Goal: Task Accomplishment & Management: Manage account settings

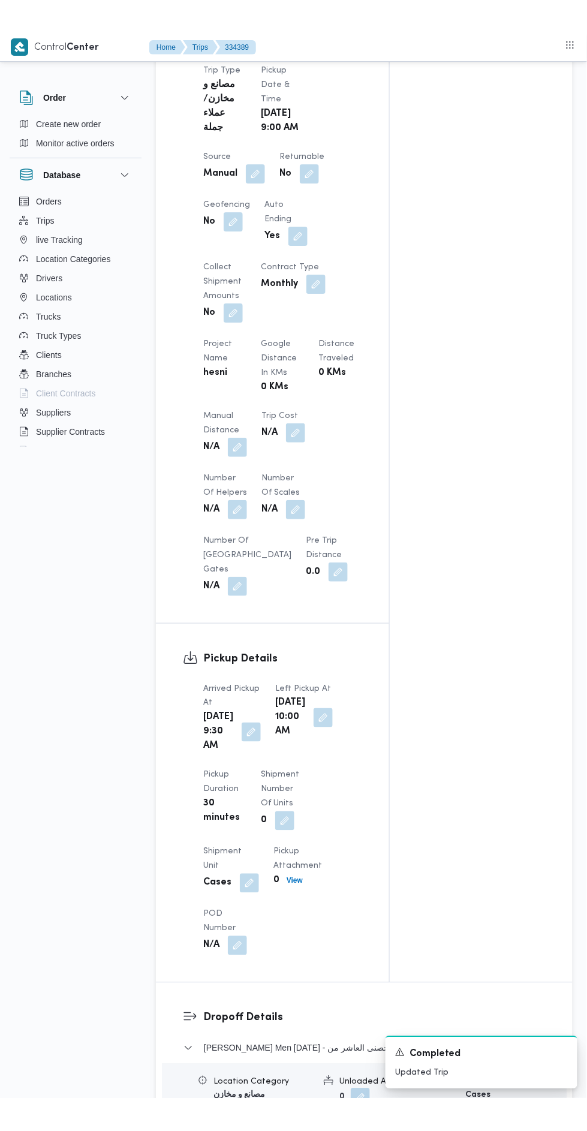
scroll to position [1588, 0]
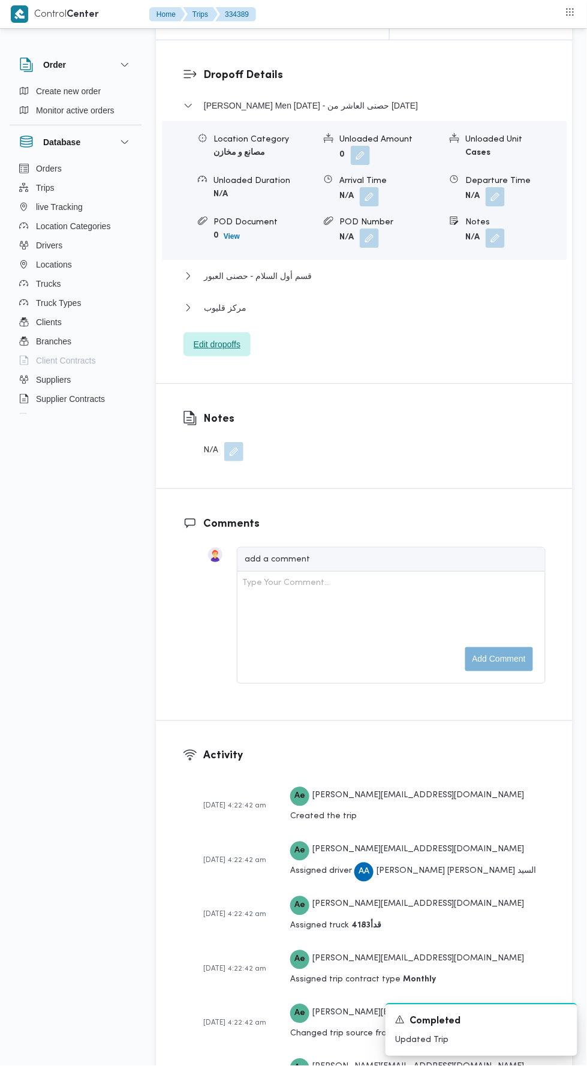
click at [221, 356] on span "Edit dropoffs" at bounding box center [217, 344] width 67 height 24
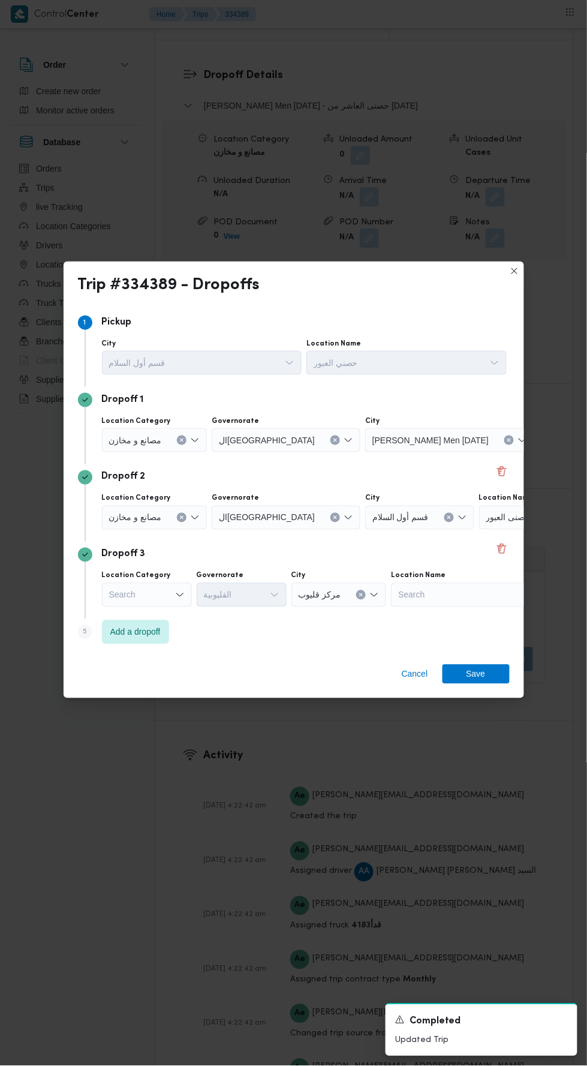
click at [179, 590] on icon "Open list of options" at bounding box center [180, 595] width 10 height 10
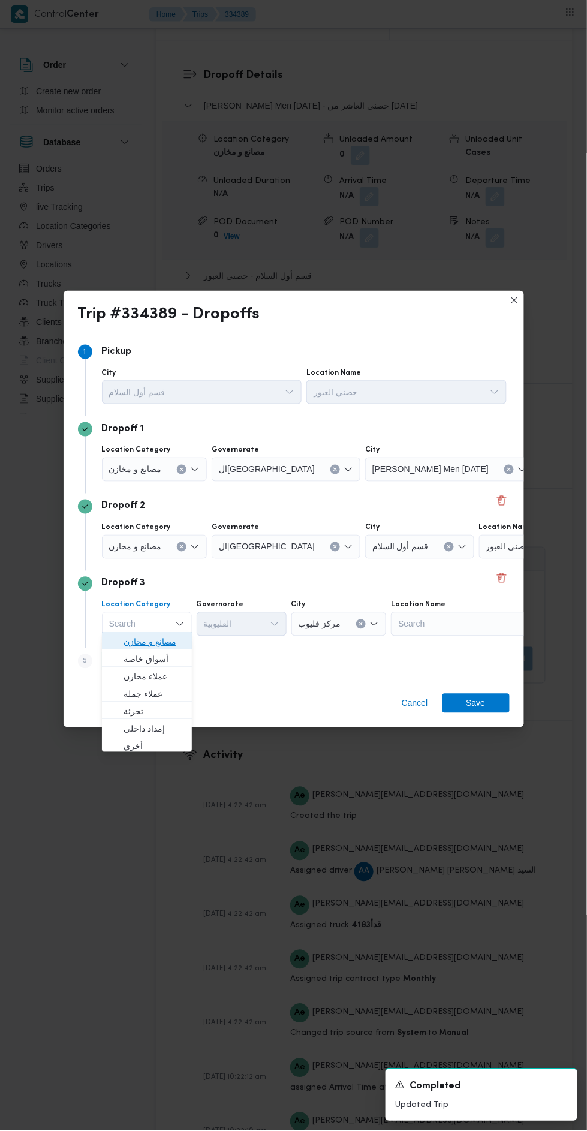
click at [187, 636] on button "مصانع و مخازن" at bounding box center [147, 640] width 90 height 17
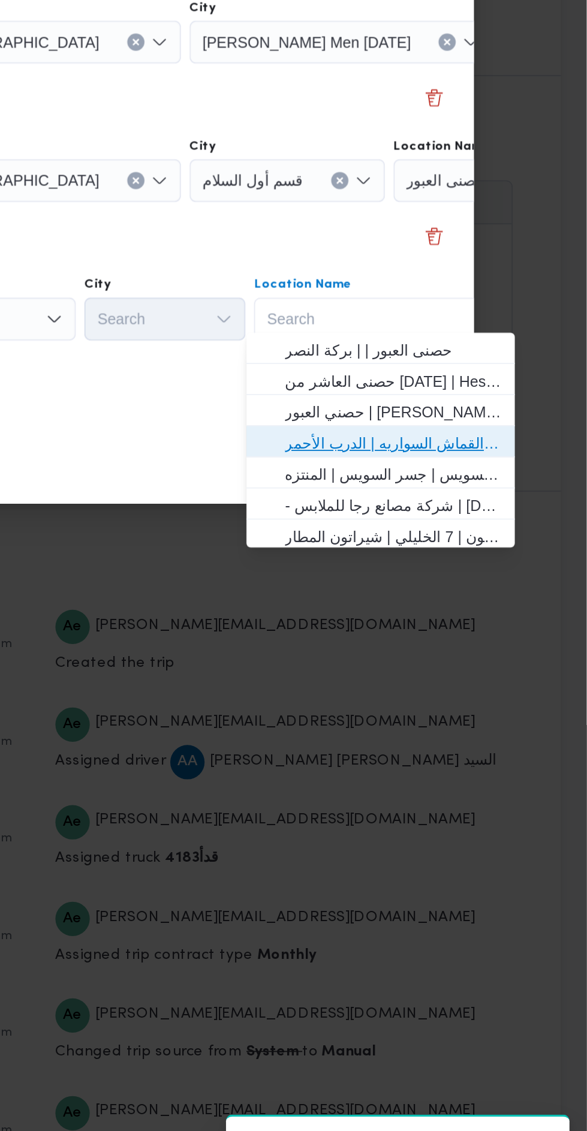
click at [505, 695] on span "حصني الازهر | سوق الازهر كل انواع القماش السواريه | الدرب الأحمر" at bounding box center [479, 694] width 121 height 14
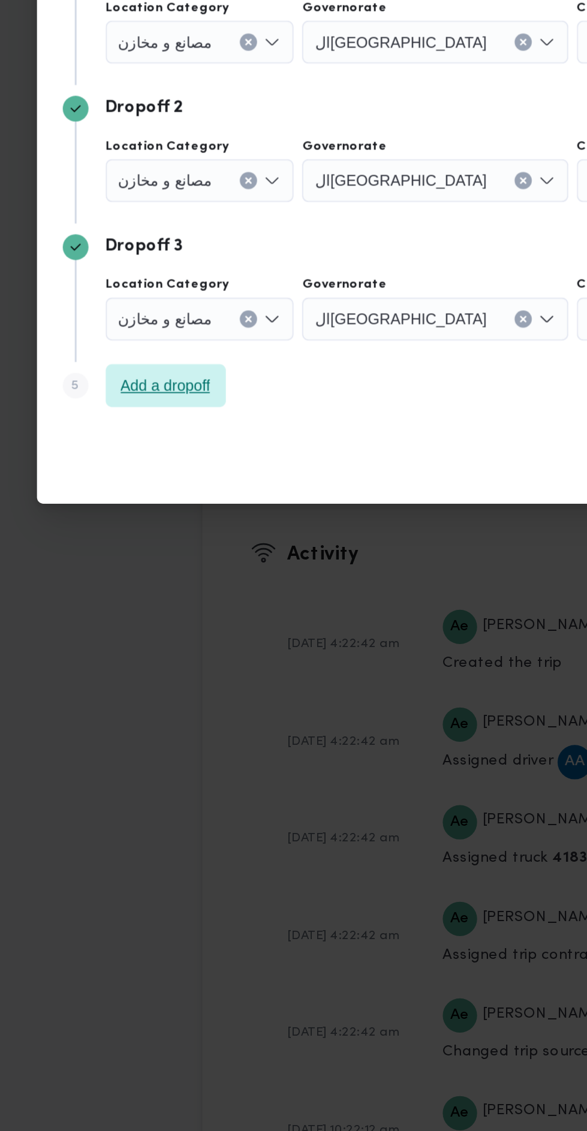
click at [143, 662] on span "Add a dropoff" at bounding box center [135, 661] width 50 height 14
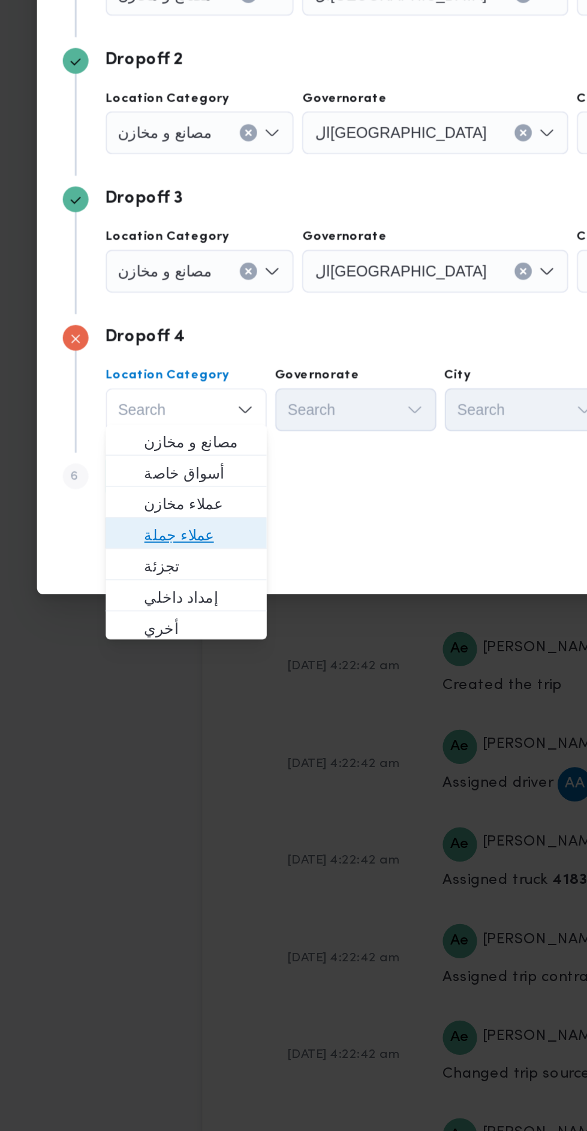
click at [170, 737] on span "عملاء جملة" at bounding box center [154, 733] width 61 height 14
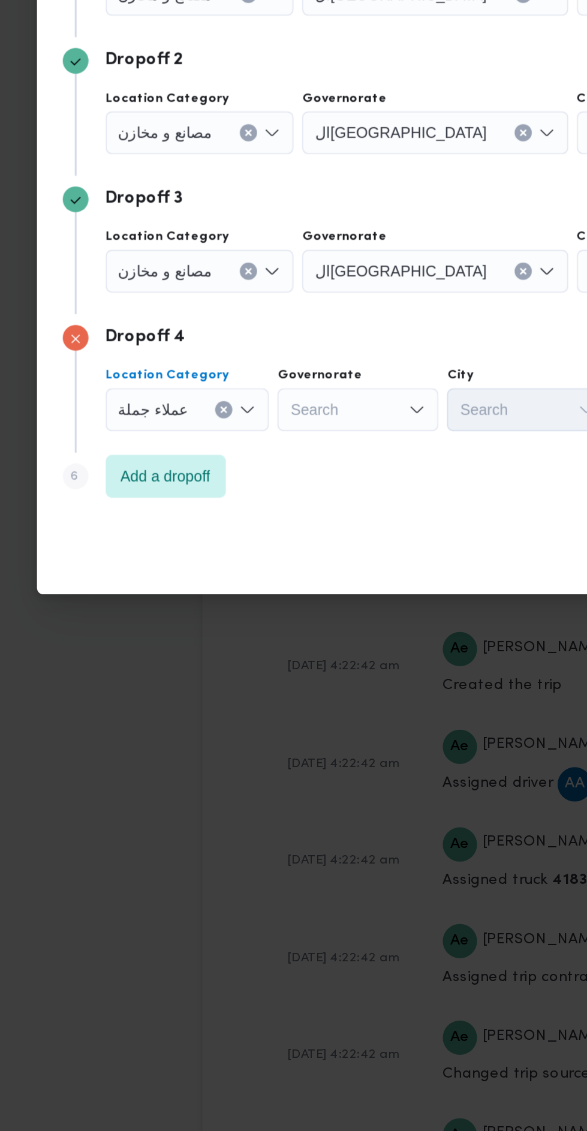
click at [256, 443] on div "Search" at bounding box center [286, 431] width 149 height 24
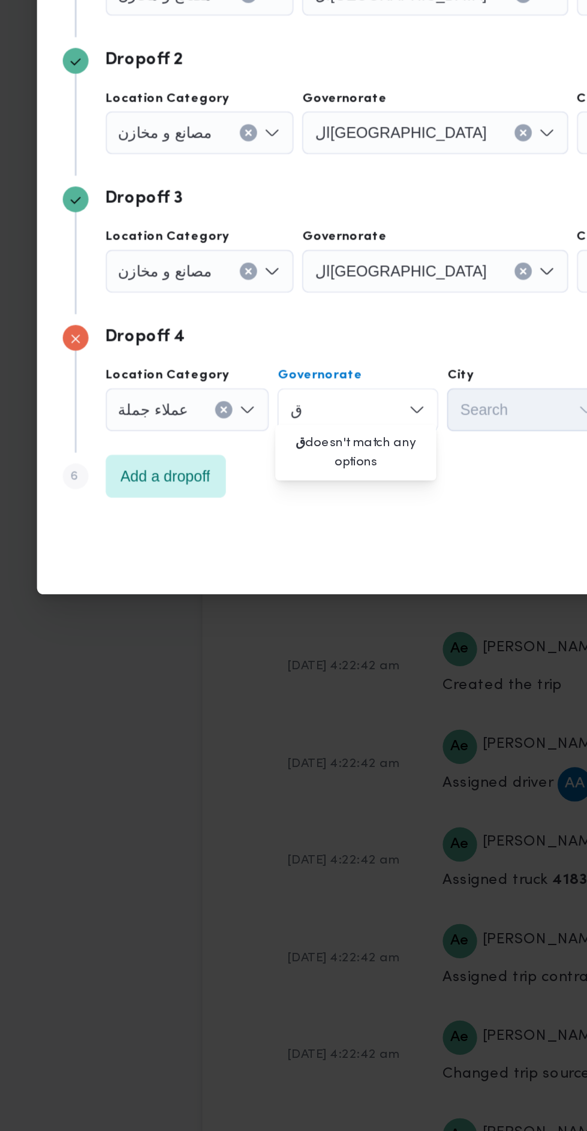
scroll to position [0, 0]
type input "قا"
click at [257, 685] on span "ال قا هرة" at bounding box center [248, 681] width 61 height 14
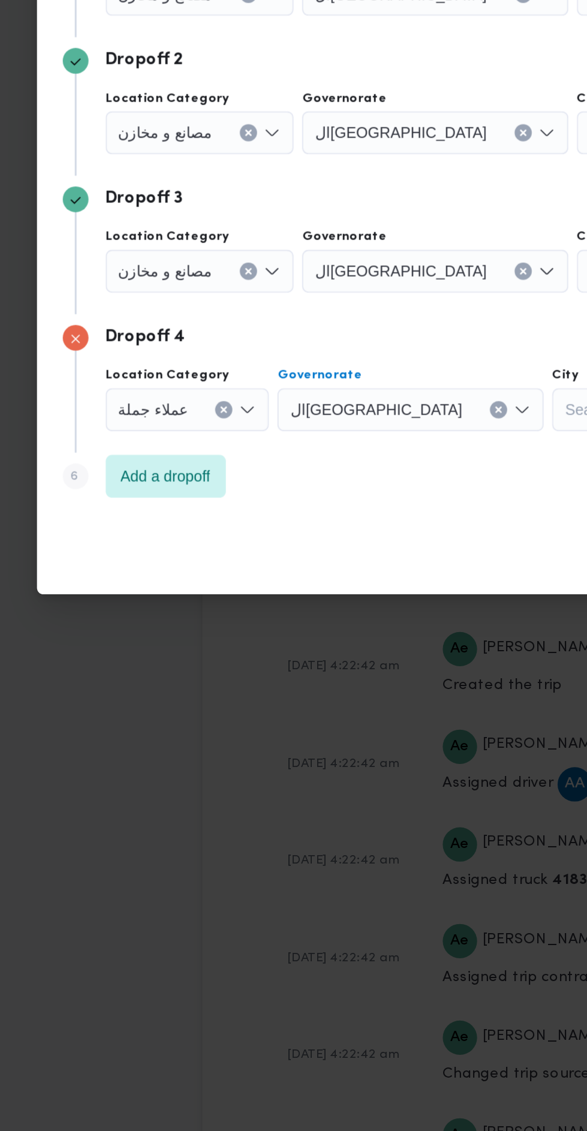
click at [365, 443] on div "Search" at bounding box center [449, 431] width 169 height 24
type input "خي"
click at [347, 675] on span "قسم ثان شبرا ال خي مة" at bounding box center [343, 681] width 61 height 14
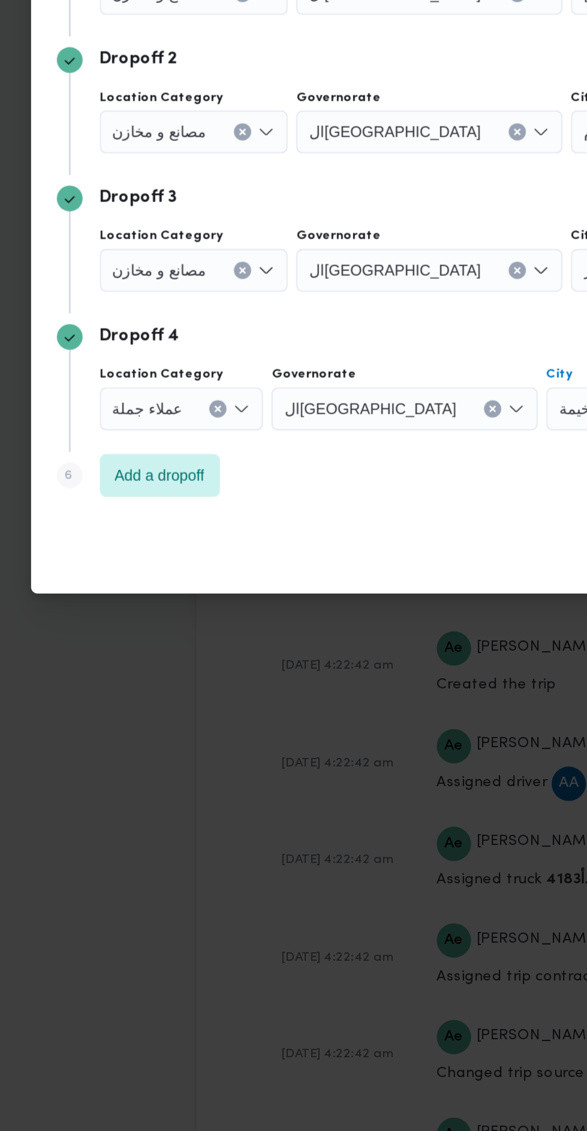
scroll to position [1588, 0]
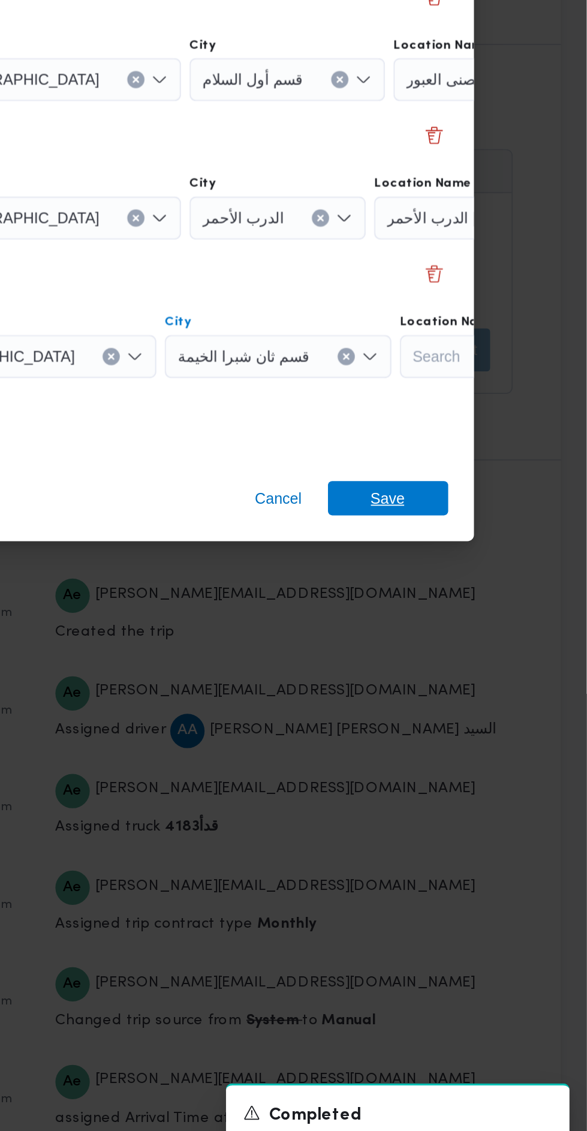
click at [493, 734] on span "Save" at bounding box center [476, 741] width 67 height 19
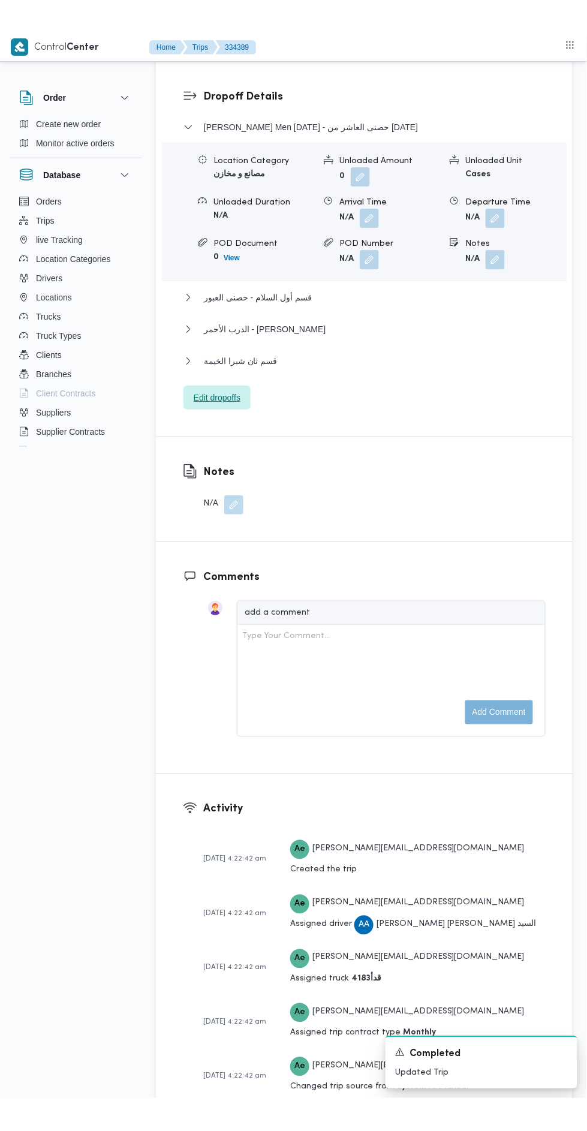
scroll to position [1602, 0]
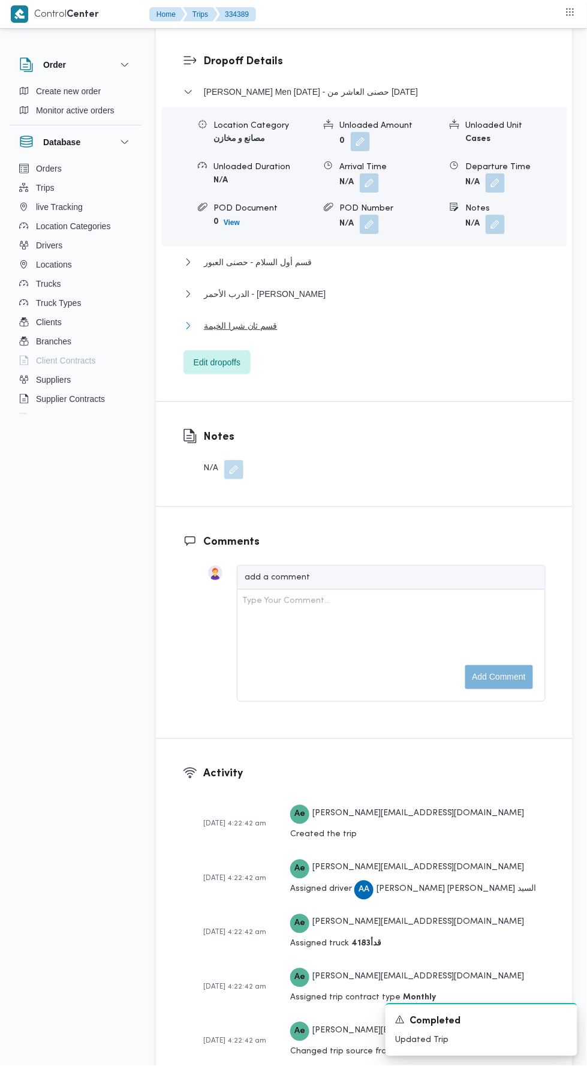
click at [356, 333] on button "قسم ثان شبرا الخيمة" at bounding box center [365, 325] width 362 height 14
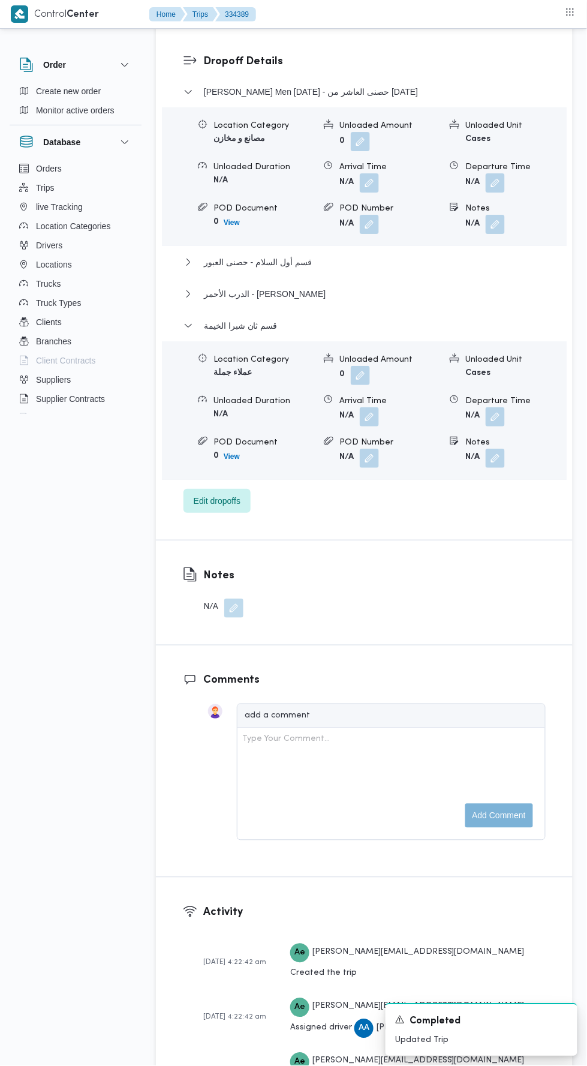
click at [500, 426] on button "button" at bounding box center [495, 416] width 19 height 19
click at [471, 504] on input "Departure Time" at bounding box center [428, 503] width 136 height 24
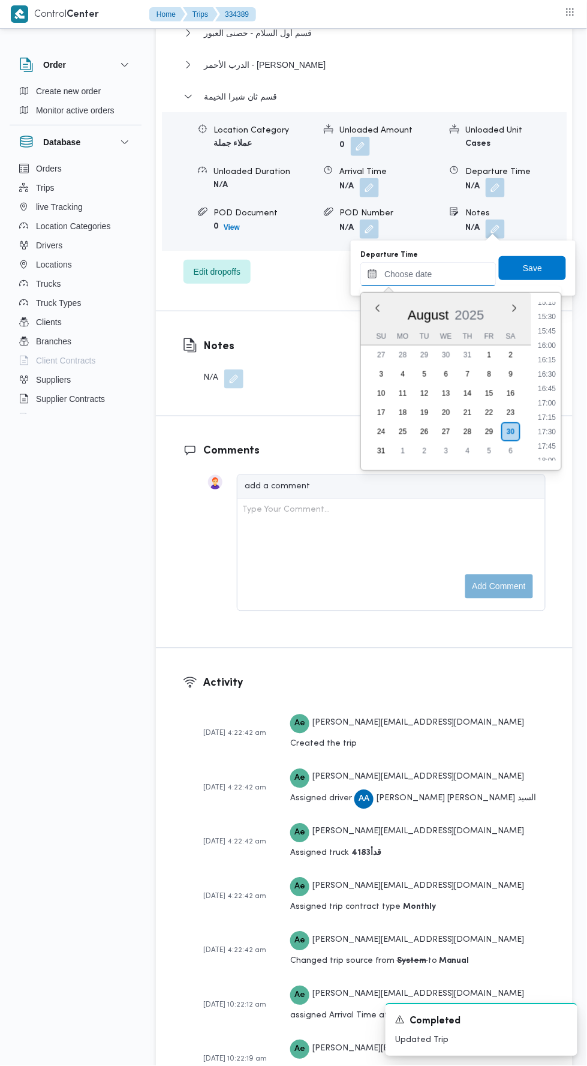
scroll to position [873, 0]
click at [548, 355] on li "16:00" at bounding box center [548, 356] width 28 height 12
type input "30/08/2025 16:00"
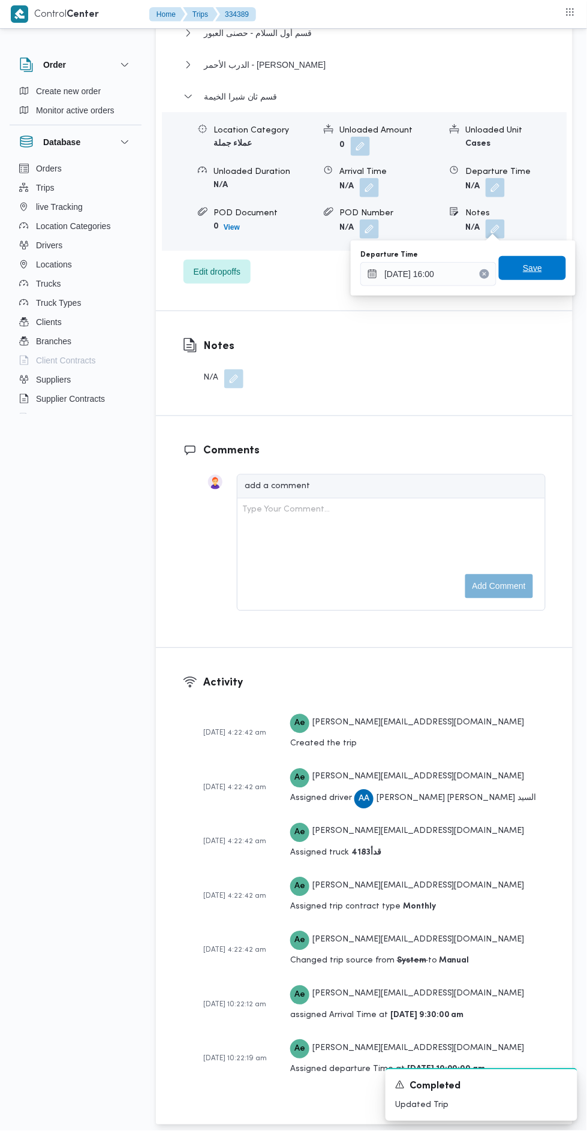
click at [547, 269] on span "Save" at bounding box center [532, 268] width 67 height 24
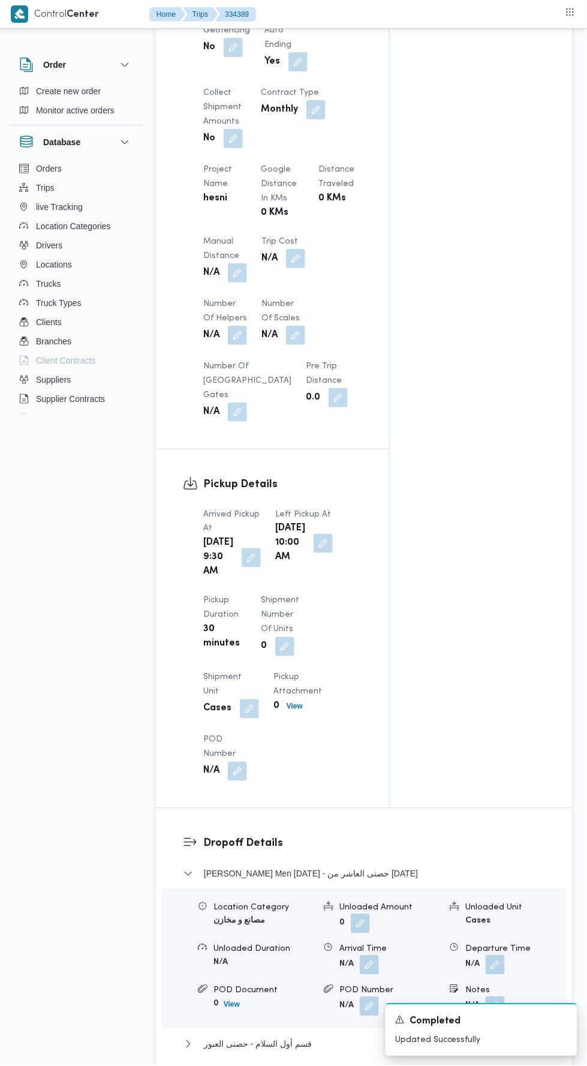
scroll to position [810, 0]
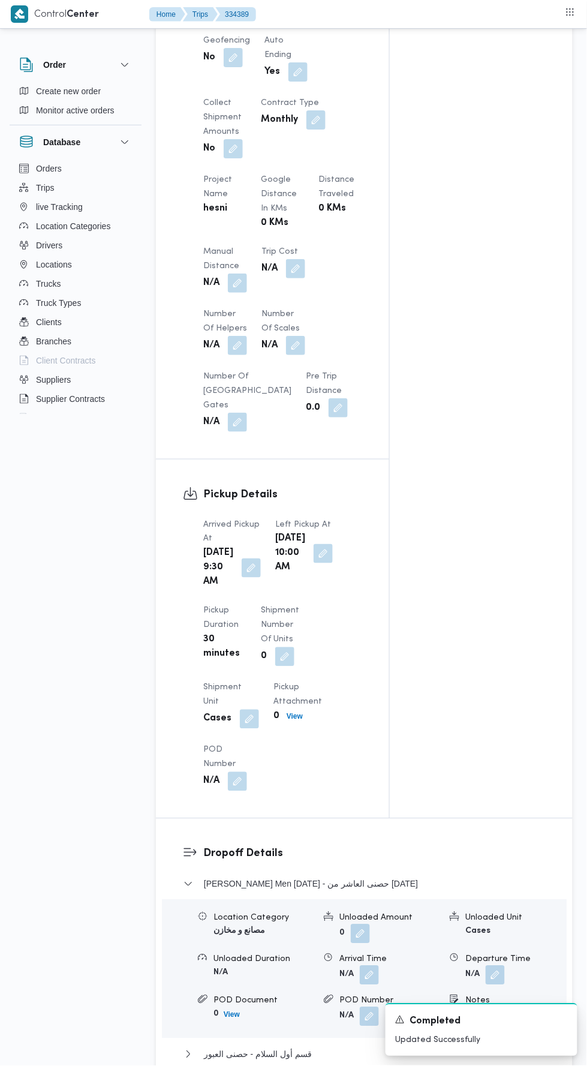
click at [247, 281] on button "button" at bounding box center [237, 282] width 19 height 19
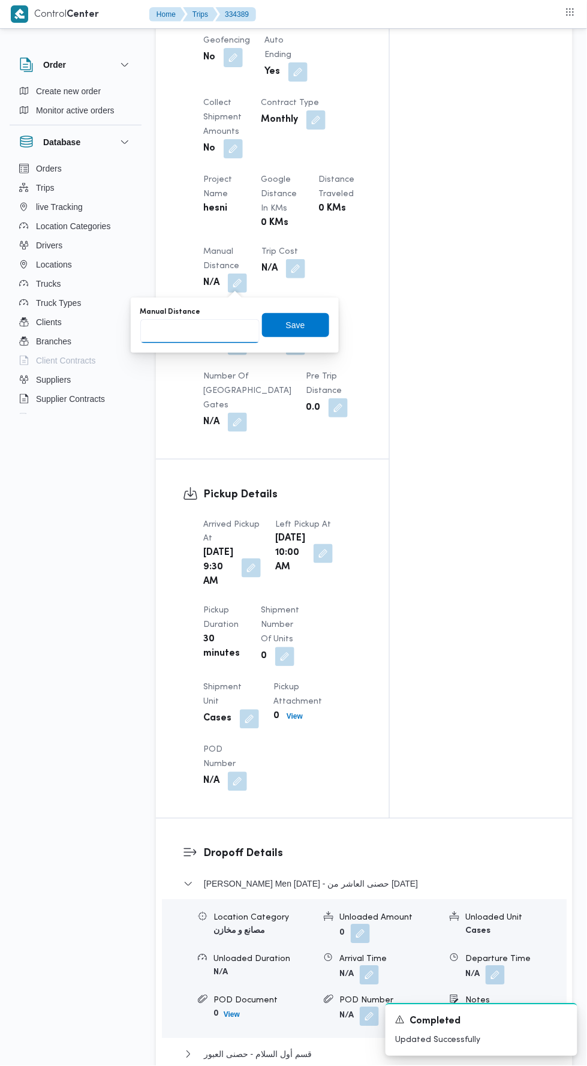
click at [218, 329] on input "Manual Distance" at bounding box center [199, 331] width 119 height 24
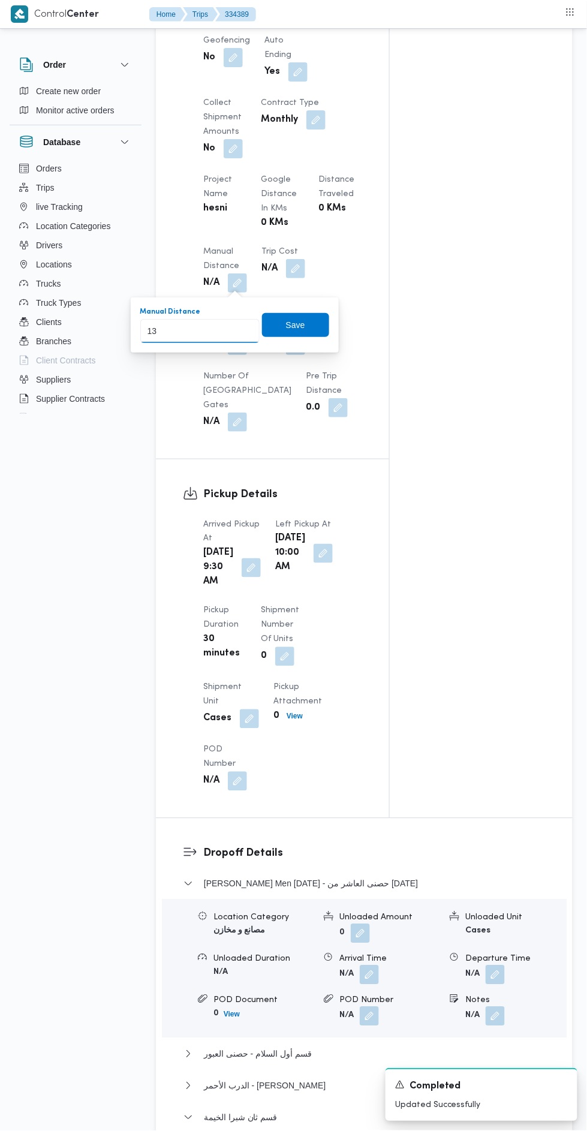
type input "135"
click at [311, 314] on span "Save" at bounding box center [295, 325] width 67 height 24
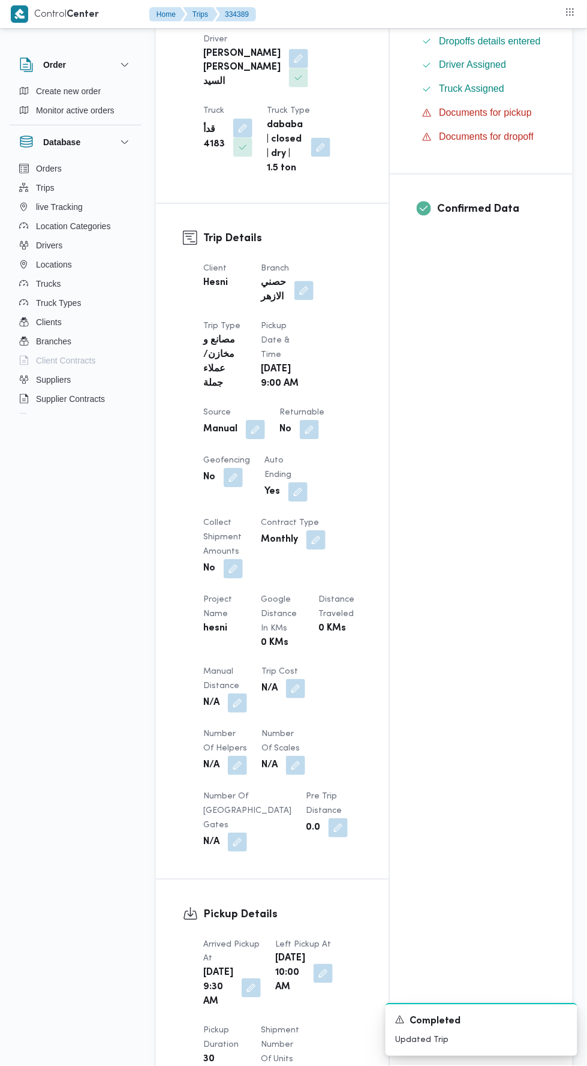
scroll to position [0, 0]
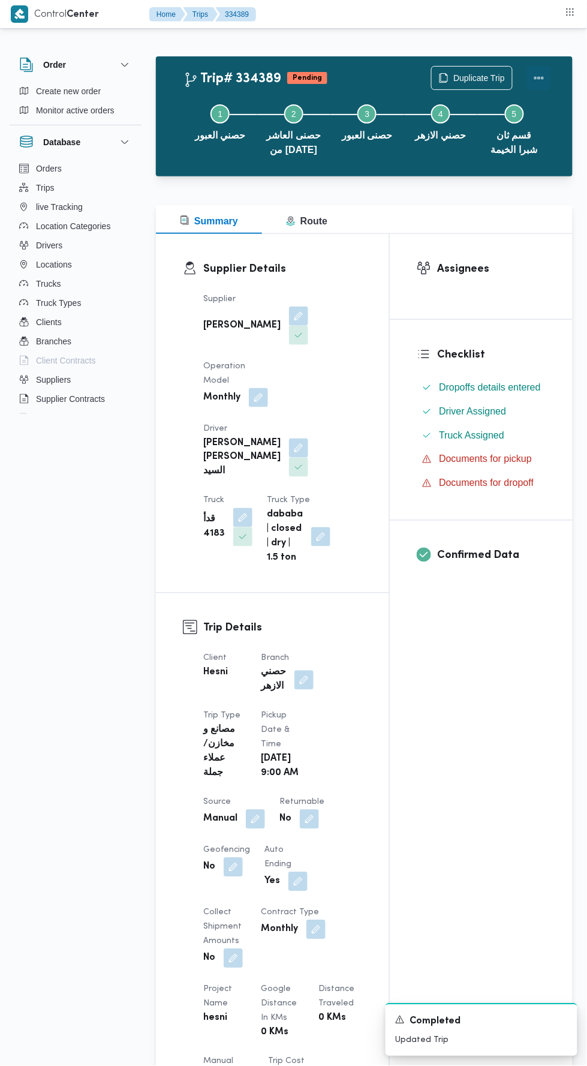
click at [540, 85] on button "Actions" at bounding box center [539, 78] width 24 height 24
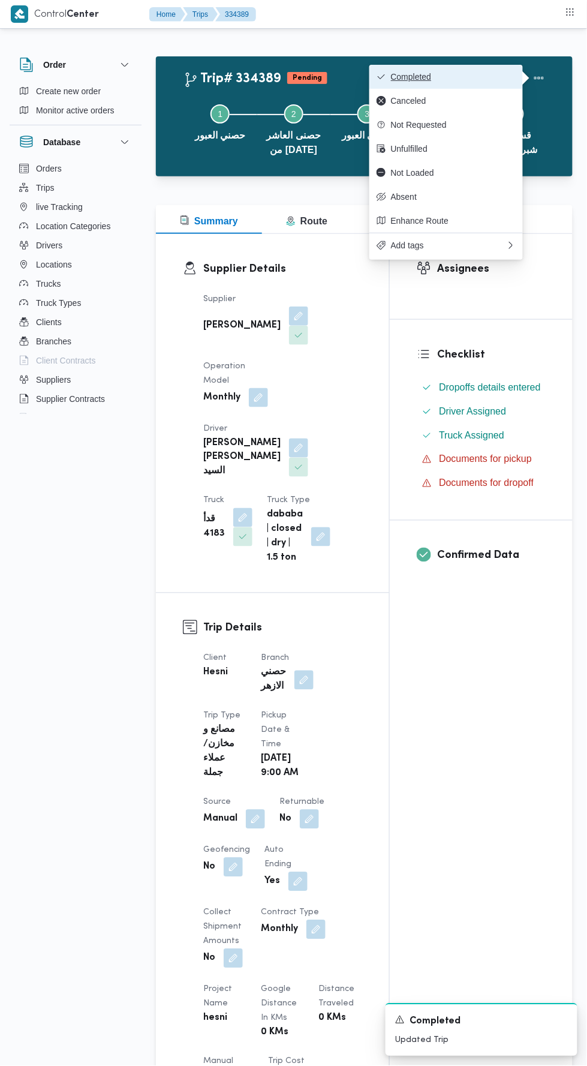
click at [473, 77] on span "Completed" at bounding box center [453, 77] width 125 height 10
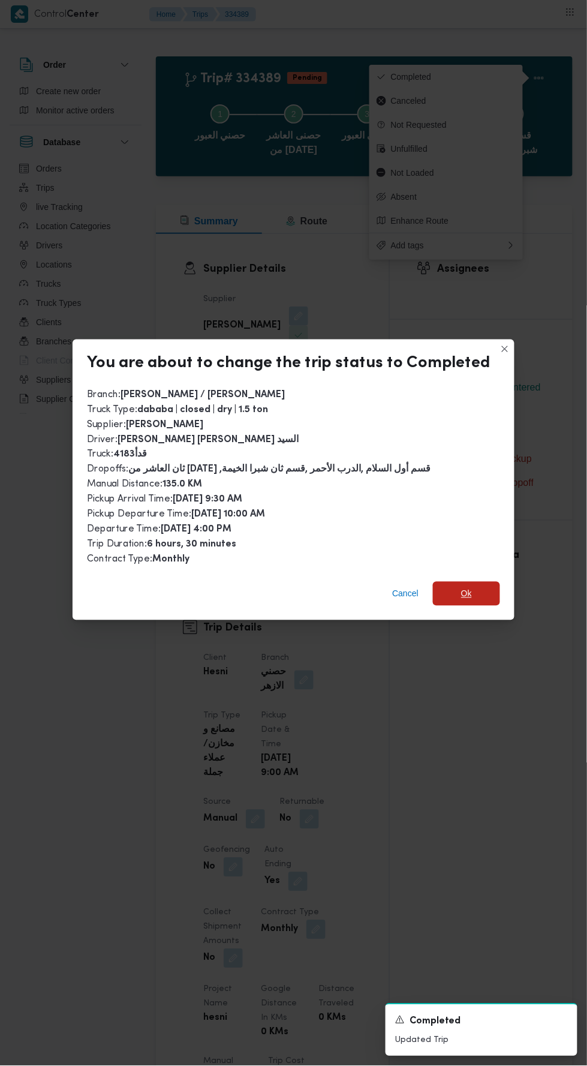
click at [475, 588] on span "Ok" at bounding box center [466, 594] width 67 height 24
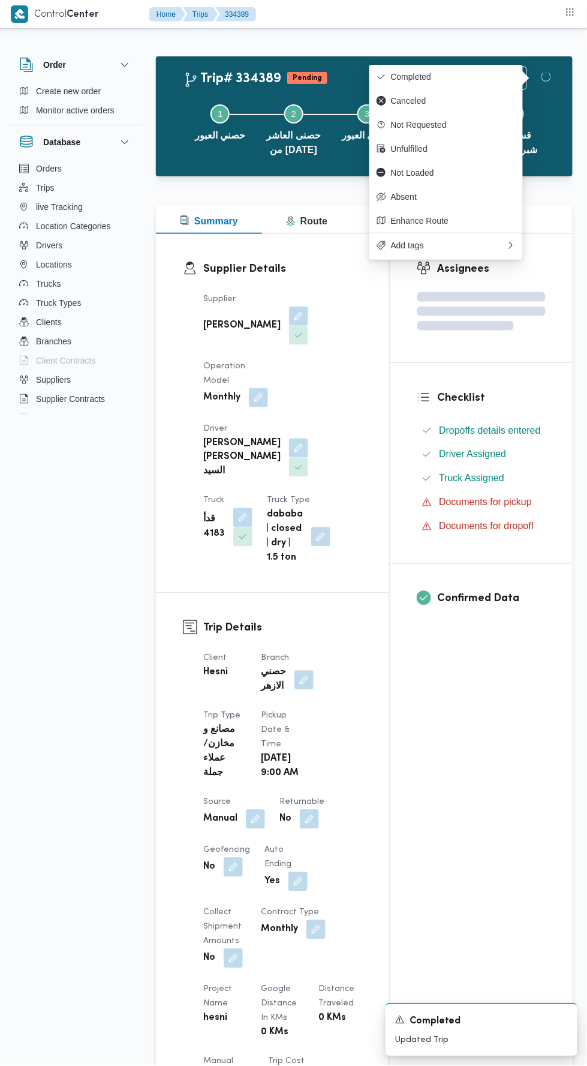
click at [433, 822] on div "Assignees Checklist Dropoffs details entered Driver Assigned Truck Assigned Doc…" at bounding box center [481, 931] width 183 height 1394
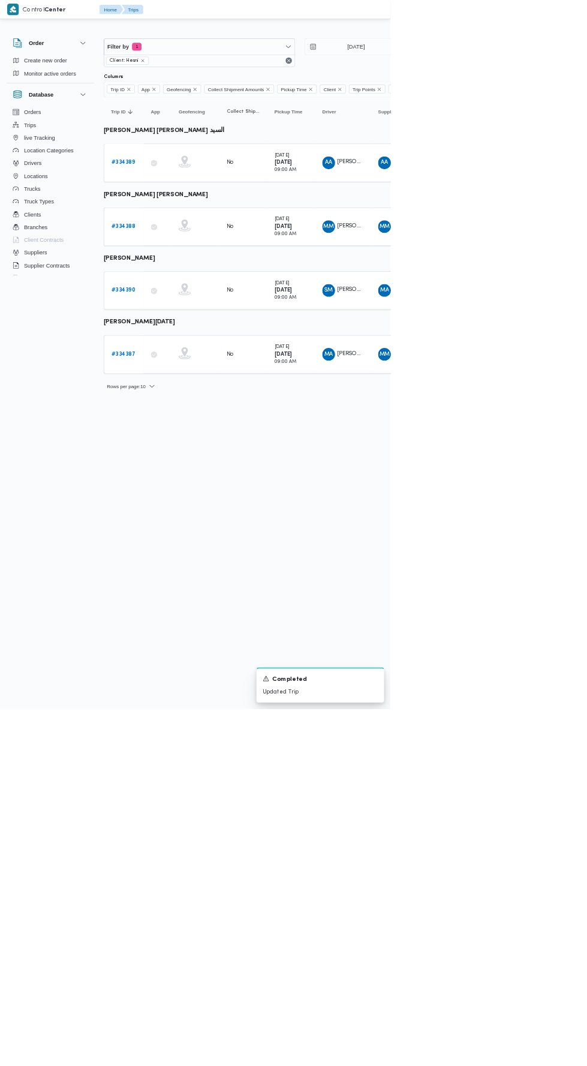
click at [190, 342] on link "# 334388" at bounding box center [185, 340] width 37 height 14
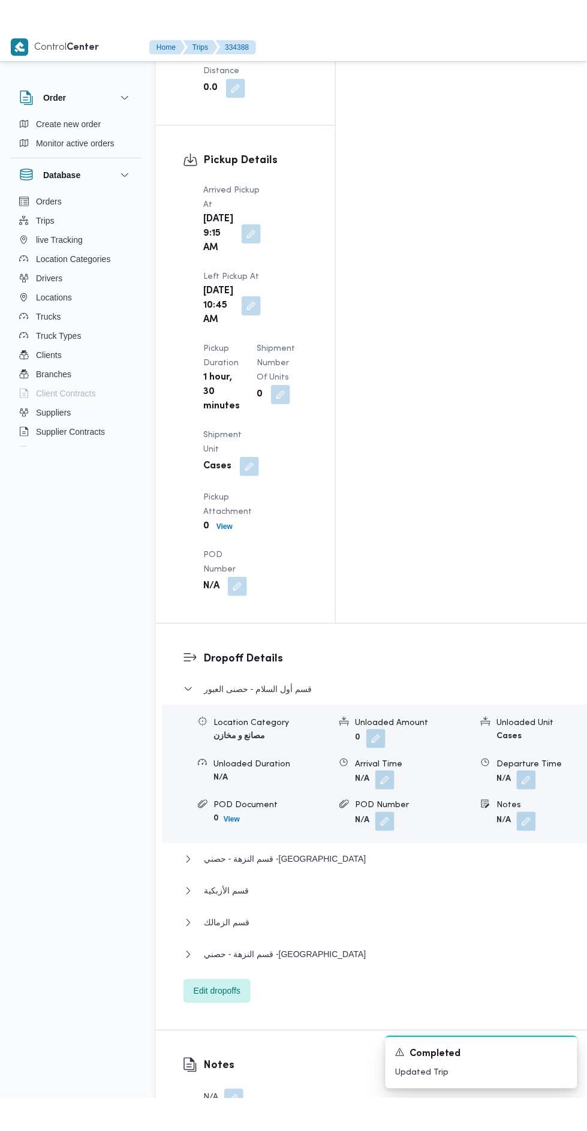
scroll to position [1489, 0]
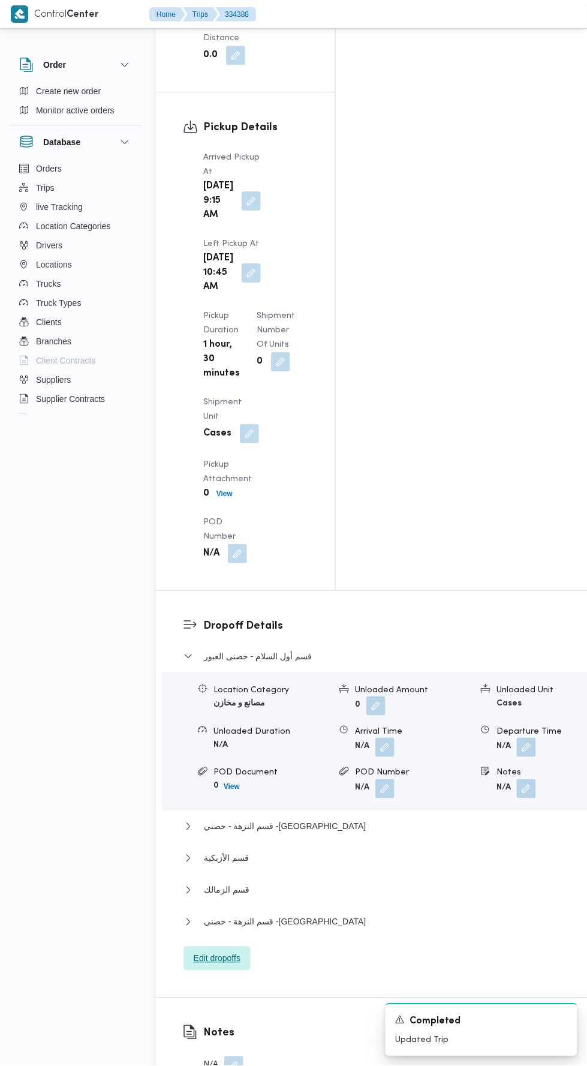
click at [230, 951] on span "Edit dropoffs" at bounding box center [217, 958] width 47 height 14
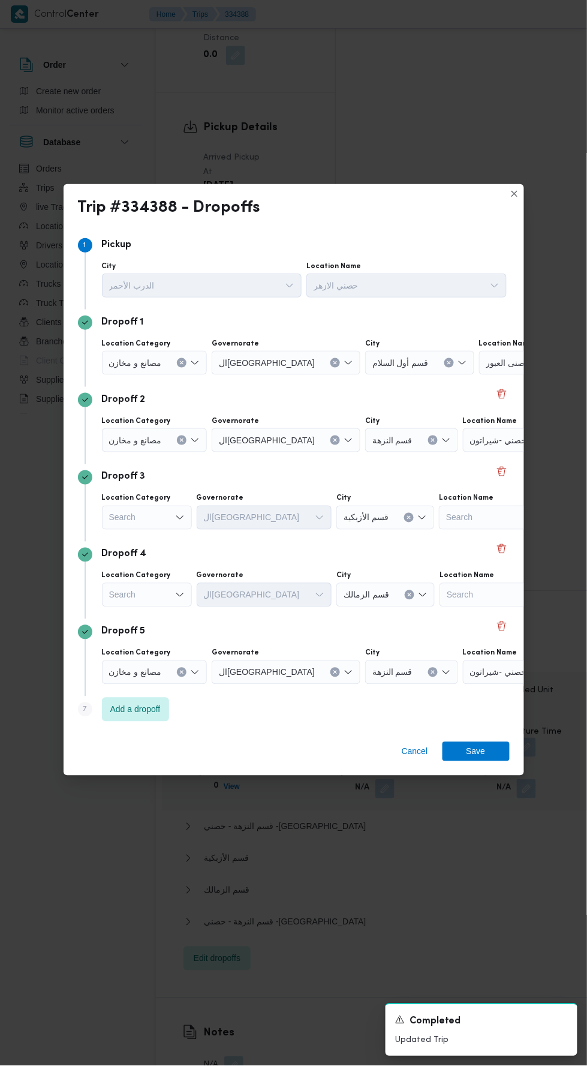
click at [190, 358] on icon "Open list of options" at bounding box center [195, 363] width 10 height 10
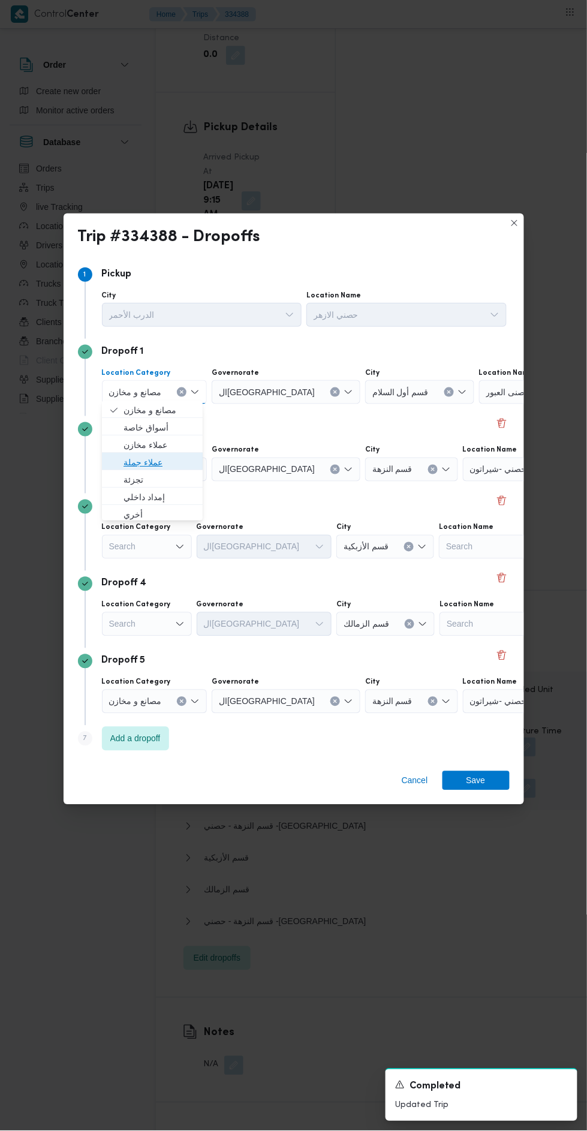
click at [173, 466] on span "عملاء جملة" at bounding box center [160, 462] width 72 height 14
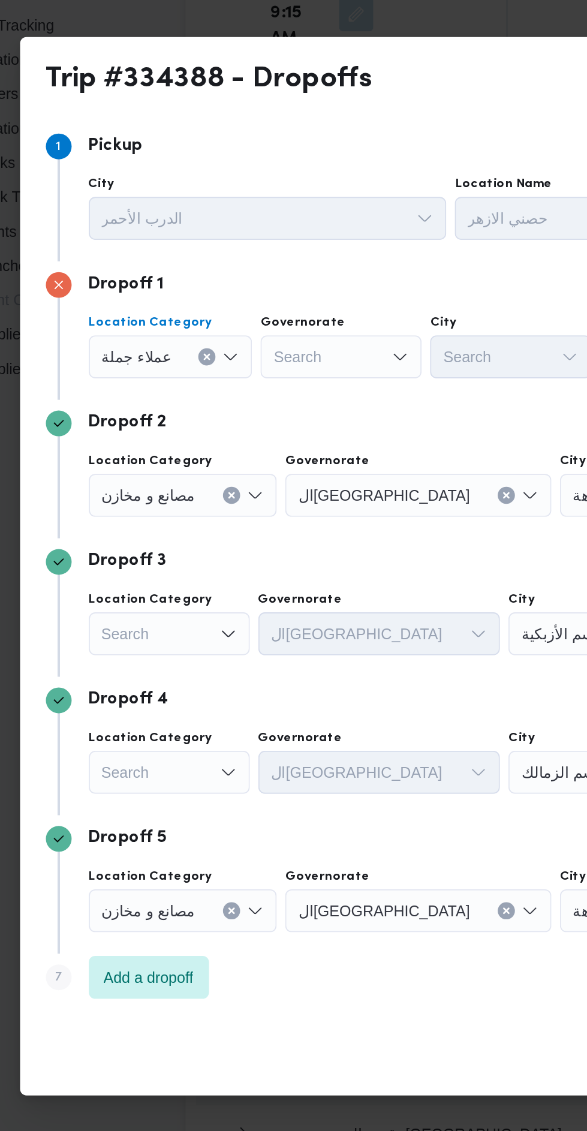
click at [206, 399] on div "Search" at bounding box center [243, 392] width 90 height 24
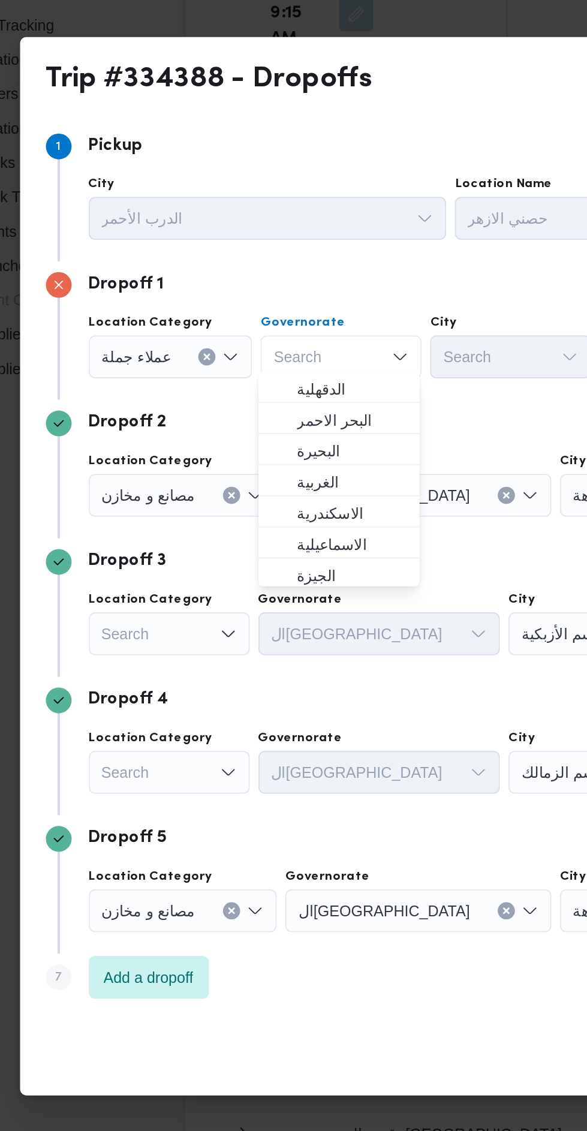
click at [250, 384] on div "Search Combo box. Selected. Combo box input. Search. Type some text or, to disp…" at bounding box center [243, 392] width 90 height 24
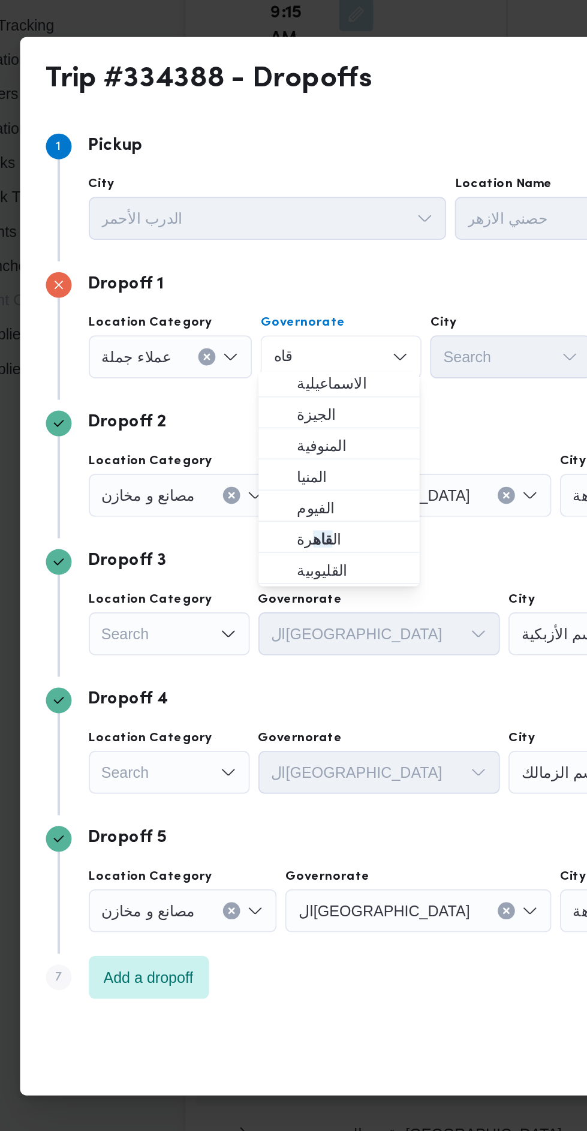
type input "قاه"
click at [264, 487] on span "ال قاه رة" at bounding box center [248, 494] width 61 height 14
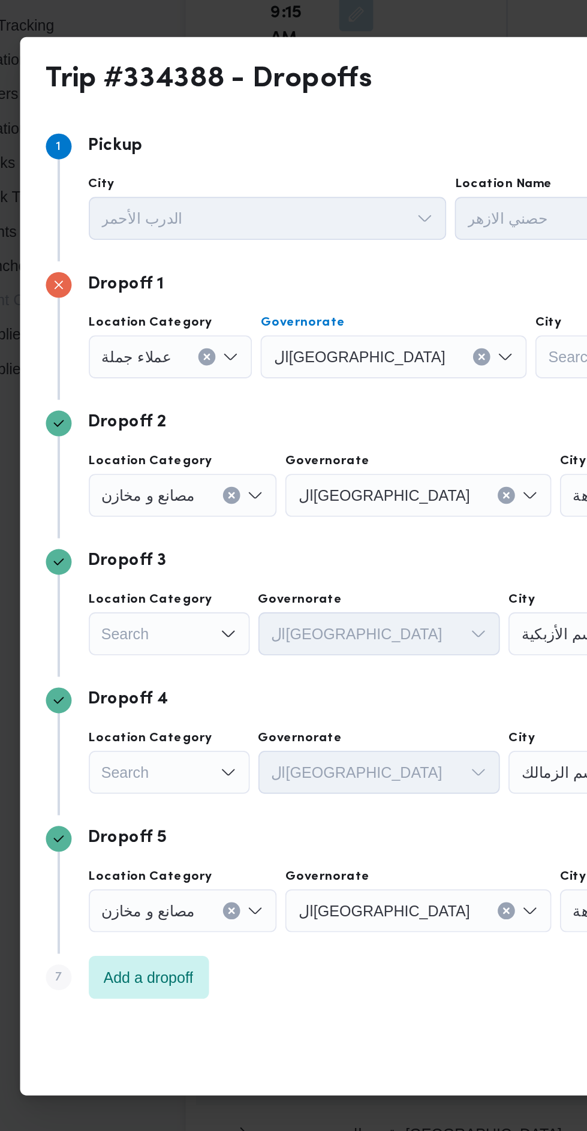
click at [351, 380] on div "Search" at bounding box center [396, 392] width 90 height 24
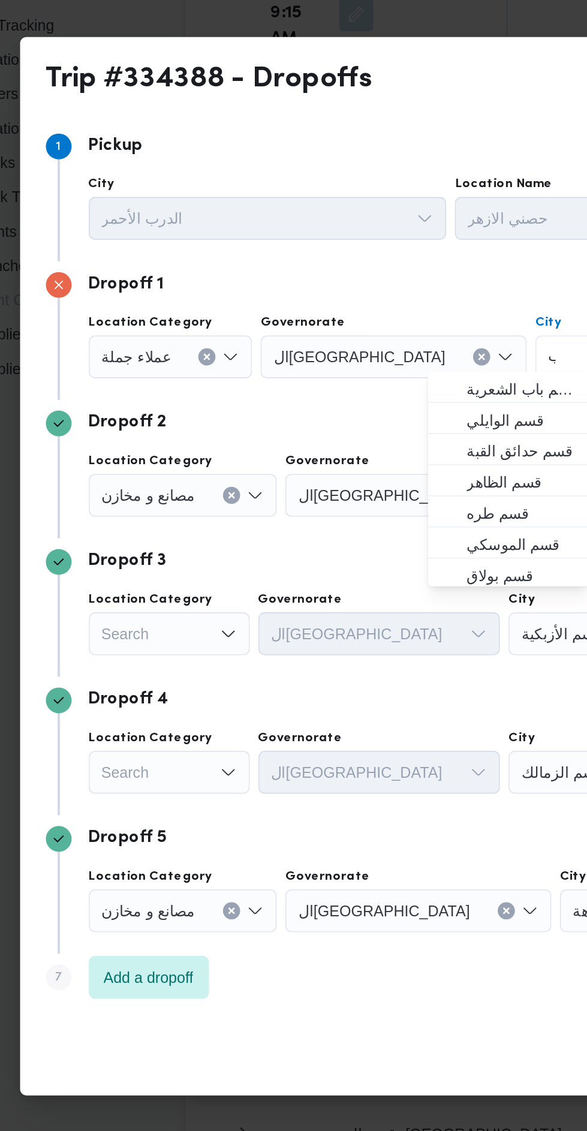
scroll to position [0, 0]
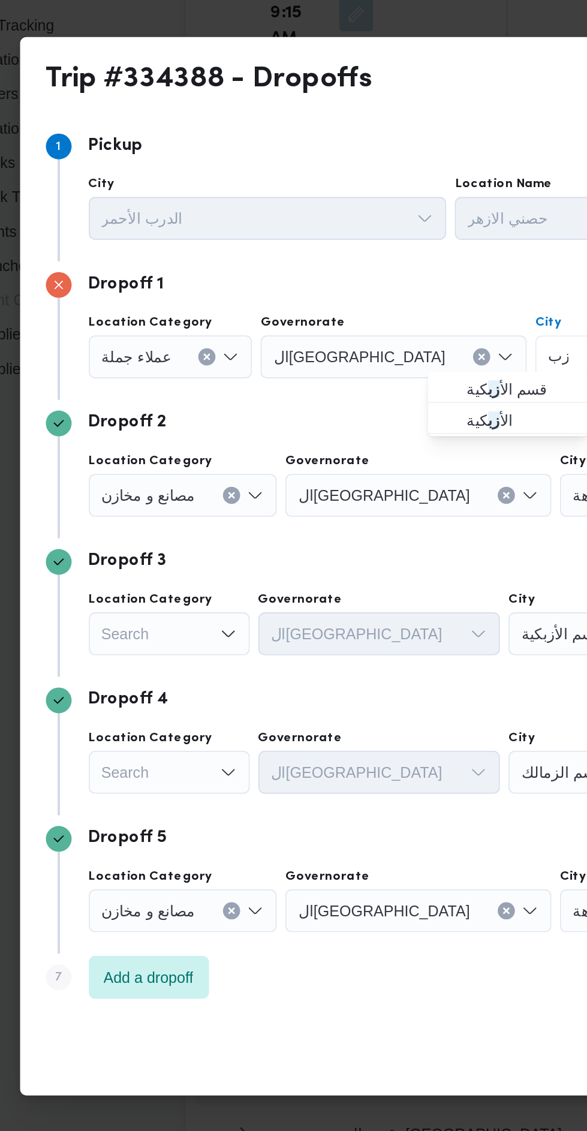
type input "زب"
click at [351, 409] on span "قسم الأ زب كية" at bounding box center [343, 410] width 61 height 14
click at [170, 393] on icon "Clear input" at bounding box center [168, 391] width 3 height 3
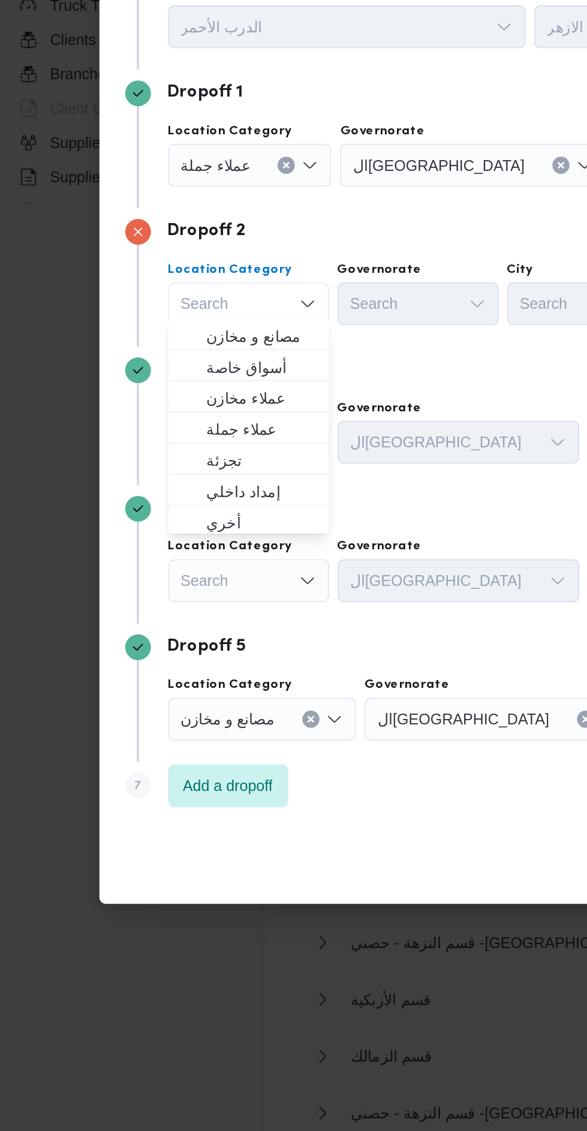
scroll to position [1489, 0]
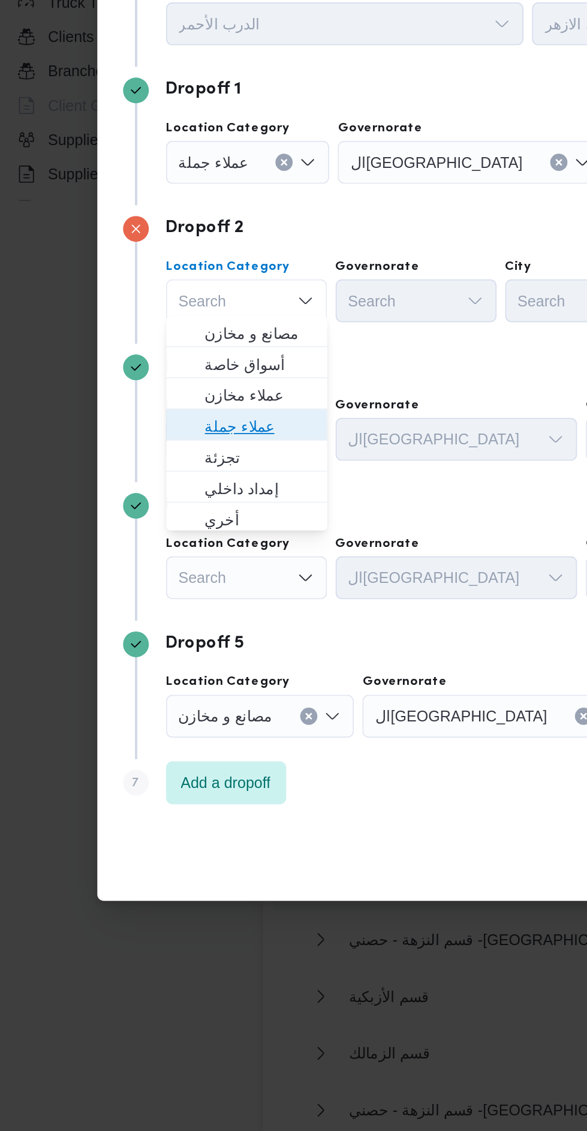
click at [176, 540] on span "عملاء جملة" at bounding box center [154, 540] width 61 height 14
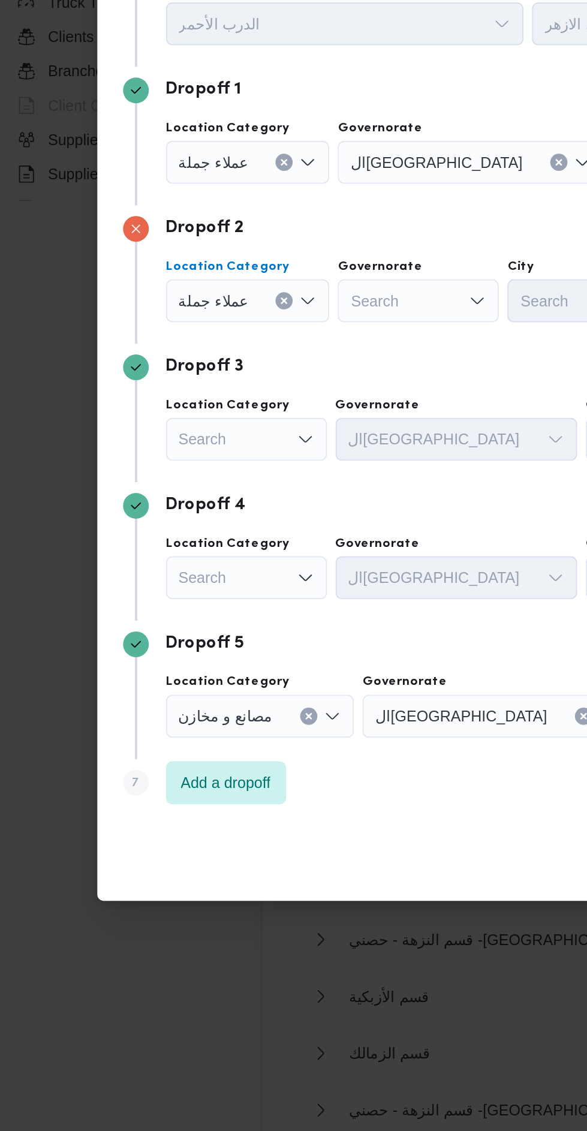
click at [261, 404] on div "Search" at bounding box center [272, 392] width 149 height 24
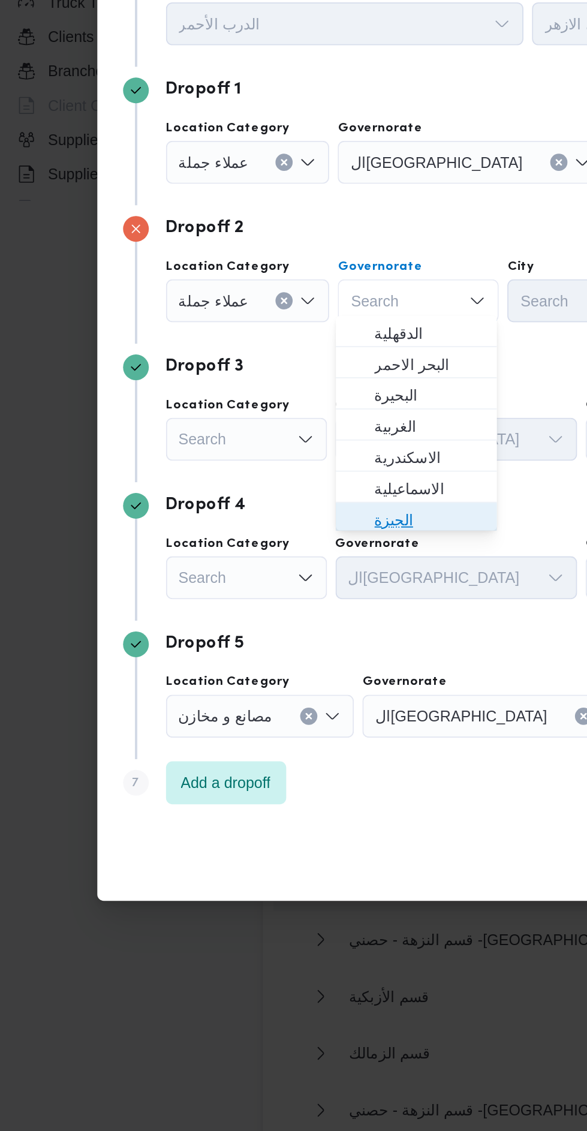
click at [264, 588] on span "الجيزة" at bounding box center [248, 592] width 61 height 14
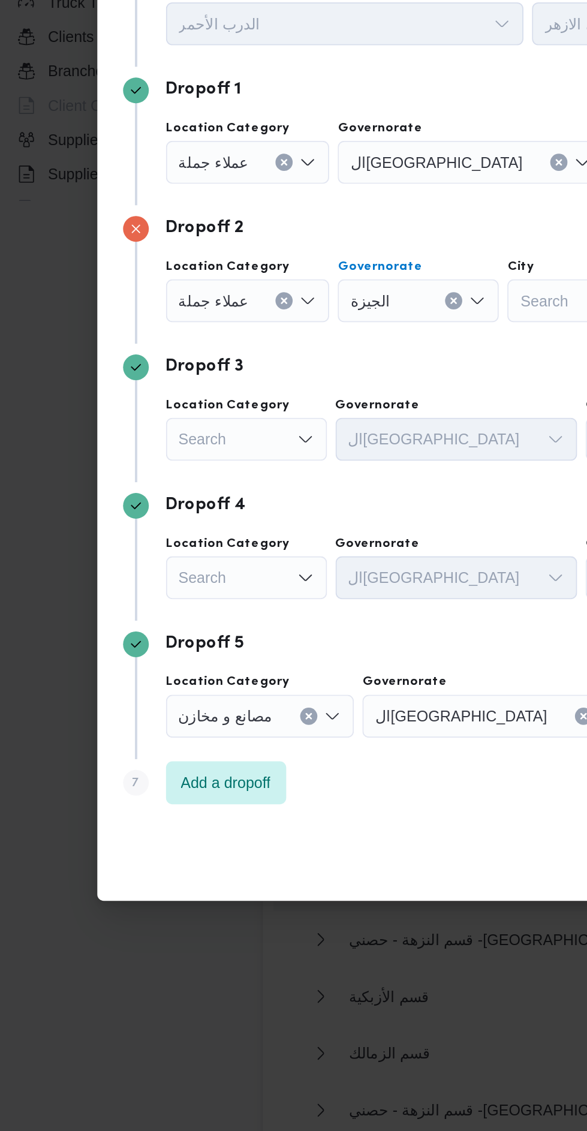
click at [351, 404] on div "Search" at bounding box center [400, 392] width 98 height 24
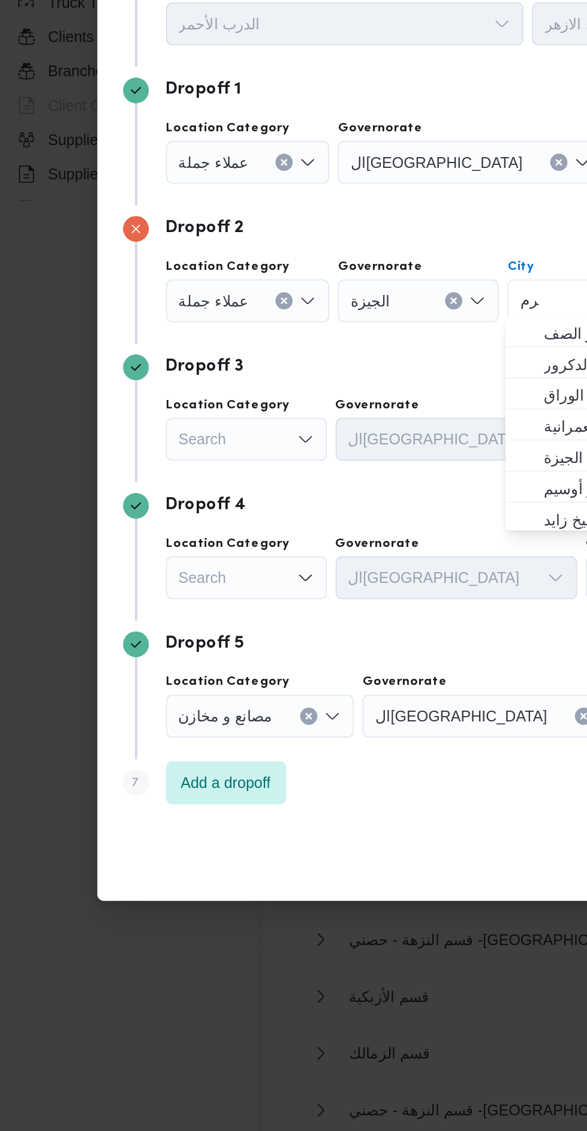
scroll to position [0, 0]
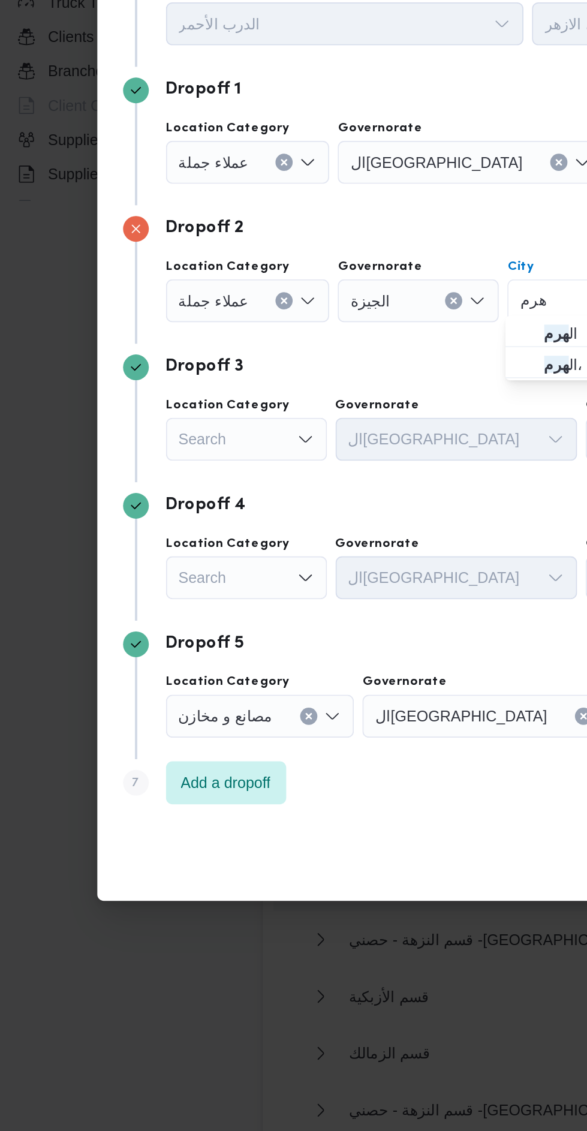
type input "هرم"
click at [322, 484] on mark "هرم" at bounding box center [320, 488] width 14 height 10
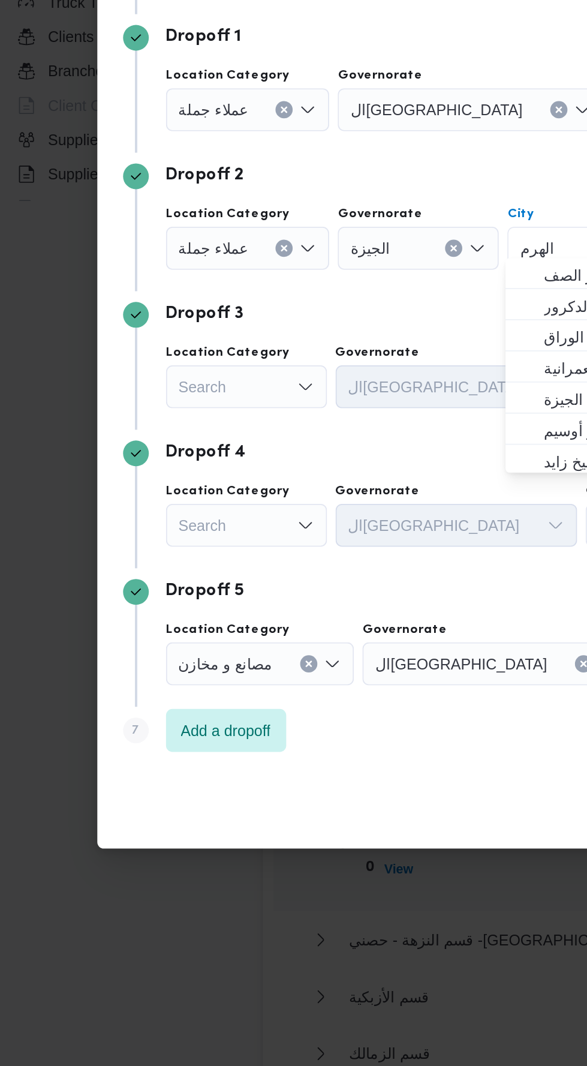
click at [157, 375] on div "Search" at bounding box center [148, 363] width 92 height 24
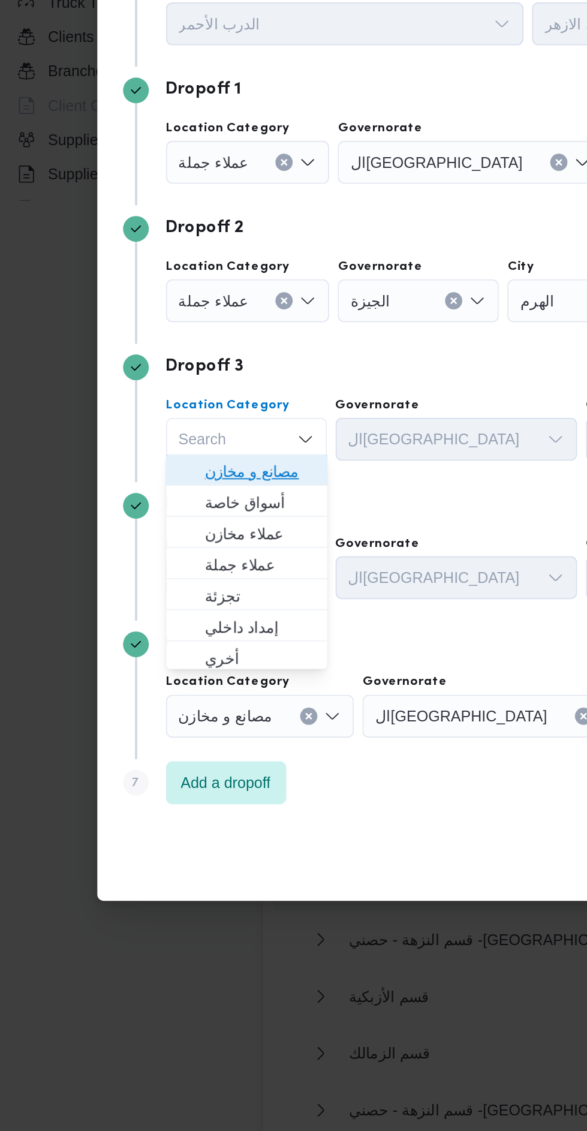
click at [185, 567] on span "مصانع و مخازن" at bounding box center [147, 564] width 80 height 19
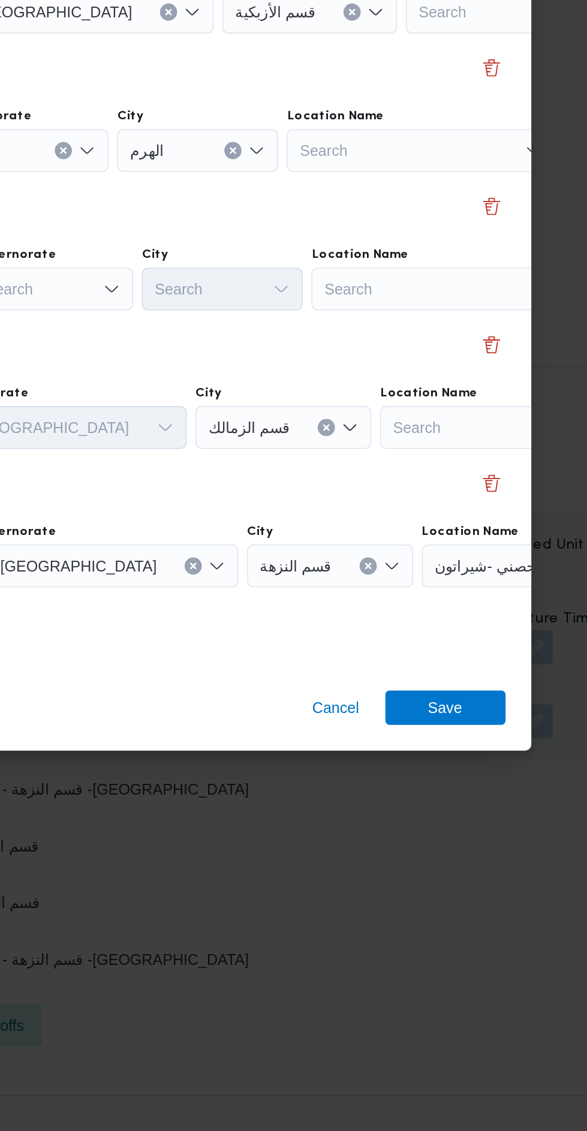
scroll to position [1489, 0]
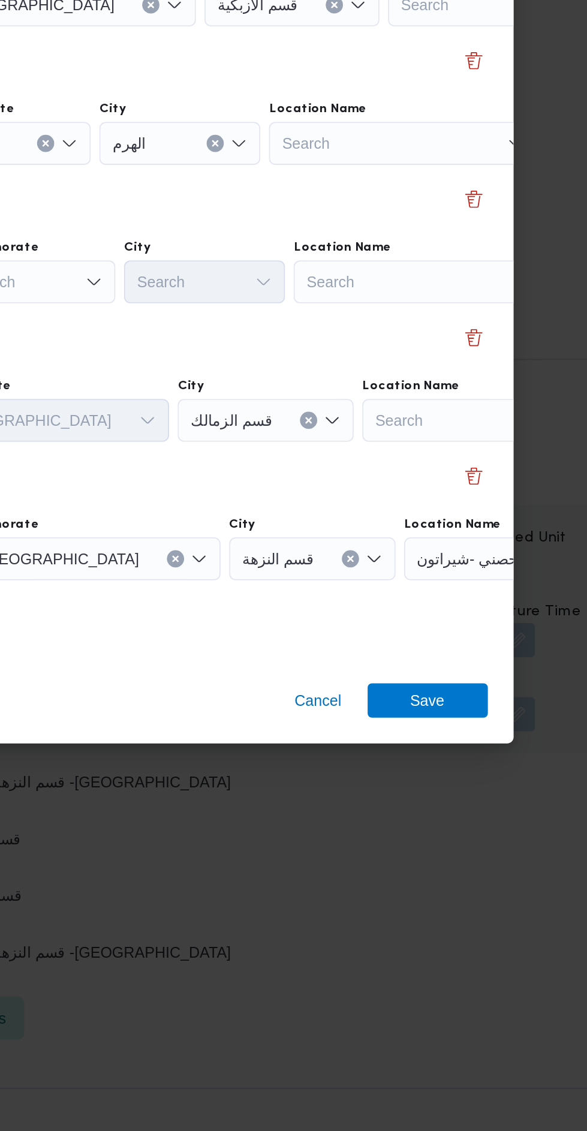
click at [489, 404] on div "Search" at bounding box center [529, 392] width 150 height 24
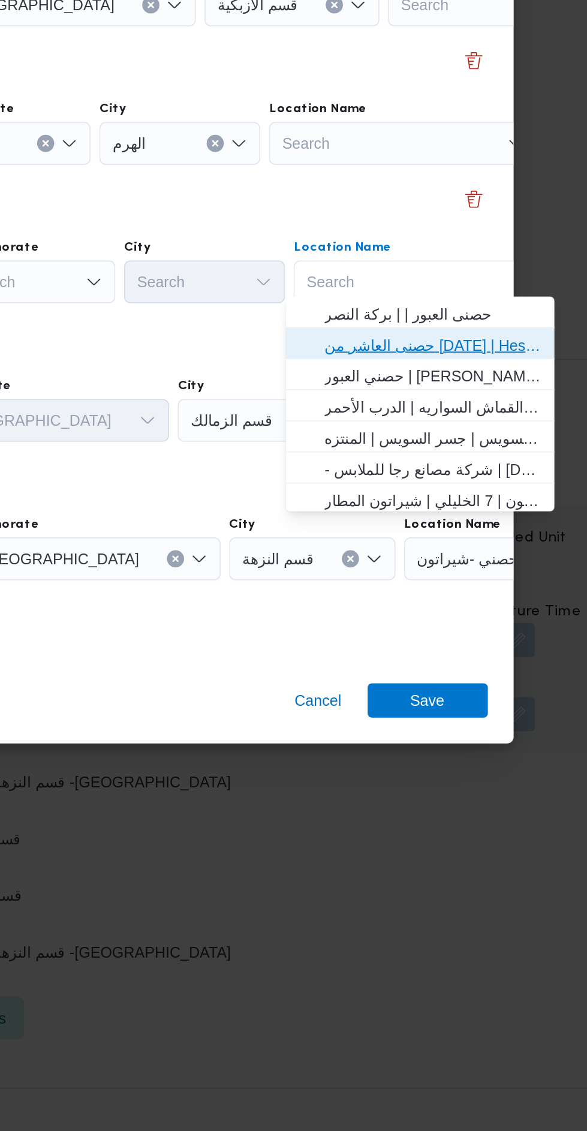
click at [506, 578] on span "حصنى العاشر من [DATE] | Hesni Textiles Factory | جزء من مدينة العاشر-مجاورات" at bounding box center [479, 582] width 121 height 14
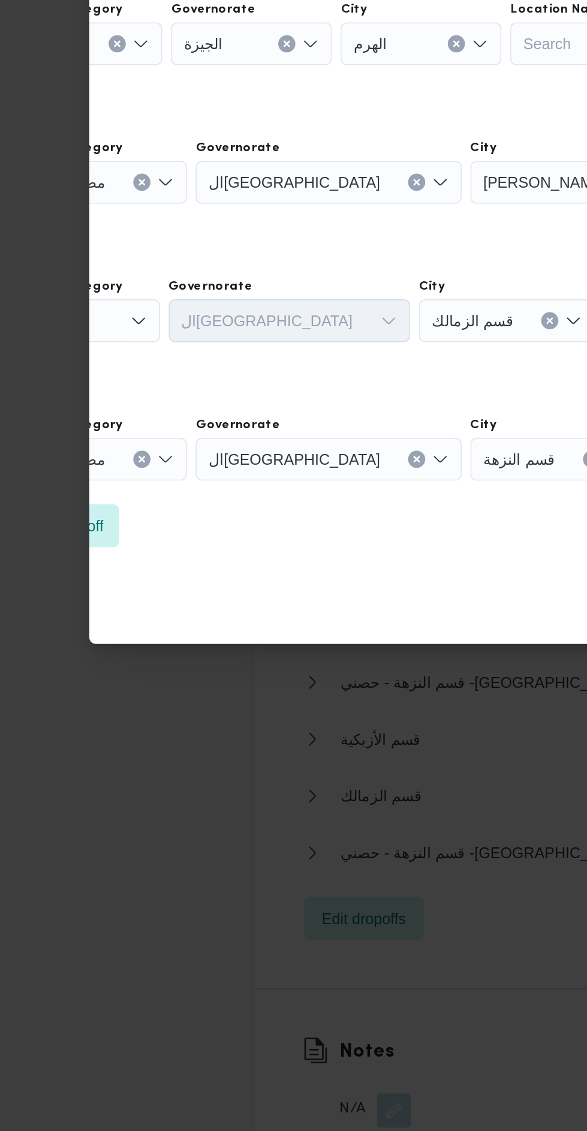
click at [93, 404] on div "Search" at bounding box center [59, 392] width 92 height 24
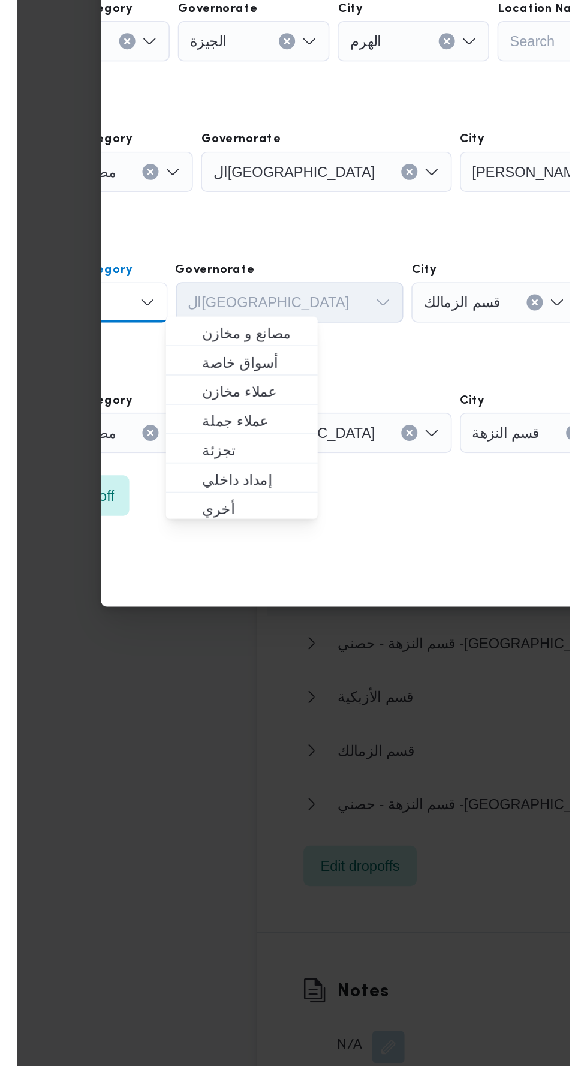
scroll to position [0, 0]
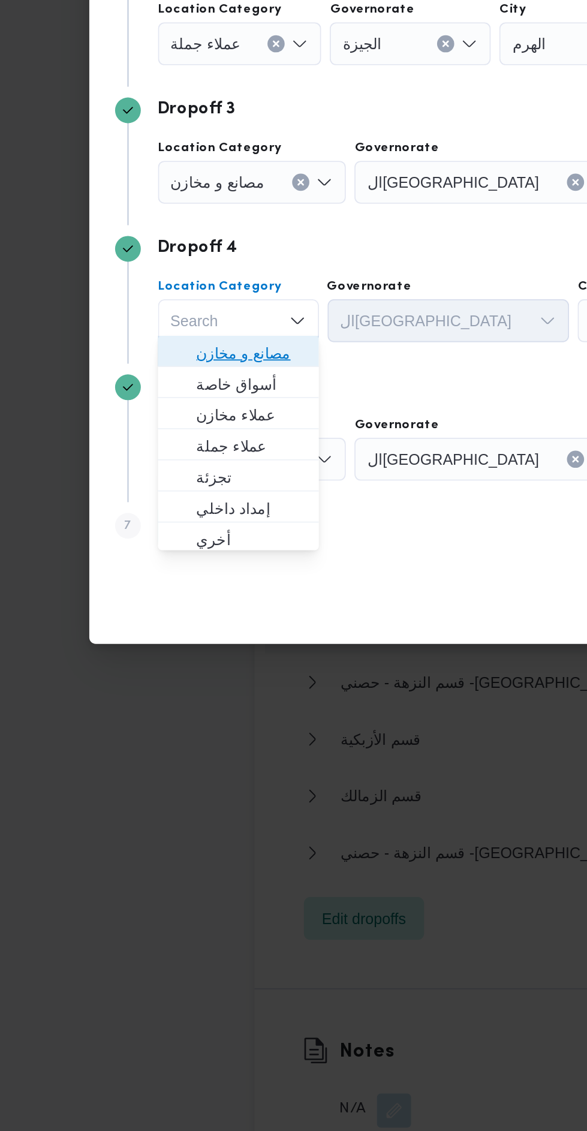
click at [166, 639] on span "مصانع و مخازن" at bounding box center [154, 642] width 61 height 14
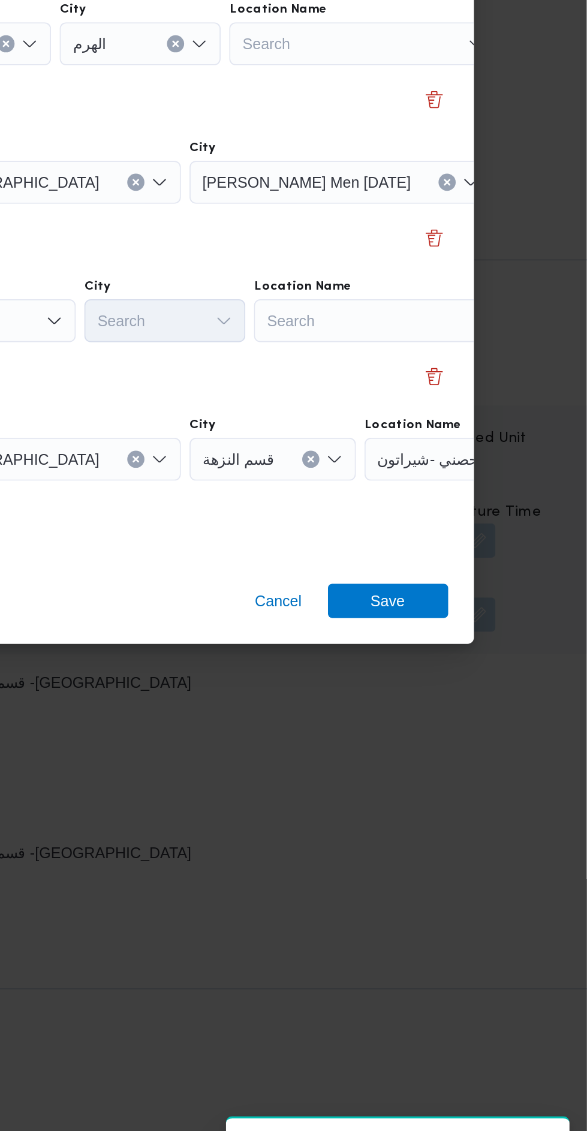
click at [488, 404] on div "Search" at bounding box center [529, 392] width 150 height 24
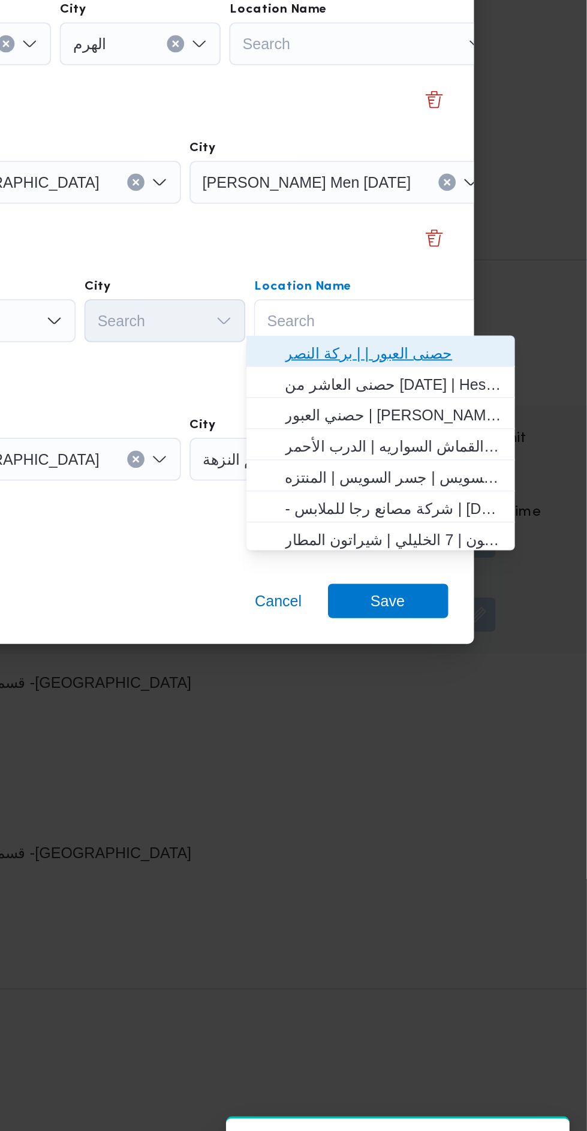
click at [502, 639] on span "حصنى العبور | | بركة النصر" at bounding box center [479, 642] width 121 height 14
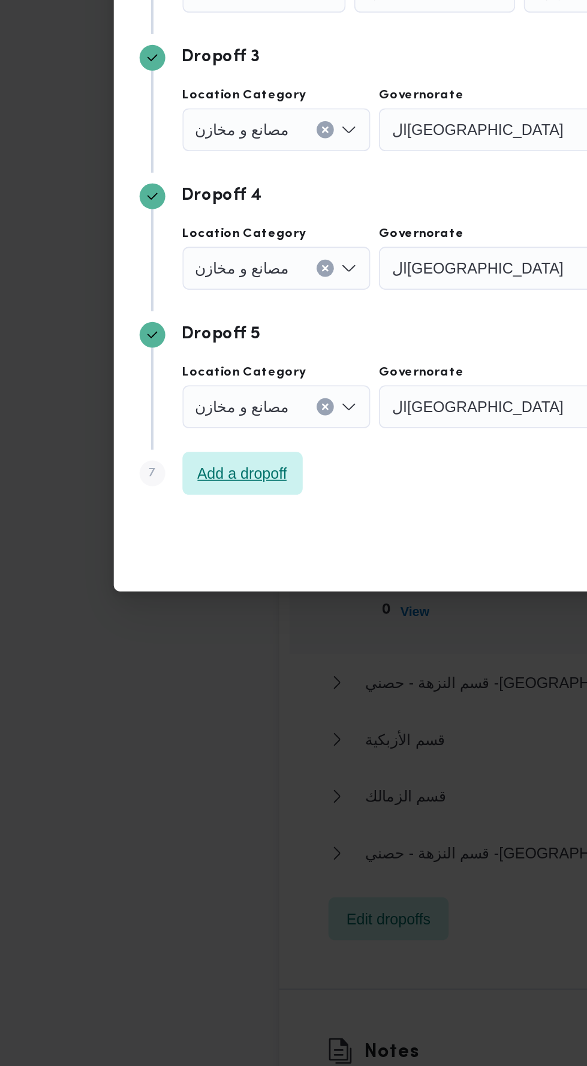
click at [166, 705] on span "Add a dropoff" at bounding box center [135, 710] width 67 height 24
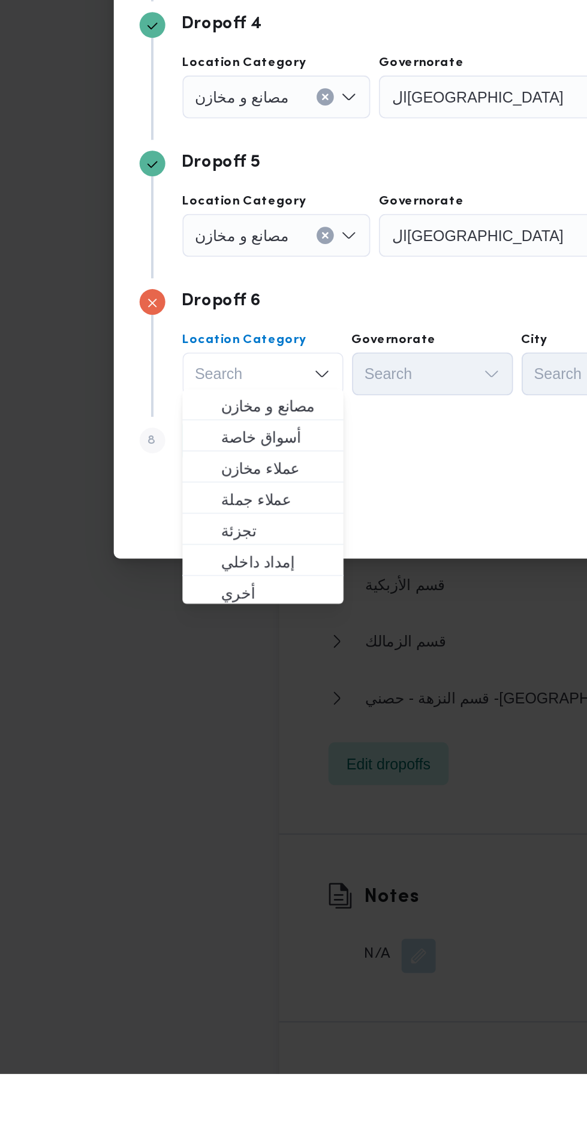
scroll to position [1489, 0]
click at [173, 358] on button "Clear input" at bounding box center [168, 353] width 10 height 10
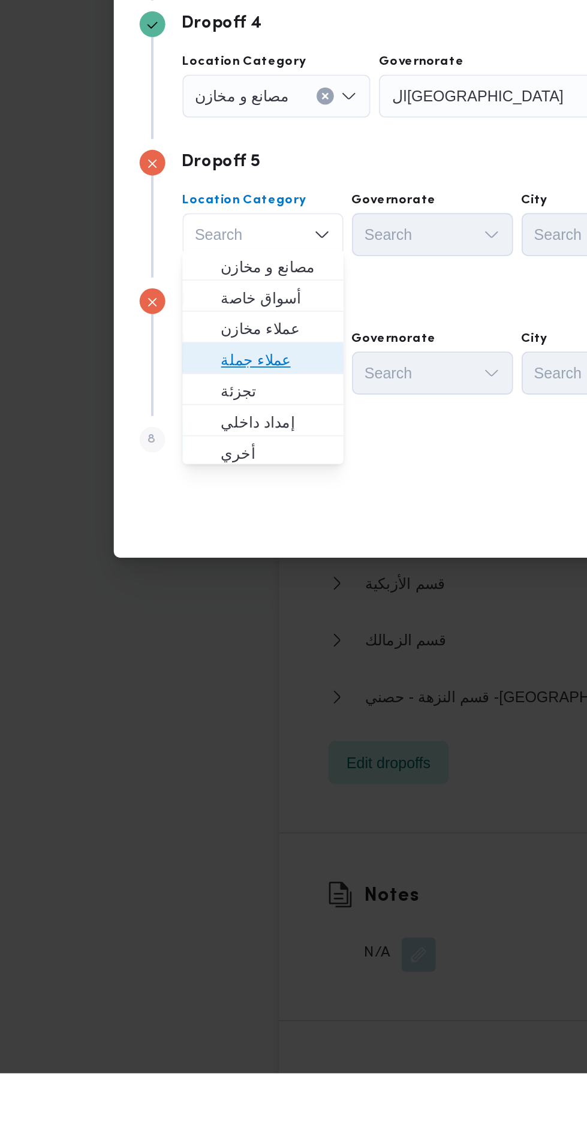
click at [175, 734] on span "عملاء جملة" at bounding box center [154, 733] width 61 height 14
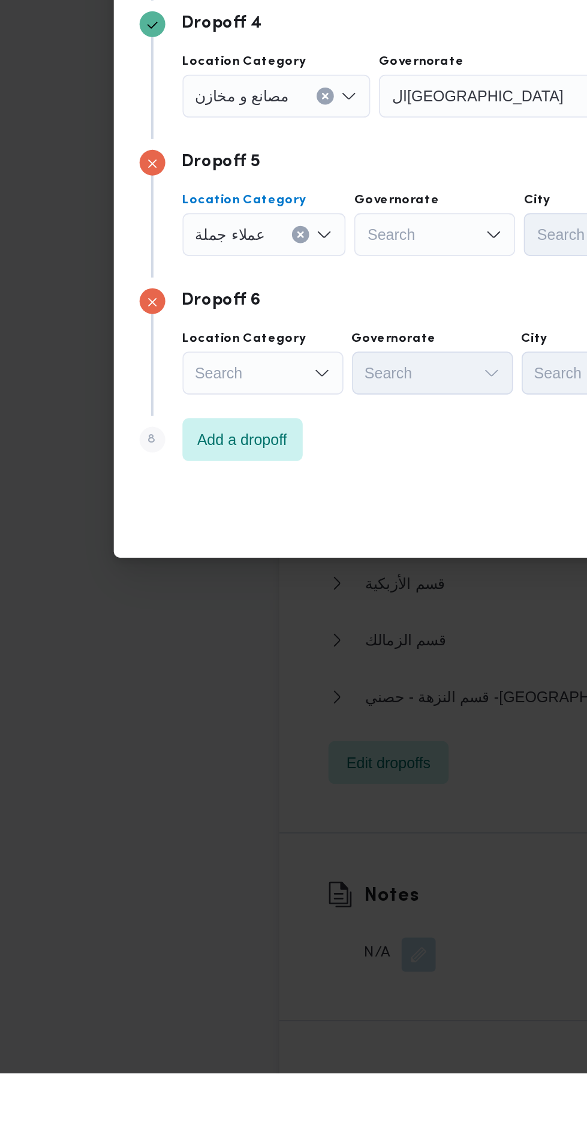
click at [250, 365] on div "Search" at bounding box center [272, 353] width 149 height 24
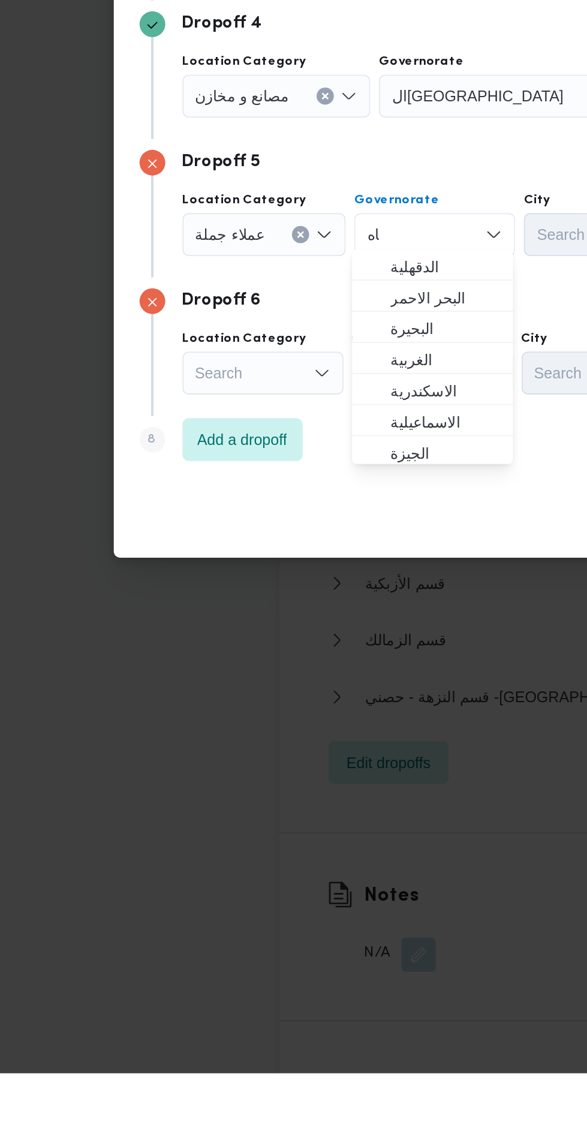
scroll to position [0, 0]
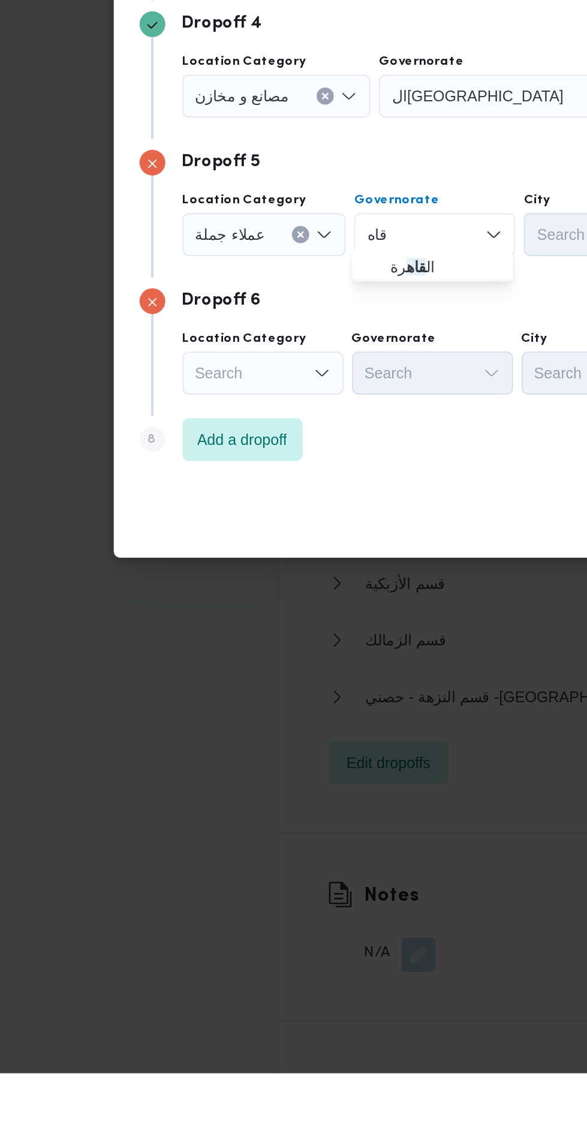
type input "قاه"
click at [264, 681] on span "ال قاه رة" at bounding box center [248, 681] width 61 height 14
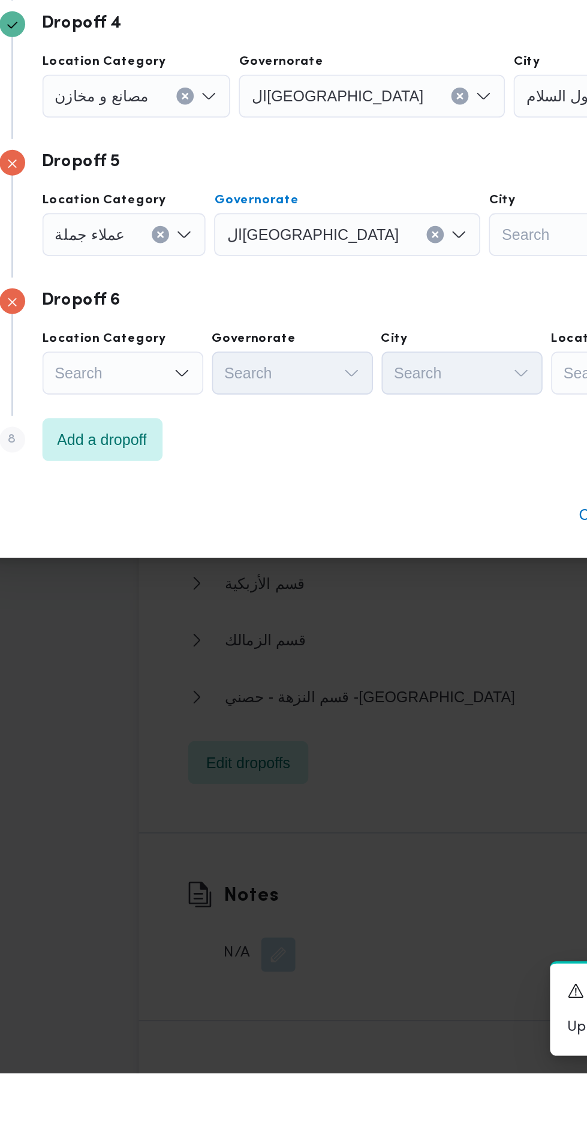
click at [351, 365] on div "Search" at bounding box center [400, 353] width 98 height 24
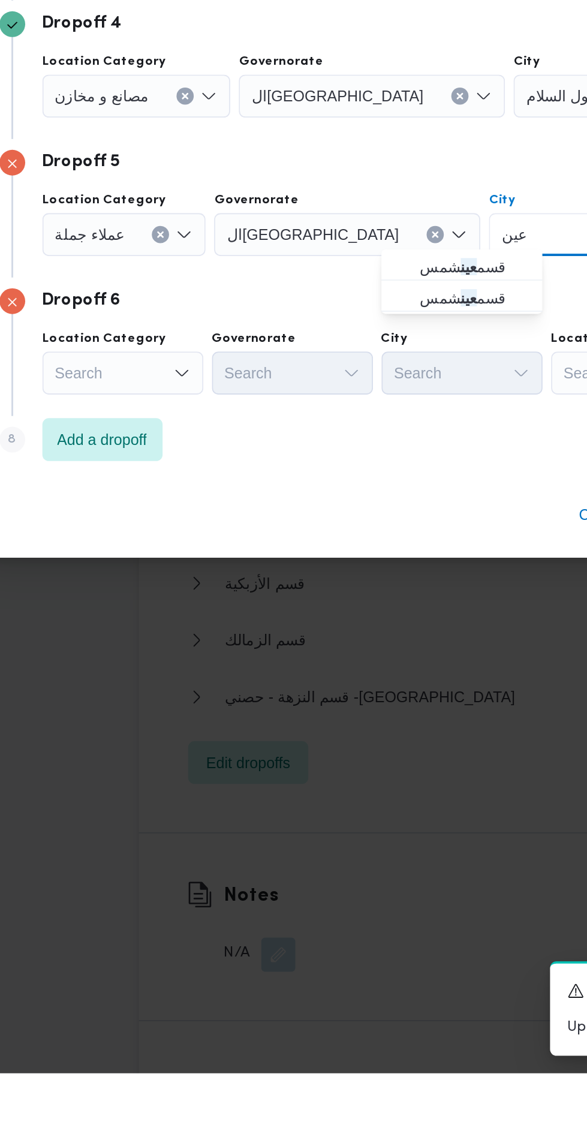
type input "عين"
click at [353, 680] on span "قسم عين شمس" at bounding box center [343, 681] width 61 height 14
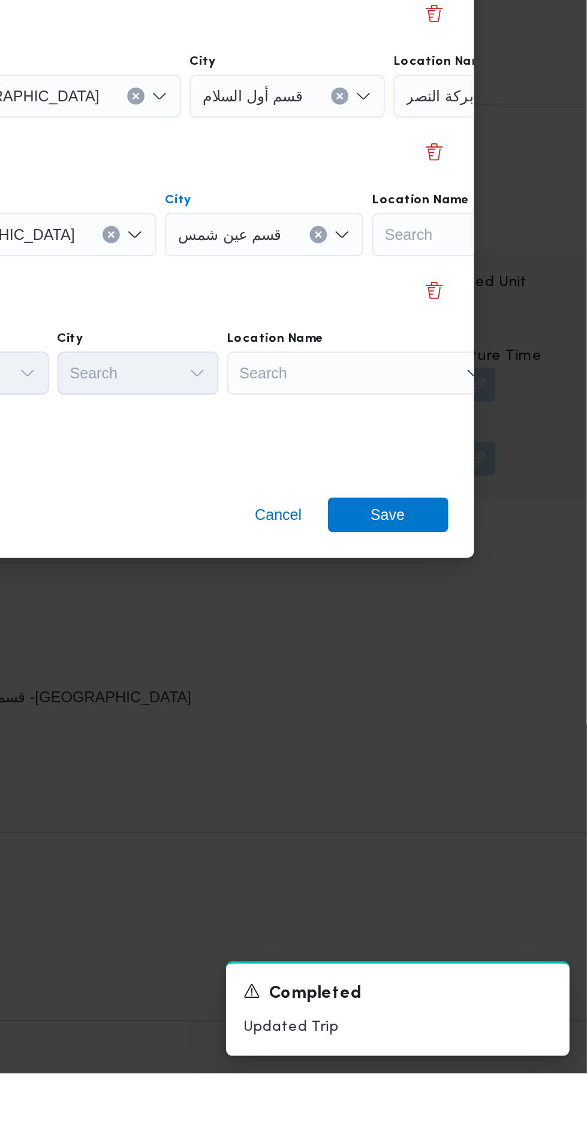
click at [492, 365] on div "Search" at bounding box center [529, 353] width 150 height 24
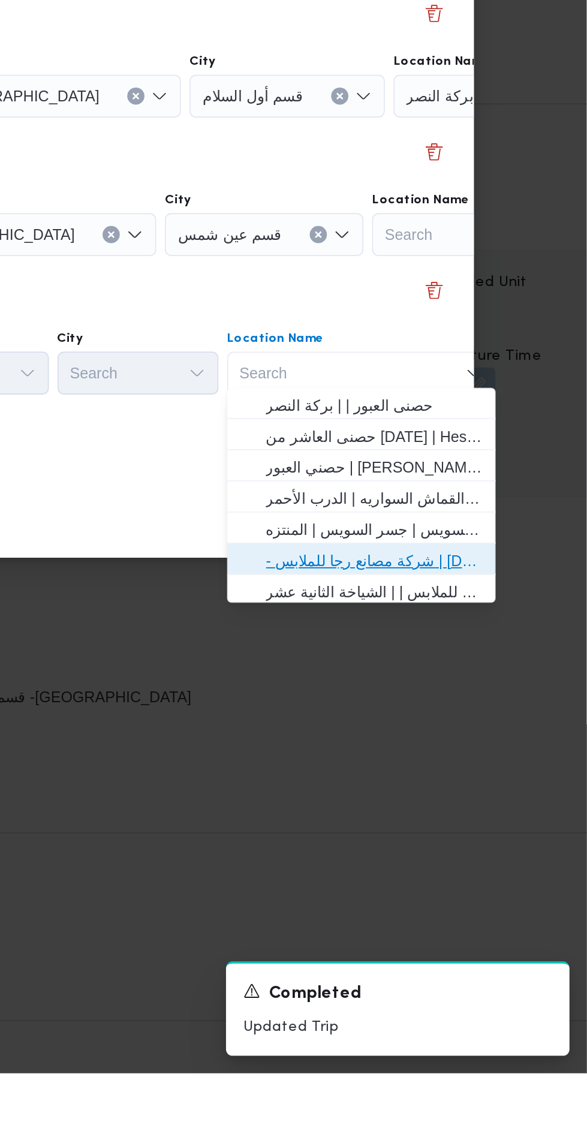
click at [507, 836] on span "- شركة مصانع رجا للملابس | [DATE] Clothing Co. | الشياخة الثانية عشر" at bounding box center [461, 844] width 140 height 19
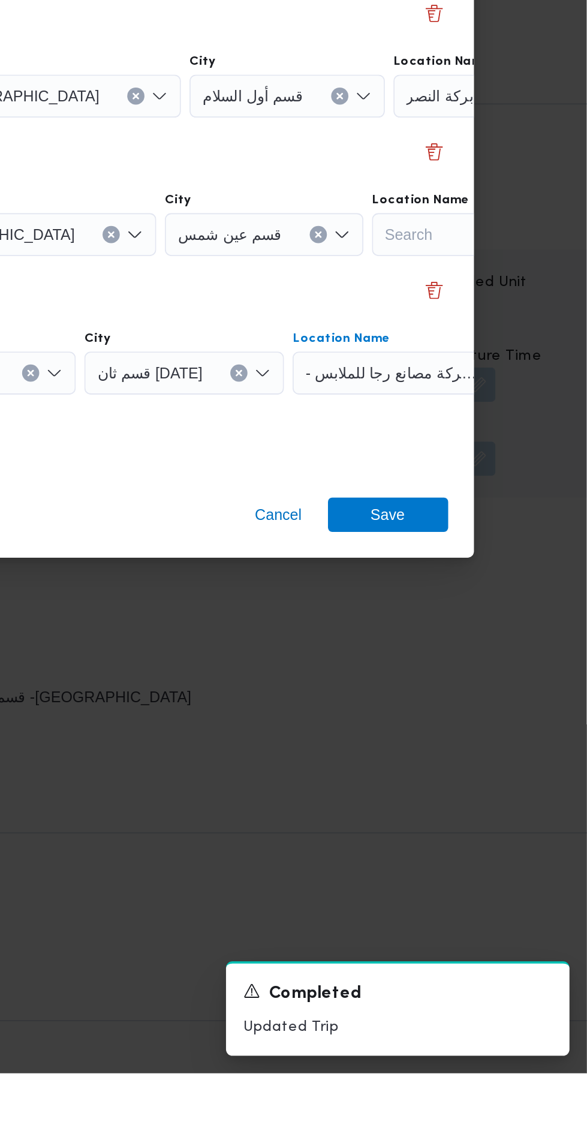
click at [546, 514] on span "- شركة مصانع رجا للملابس | [DATE] Clothing Co. | الشياخة الثانية عشر" at bounding box center [594, 507] width 97 height 13
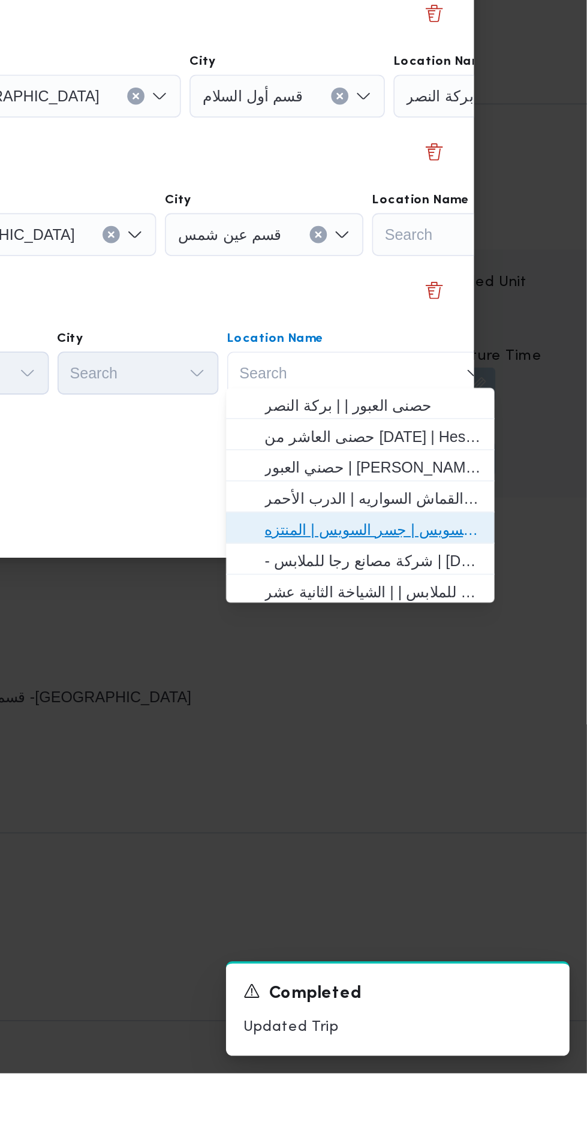
click at [508, 824] on span "حصني -جسر السويس | جسر السويس | المنتزه" at bounding box center [467, 827] width 121 height 14
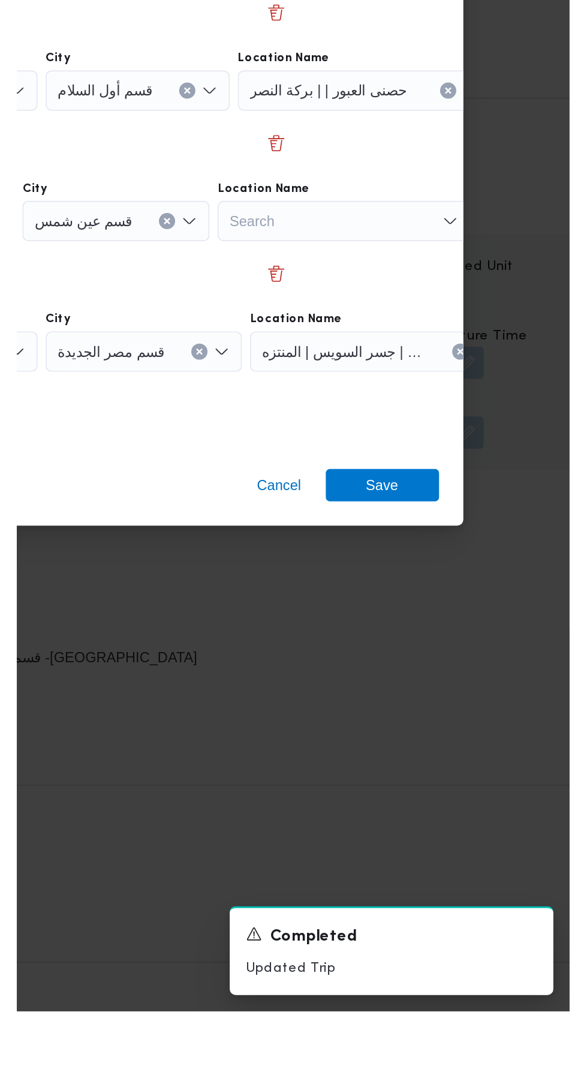
scroll to position [1489, 0]
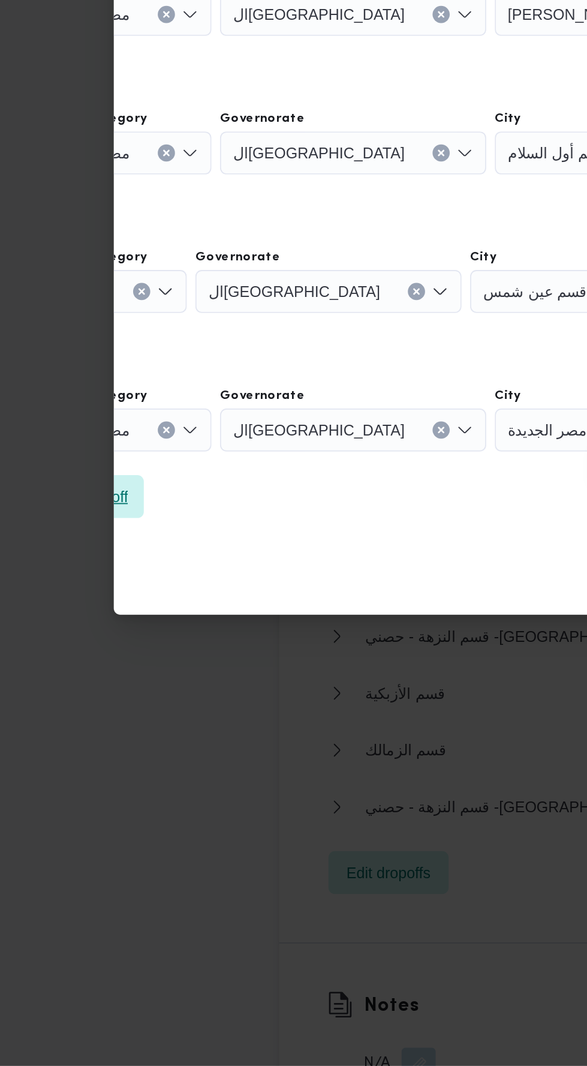
click at [80, 738] on span "Add a dropoff" at bounding box center [46, 748] width 67 height 24
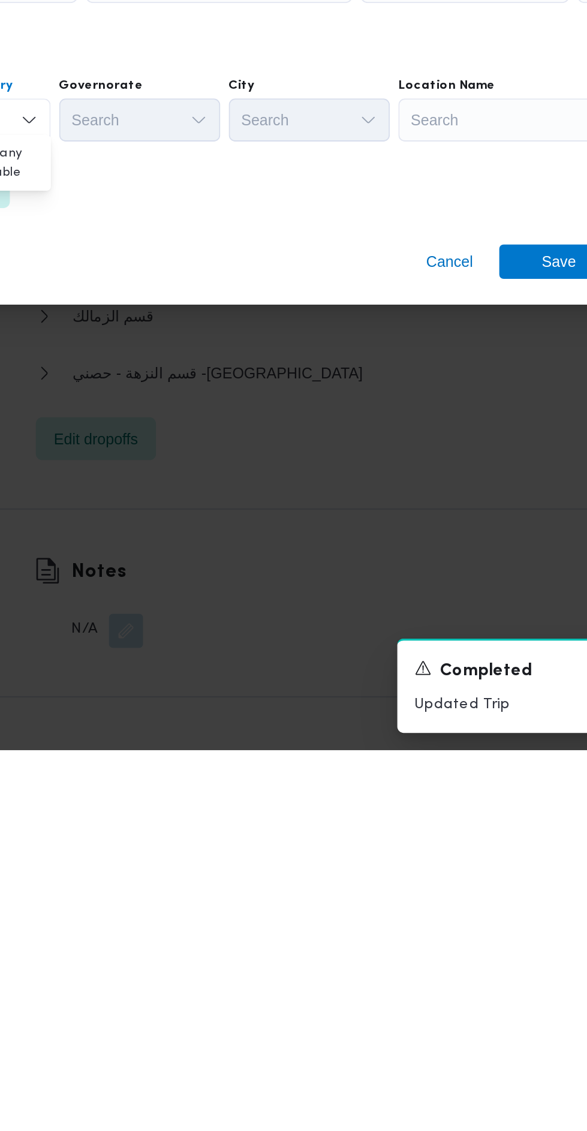
scroll to position [1490, 0]
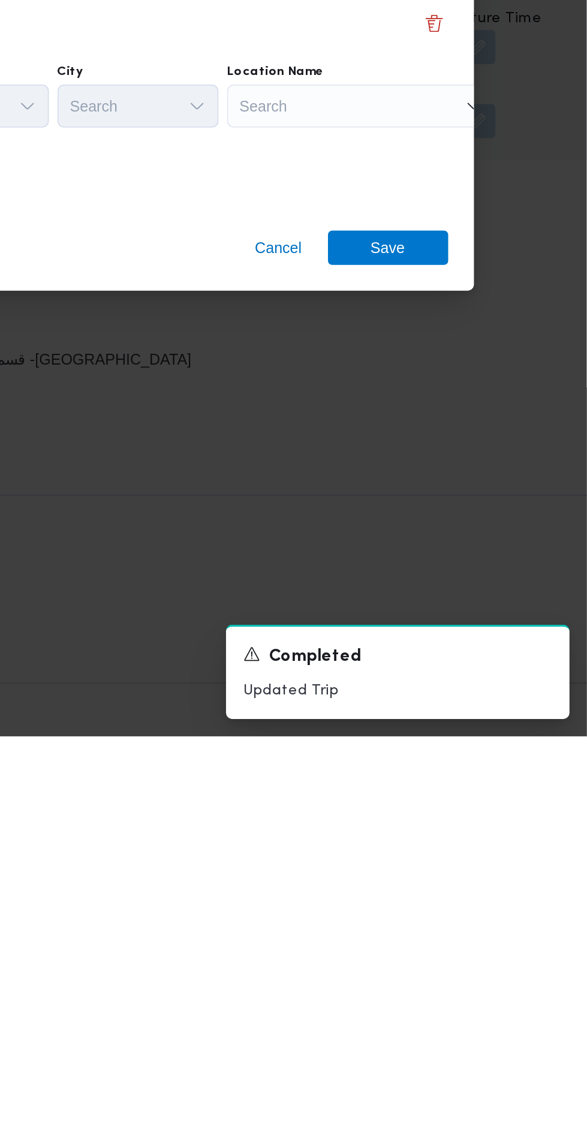
click at [491, 327] on div "Search" at bounding box center [529, 315] width 150 height 24
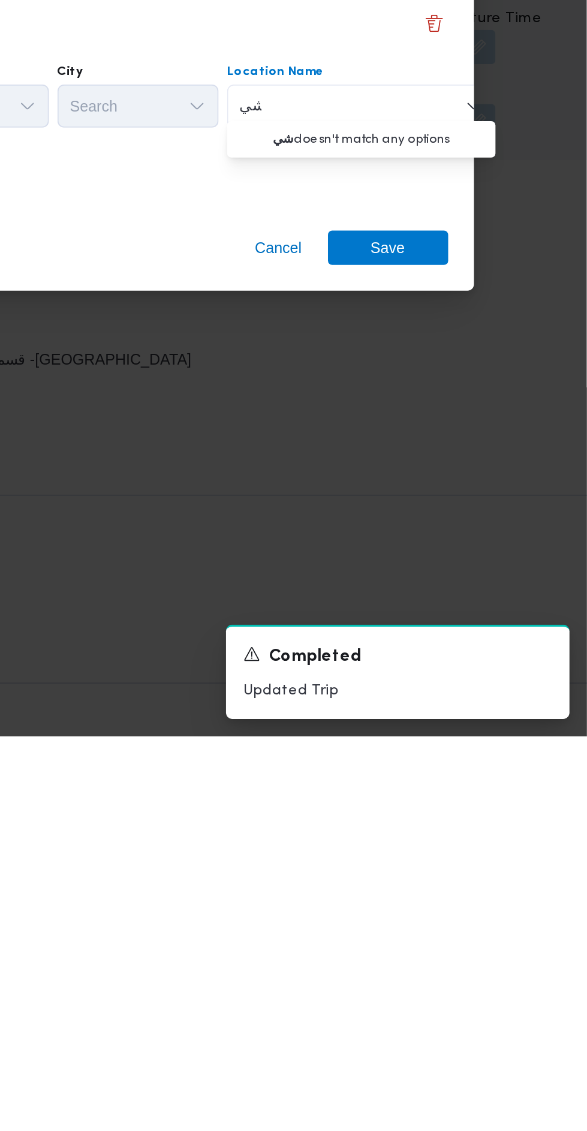
scroll to position [0, 0]
type input "شي"
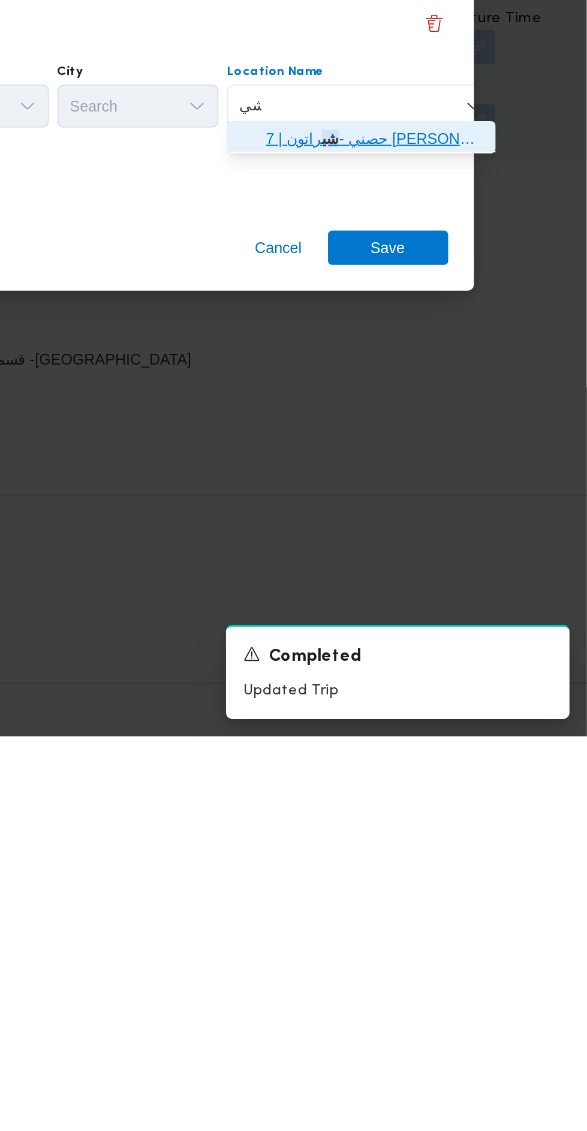
click at [506, 802] on span "حصني - شي راتون | 7 الخليلي | شيراتون المطار" at bounding box center [468, 797] width 121 height 14
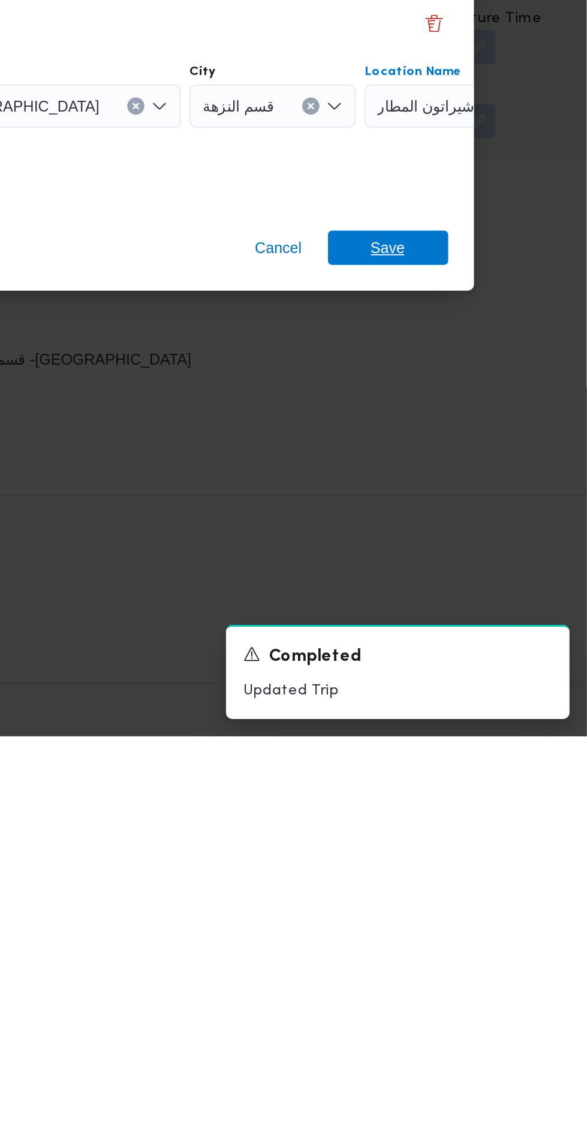
click at [497, 856] on span "Save" at bounding box center [476, 858] width 67 height 19
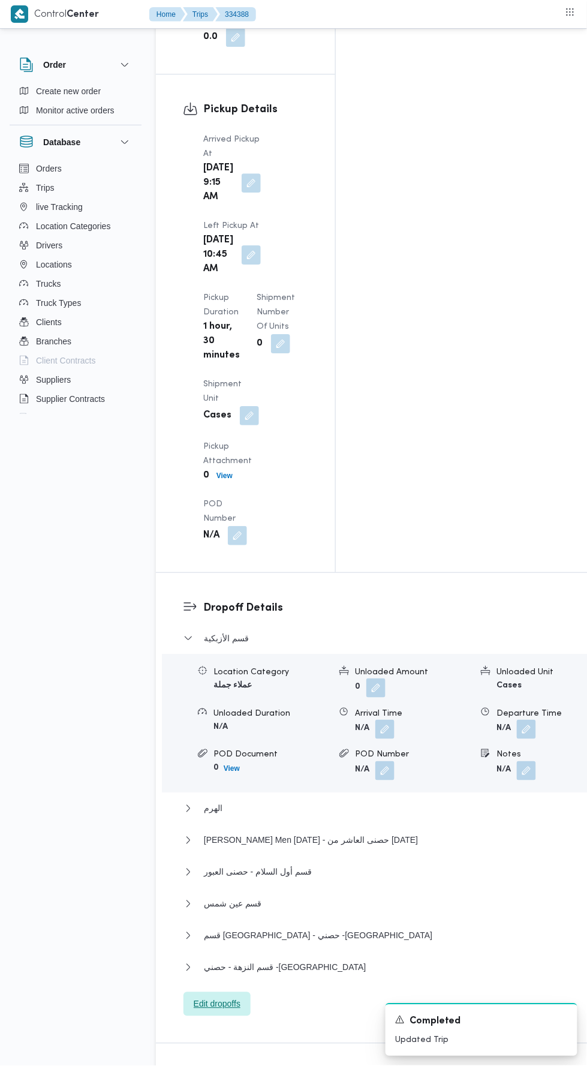
scroll to position [1508, 0]
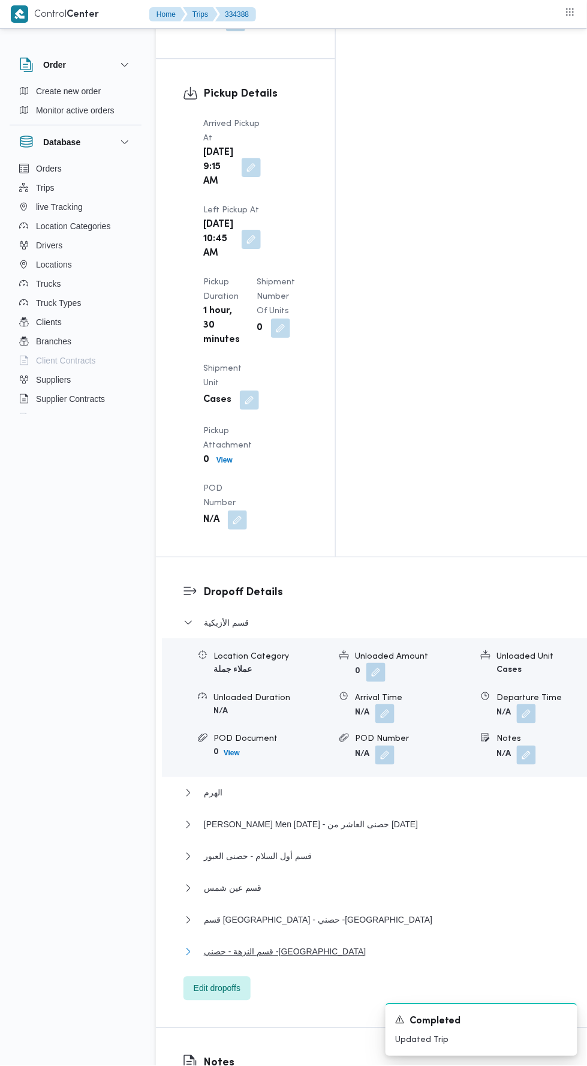
click at [402, 945] on button "قسم النزهة - حصني -شيراتون" at bounding box center [388, 952] width 409 height 14
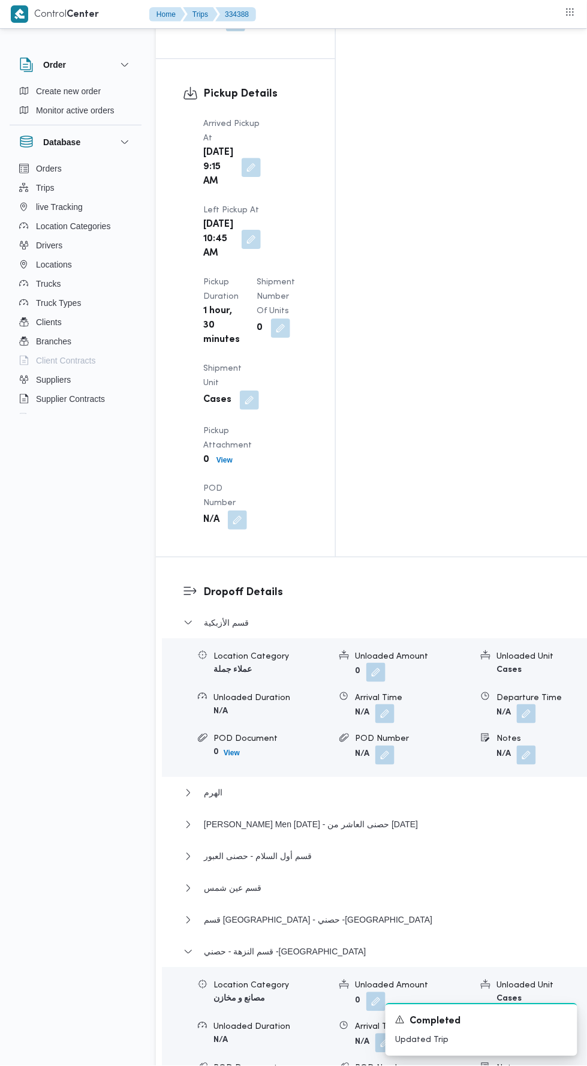
click at [517, 1033] on button "button" at bounding box center [526, 1042] width 19 height 19
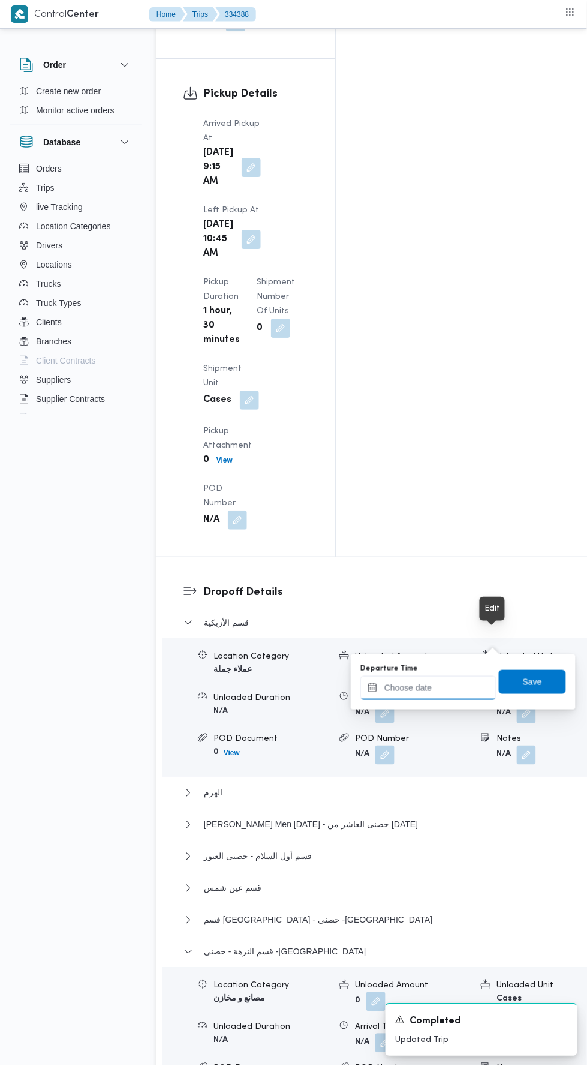
click at [451, 687] on input "Departure Time" at bounding box center [428, 688] width 136 height 24
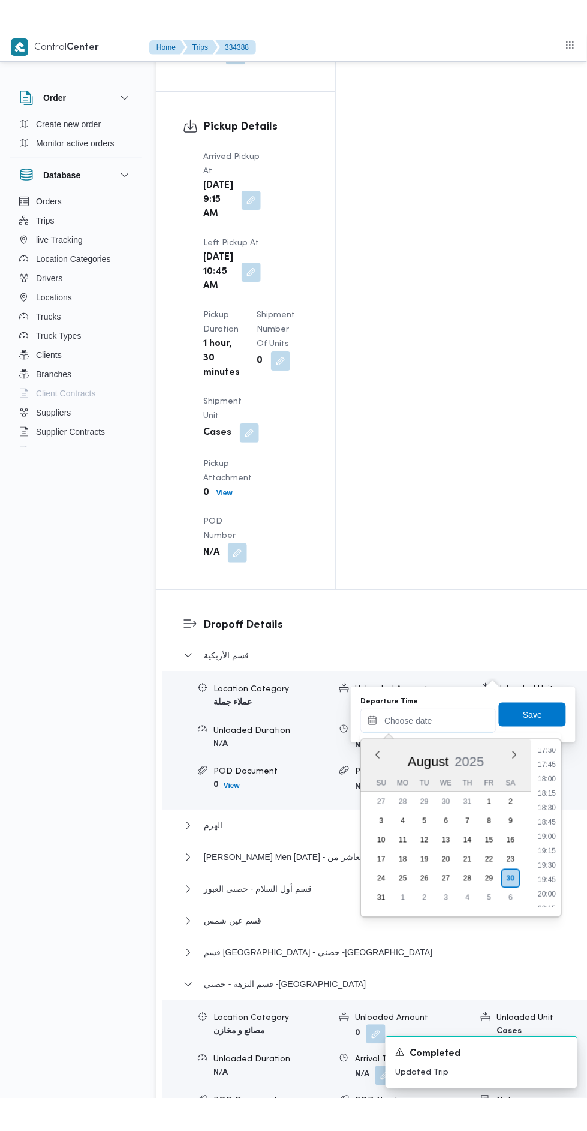
scroll to position [1012, 0]
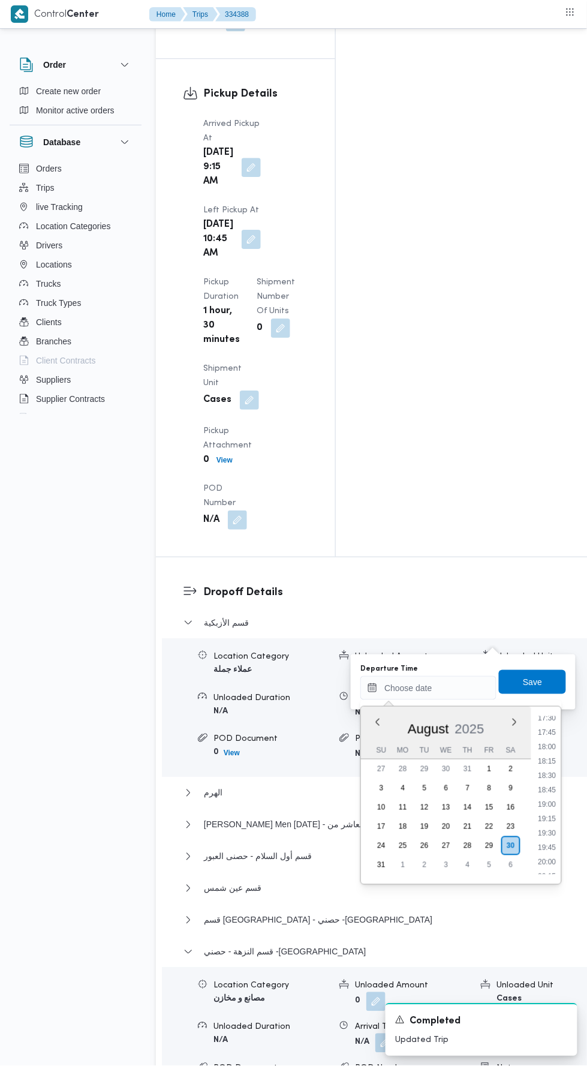
click at [549, 760] on li "18:15" at bounding box center [548, 761] width 28 height 12
type input "[DATE] 18:15"
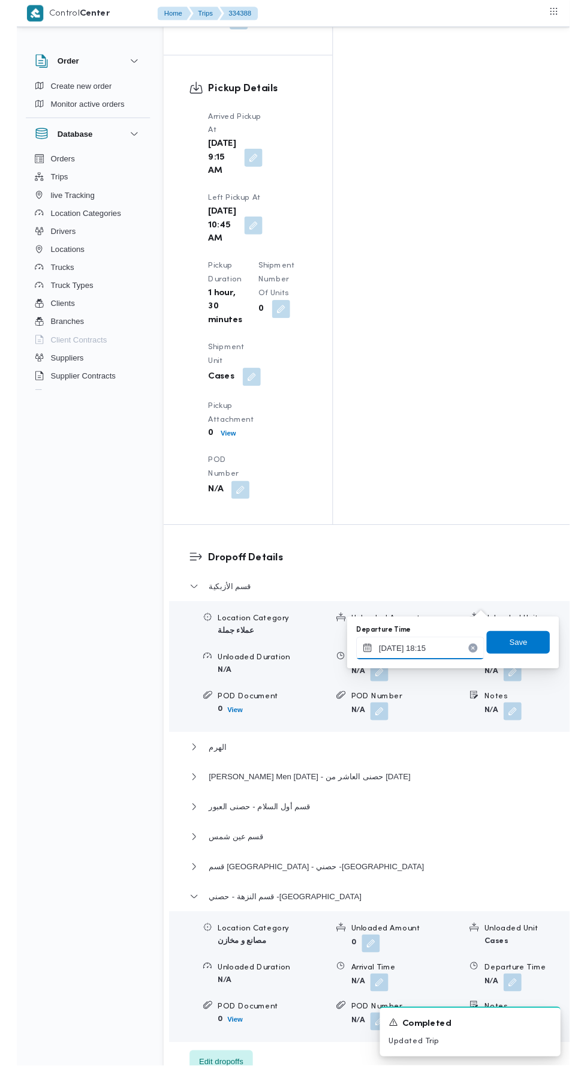
scroll to position [1508, 0]
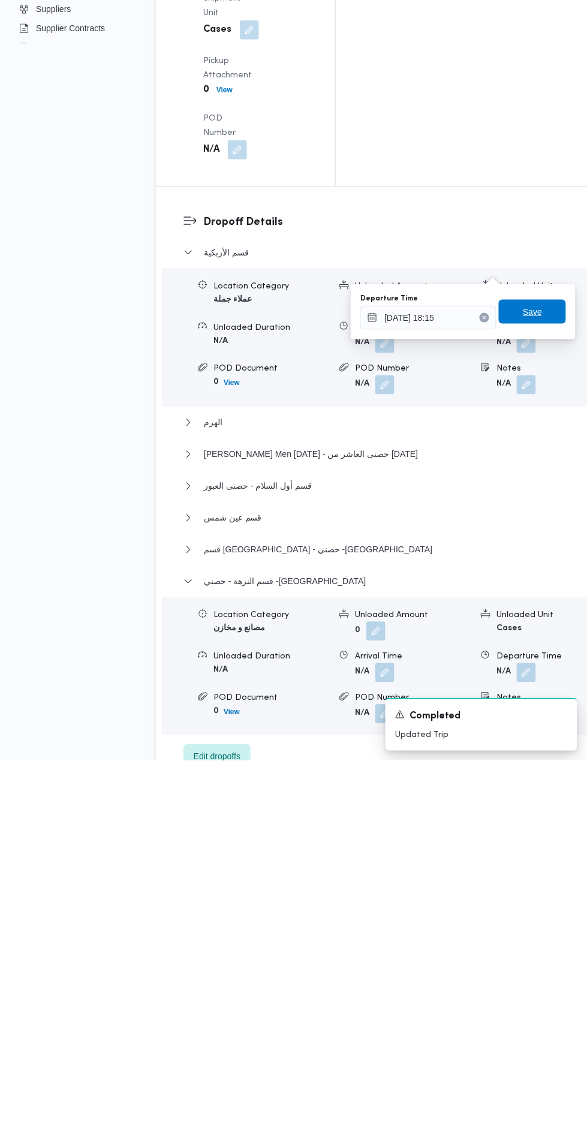
click at [531, 683] on span "Save" at bounding box center [532, 682] width 19 height 14
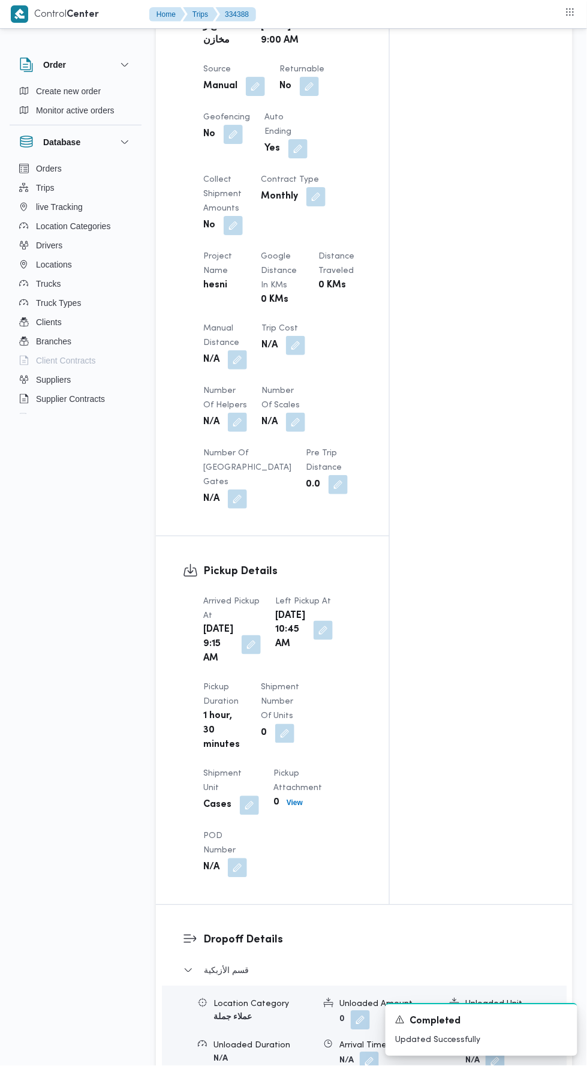
scroll to position [681, 0]
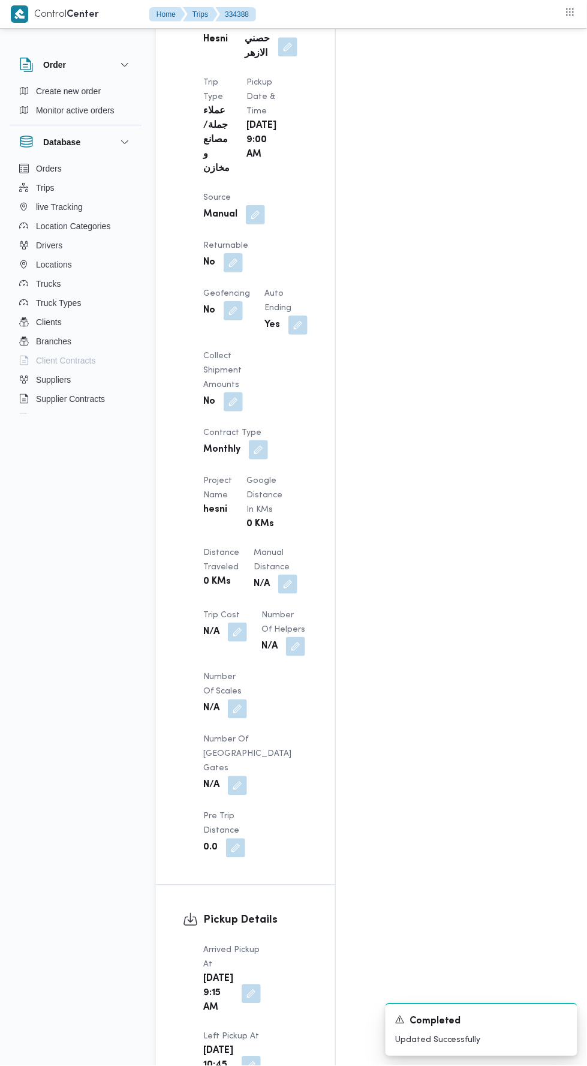
click at [278, 575] on button "button" at bounding box center [287, 584] width 19 height 19
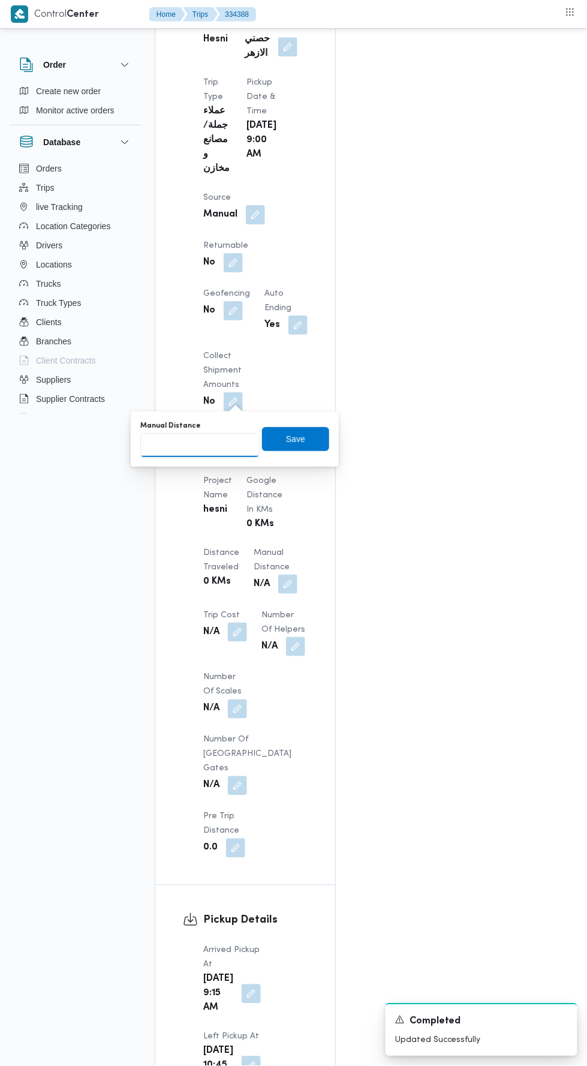
click at [228, 443] on input "Manual Distance" at bounding box center [199, 445] width 119 height 24
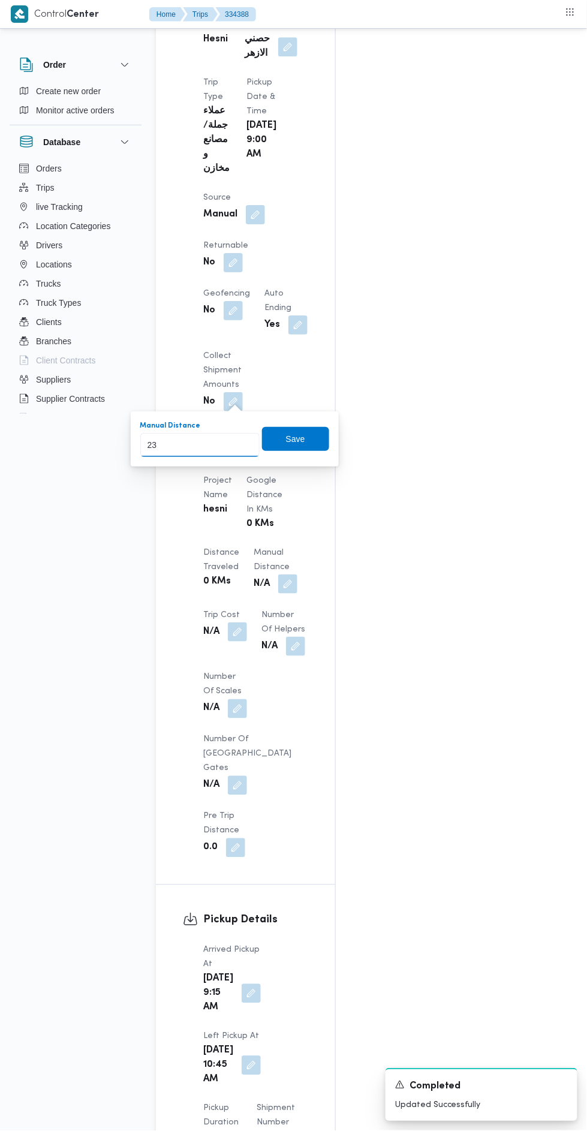
type input "238"
click at [279, 430] on span "Save" at bounding box center [295, 439] width 67 height 24
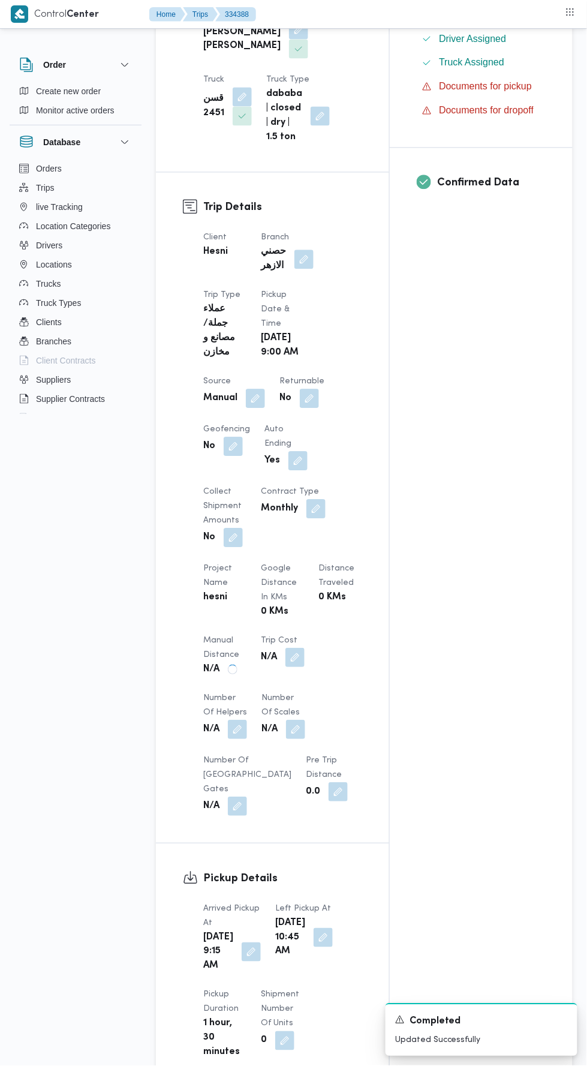
scroll to position [0, 0]
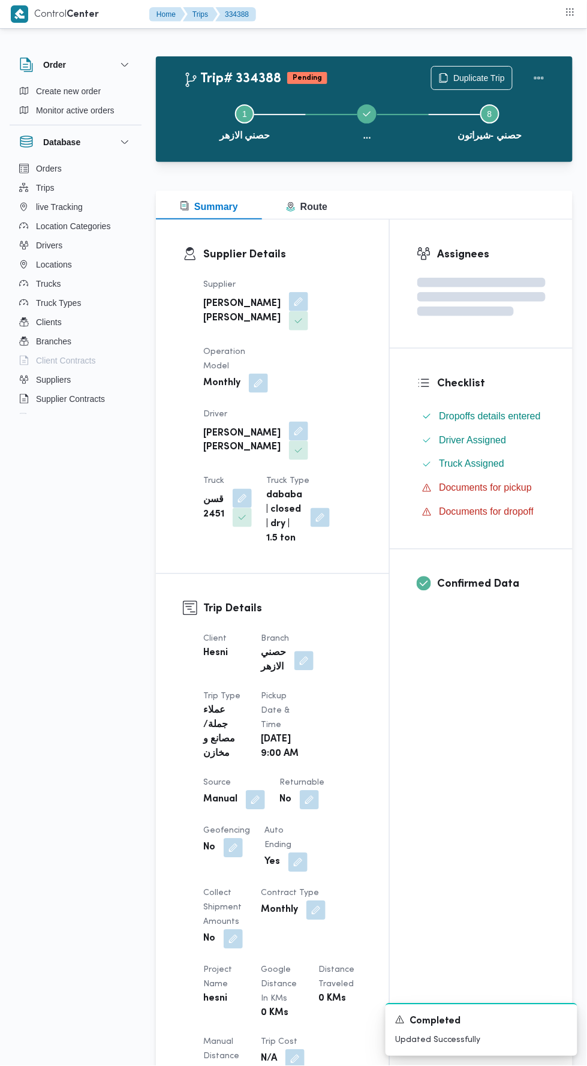
click at [546, 72] on button "Actions" at bounding box center [539, 78] width 24 height 24
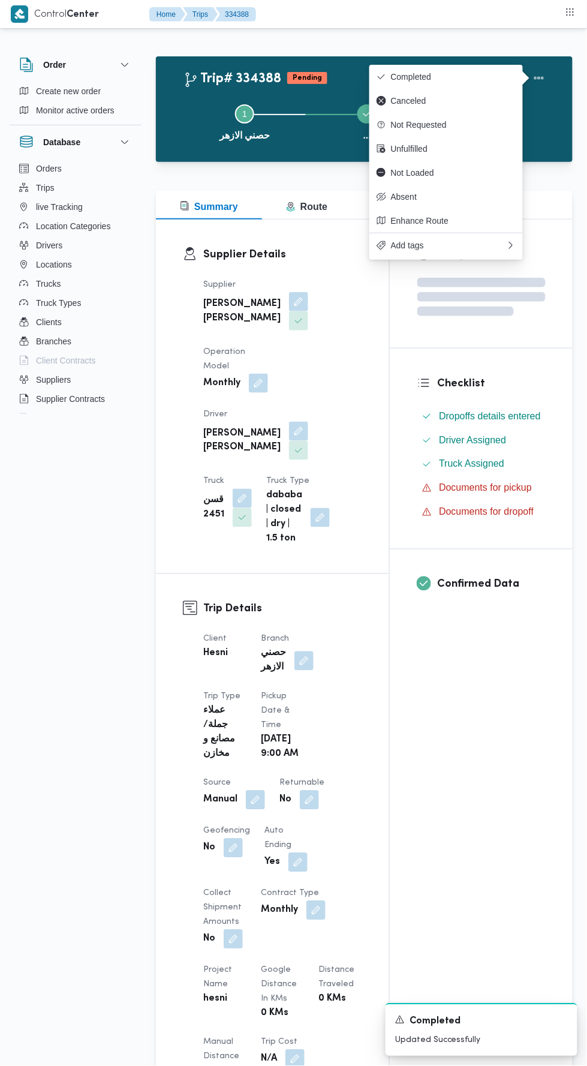
click at [480, 76] on span "Completed" at bounding box center [453, 77] width 125 height 10
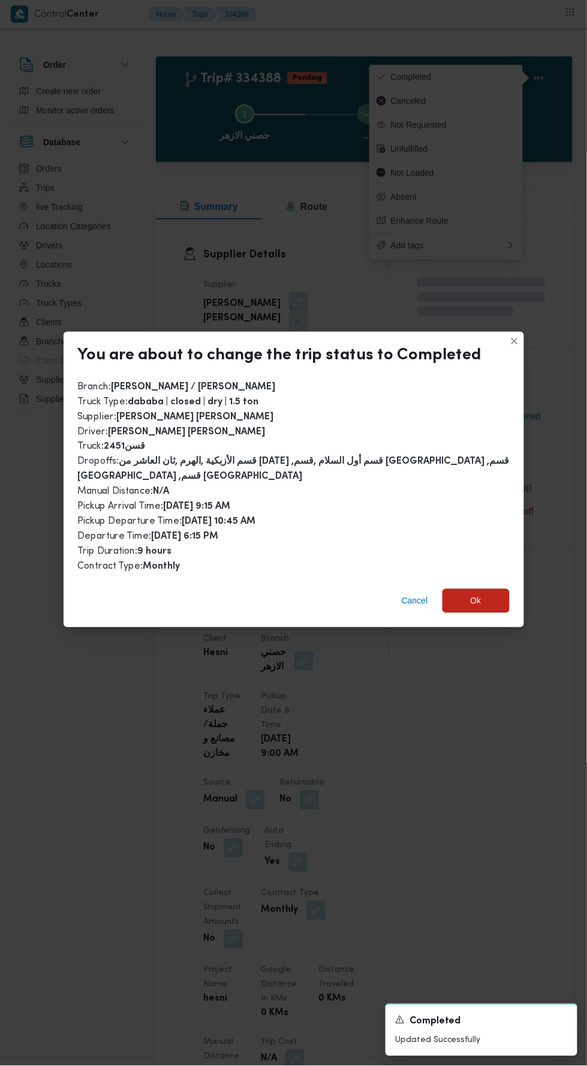
click at [479, 596] on span "Ok" at bounding box center [476, 601] width 11 height 14
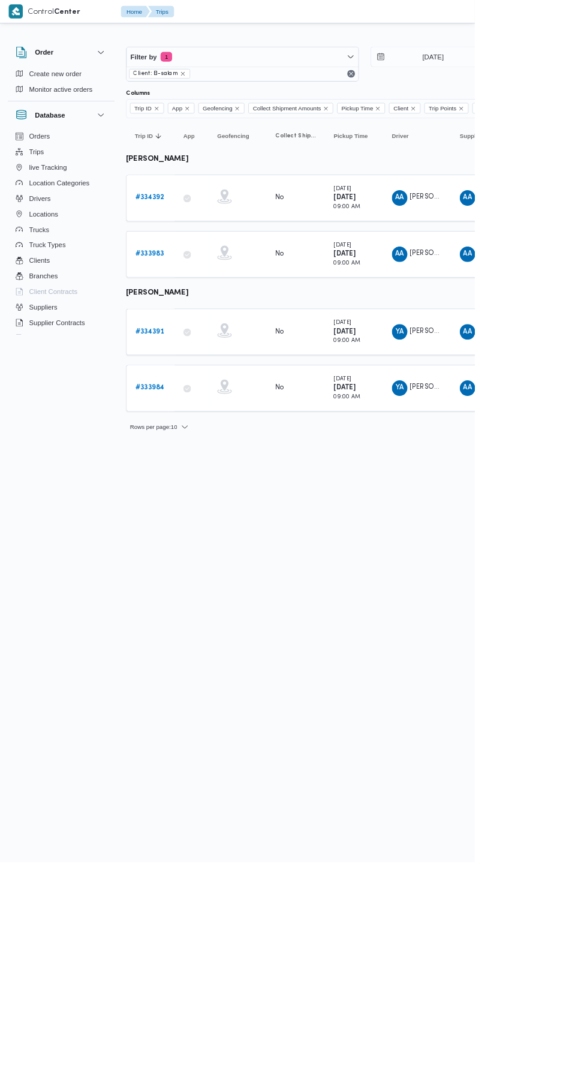
click at [190, 406] on b "# 334391" at bounding box center [184, 410] width 35 height 8
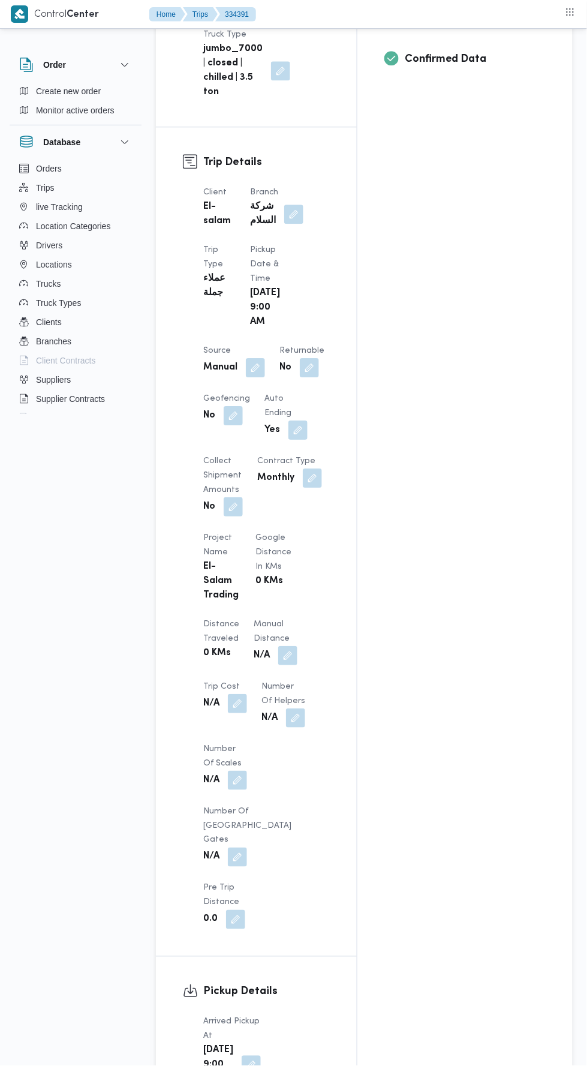
scroll to position [515, 0]
click at [278, 645] on button "button" at bounding box center [287, 654] width 19 height 19
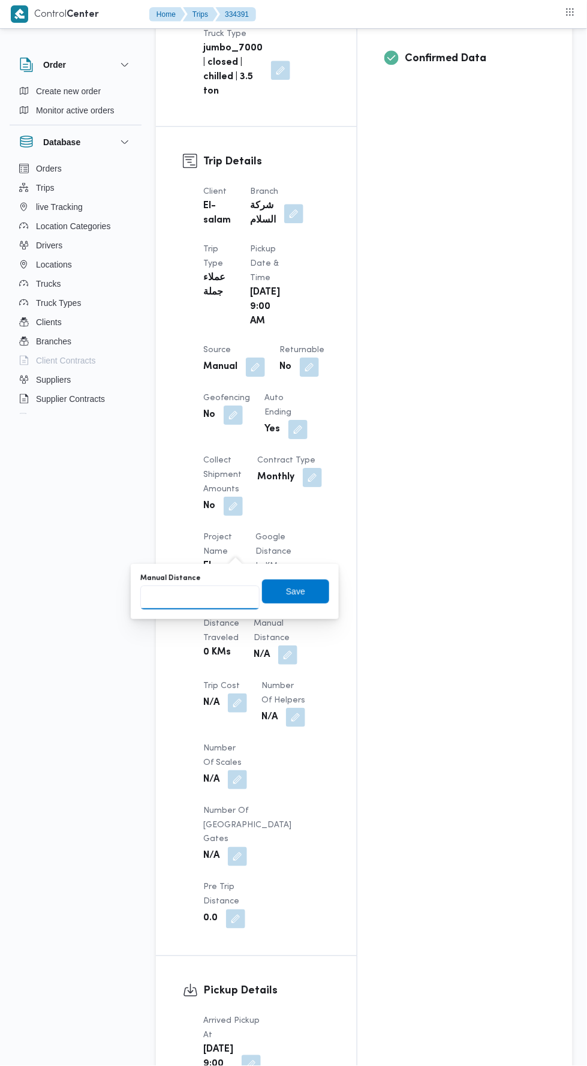
click at [244, 592] on input "Manual Distance" at bounding box center [199, 597] width 119 height 24
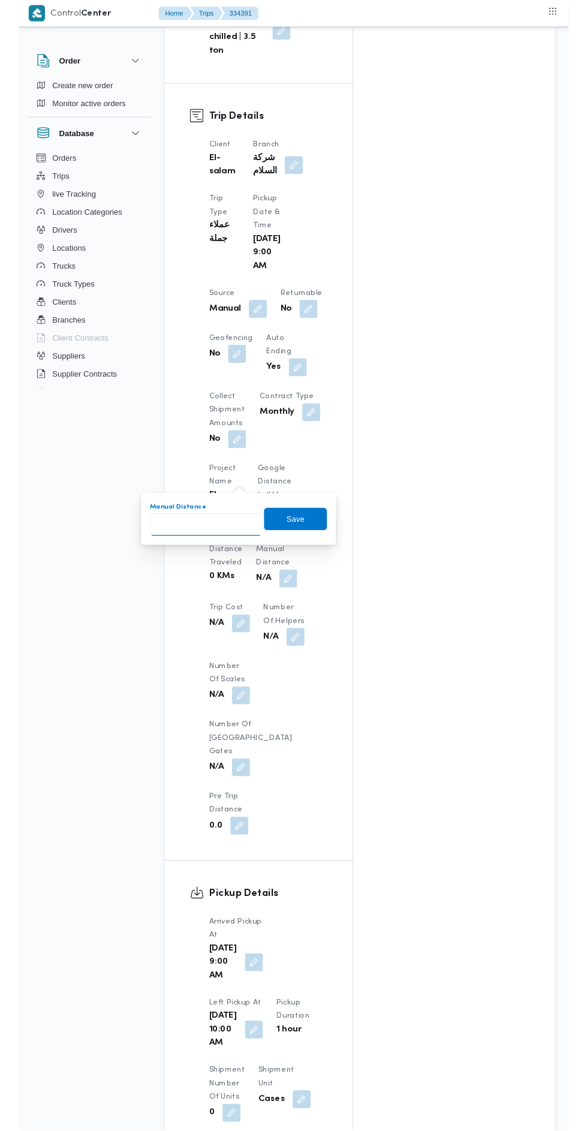
scroll to position [558, 0]
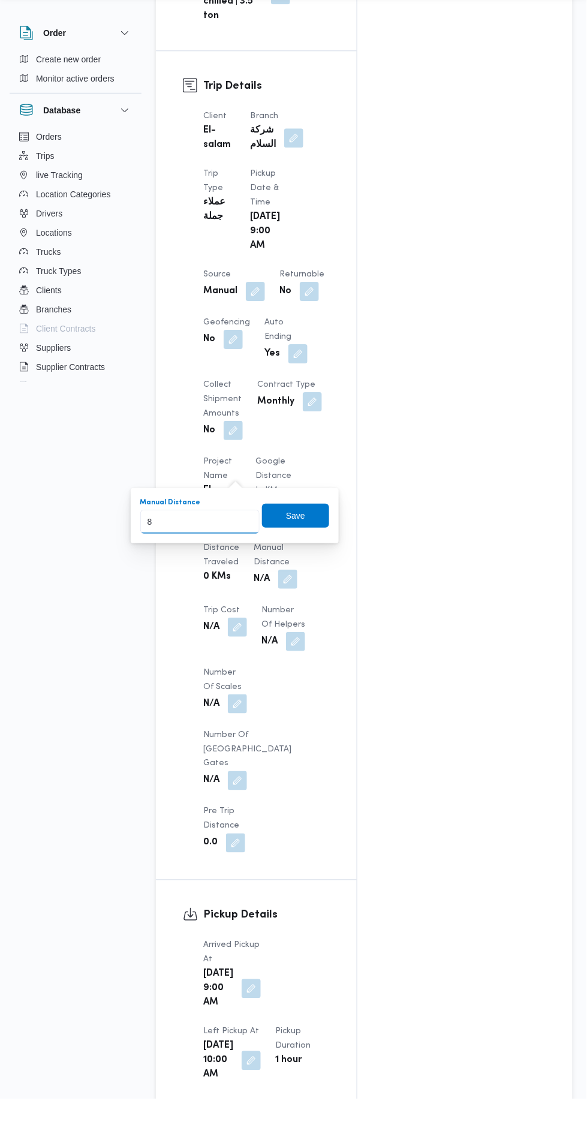
type input "80"
click at [292, 551] on span "Save" at bounding box center [295, 547] width 19 height 14
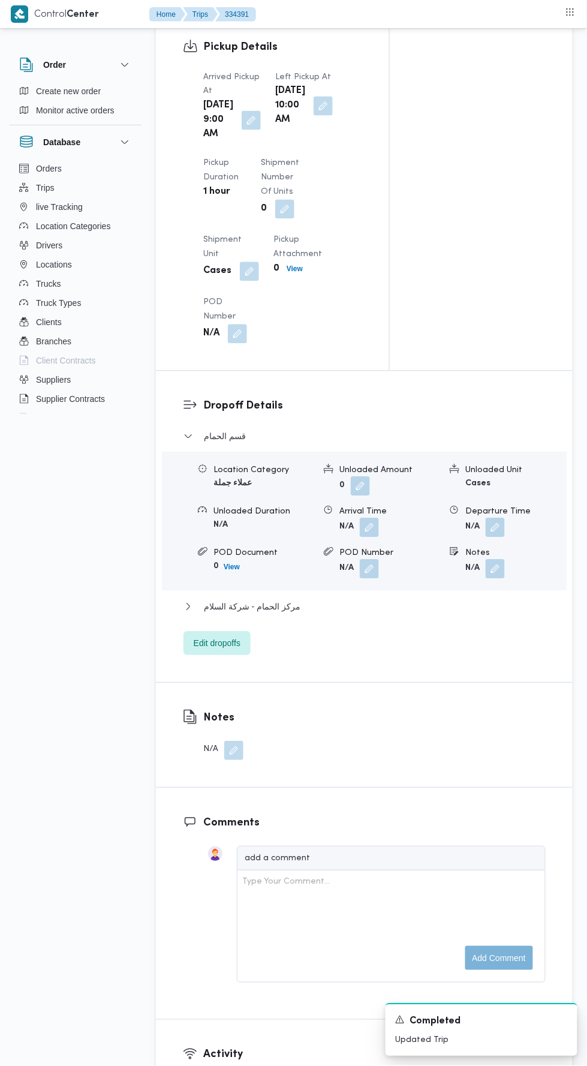
scroll to position [1252, 0]
click at [369, 647] on div "قسم الحمام Location Category عملاء جملة Unloaded Amount 0 Unloaded Unit Cases U…" at bounding box center [365, 543] width 362 height 226
click at [383, 615] on button "مركز الحمام - شركة السلام" at bounding box center [365, 607] width 362 height 14
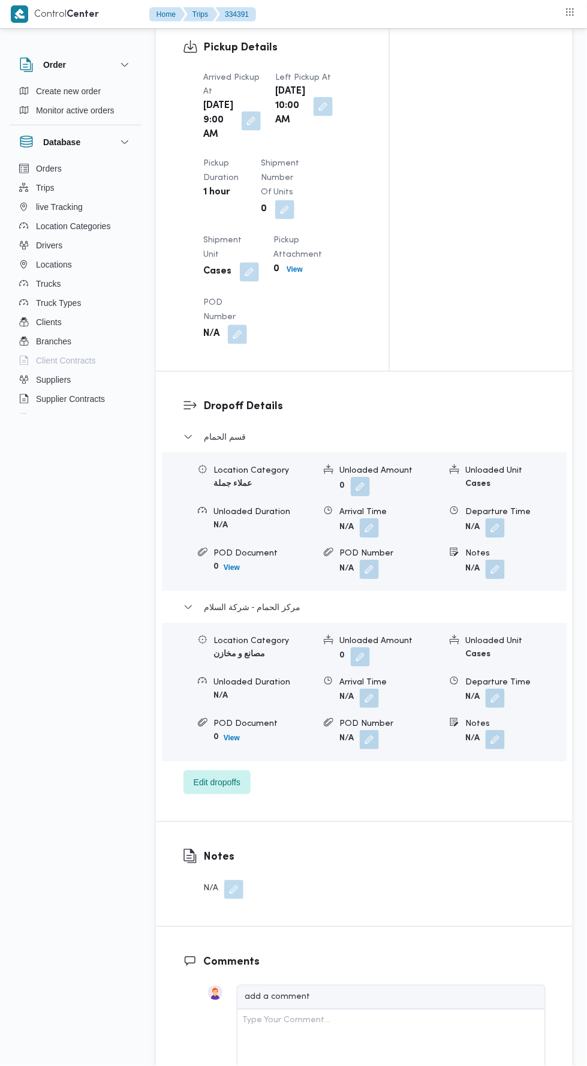
click at [498, 708] on button "button" at bounding box center [495, 698] width 19 height 19
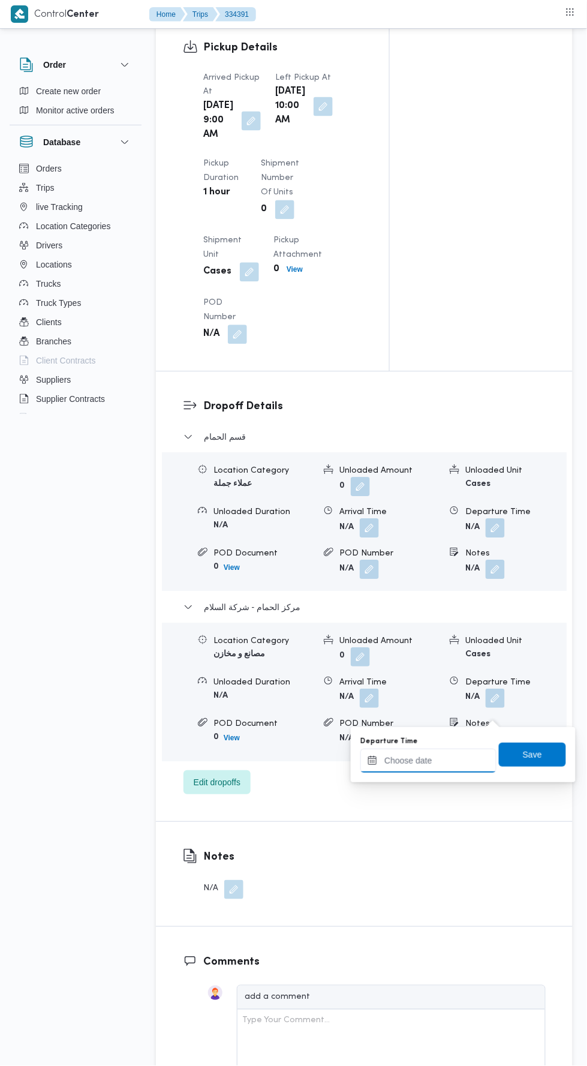
click at [454, 761] on input "Departure Time" at bounding box center [428, 761] width 136 height 24
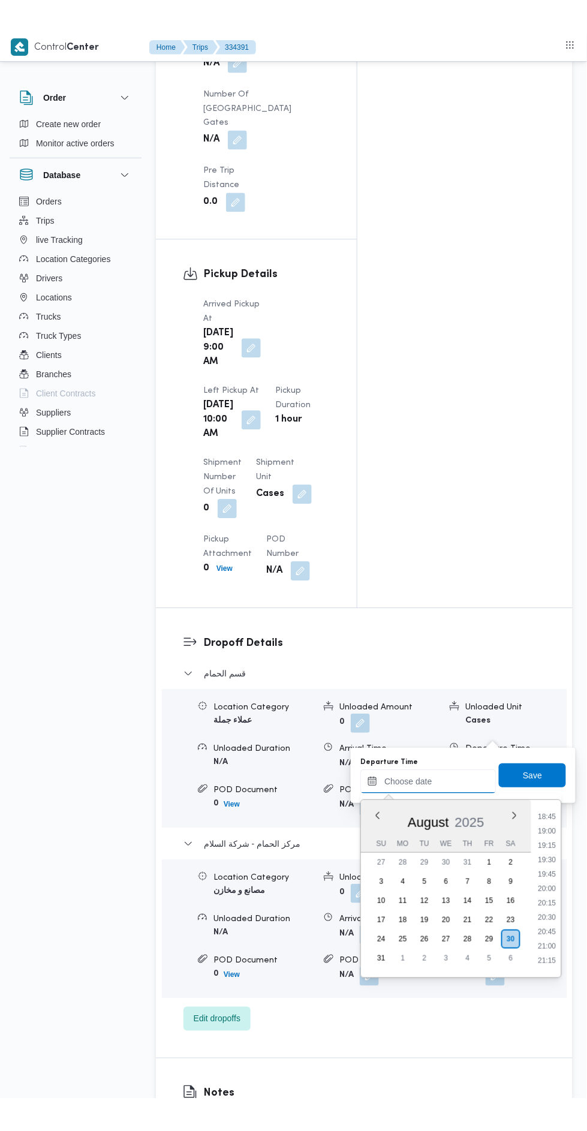
scroll to position [1076, 0]
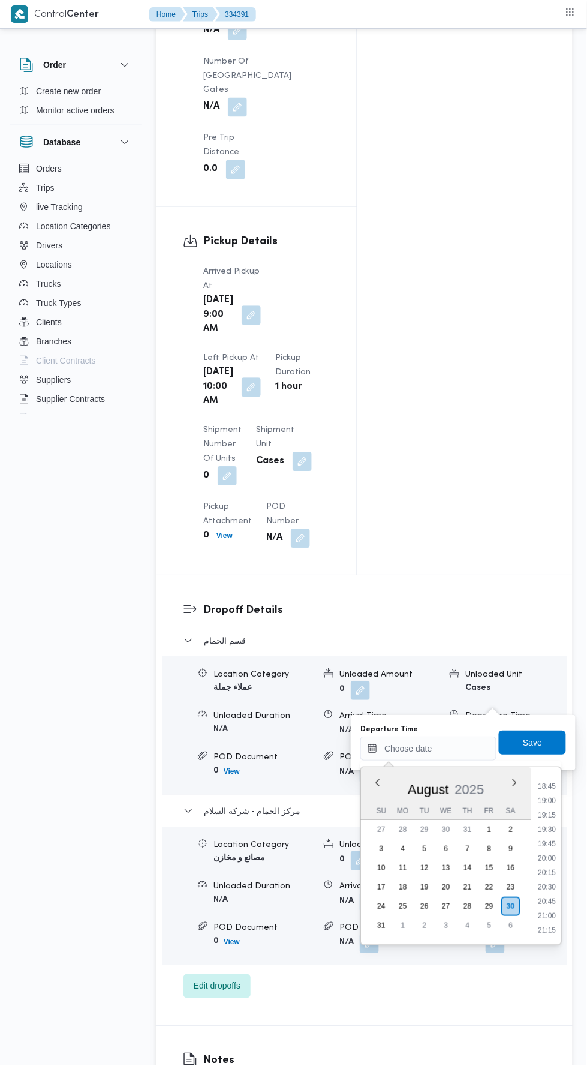
click at [548, 799] on li "19:00" at bounding box center [548, 801] width 28 height 12
type input "30/08/2025 19:00"
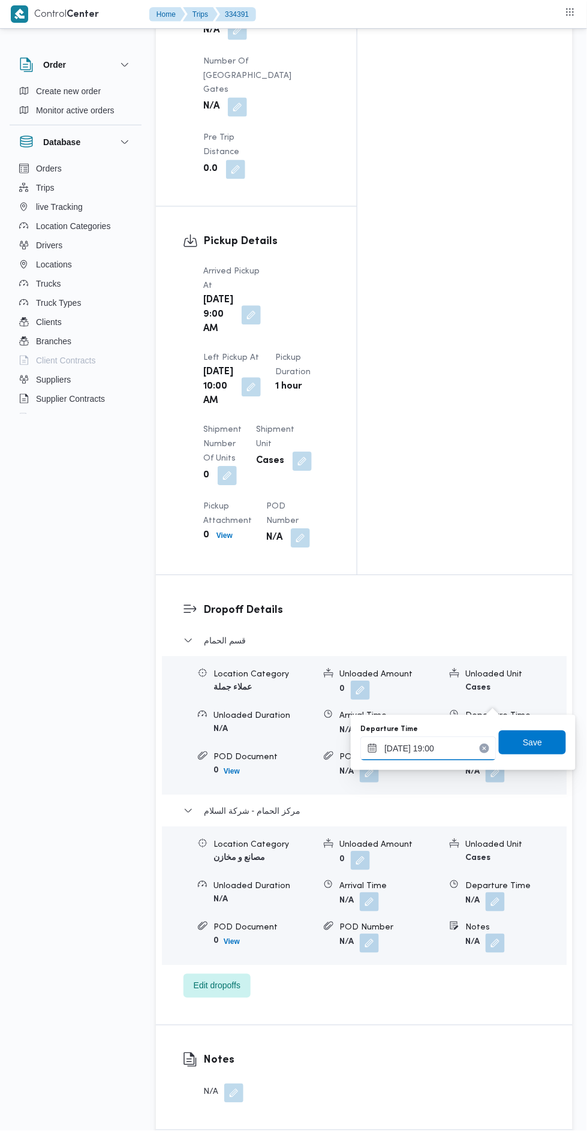
scroll to position [1264, 0]
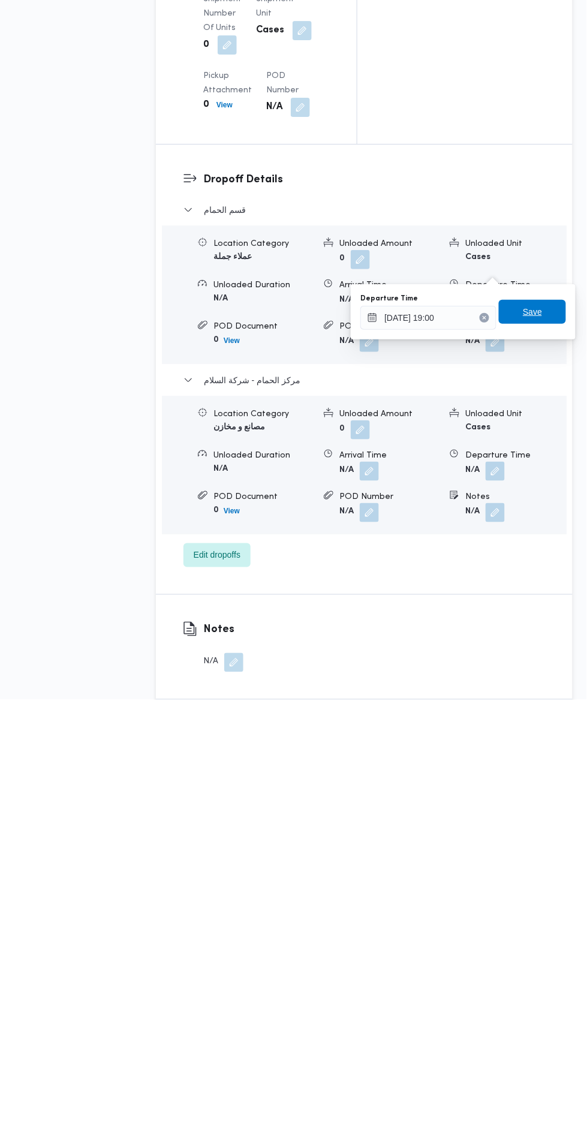
click at [536, 742] on span "Save" at bounding box center [532, 743] width 19 height 14
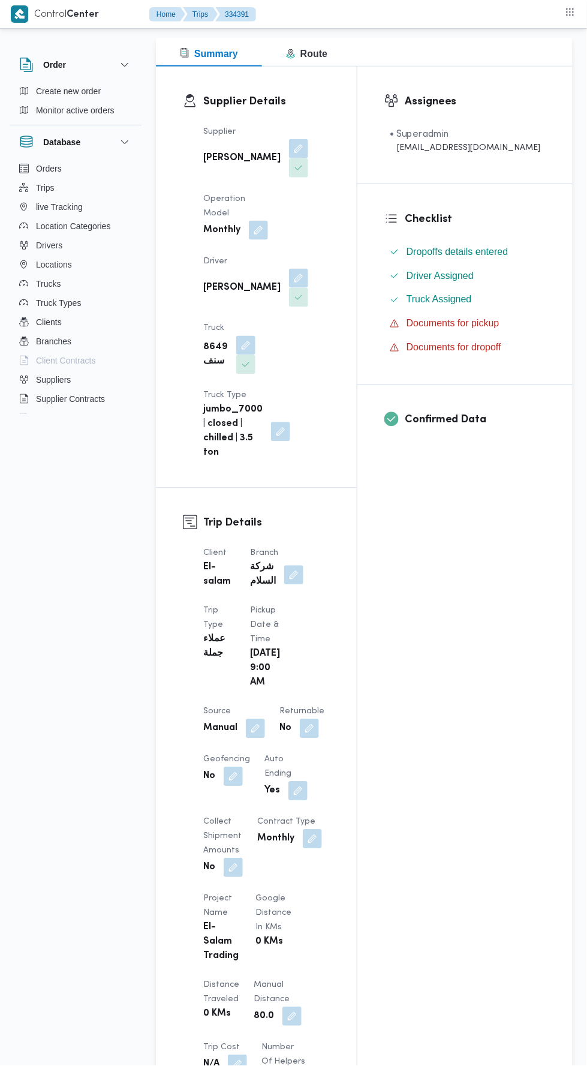
scroll to position [0, 0]
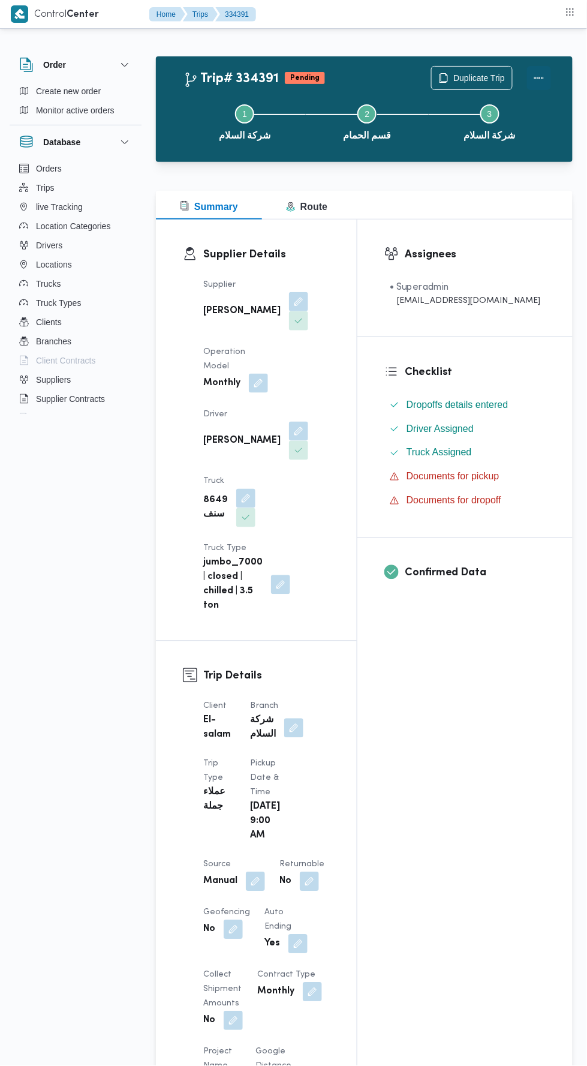
click at [539, 83] on button "Actions" at bounding box center [539, 78] width 24 height 24
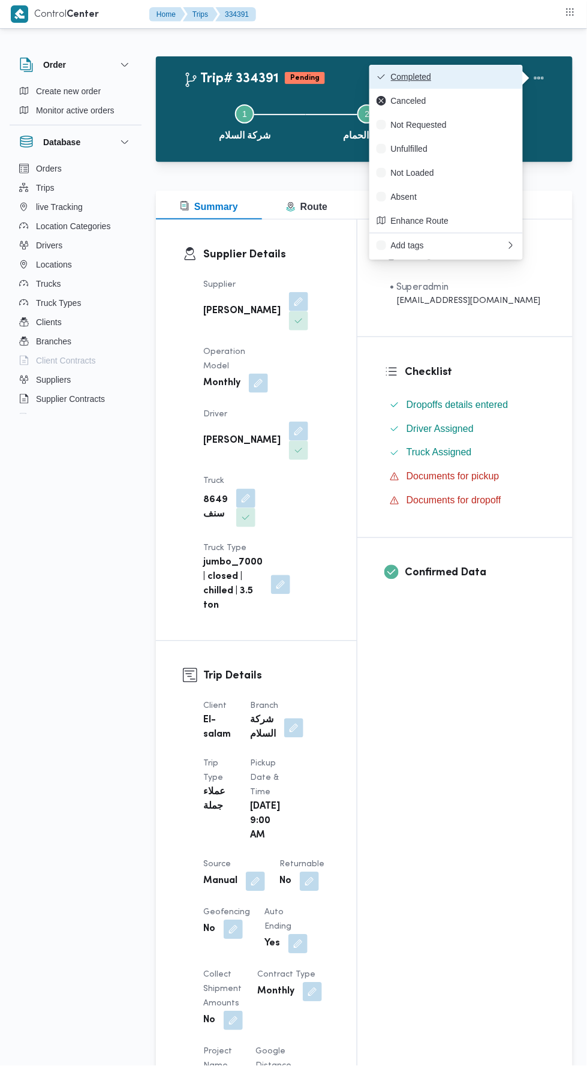
click at [462, 77] on span "Completed" at bounding box center [453, 77] width 125 height 10
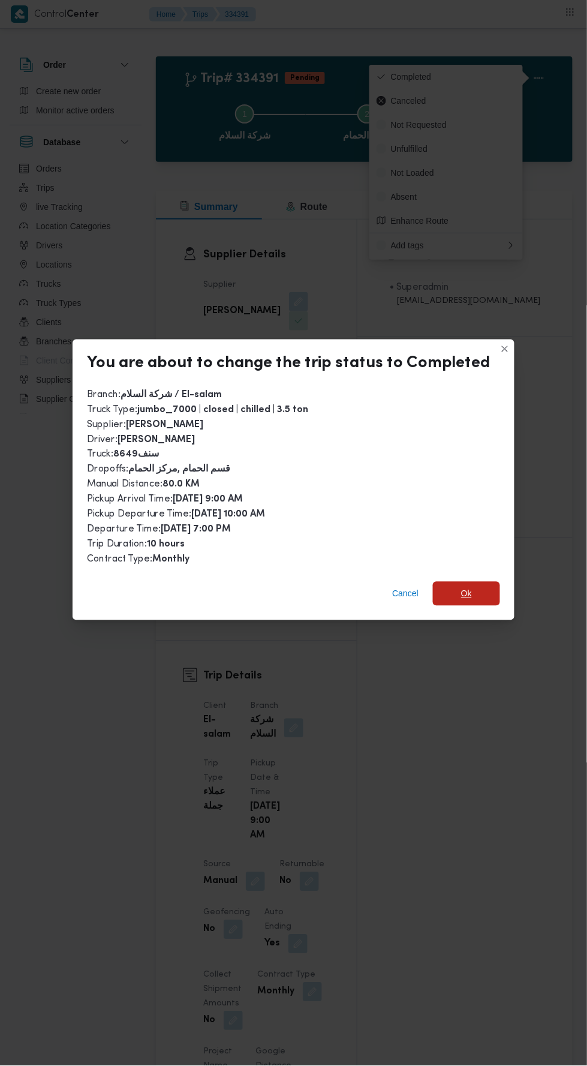
click at [483, 582] on span "Ok" at bounding box center [466, 594] width 67 height 24
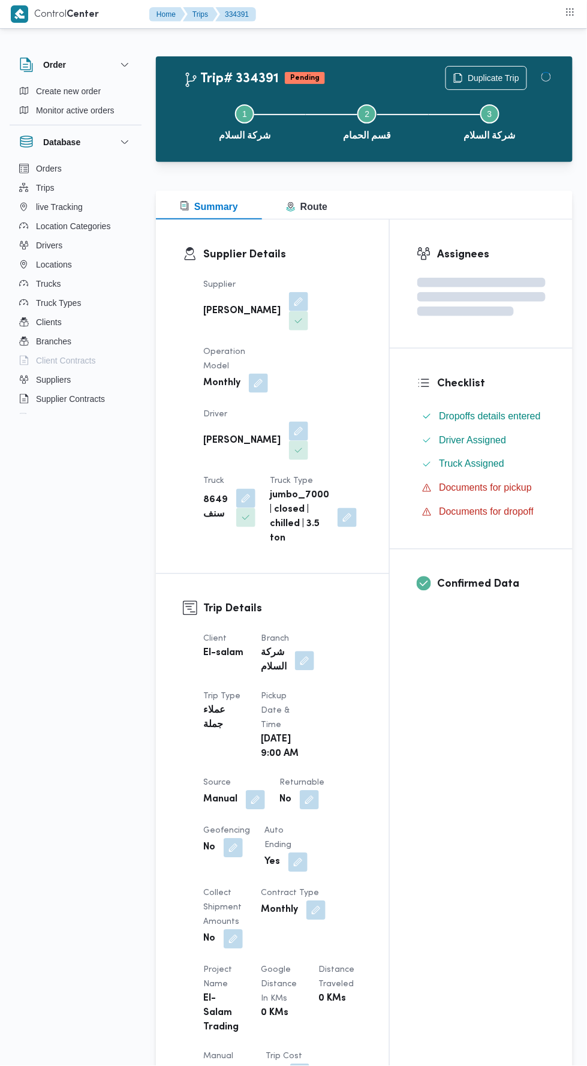
click at [492, 753] on div "Assignees Checklist Dropoffs details entered Driver Assigned Truck Assigned Doc…" at bounding box center [481, 921] width 183 height 1403
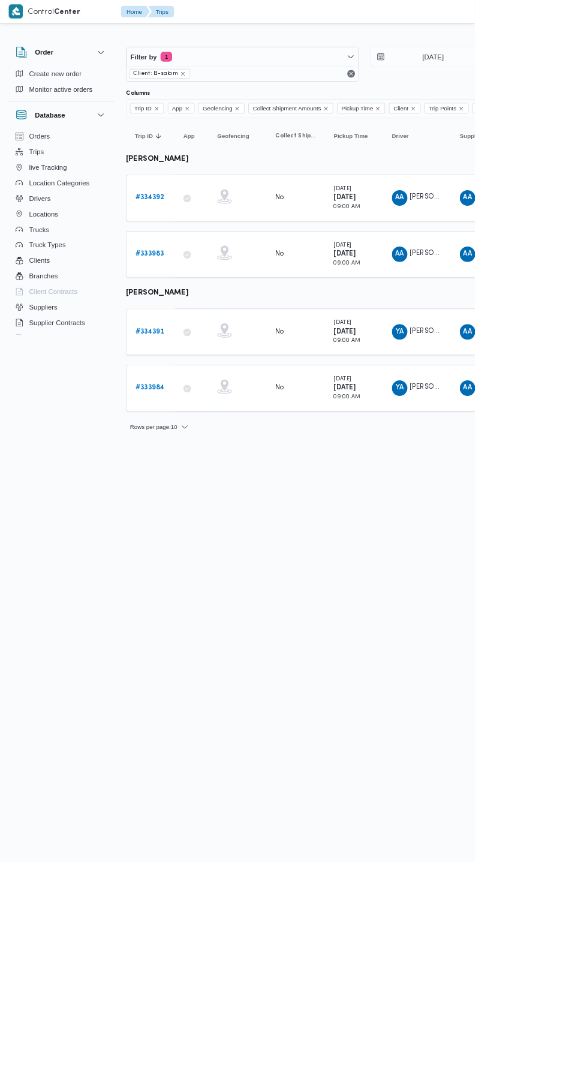
click at [184, 406] on b "# 334391" at bounding box center [184, 410] width 35 height 8
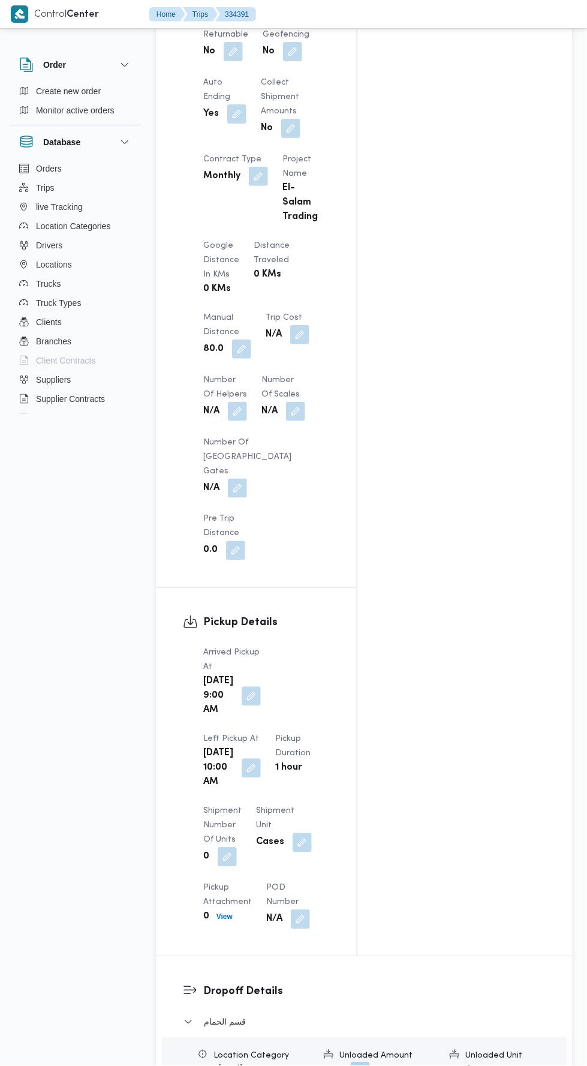
scroll to position [804, 0]
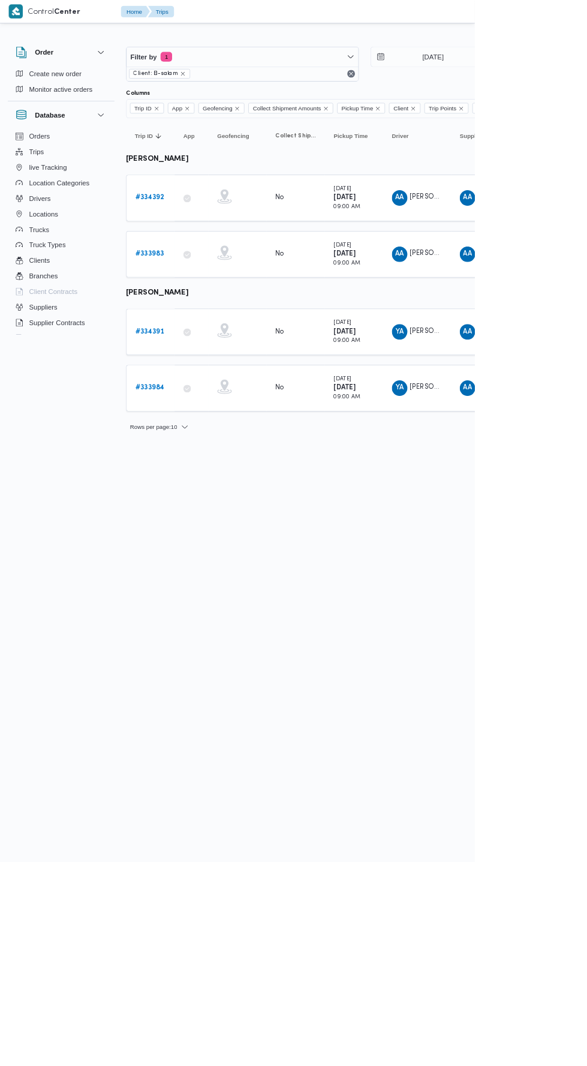
click at [199, 241] on b "# 334392" at bounding box center [184, 245] width 35 height 8
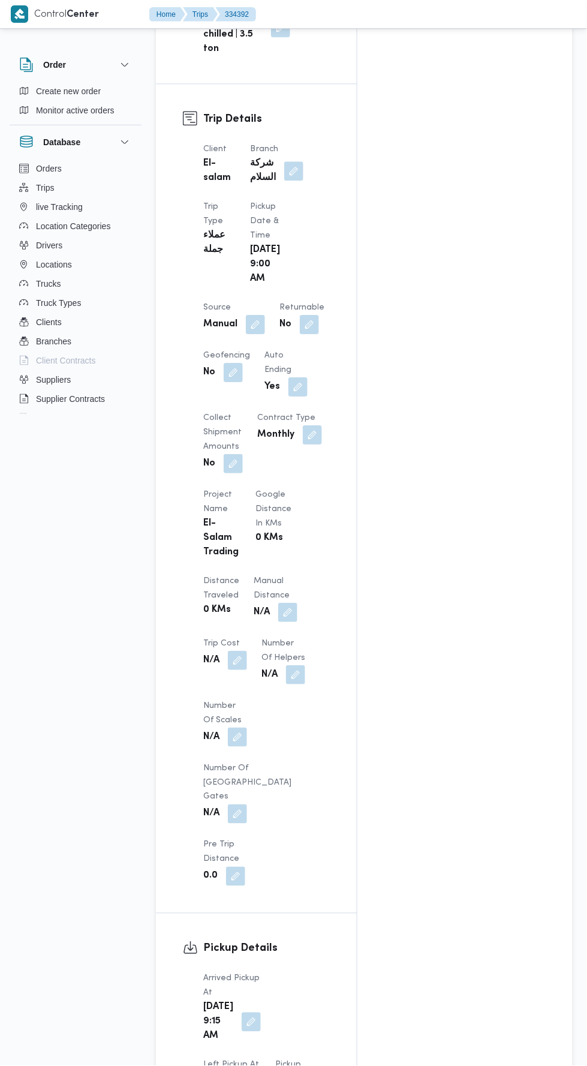
scroll to position [505, 0]
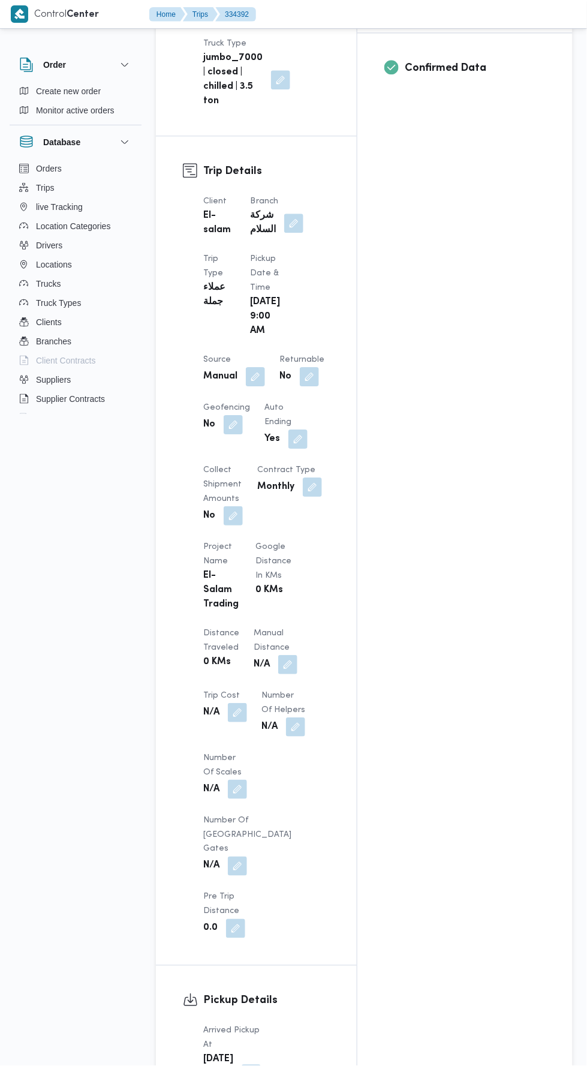
click at [278, 655] on button "button" at bounding box center [287, 664] width 19 height 19
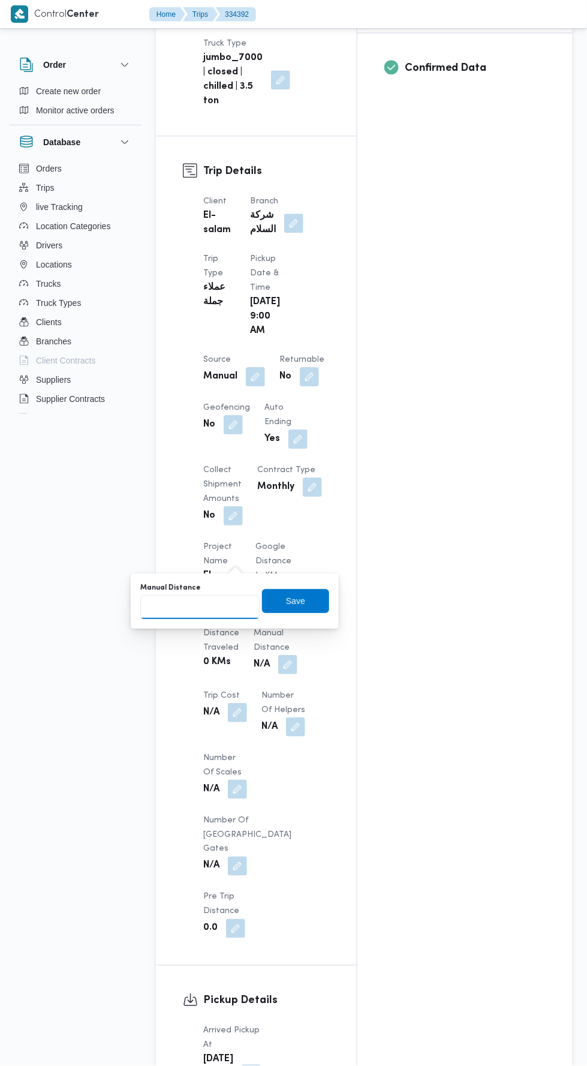
click at [218, 608] on input "Manual Distance" at bounding box center [199, 607] width 119 height 24
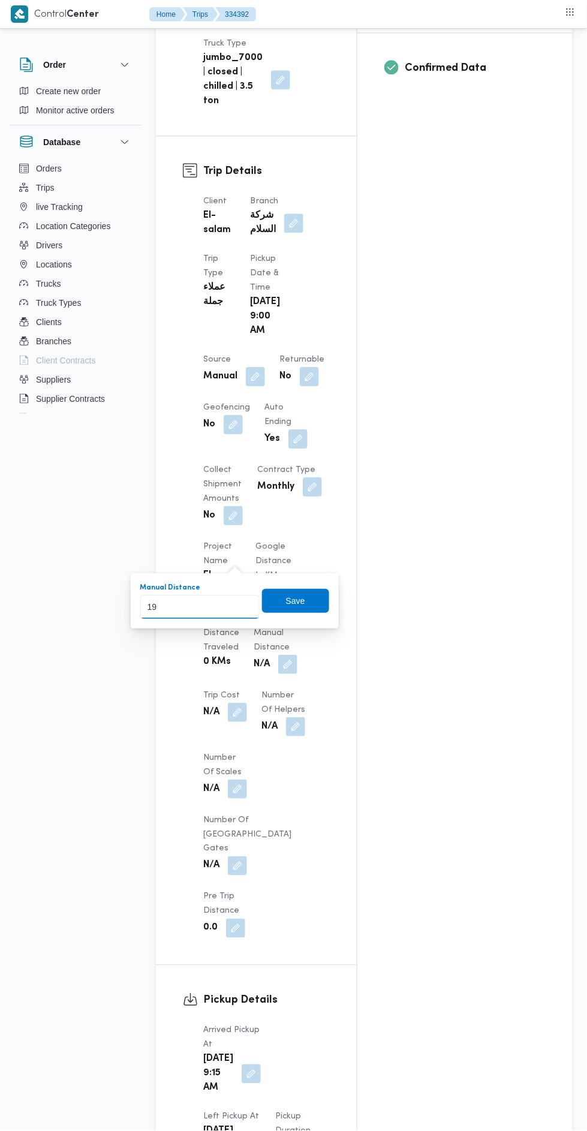
type input "194"
click at [329, 610] on span "Save" at bounding box center [295, 601] width 67 height 24
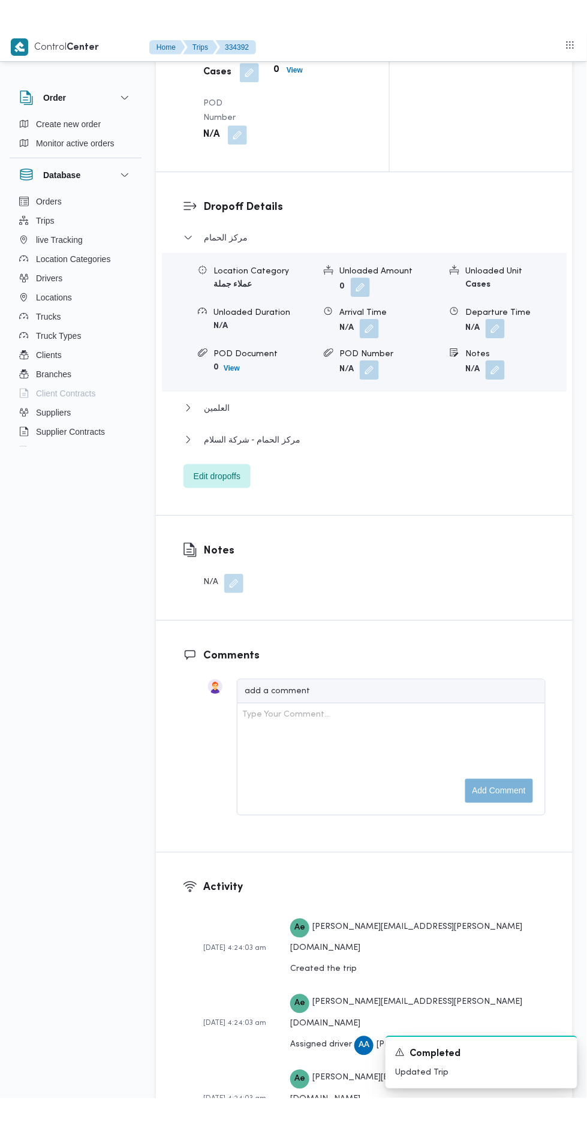
scroll to position [1417, 0]
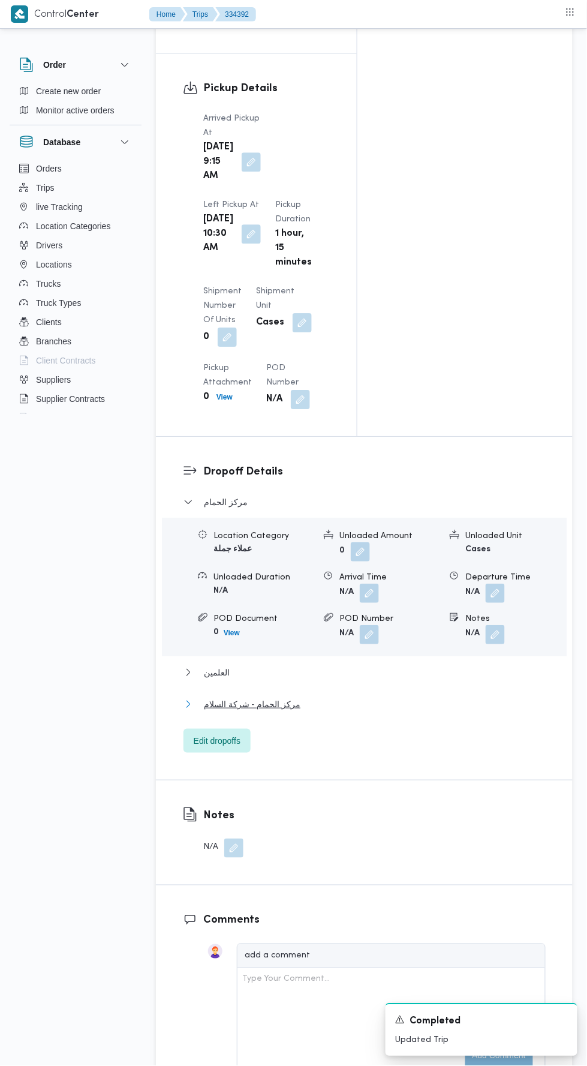
click at [383, 697] on button "مركز الحمام - شركة السلام" at bounding box center [365, 704] width 362 height 14
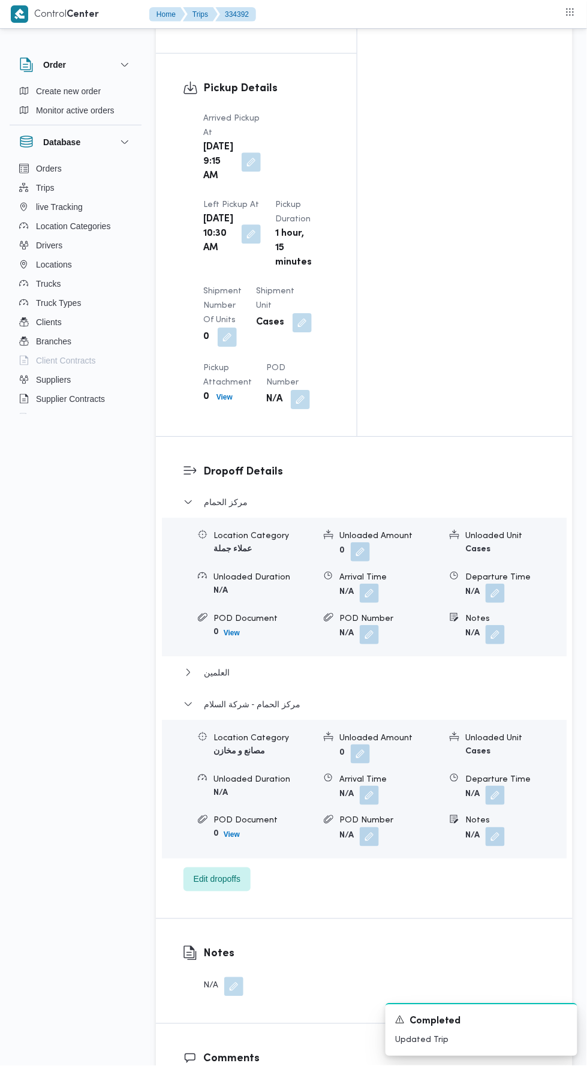
click at [492, 786] on button "button" at bounding box center [495, 795] width 19 height 19
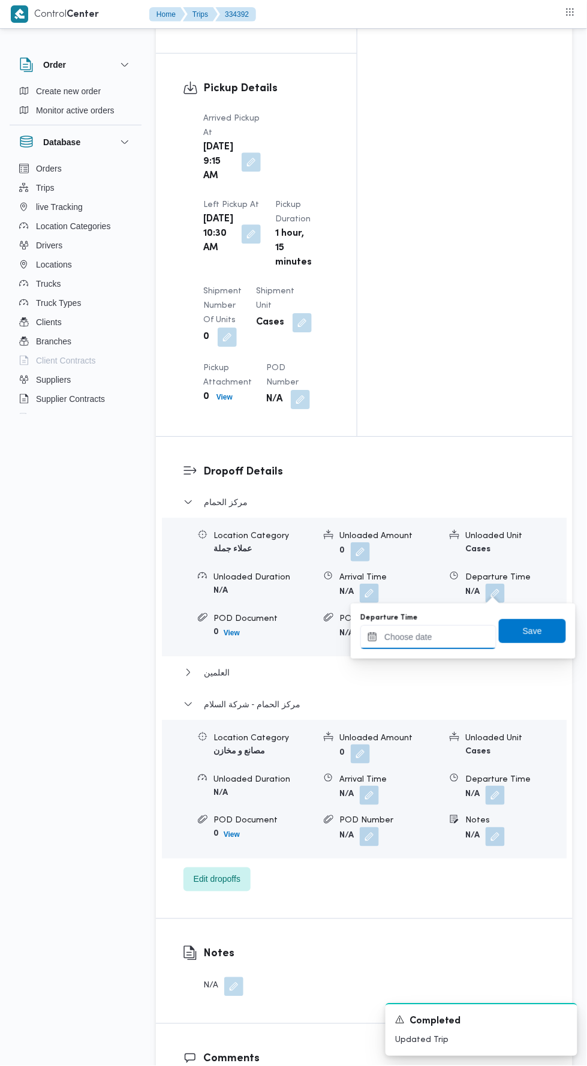
click at [437, 636] on input "Departure Time" at bounding box center [428, 637] width 136 height 24
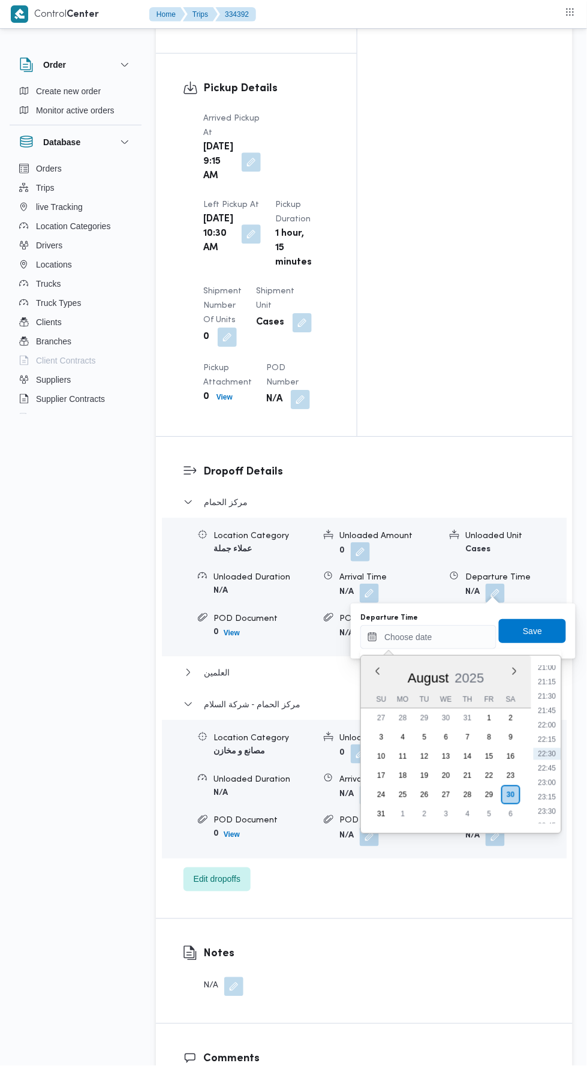
click at [549, 669] on li "21:00" at bounding box center [548, 668] width 28 height 12
type input "30/08/2025 21:00"
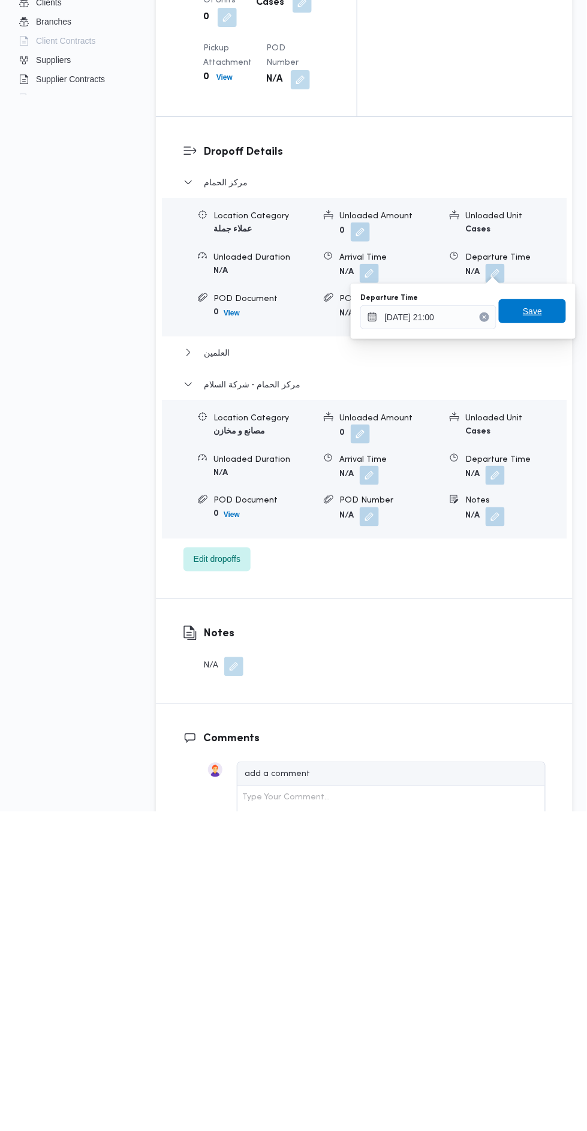
click at [546, 628] on span "Save" at bounding box center [532, 631] width 67 height 24
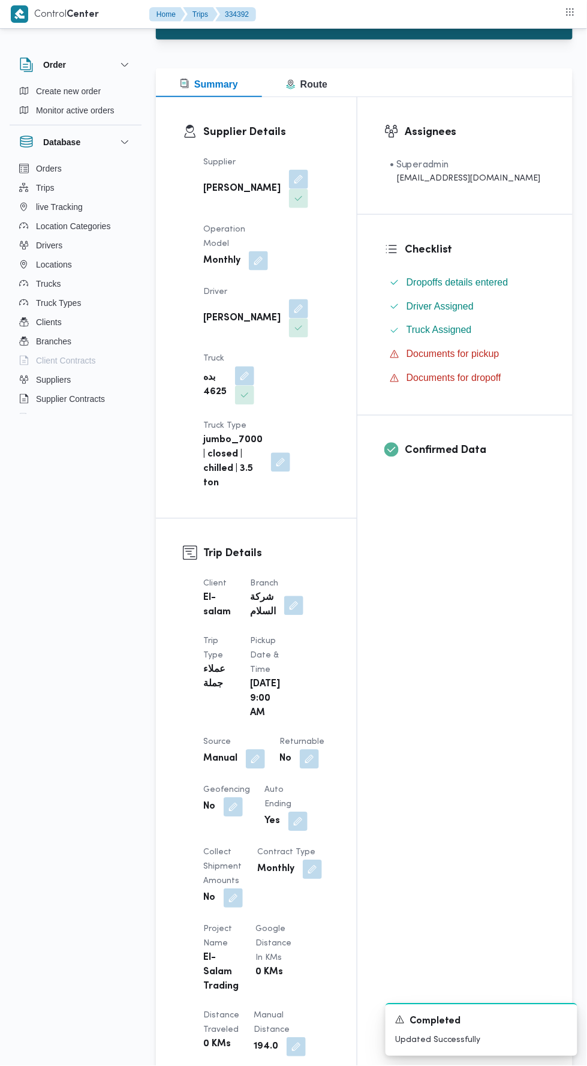
scroll to position [0, 0]
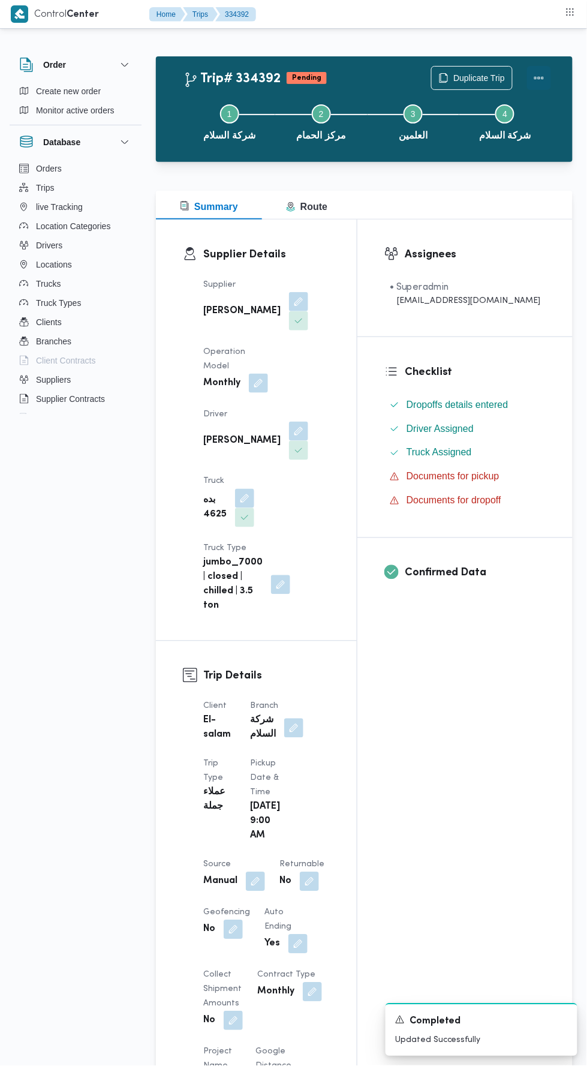
click at [547, 80] on button "Actions" at bounding box center [539, 78] width 24 height 24
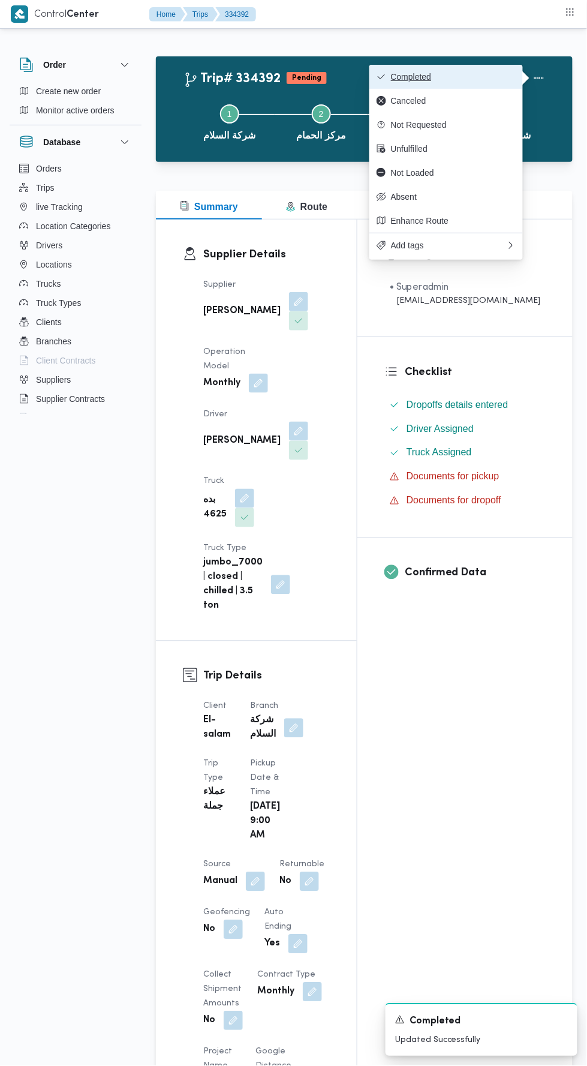
click at [480, 76] on span "Completed" at bounding box center [453, 77] width 125 height 10
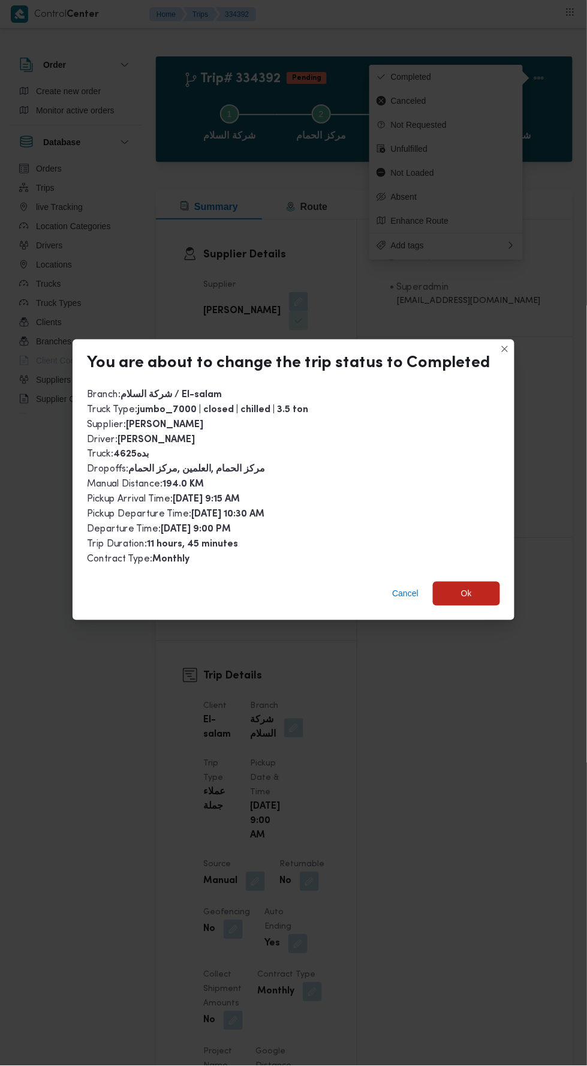
click at [489, 603] on div "Cancel Ok" at bounding box center [294, 596] width 442 height 48
click at [461, 587] on span "Ok" at bounding box center [466, 594] width 11 height 14
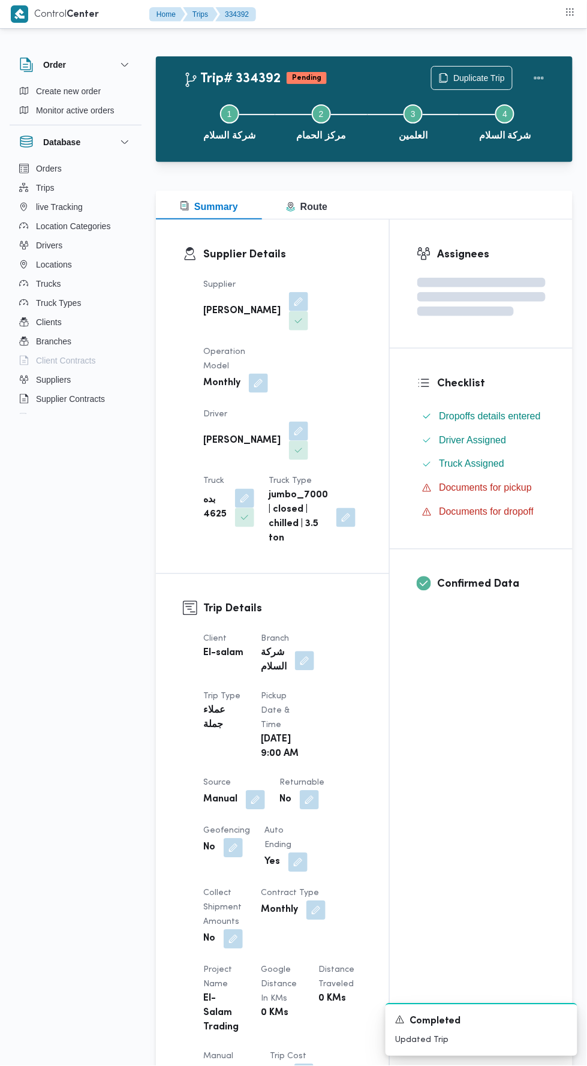
click at [500, 845] on div "Assignees Checklist Dropoffs details entered Driver Assigned Truck Assigned Doc…" at bounding box center [481, 921] width 183 height 1403
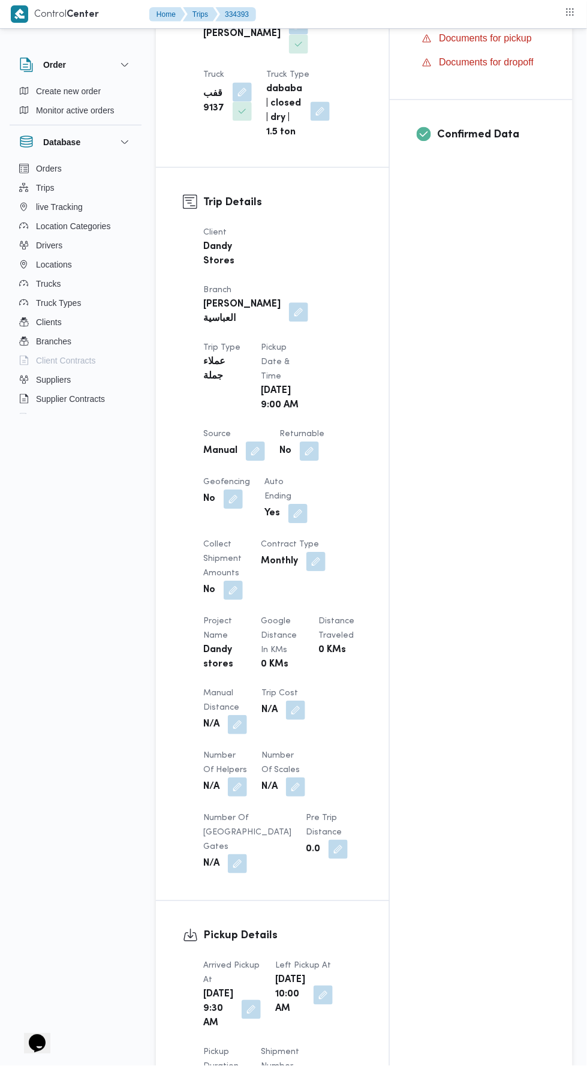
click at [243, 716] on button "button" at bounding box center [237, 725] width 19 height 19
click at [216, 738] on input "Manual Distance" at bounding box center [199, 735] width 119 height 24
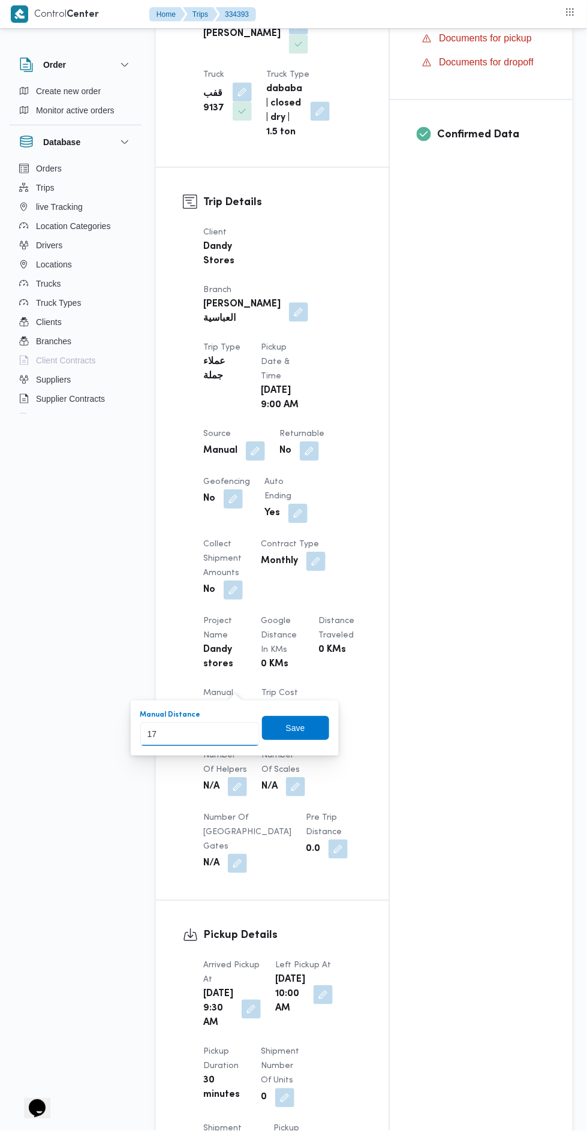
type input "170"
click at [296, 728] on span "Save" at bounding box center [295, 729] width 19 height 14
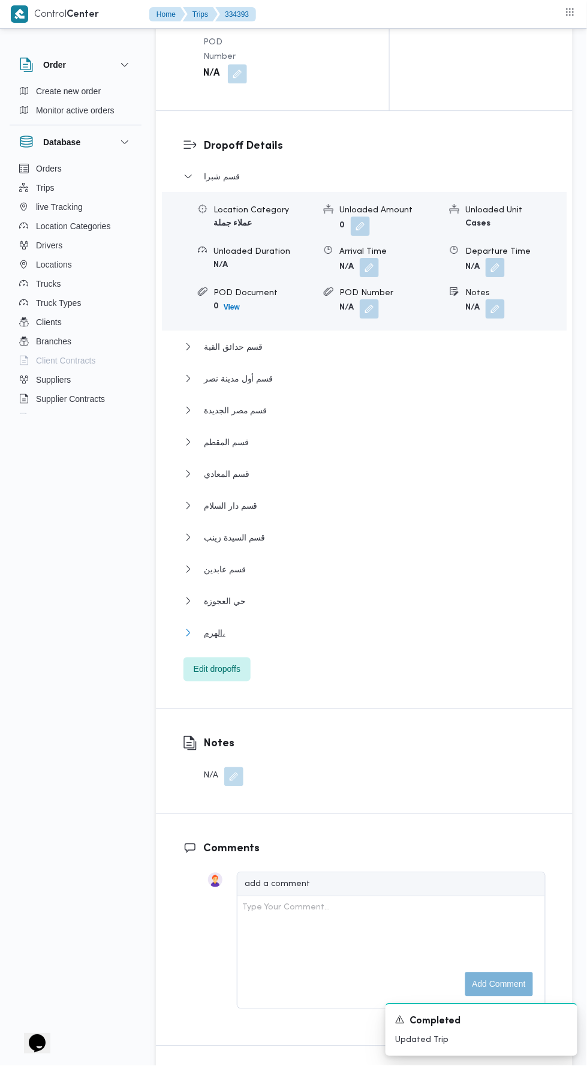
click at [344, 628] on button "الهرم،" at bounding box center [365, 633] width 362 height 14
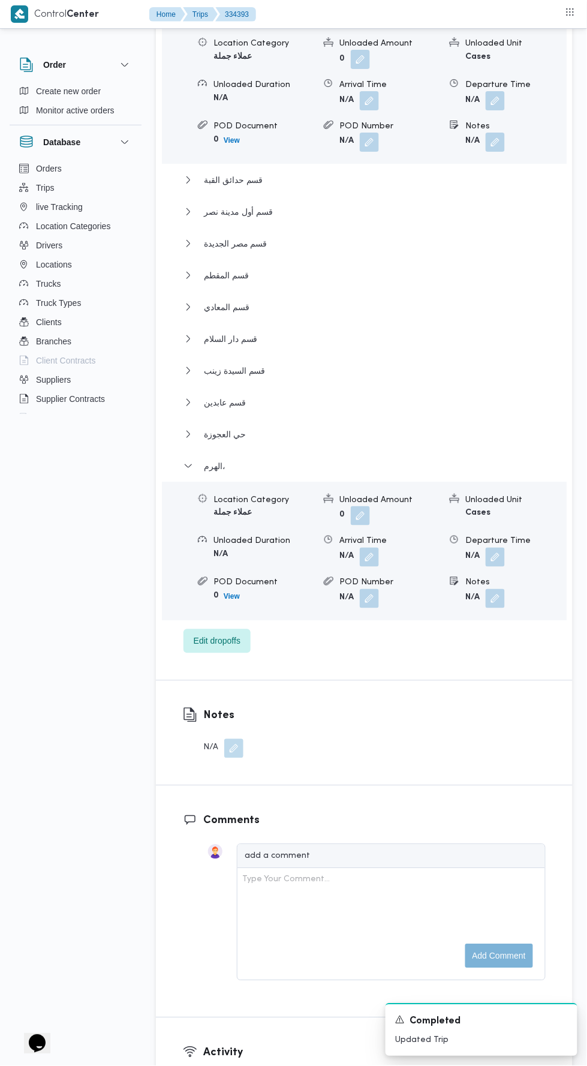
scroll to position [1738, 0]
click at [503, 555] on button "button" at bounding box center [495, 556] width 19 height 19
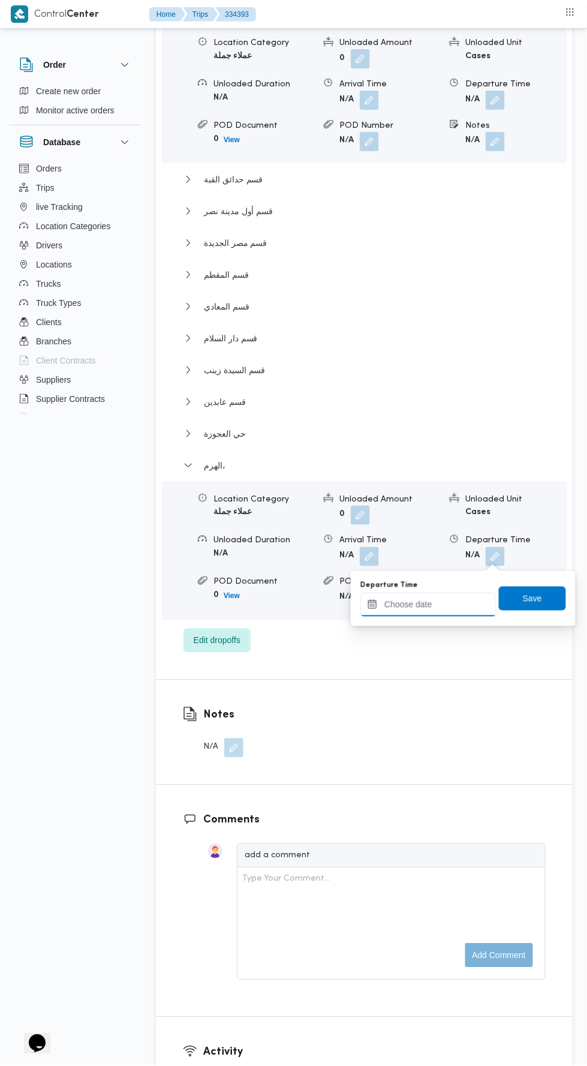
click at [452, 602] on input "Departure Time" at bounding box center [428, 605] width 136 height 24
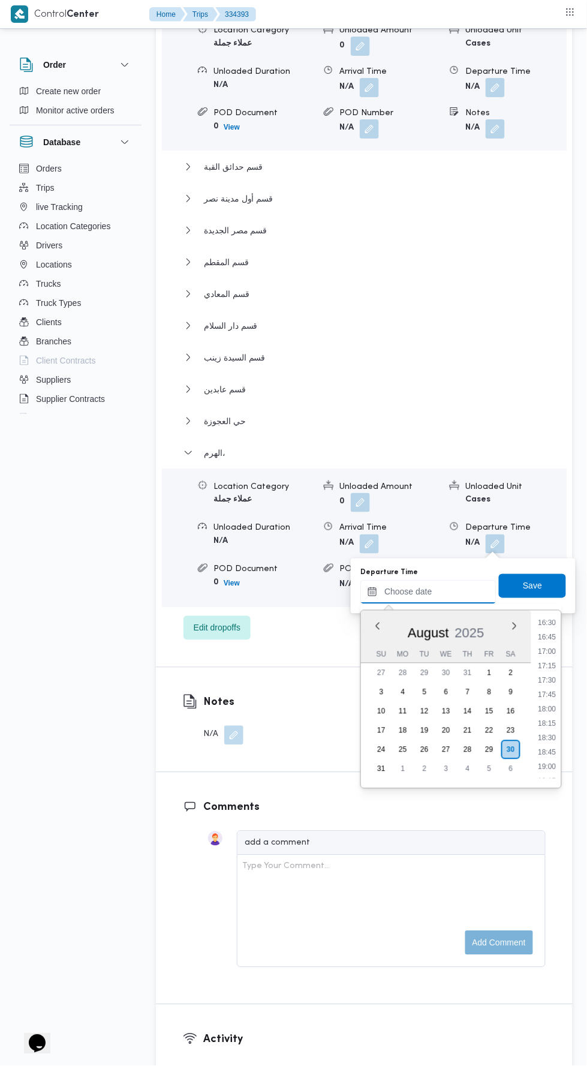
scroll to position [952, 0]
click at [548, 652] on li "17:00" at bounding box center [548, 653] width 28 height 12
type input "30/08/2025 17:00"
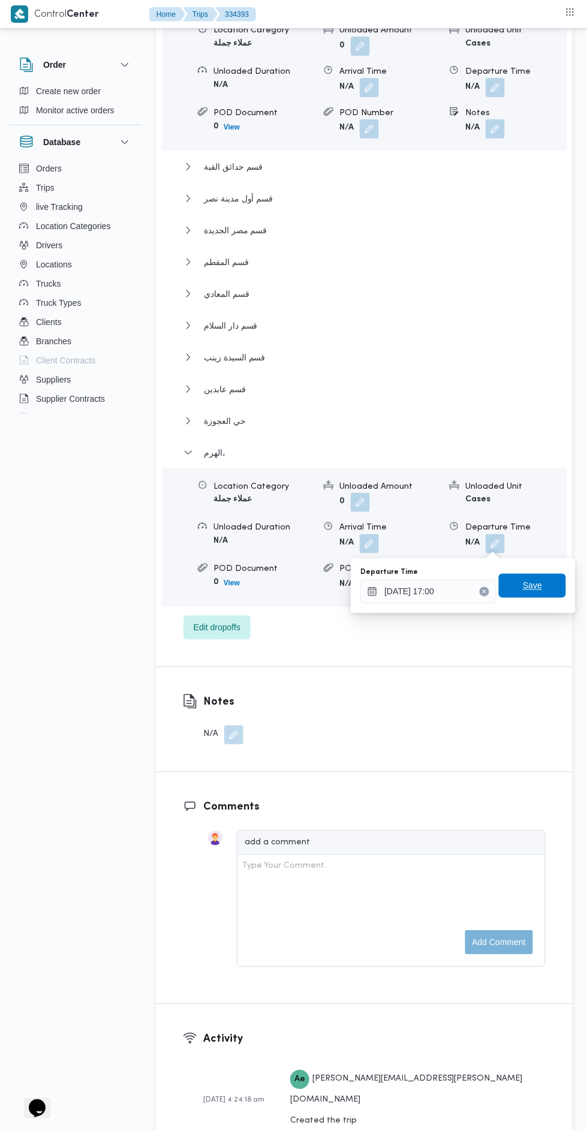
click at [534, 581] on span "Save" at bounding box center [532, 586] width 19 height 14
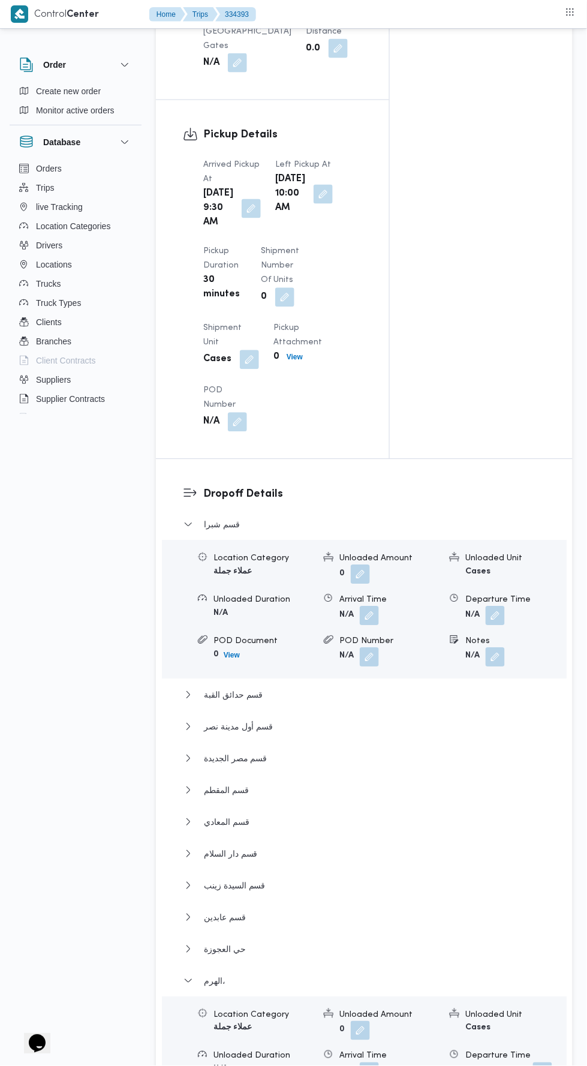
scroll to position [0, 0]
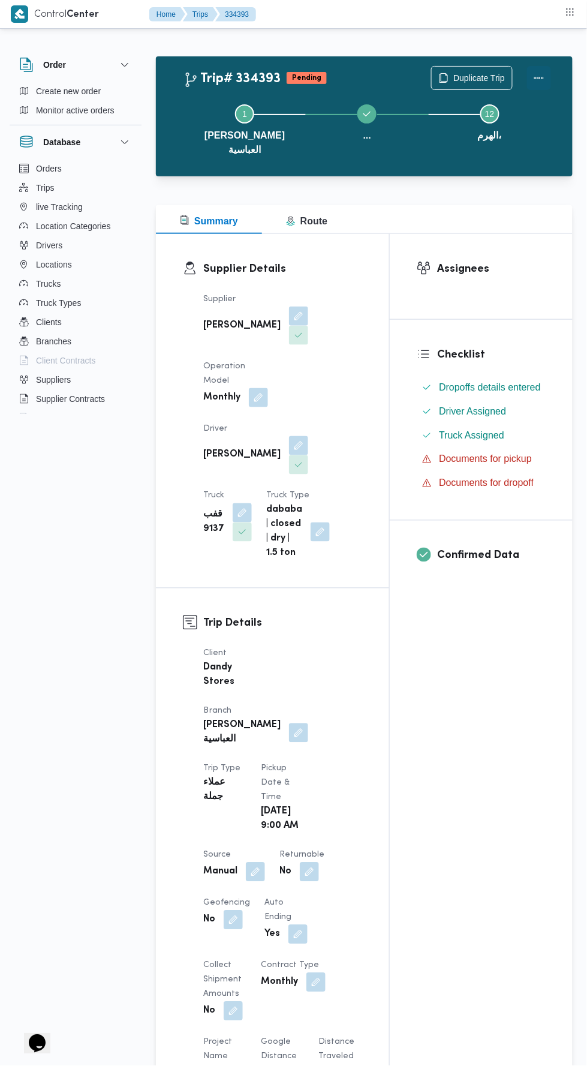
click at [536, 79] on button "Actions" at bounding box center [539, 78] width 24 height 24
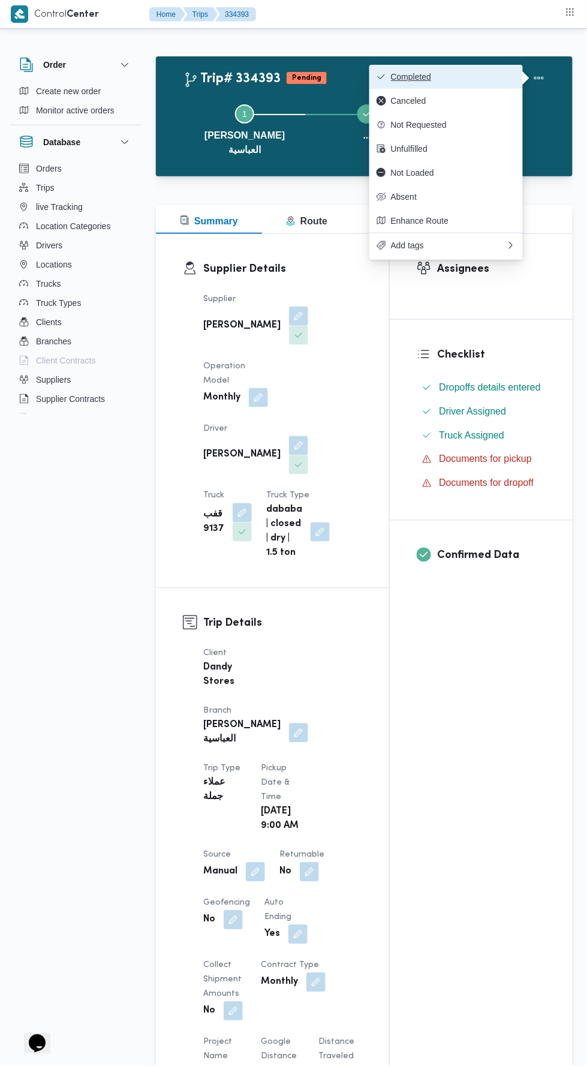
click at [482, 69] on button "Completed" at bounding box center [446, 77] width 154 height 24
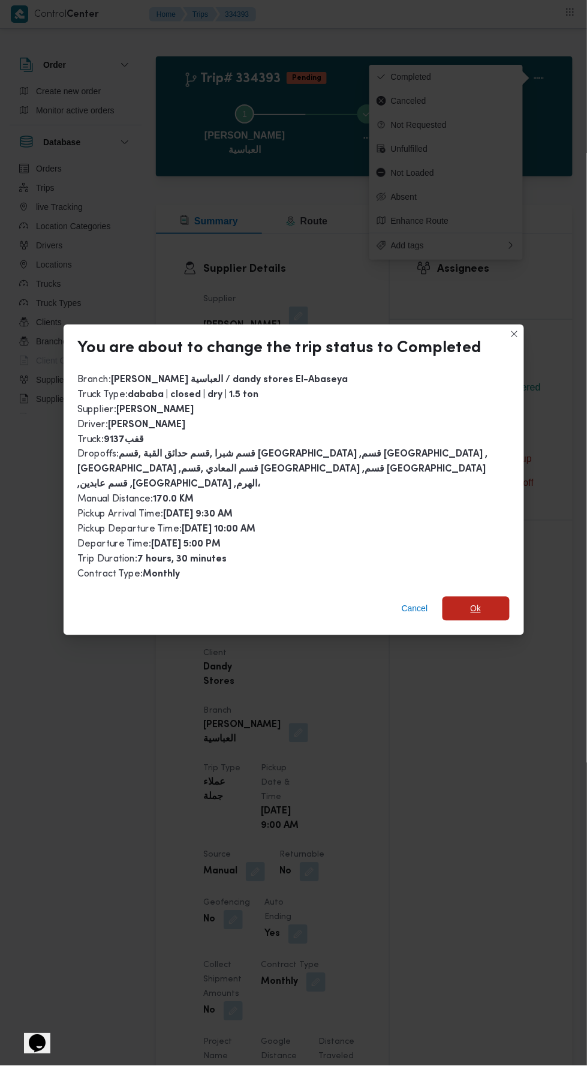
click at [478, 602] on span "Ok" at bounding box center [476, 609] width 11 height 14
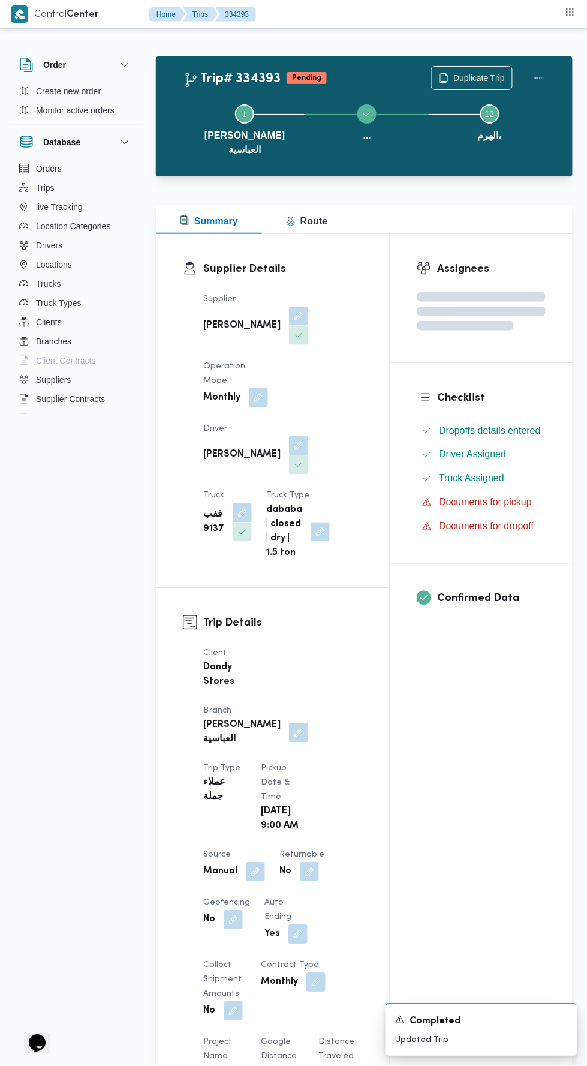
click at [495, 765] on div "Assignees Checklist Dropoffs details entered Driver Assigned Truck Assigned Doc…" at bounding box center [481, 957] width 183 height 1447
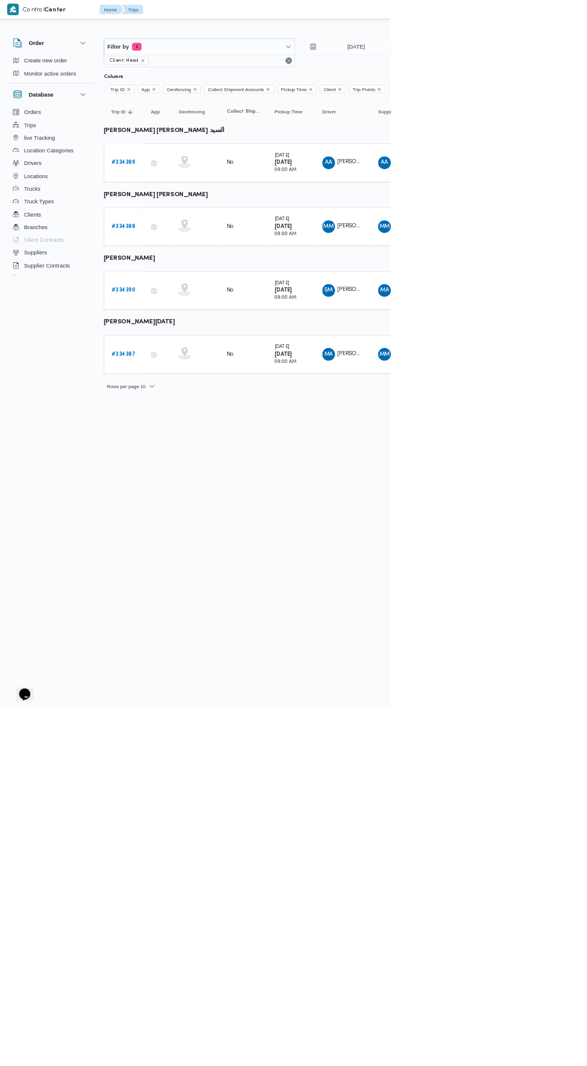
click at [190, 528] on b "# 334387" at bounding box center [185, 532] width 37 height 8
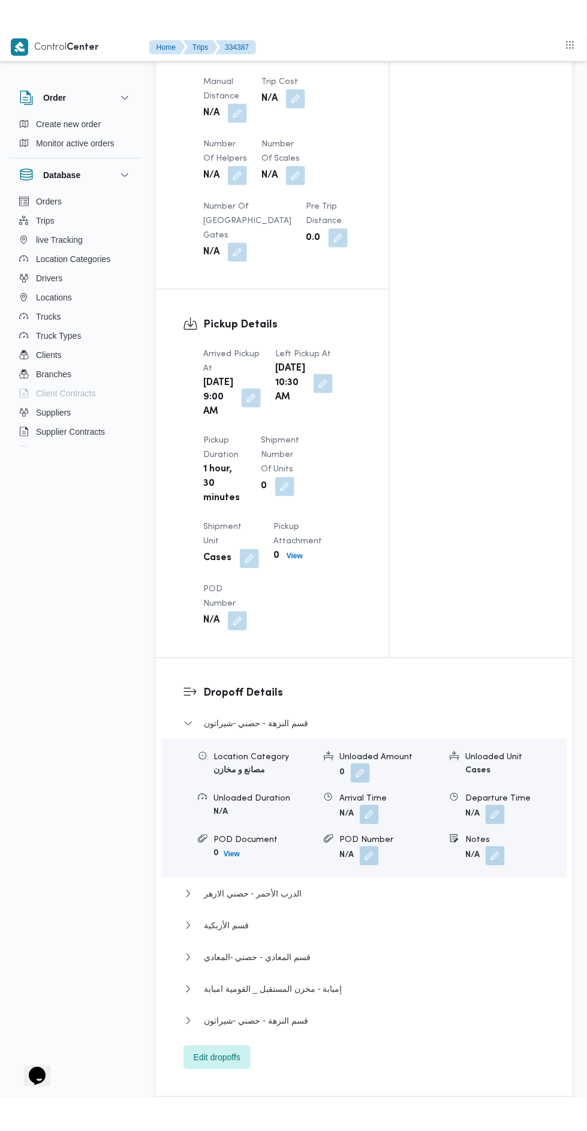
scroll to position [1081, 0]
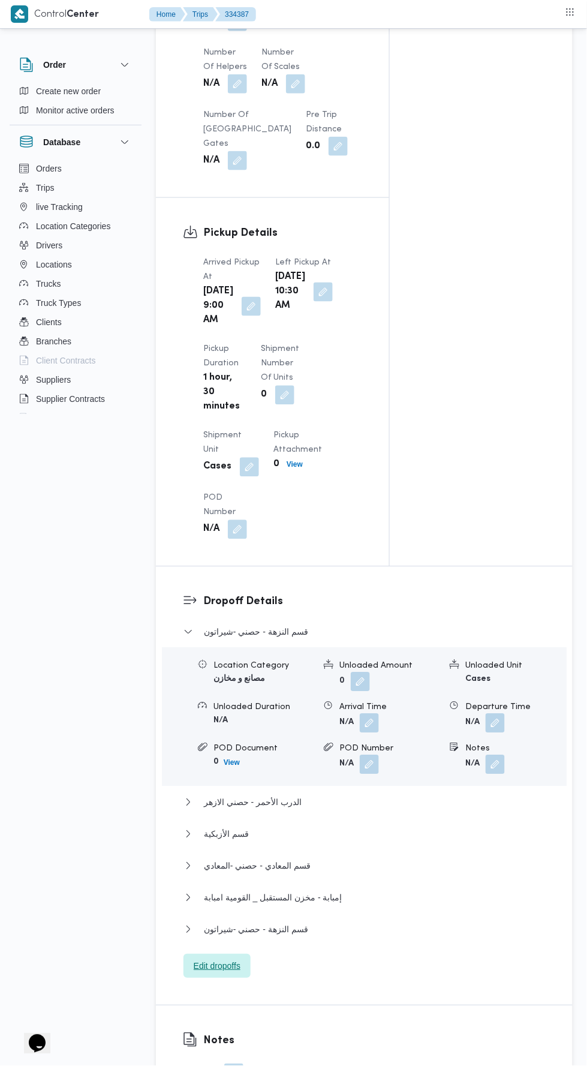
click at [242, 978] on span "Edit dropoffs" at bounding box center [217, 966] width 67 height 24
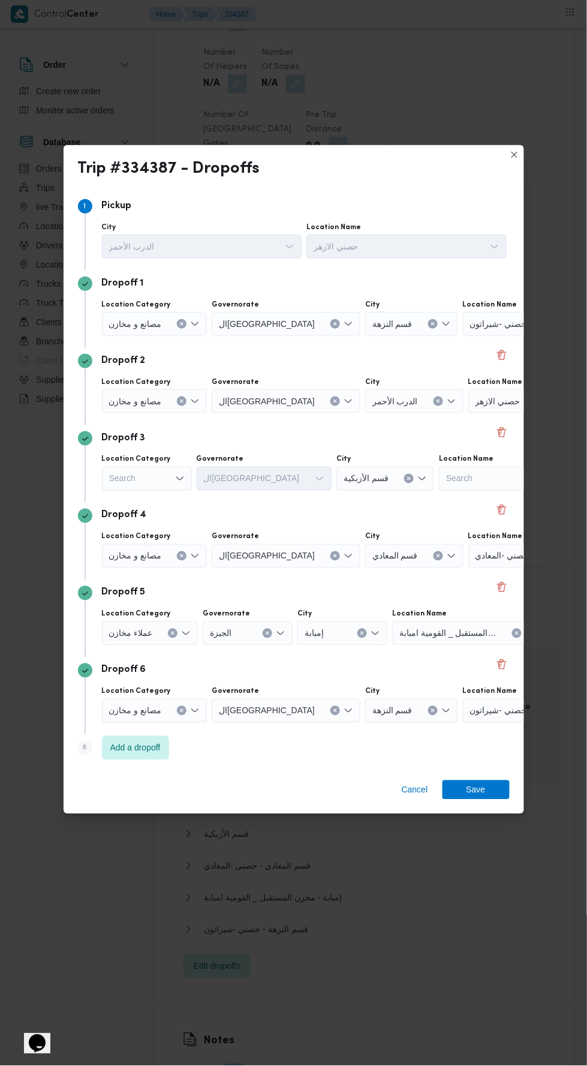
click at [531, 317] on input "Location Name" at bounding box center [531, 324] width 1 height 14
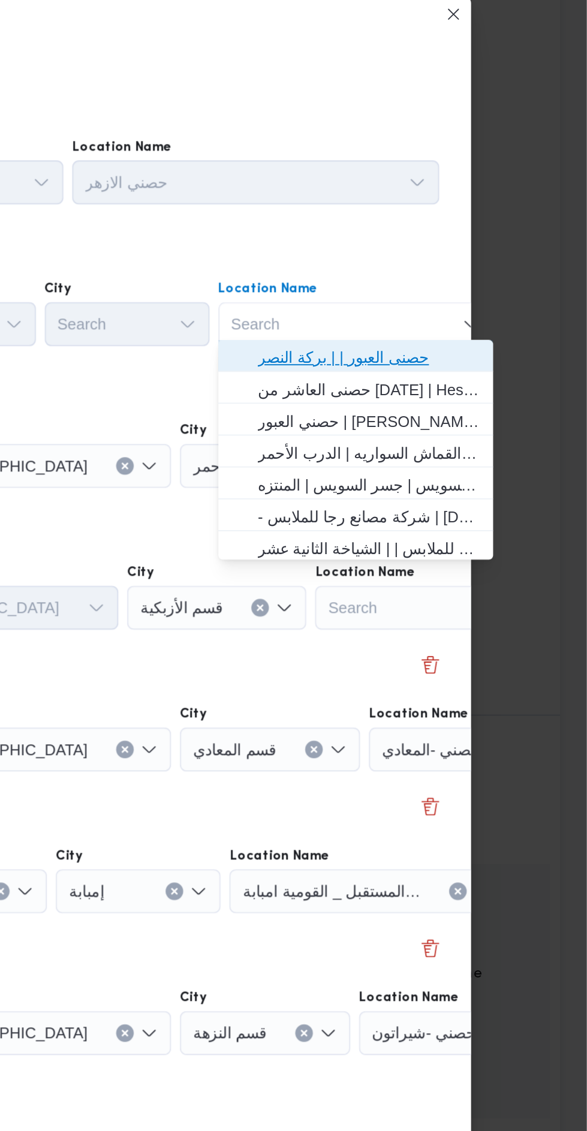
click at [501, 369] on span "حصنى العبور | | بركة النصر" at bounding box center [468, 371] width 121 height 14
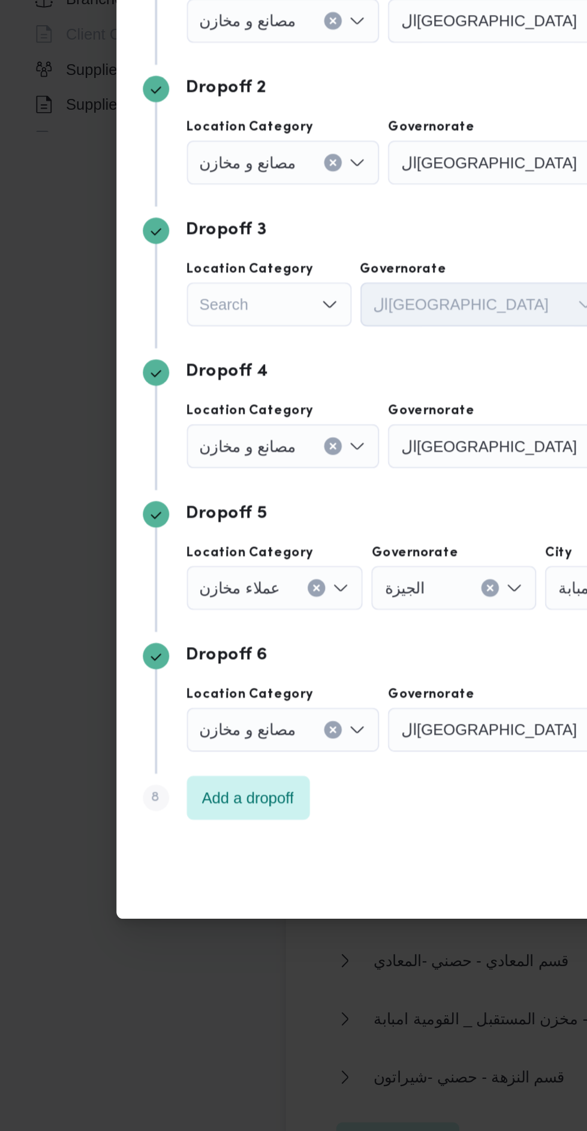
click at [165, 365] on div "Search" at bounding box center [155, 353] width 106 height 24
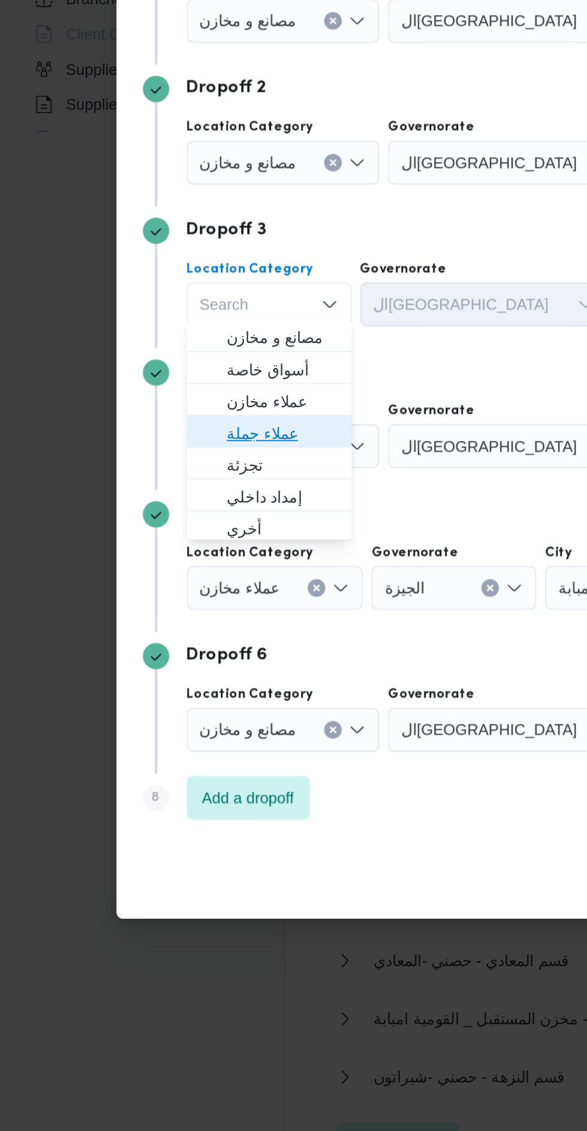
click at [172, 576] on span "عملاء جملة" at bounding box center [154, 578] width 61 height 14
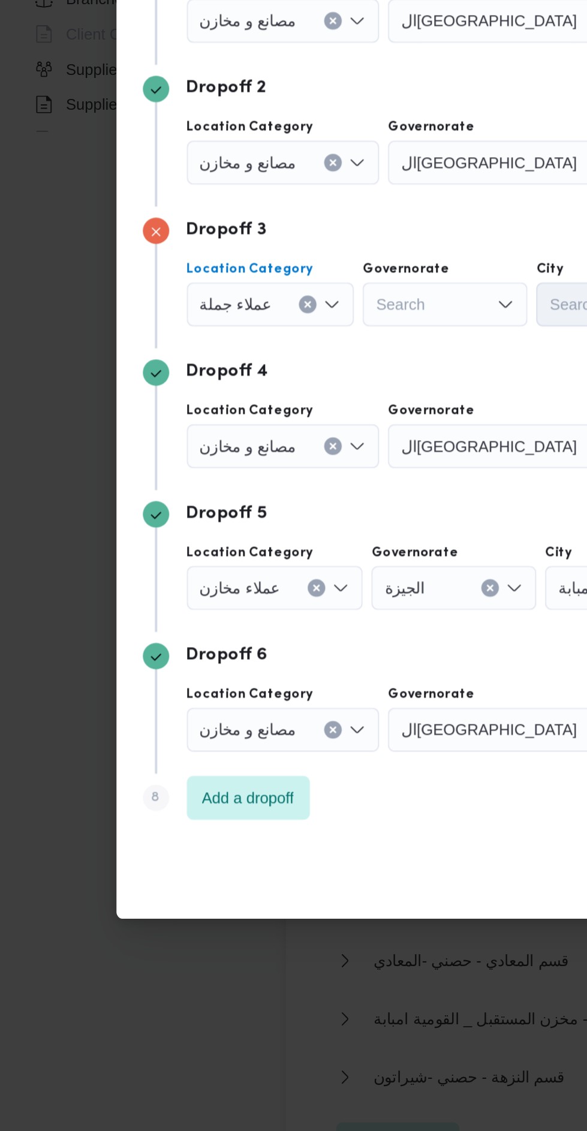
click at [250, 365] on div "Search" at bounding box center [286, 353] width 149 height 24
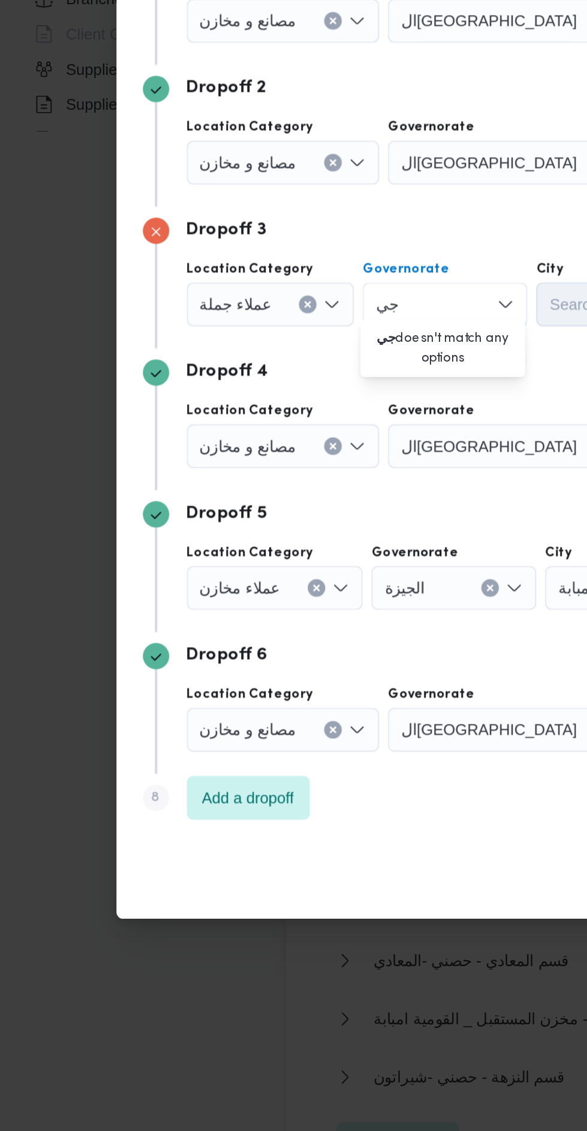
scroll to position [0, 0]
type input "جيز"
click at [241, 529] on span "ال جيز ة" at bounding box center [248, 526] width 61 height 14
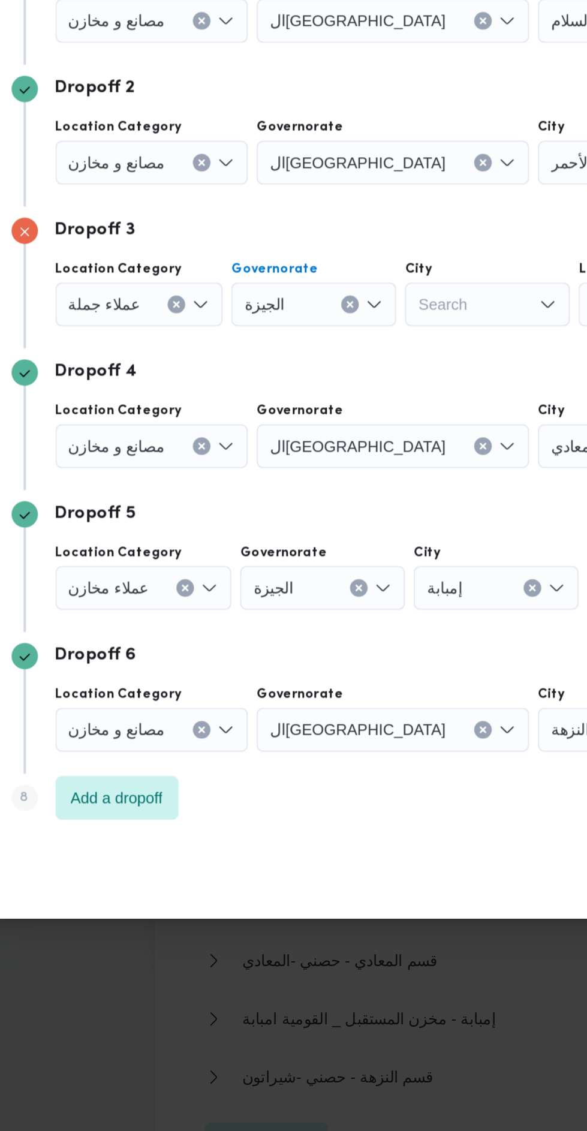
click at [365, 365] on div "Search" at bounding box center [419, 353] width 109 height 24
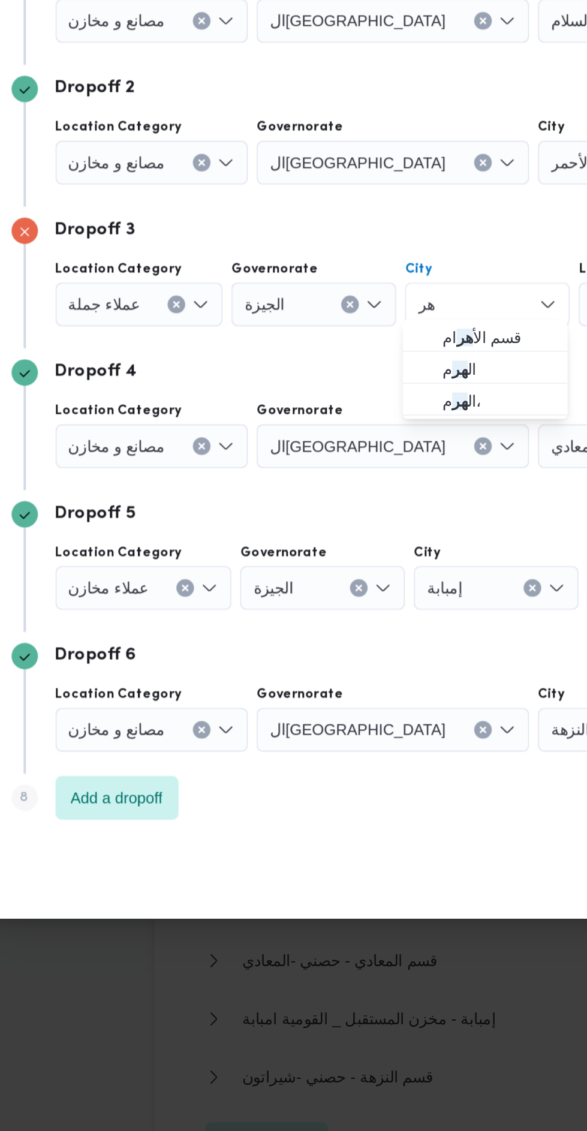
type input "ه"
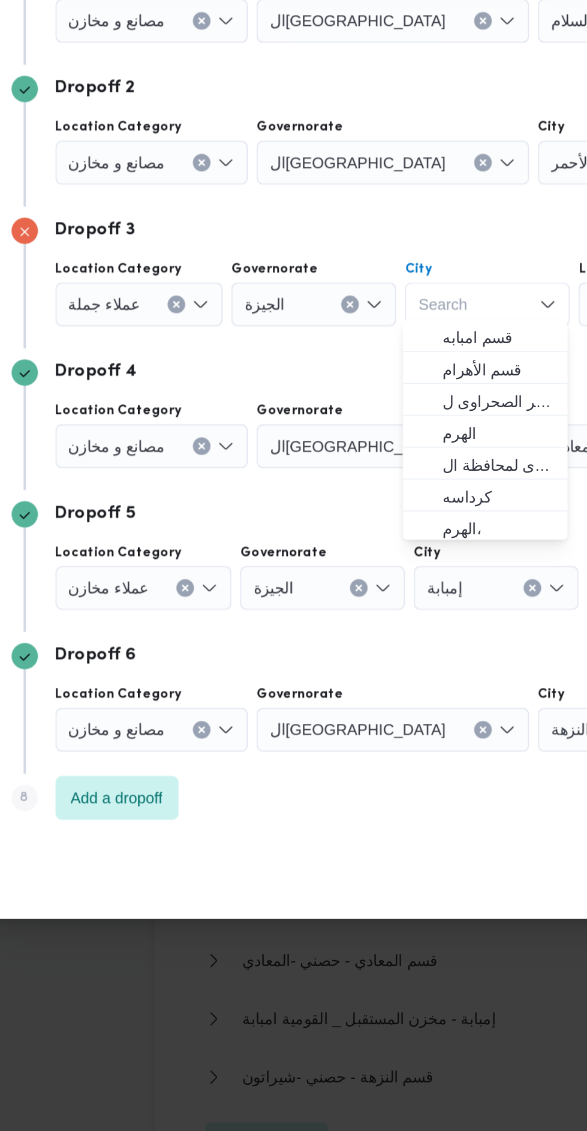
scroll to position [3, 0]
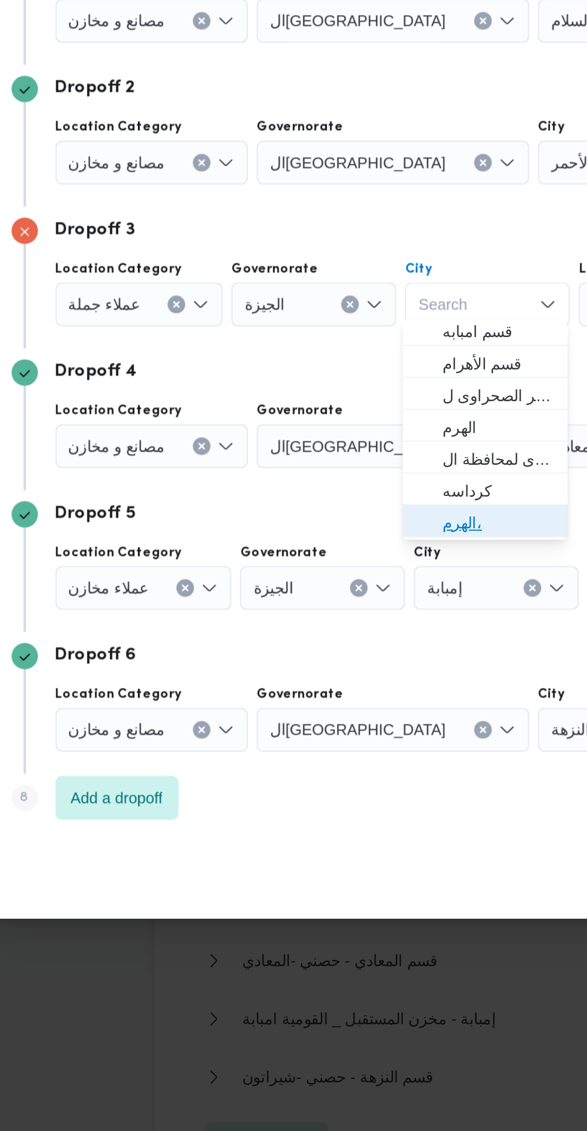
click at [351, 624] on span "الهرم،" at bounding box center [343, 627] width 61 height 14
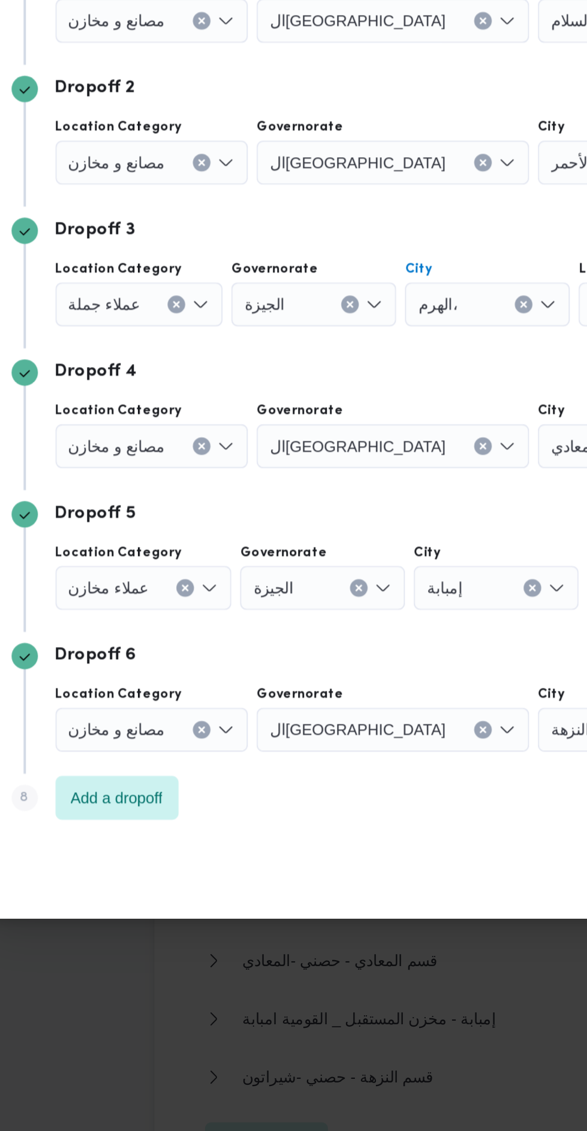
click at [182, 365] on div "مصانع و مخازن" at bounding box center [155, 353] width 106 height 24
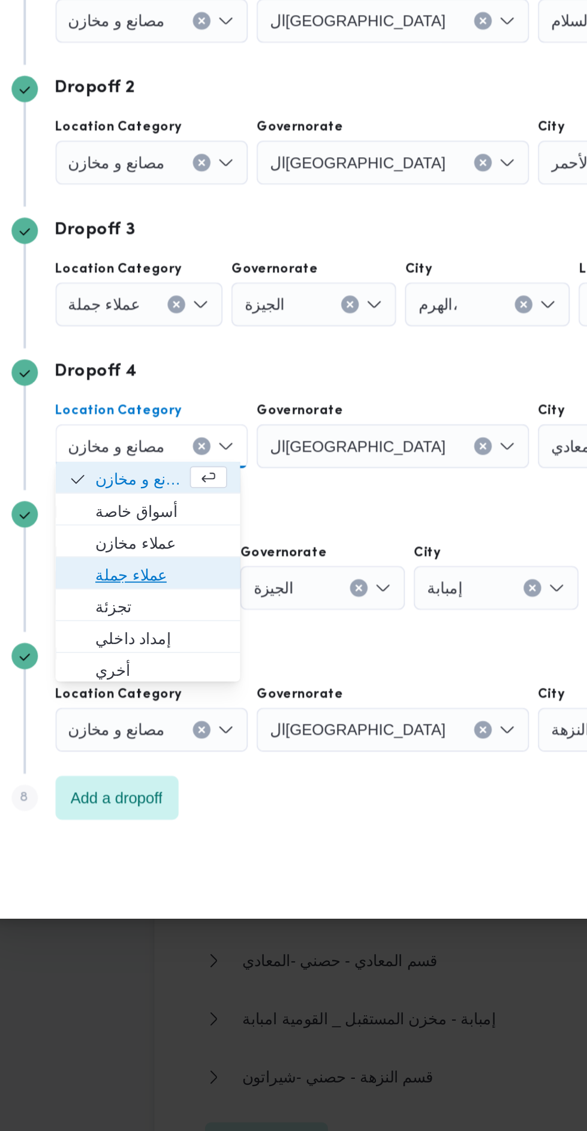
click at [175, 651] on span "عملاء جملة" at bounding box center [160, 655] width 72 height 14
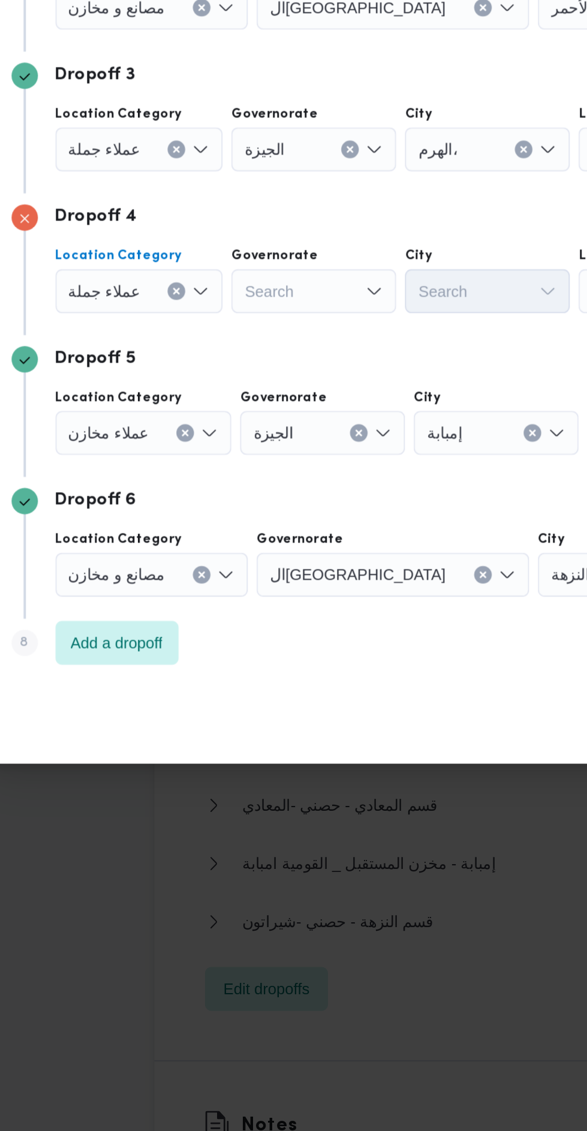
scroll to position [1081, 0]
click at [253, 365] on div "Search" at bounding box center [286, 353] width 149 height 24
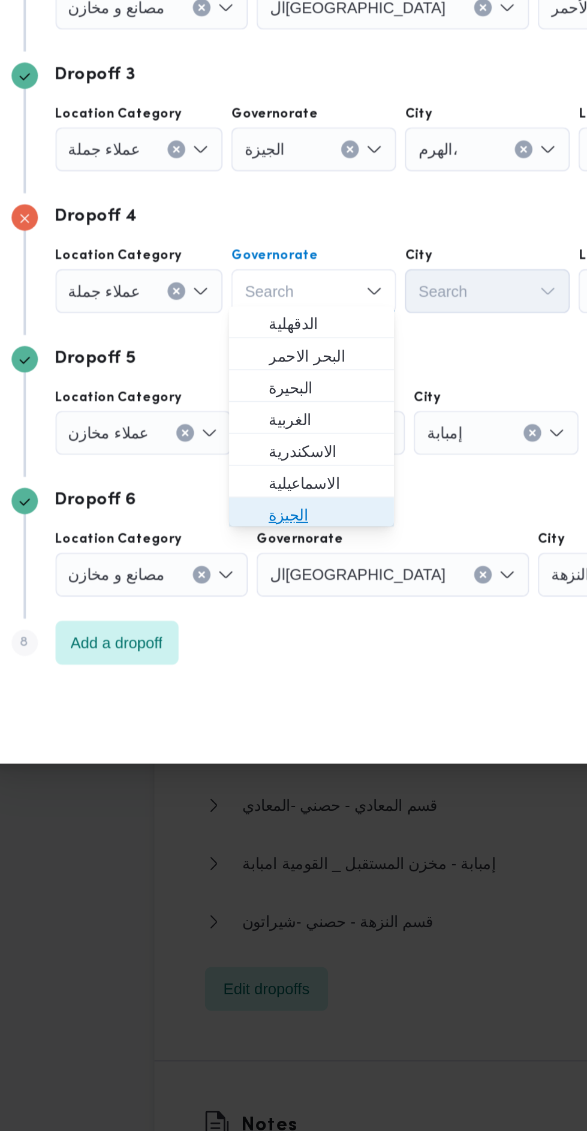
click at [265, 710] on span "الجيزة" at bounding box center [248, 708] width 61 height 14
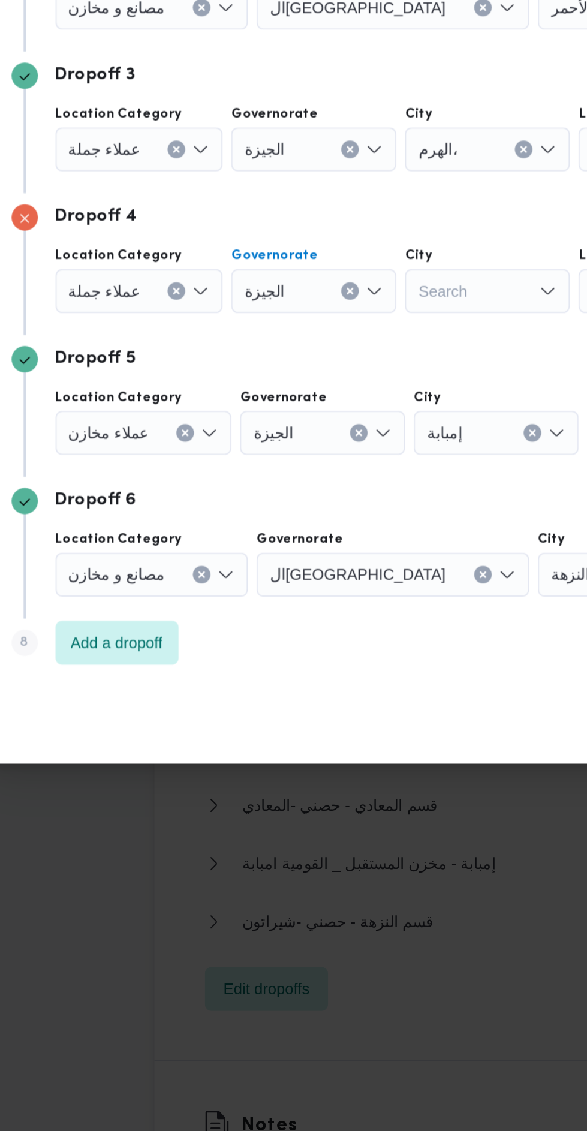
click at [365, 365] on div "Search" at bounding box center [419, 353] width 109 height 24
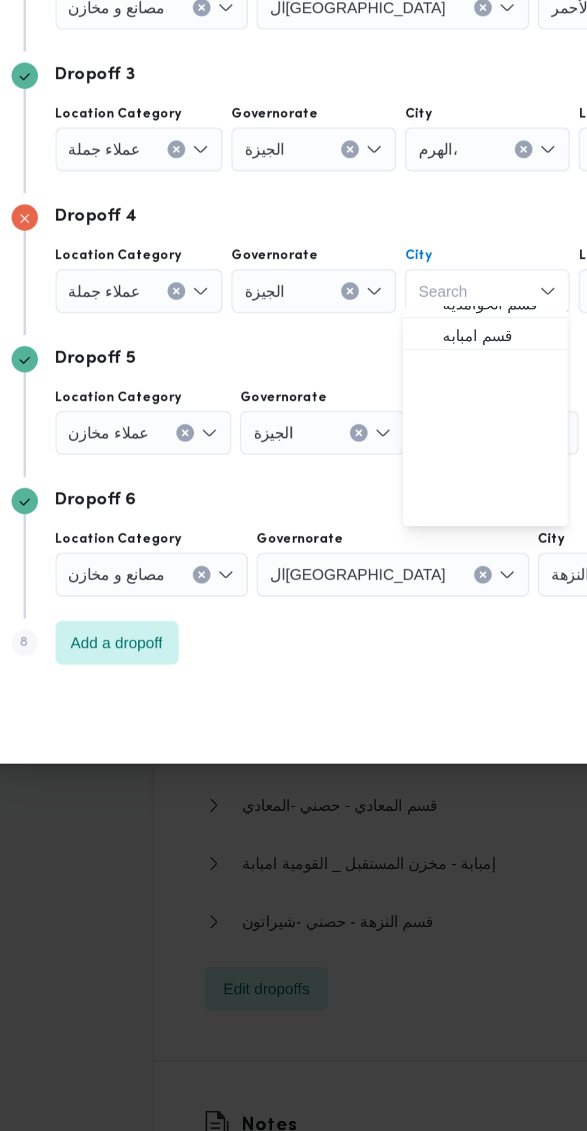
scroll to position [316, 0]
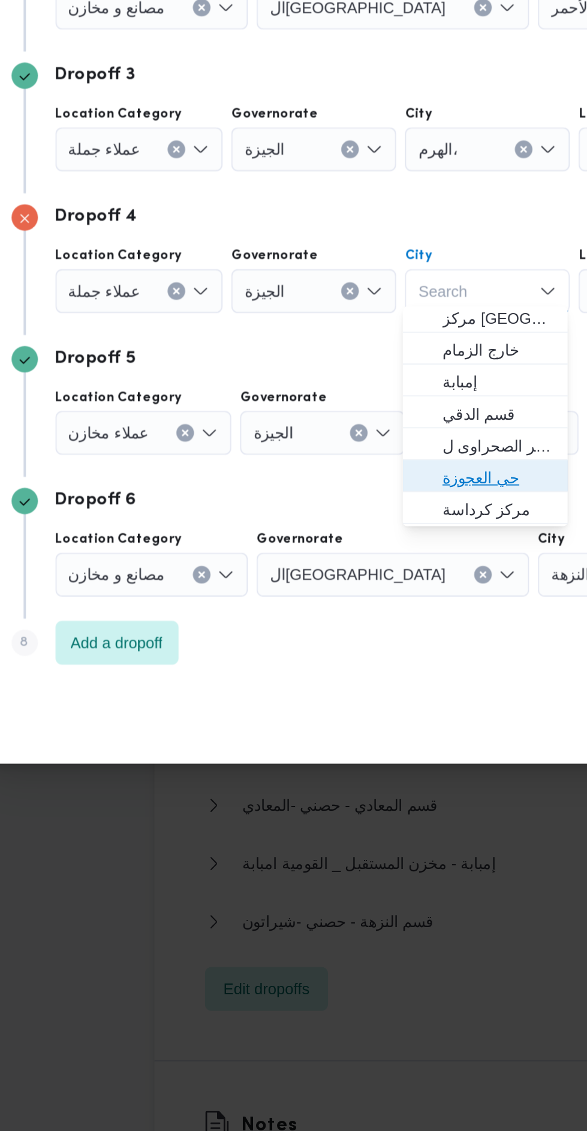
click at [350, 686] on span "حي العجوزة" at bounding box center [343, 687] width 61 height 14
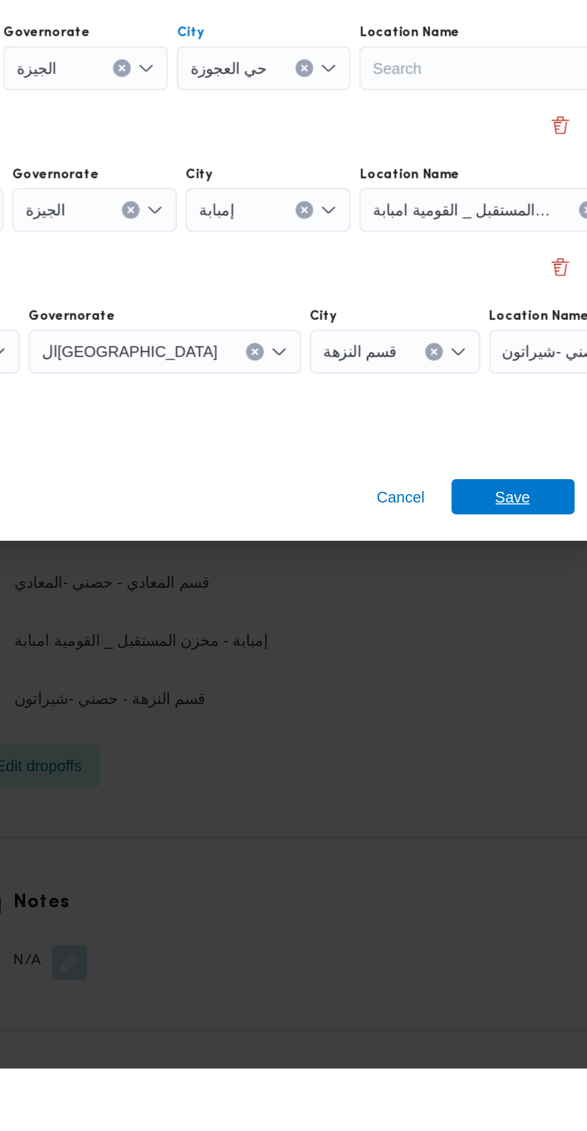
click at [474, 819] on span "Save" at bounding box center [476, 819] width 19 height 19
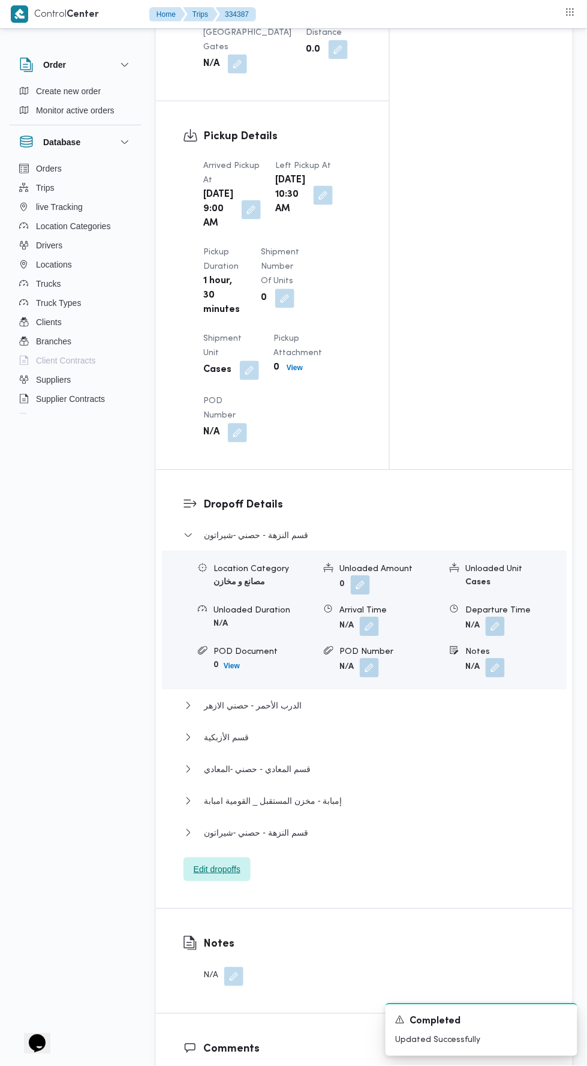
scroll to position [1164, 0]
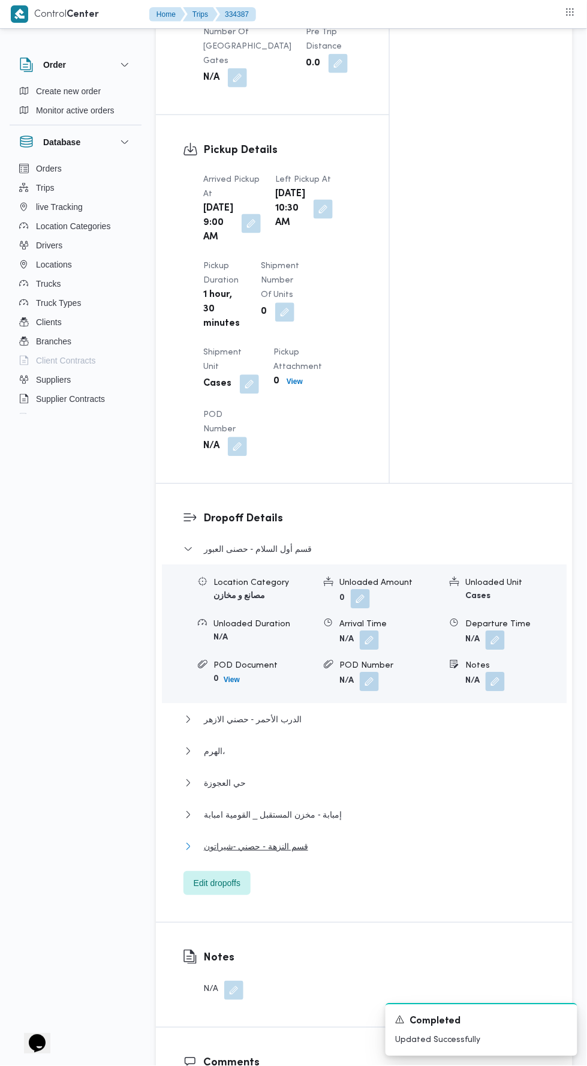
click at [359, 854] on button "قسم النزهة - حصني -شيراتون" at bounding box center [365, 847] width 362 height 14
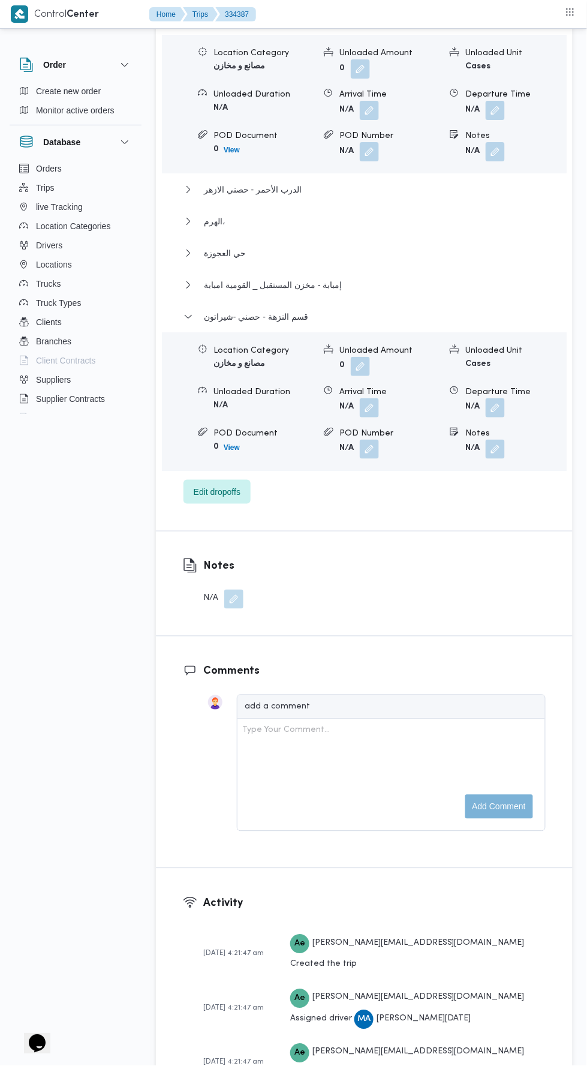
scroll to position [1691, 0]
click at [499, 420] on button "button" at bounding box center [495, 410] width 19 height 19
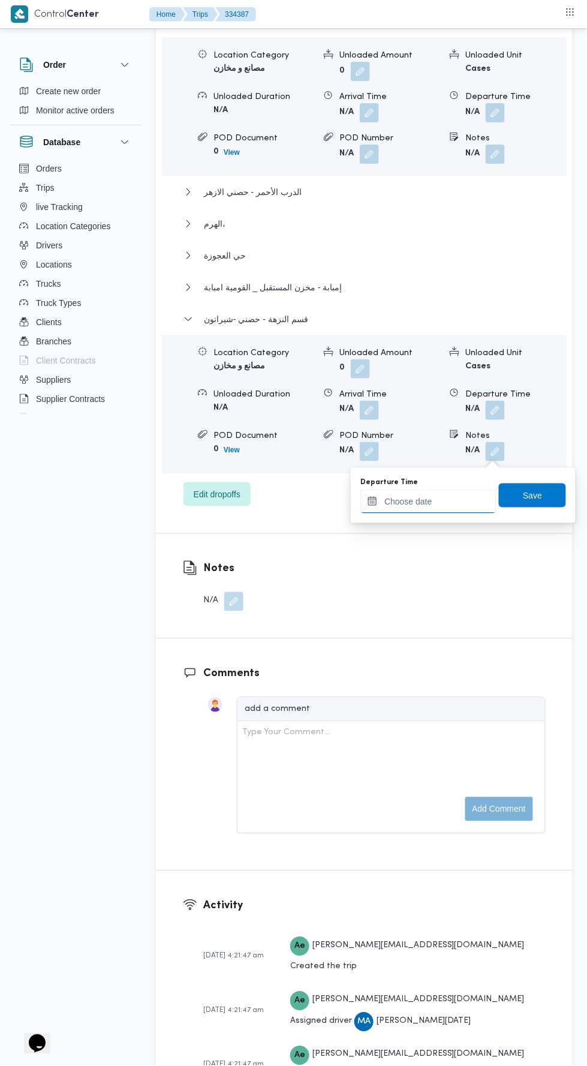
click at [463, 500] on input "Departure Time" at bounding box center [428, 501] width 136 height 24
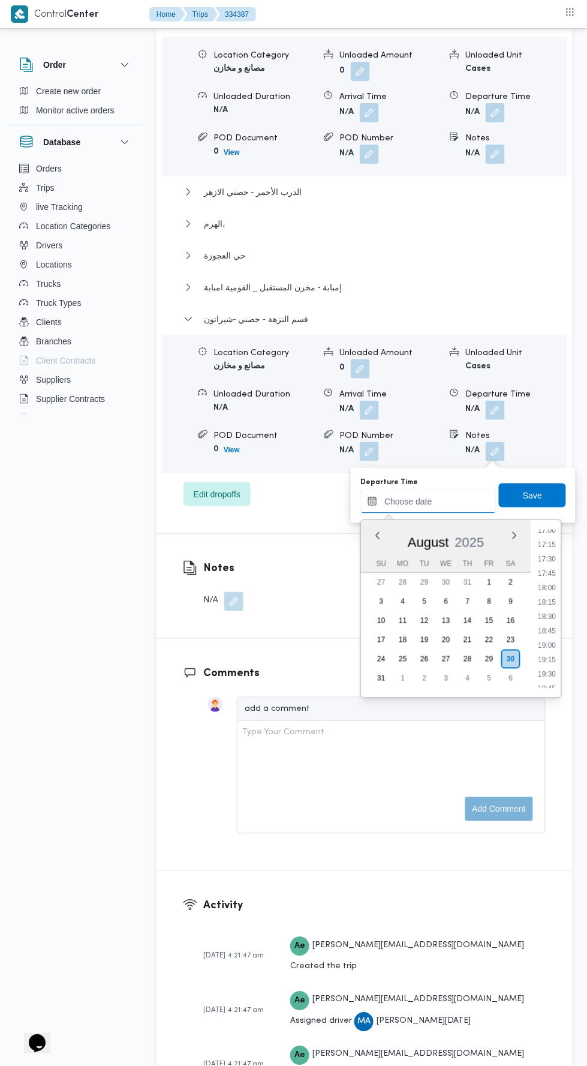
scroll to position [980, 0]
click at [550, 559] on li "17:30" at bounding box center [548, 563] width 28 height 12
type input "[DATE] 17:30"
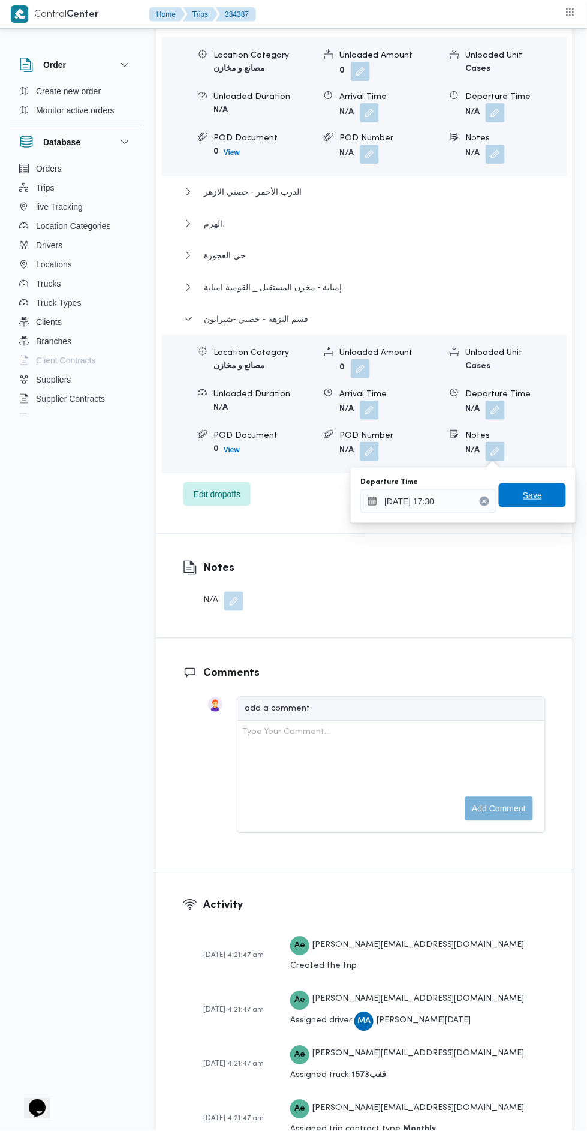
click at [550, 495] on span "Save" at bounding box center [532, 495] width 67 height 24
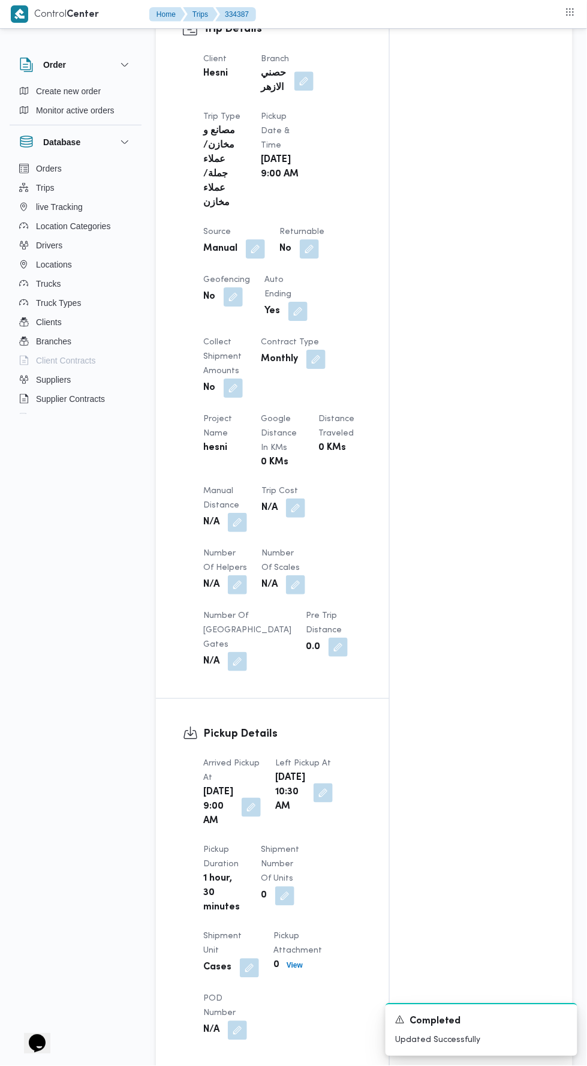
scroll to position [581, 0]
click at [241, 530] on button "button" at bounding box center [237, 521] width 19 height 19
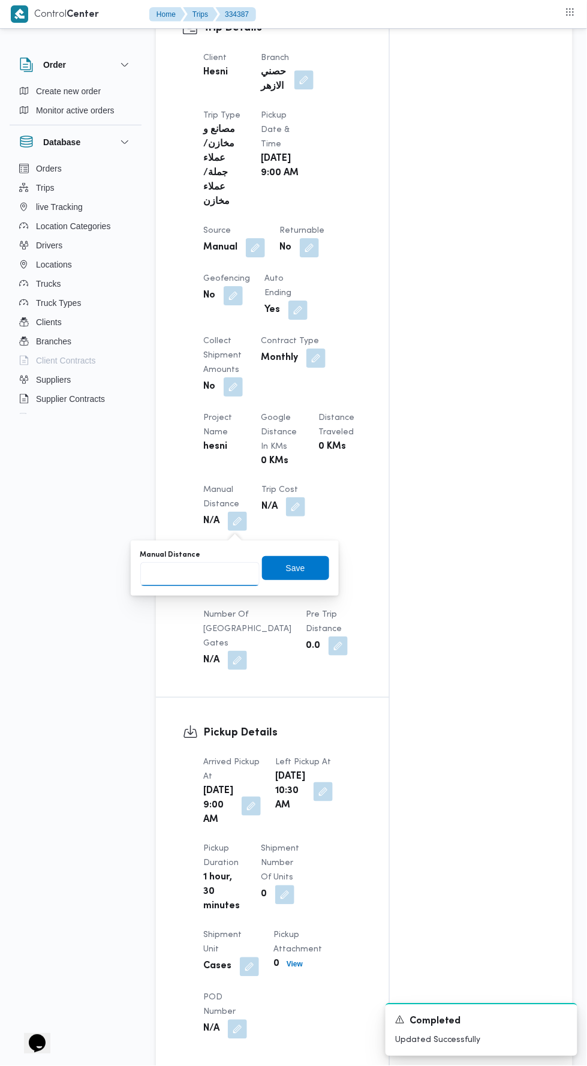
click at [215, 576] on input "Manual Distance" at bounding box center [199, 574] width 119 height 24
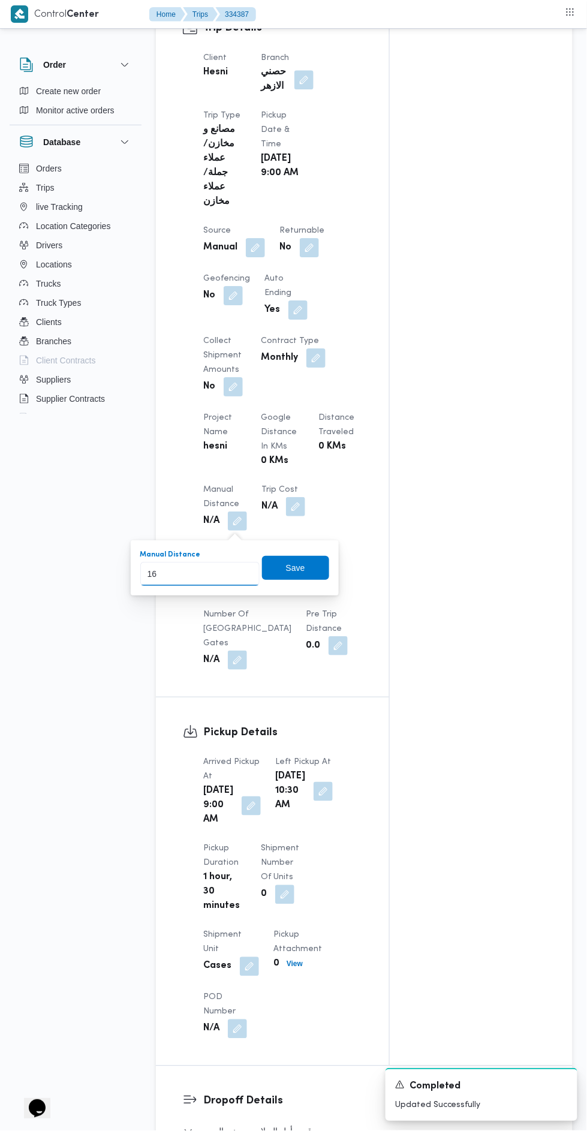
type input "165"
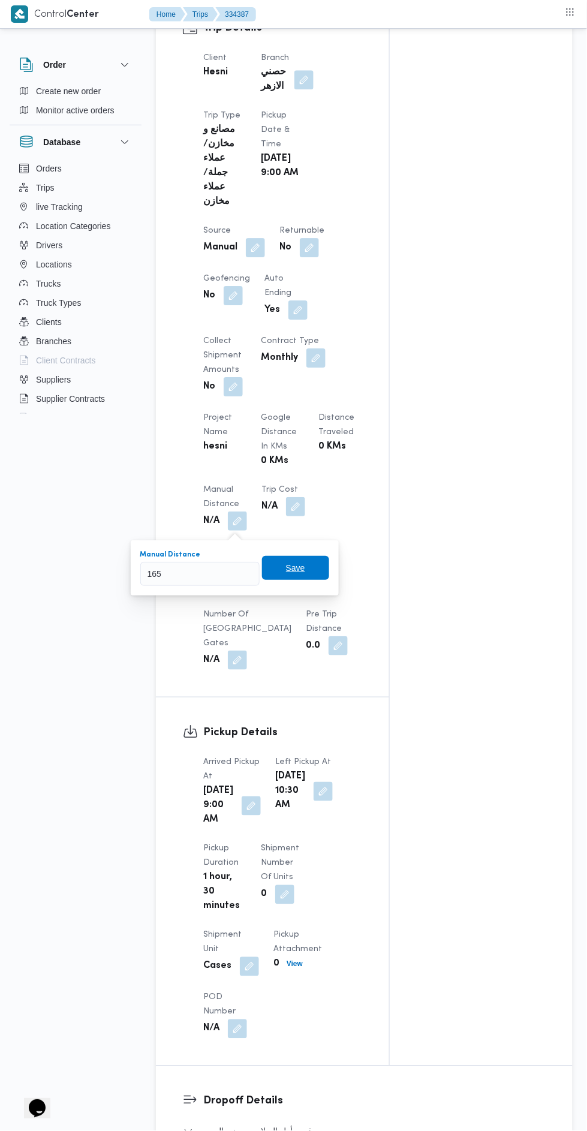
click at [278, 574] on span "Save" at bounding box center [295, 568] width 67 height 24
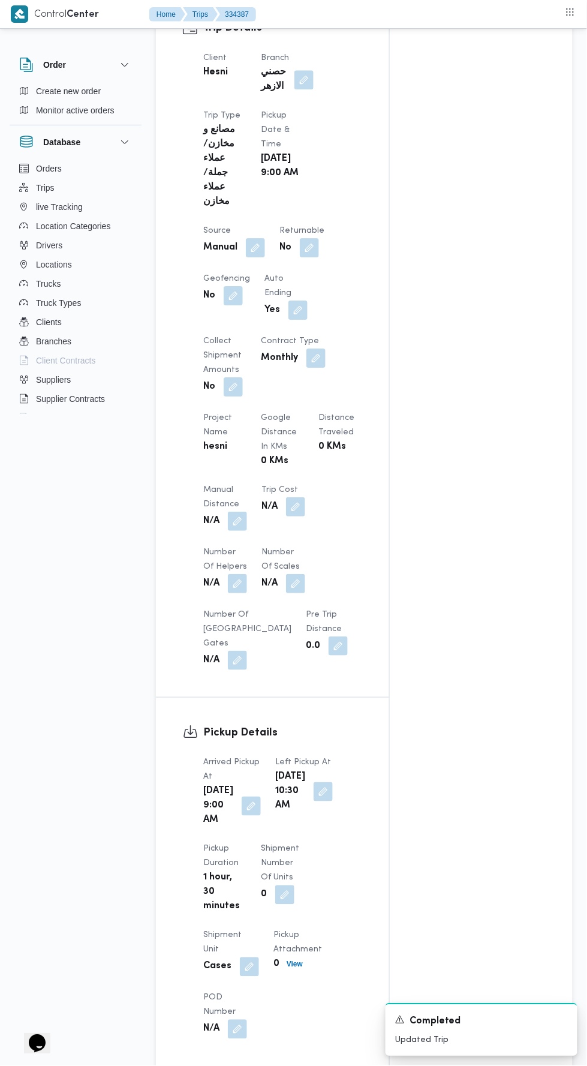
scroll to position [0, 0]
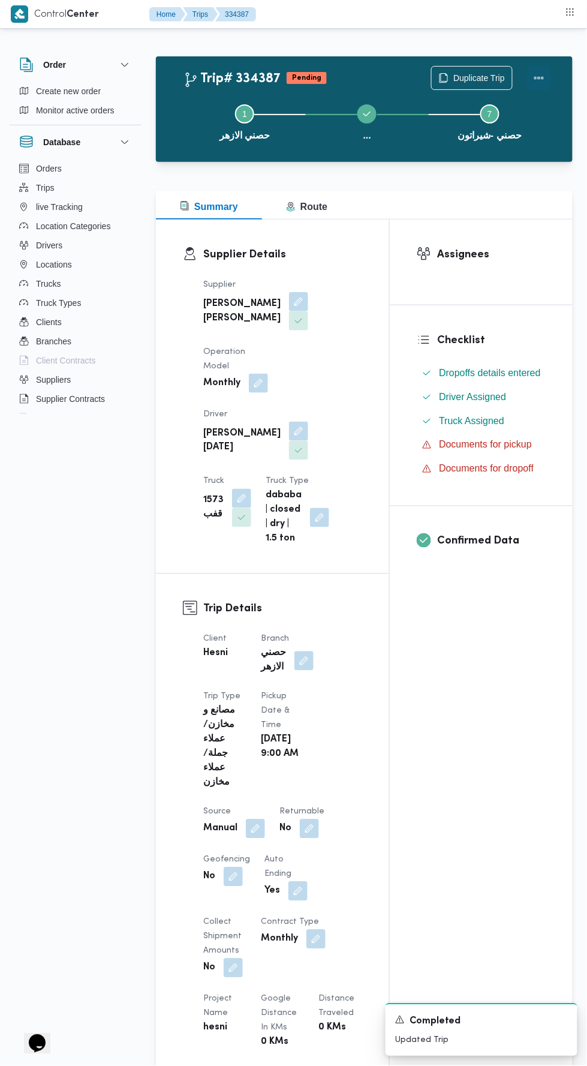
click at [537, 72] on button "Actions" at bounding box center [539, 78] width 24 height 24
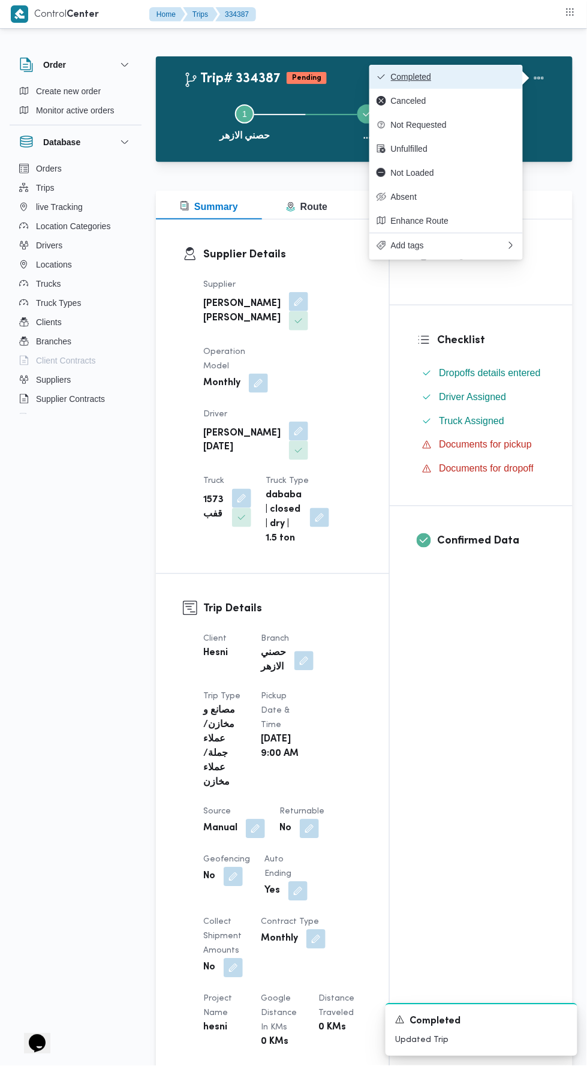
click at [480, 78] on span "Completed" at bounding box center [453, 77] width 125 height 10
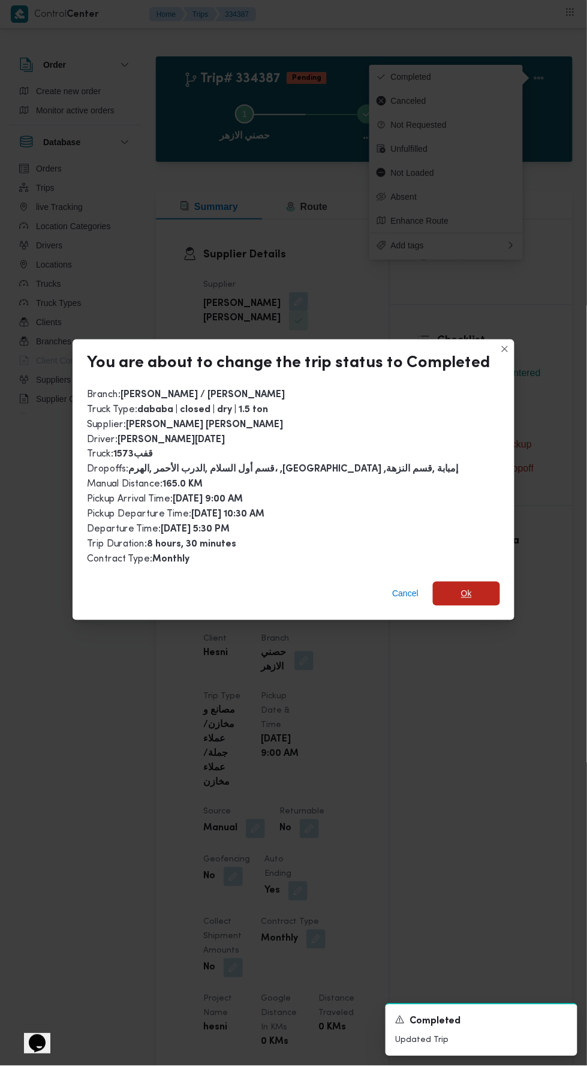
click at [477, 582] on span "Ok" at bounding box center [466, 594] width 67 height 24
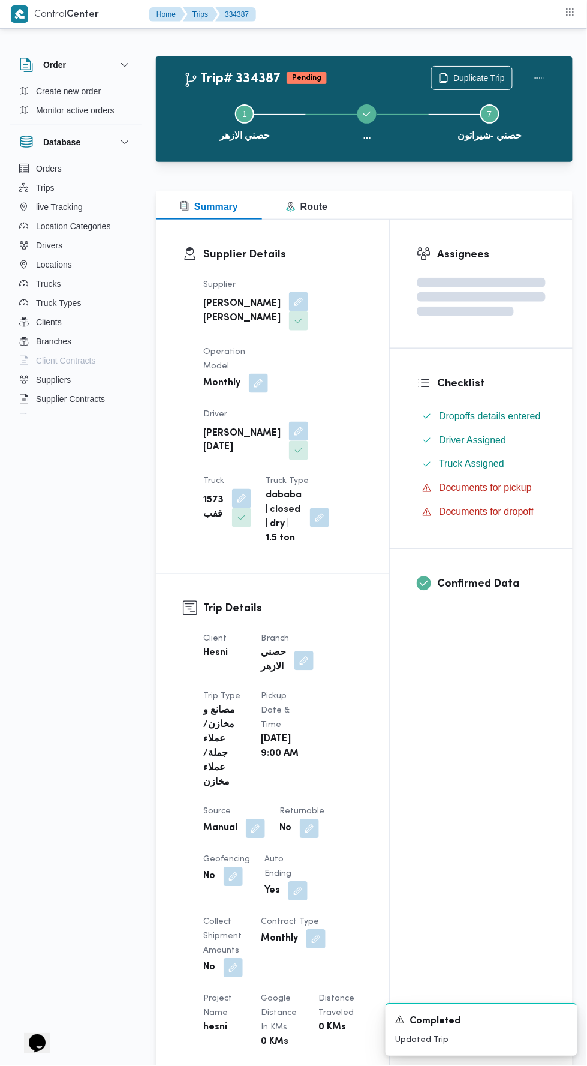
click at [456, 798] on div "Assignees Checklist Dropoffs details entered Driver Assigned Truck Assigned Doc…" at bounding box center [481, 933] width 183 height 1427
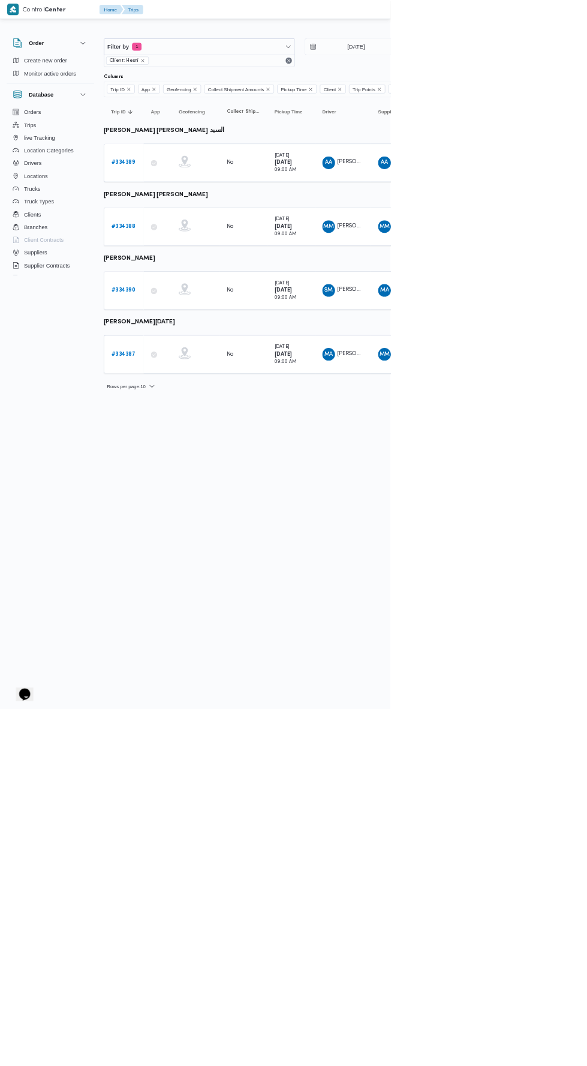
click at [194, 338] on b "# 334388" at bounding box center [185, 340] width 37 height 8
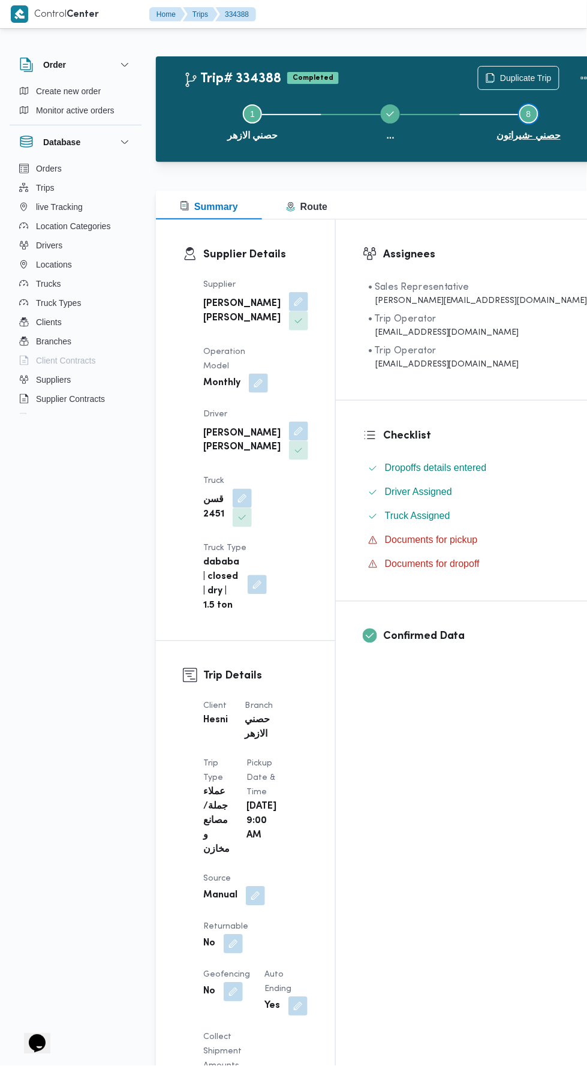
click at [468, 91] on button "Step 8 is incomplete 8 حصني -شيراتون" at bounding box center [529, 121] width 138 height 62
click at [479, 70] on span "Duplicate Trip" at bounding box center [519, 78] width 80 height 23
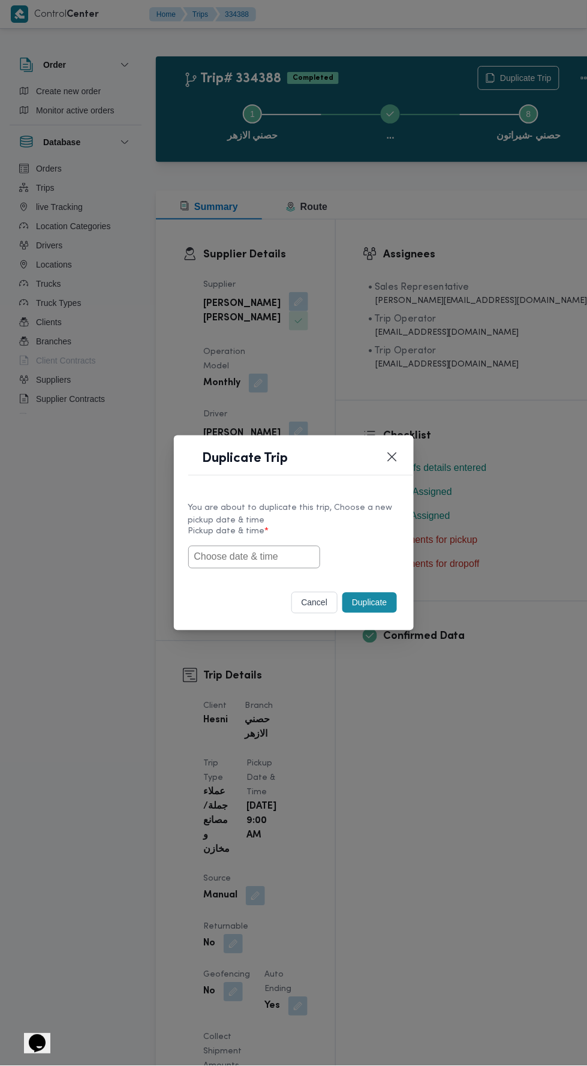
click at [270, 555] on input "text" at bounding box center [254, 557] width 132 height 23
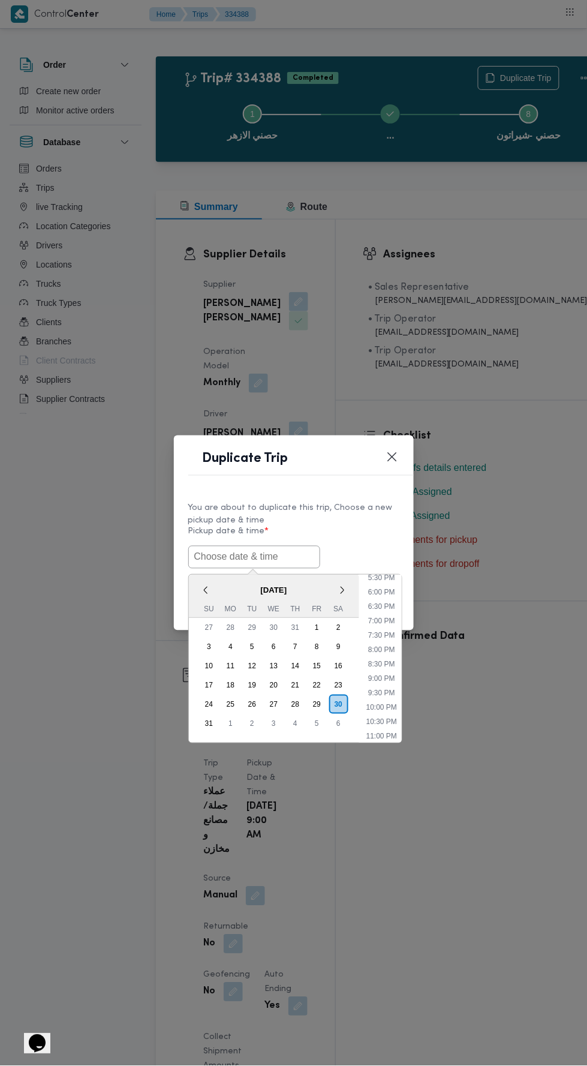
scroll to position [503, 0]
click at [384, 591] on li "6:00 PM" at bounding box center [381, 596] width 37 height 12
type input "[DATE] 6:00PM"
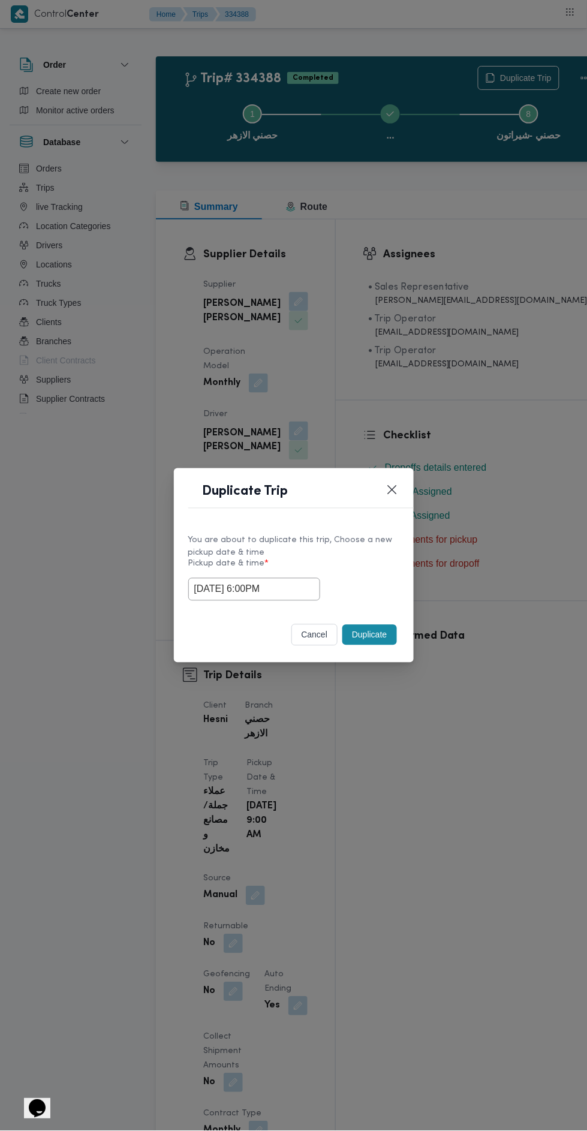
click at [379, 626] on button "Duplicate" at bounding box center [369, 635] width 54 height 20
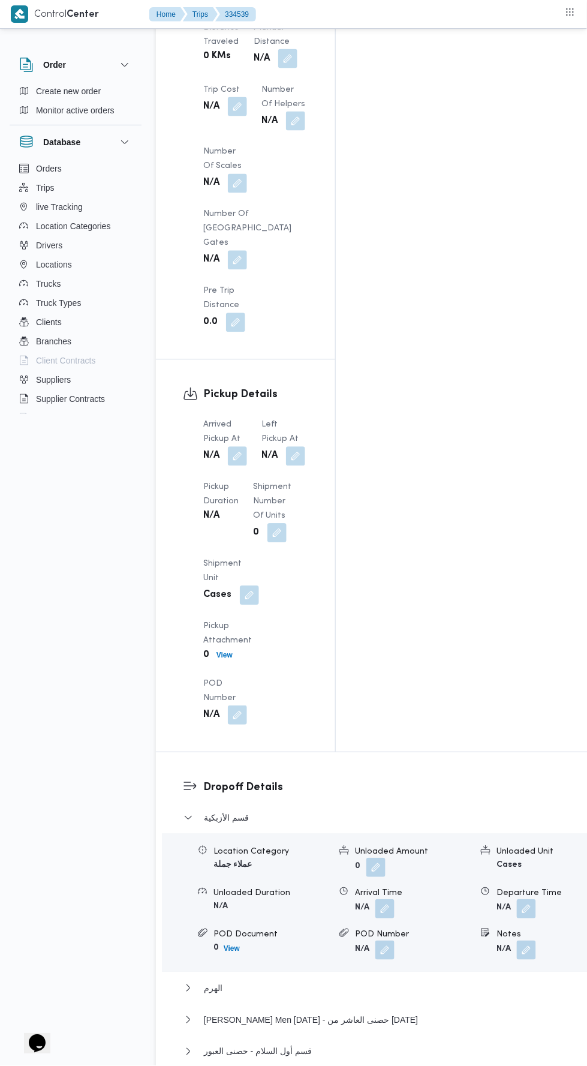
scroll to position [1224, 0]
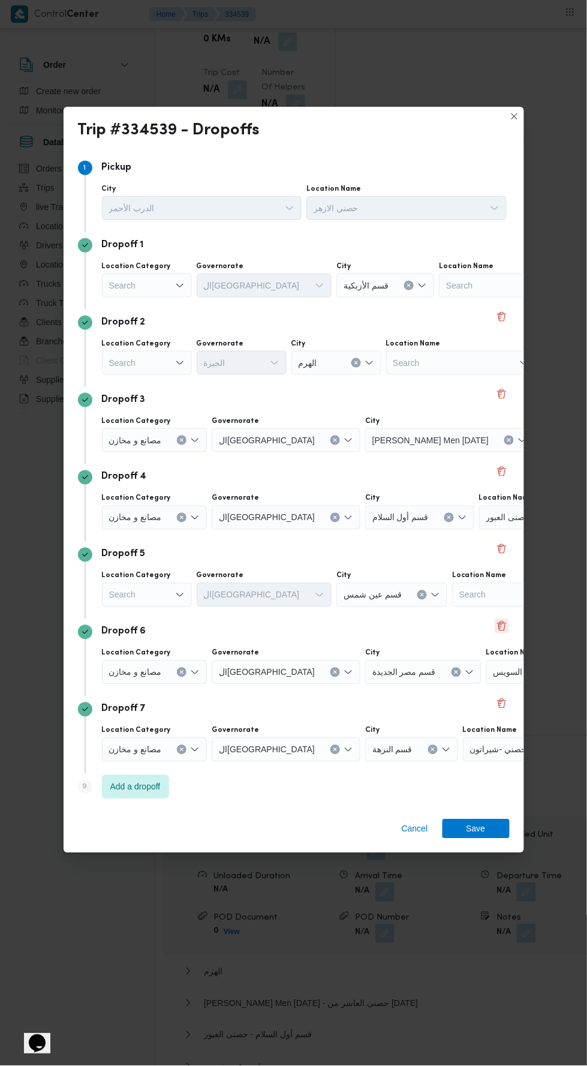
click at [501, 633] on button "Delete" at bounding box center [502, 626] width 14 height 14
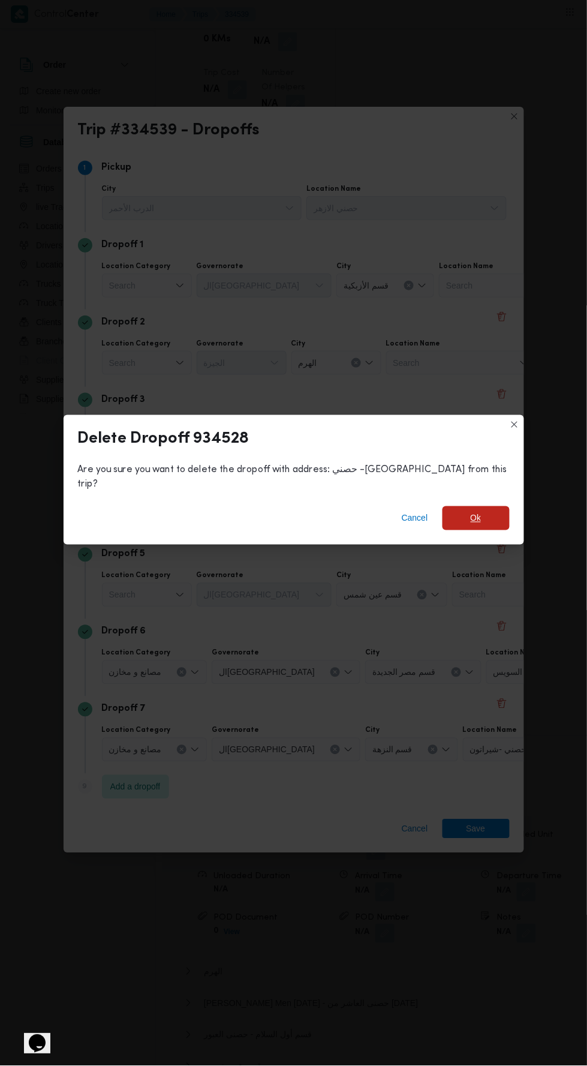
click at [477, 530] on span "Ok" at bounding box center [476, 518] width 67 height 24
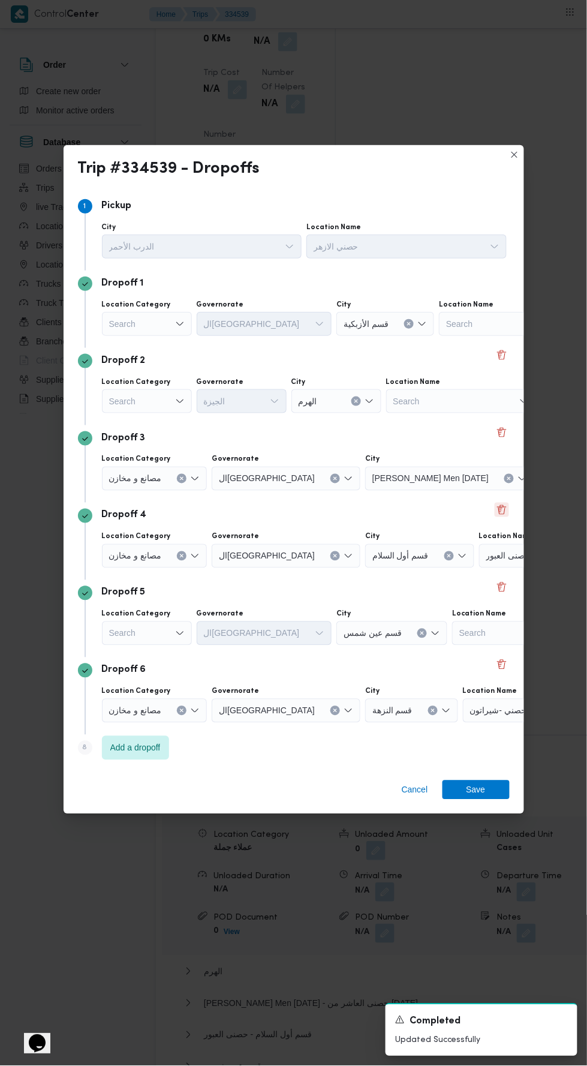
click at [501, 517] on button "Delete" at bounding box center [502, 510] width 14 height 14
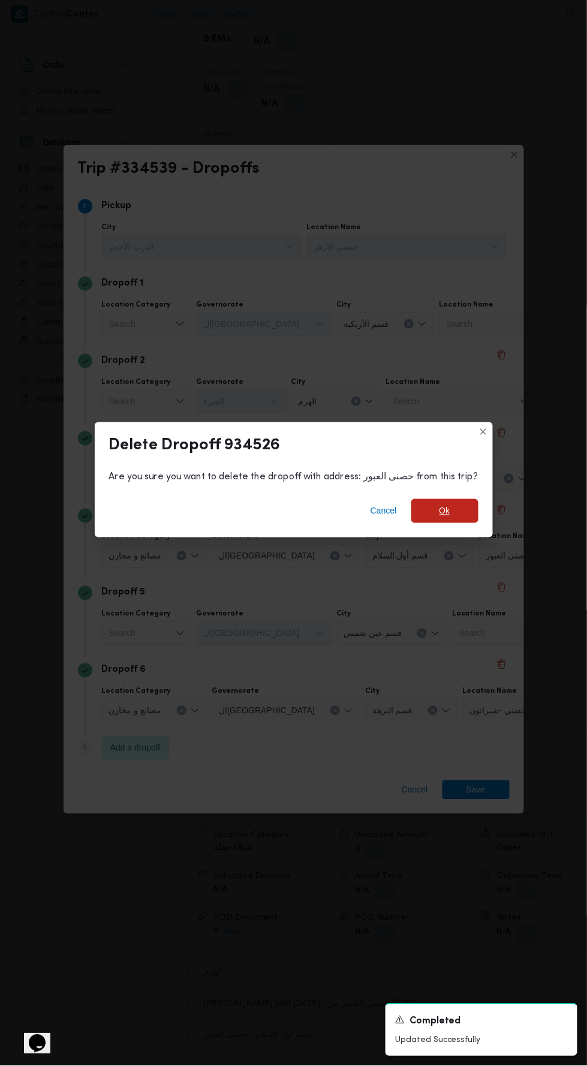
click at [449, 523] on span "Ok" at bounding box center [444, 511] width 67 height 24
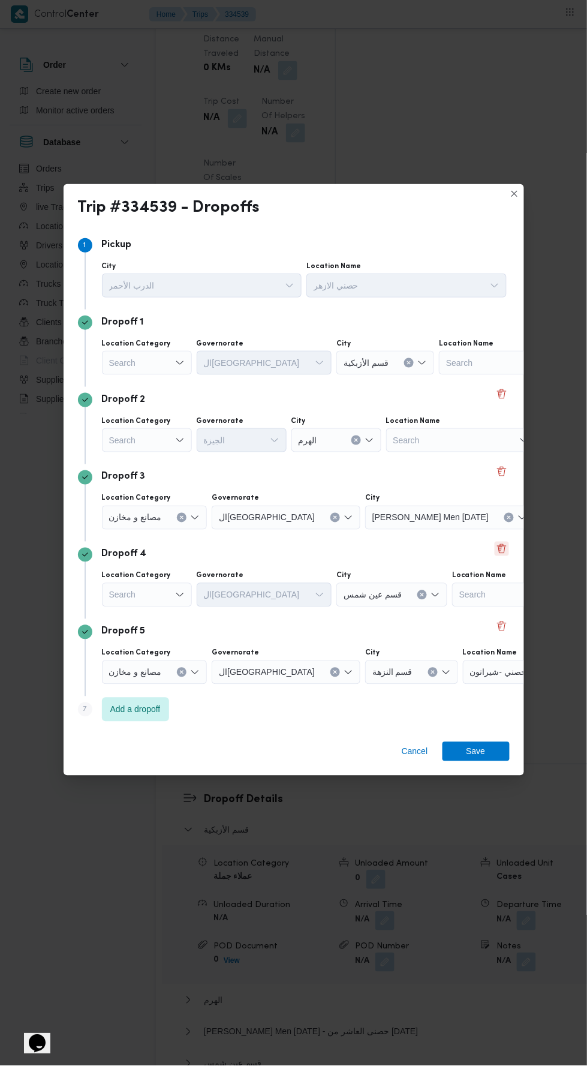
scroll to position [1252, 0]
click at [506, 401] on button "Delete" at bounding box center [502, 394] width 14 height 14
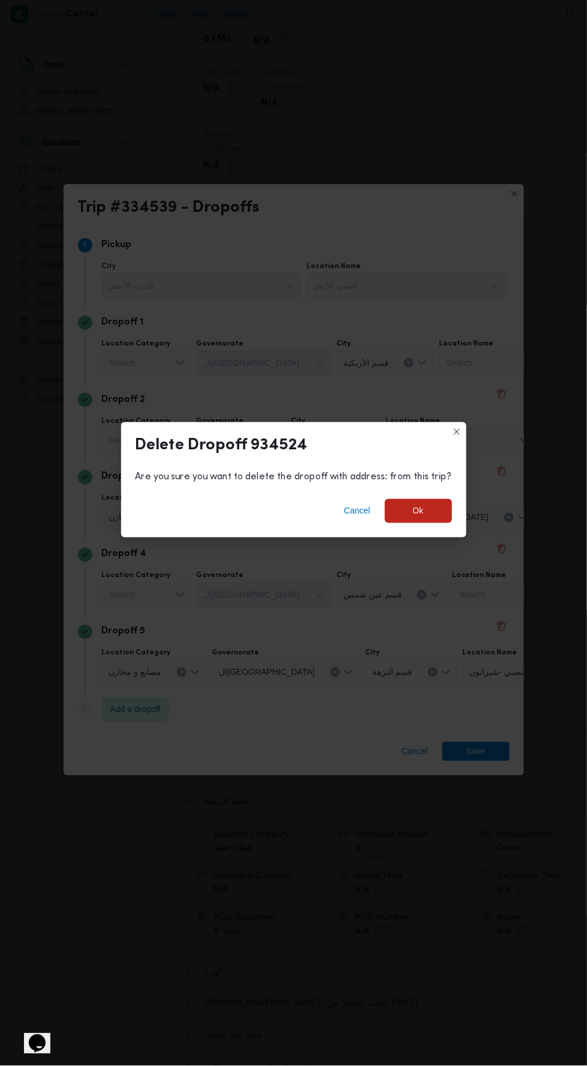
click at [461, 489] on div "Are you sure you want to delete the dropoff with address: from this trip?" at bounding box center [293, 477] width 345 height 24
click at [441, 523] on span "Ok" at bounding box center [418, 511] width 67 height 24
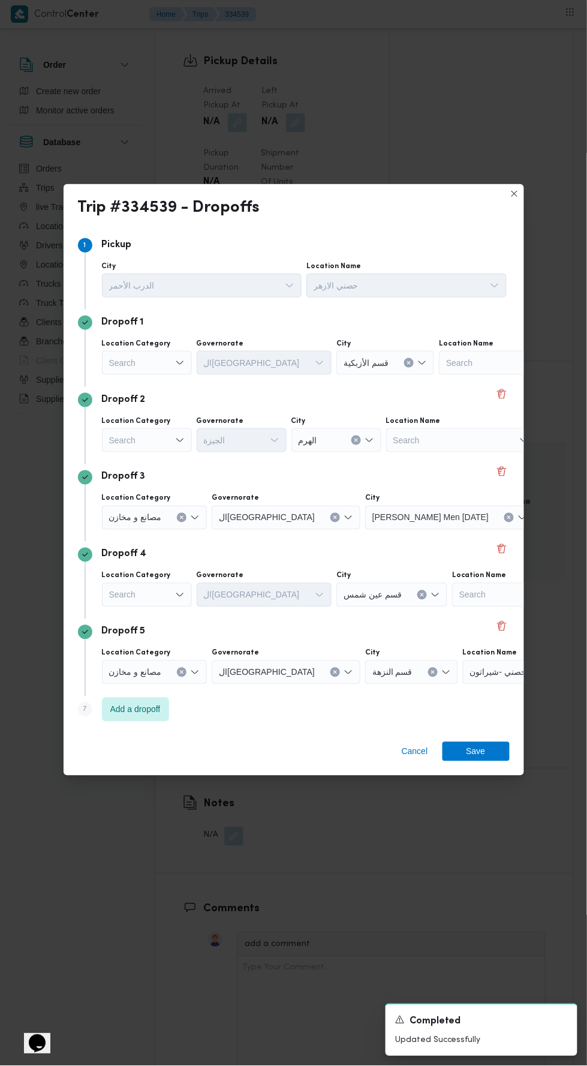
click at [411, 364] on icon "Clear input" at bounding box center [409, 362] width 3 height 3
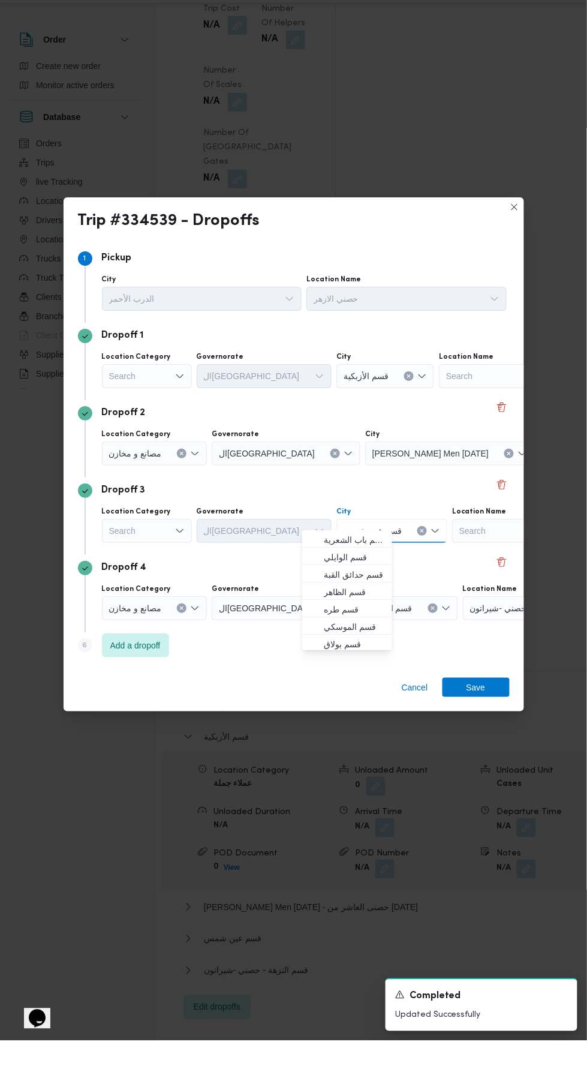
scroll to position [1263, 0]
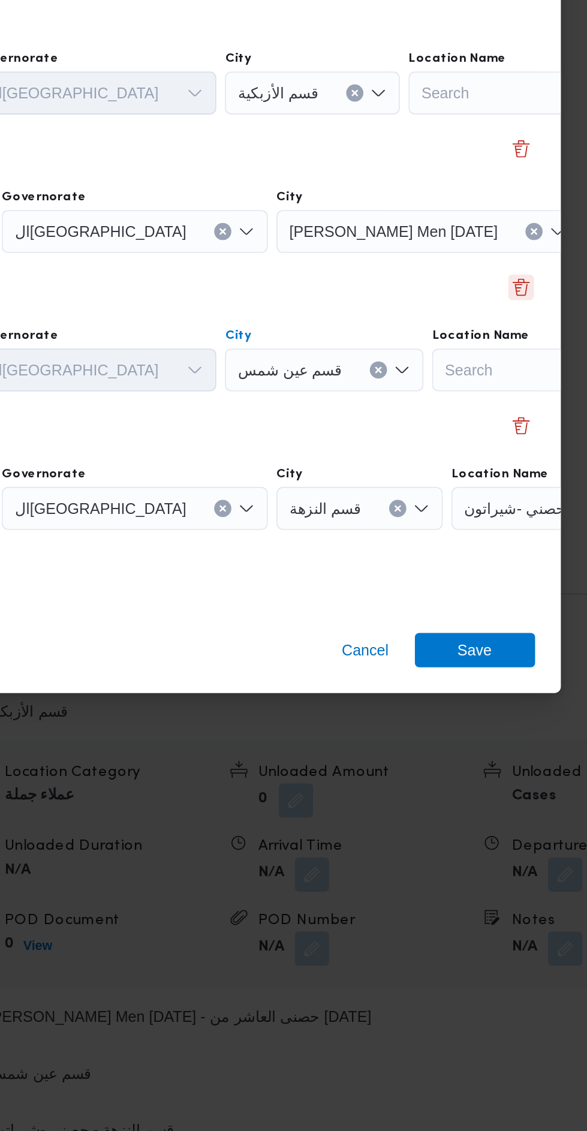
click at [503, 542] on button "Delete" at bounding box center [502, 539] width 14 height 14
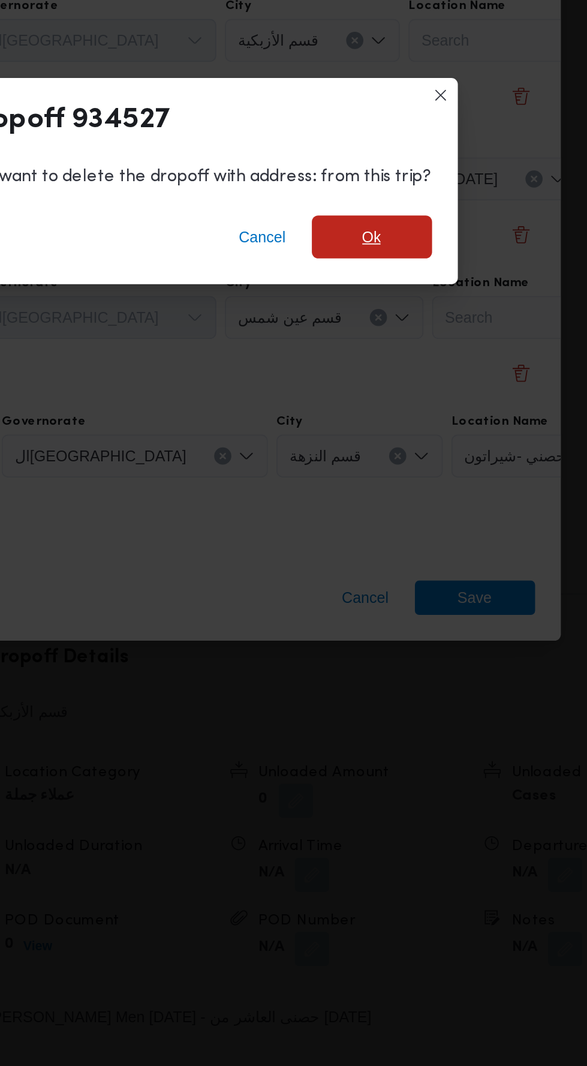
click at [423, 508] on span "Ok" at bounding box center [418, 511] width 67 height 24
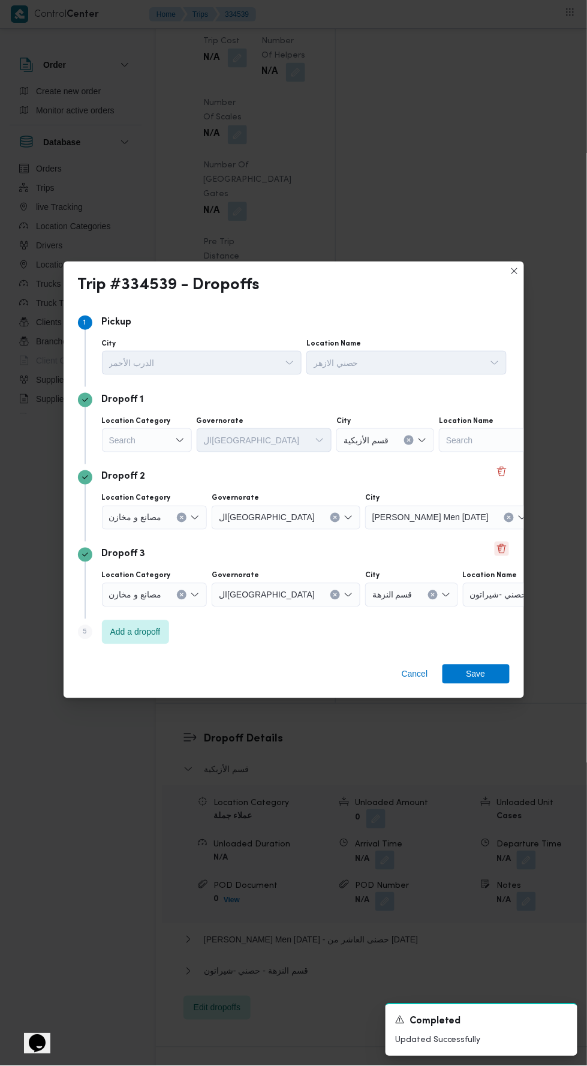
scroll to position [1295, 0]
click at [501, 465] on button "Delete" at bounding box center [502, 471] width 14 height 14
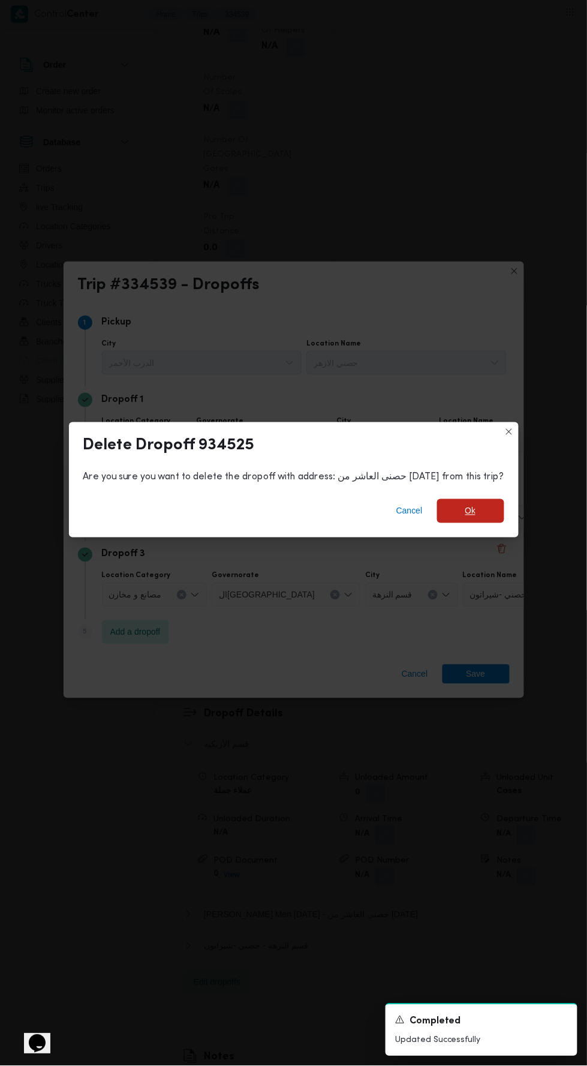
click at [465, 507] on span "Ok" at bounding box center [470, 511] width 11 height 14
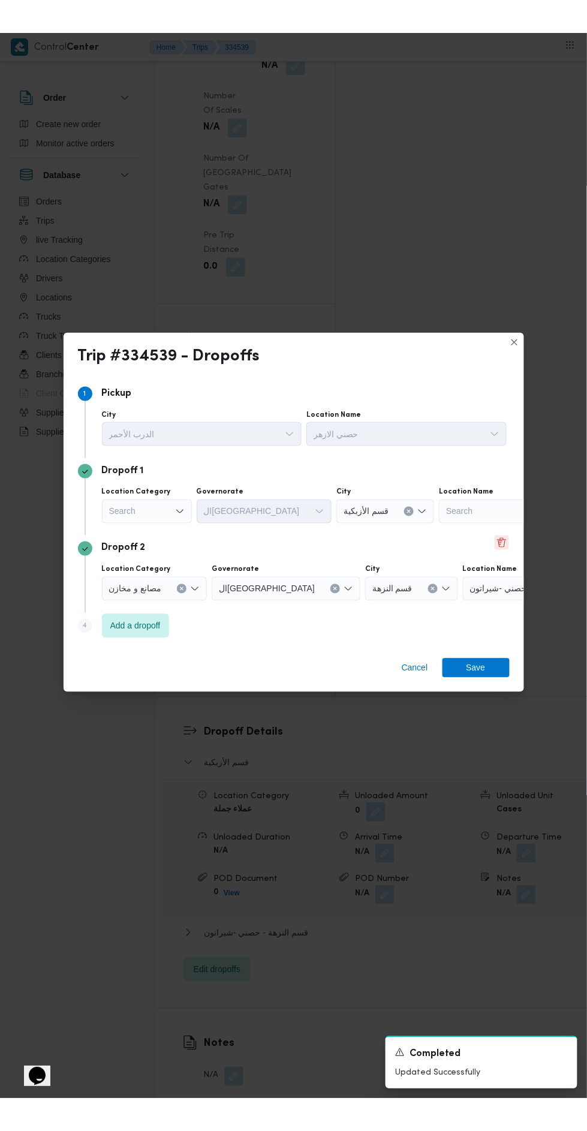
scroll to position [1281, 0]
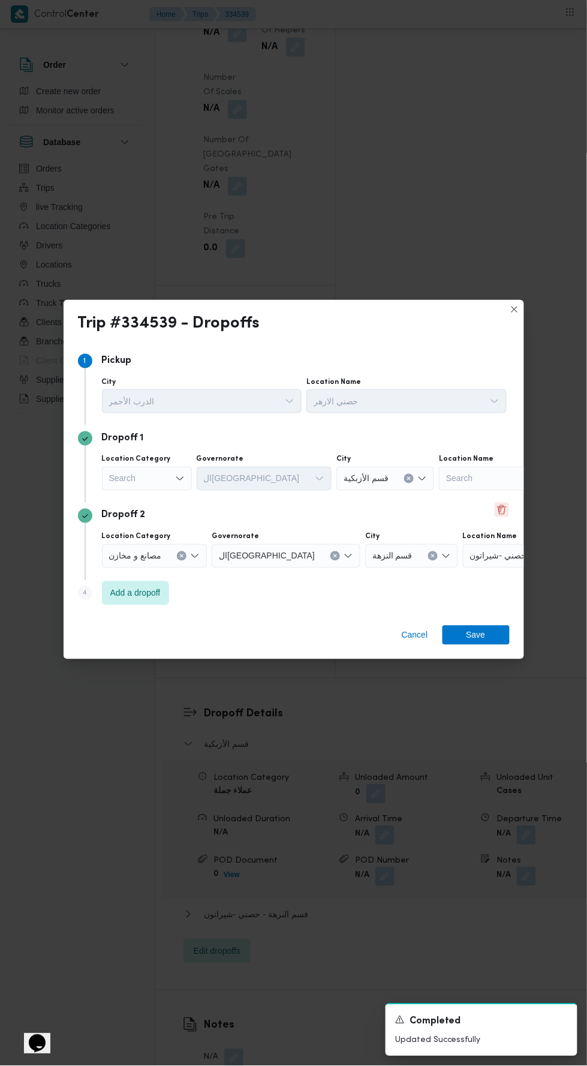
click at [501, 504] on button "Delete" at bounding box center [502, 510] width 14 height 14
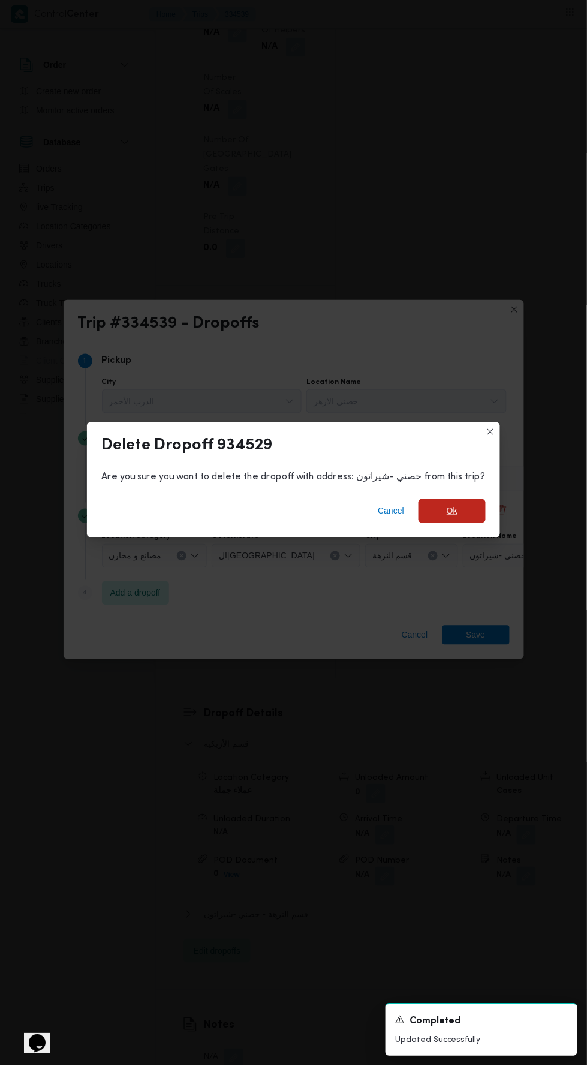
click at [459, 503] on span "Ok" at bounding box center [452, 511] width 67 height 24
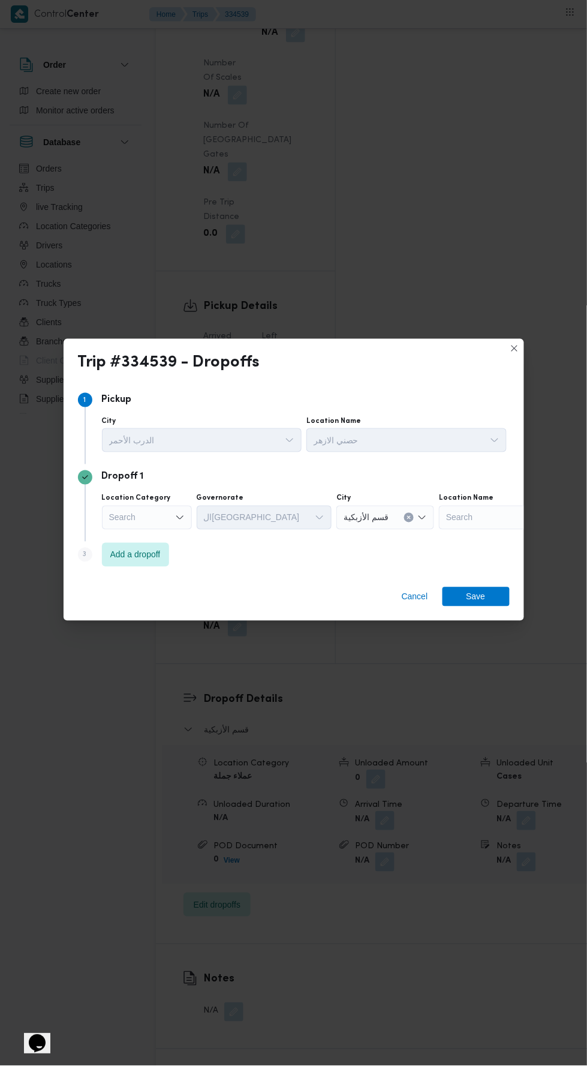
click at [161, 515] on div "Search" at bounding box center [147, 518] width 90 height 24
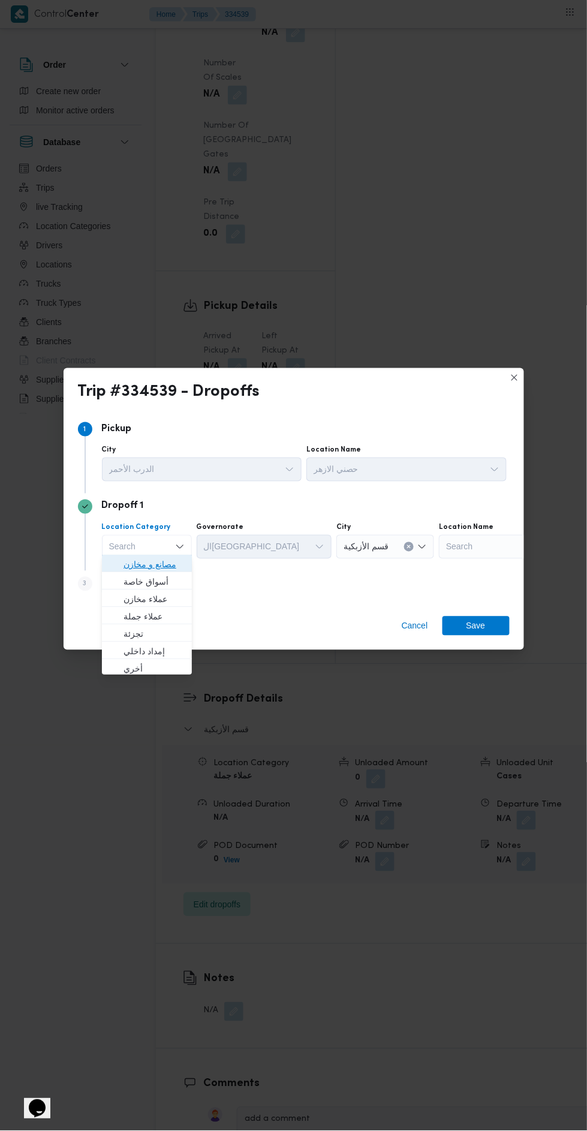
click at [170, 558] on span "مصانع و مخازن" at bounding box center [154, 565] width 61 height 14
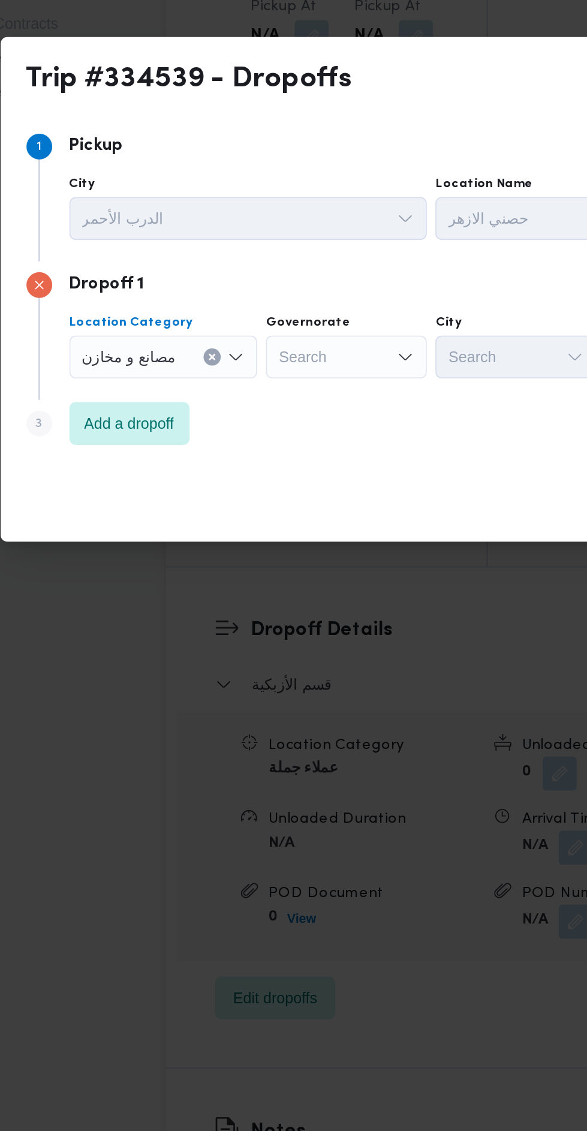
click at [177, 537] on div "مصانع و مخازن Combo box. Selected. مصانع و مخازن. Press Backspace to delete مصا…" at bounding box center [155, 547] width 106 height 24
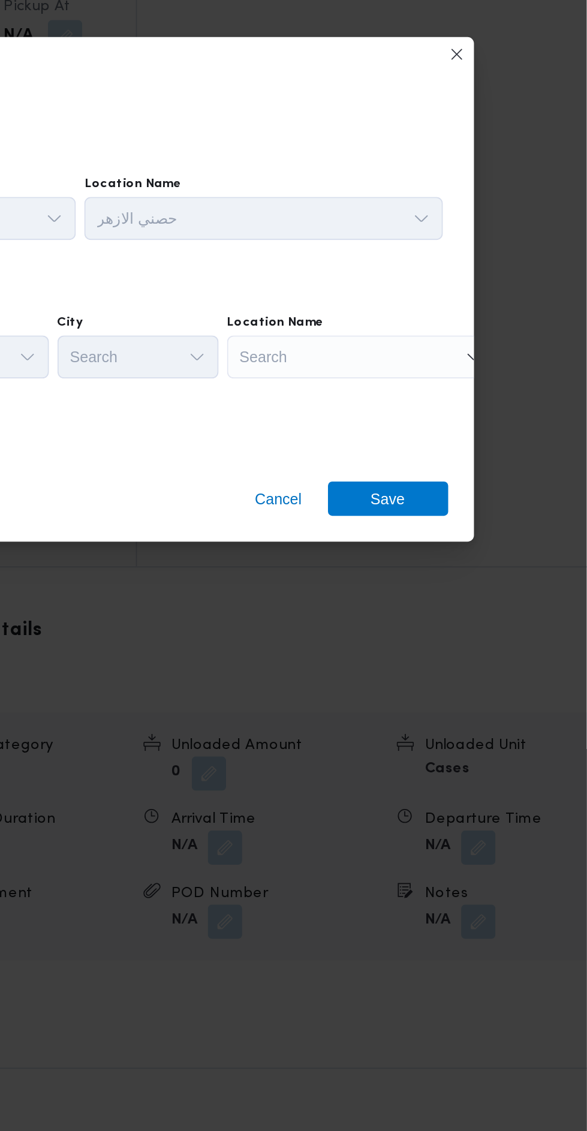
click at [480, 535] on div "Search" at bounding box center [461, 547] width 150 height 24
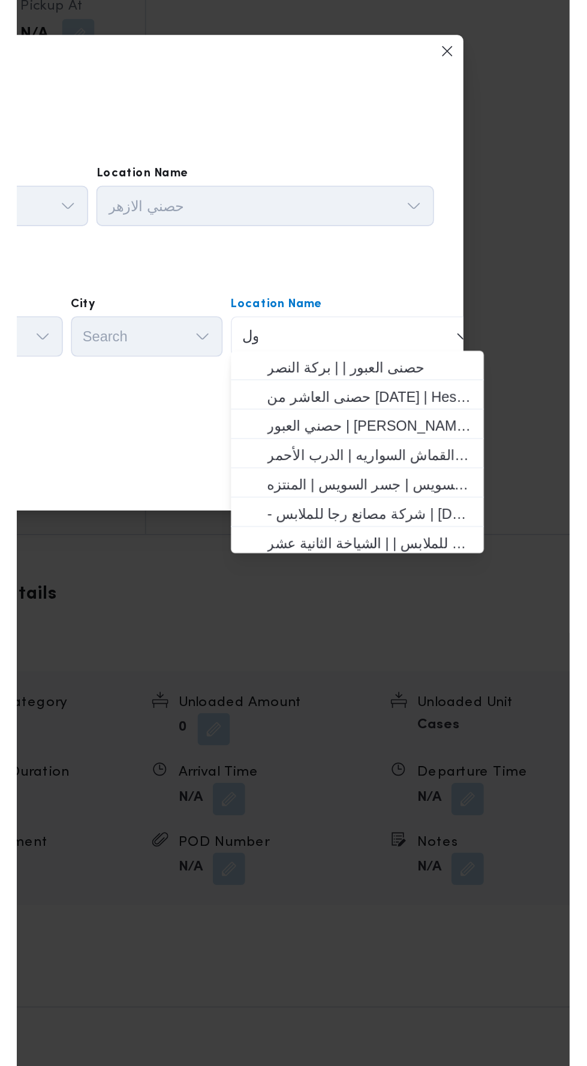
scroll to position [0, 0]
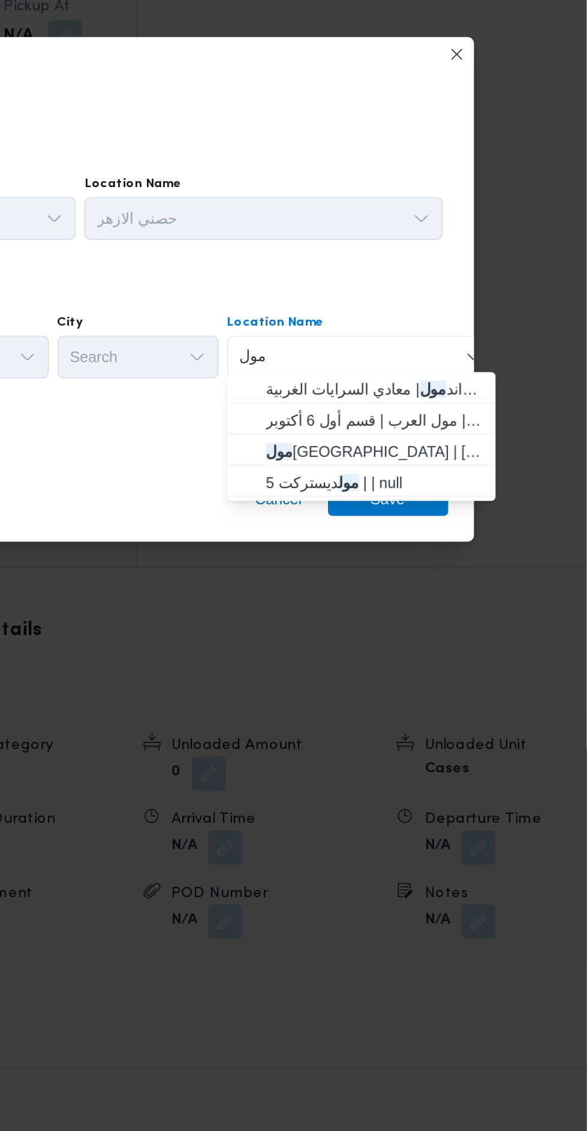
type input "مول"
click at [512, 600] on span "مول [GEOGRAPHIC_DATA] | [GEOGRAPHIC_DATA] | null" at bounding box center [468, 600] width 121 height 14
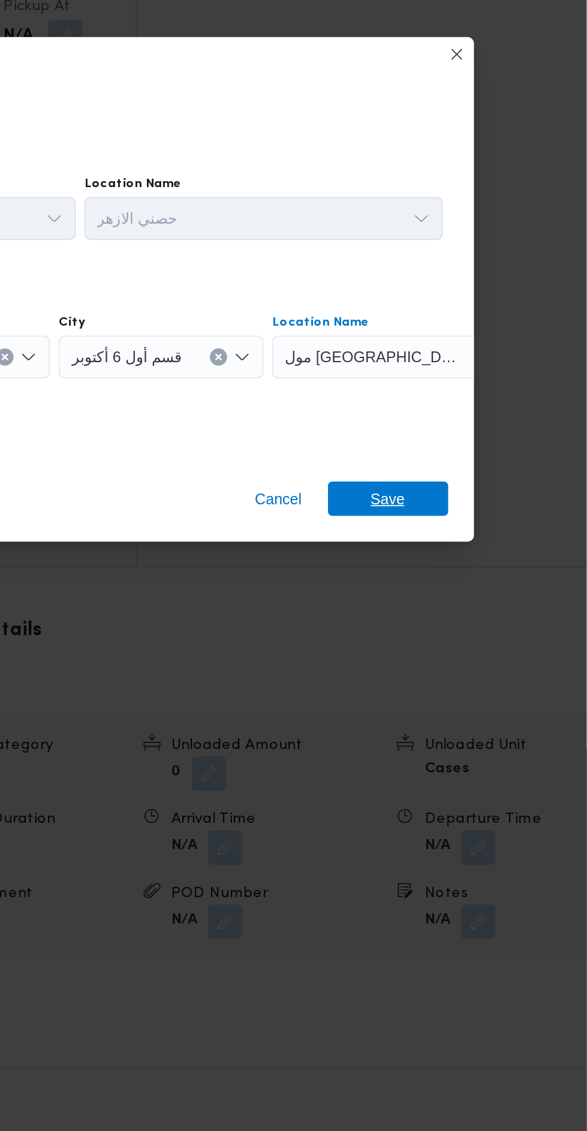
click at [485, 622] on span "Save" at bounding box center [476, 626] width 19 height 19
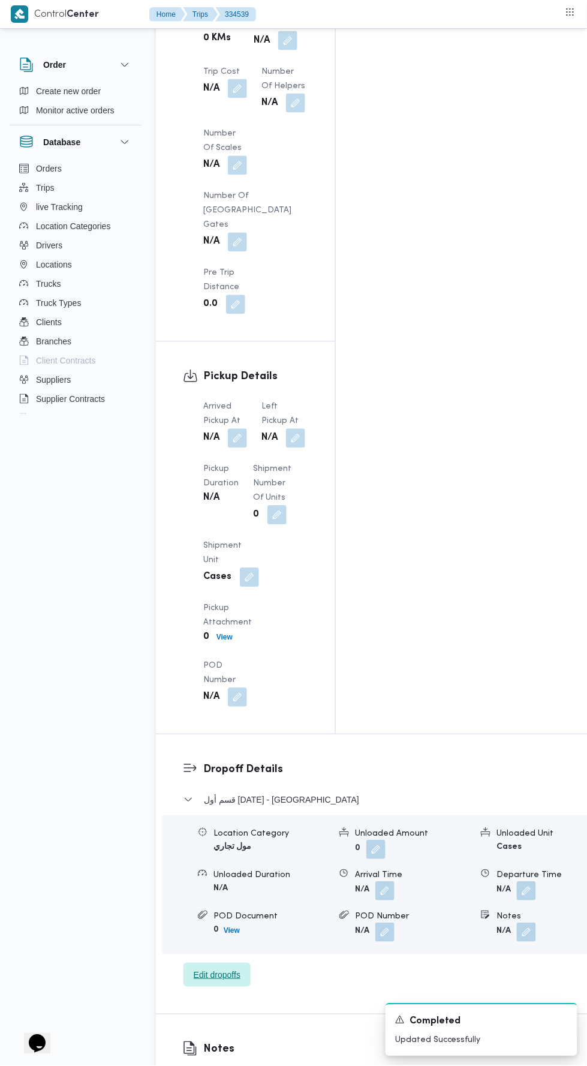
scroll to position [1188, 0]
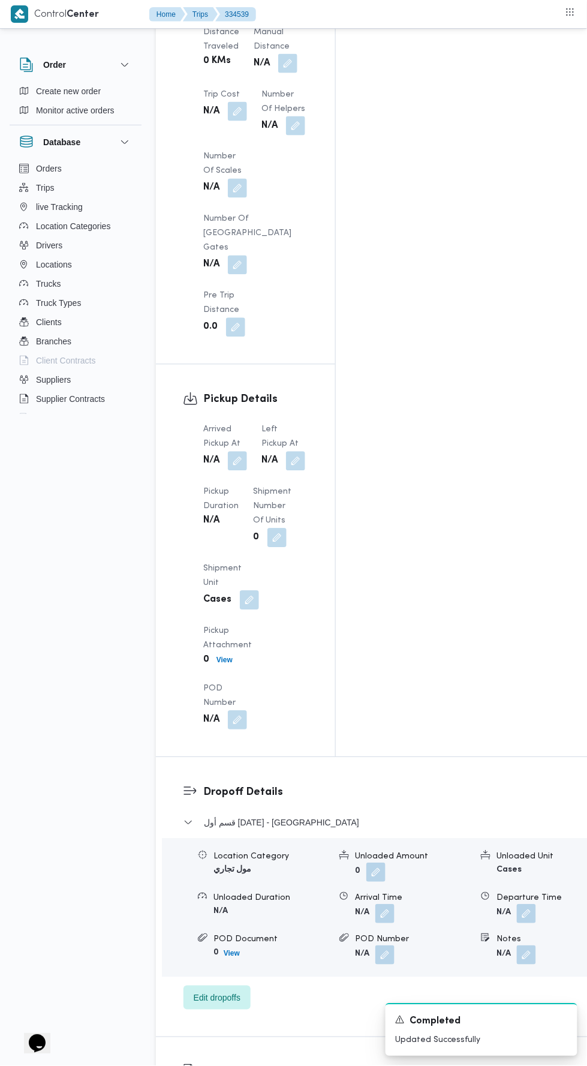
click at [241, 452] on button "button" at bounding box center [237, 461] width 19 height 19
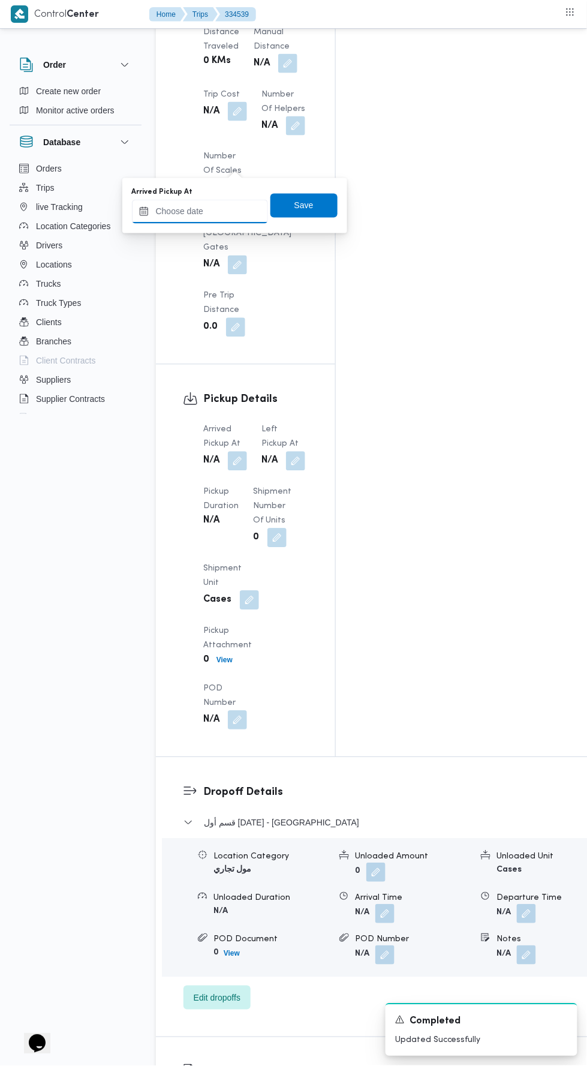
click at [210, 210] on input "Arrived Pickup At" at bounding box center [200, 212] width 136 height 24
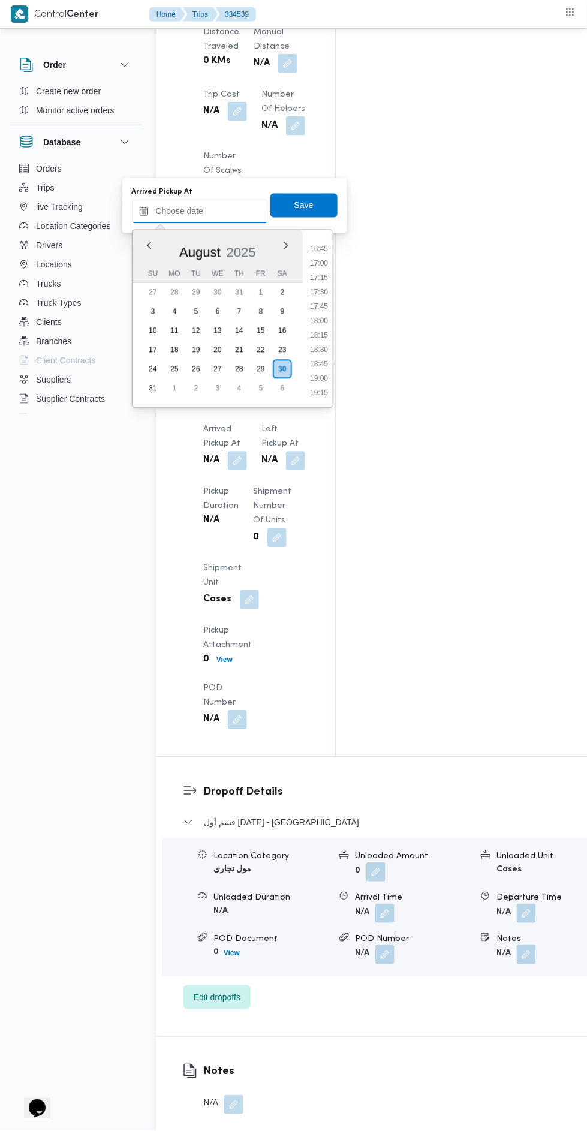
scroll to position [960, 0]
click at [321, 335] on li "18:15" at bounding box center [319, 337] width 28 height 12
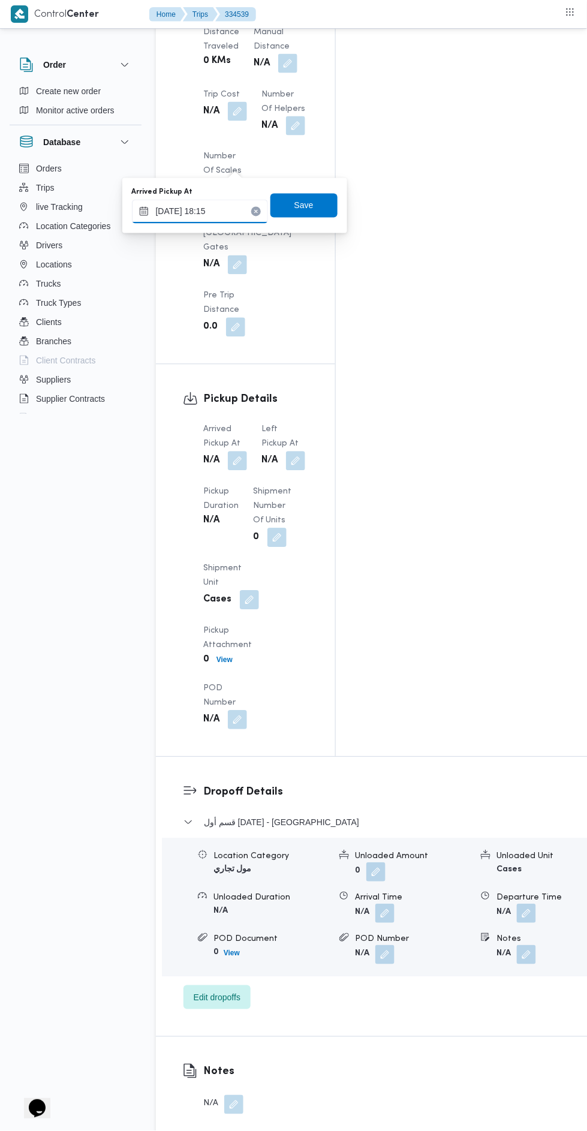
click at [220, 209] on input "[DATE] 18:15" at bounding box center [200, 212] width 136 height 24
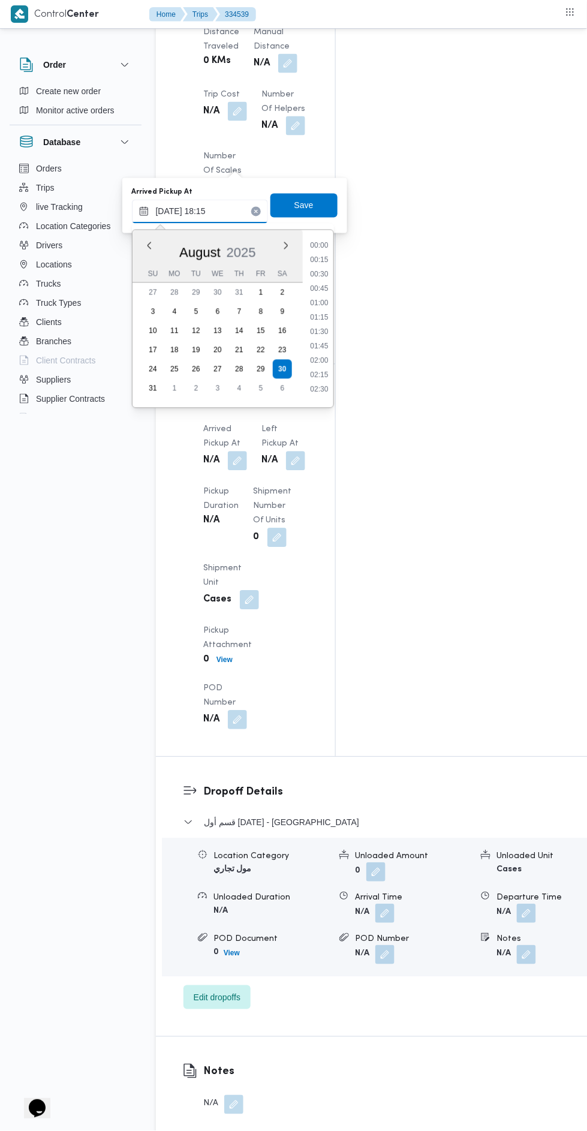
scroll to position [968, 0]
click at [321, 312] on li "18:00" at bounding box center [319, 314] width 28 height 12
type input "[DATE] 18:00"
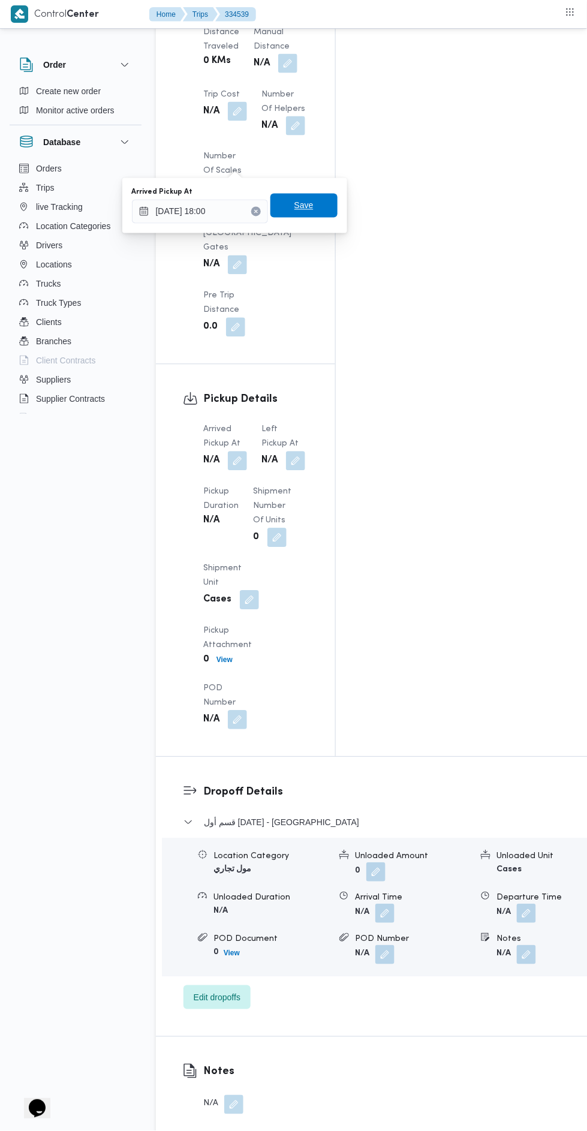
click at [329, 204] on span "Save" at bounding box center [303, 206] width 67 height 24
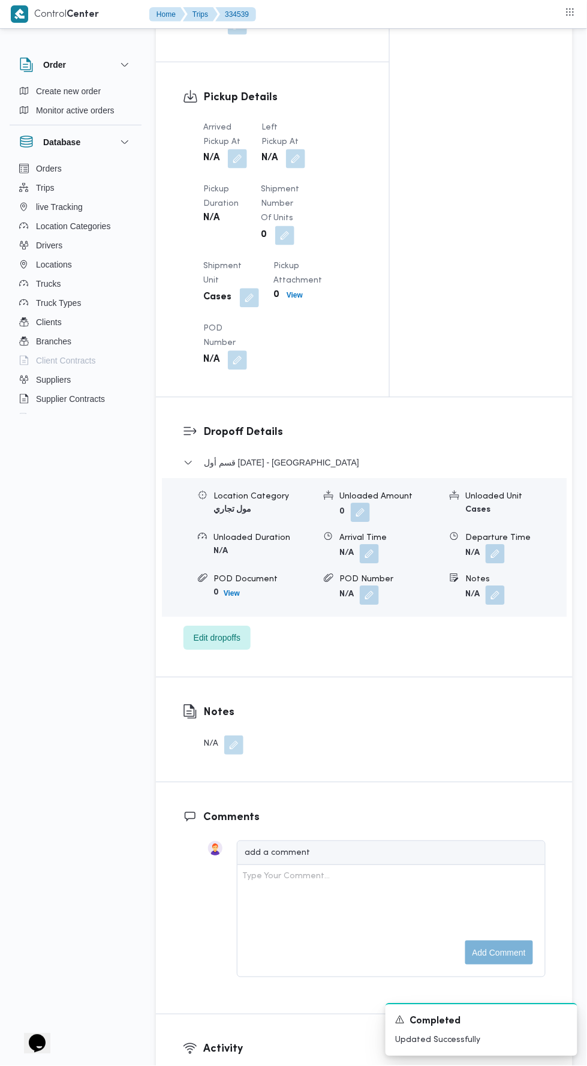
click at [296, 156] on button "button" at bounding box center [295, 158] width 19 height 19
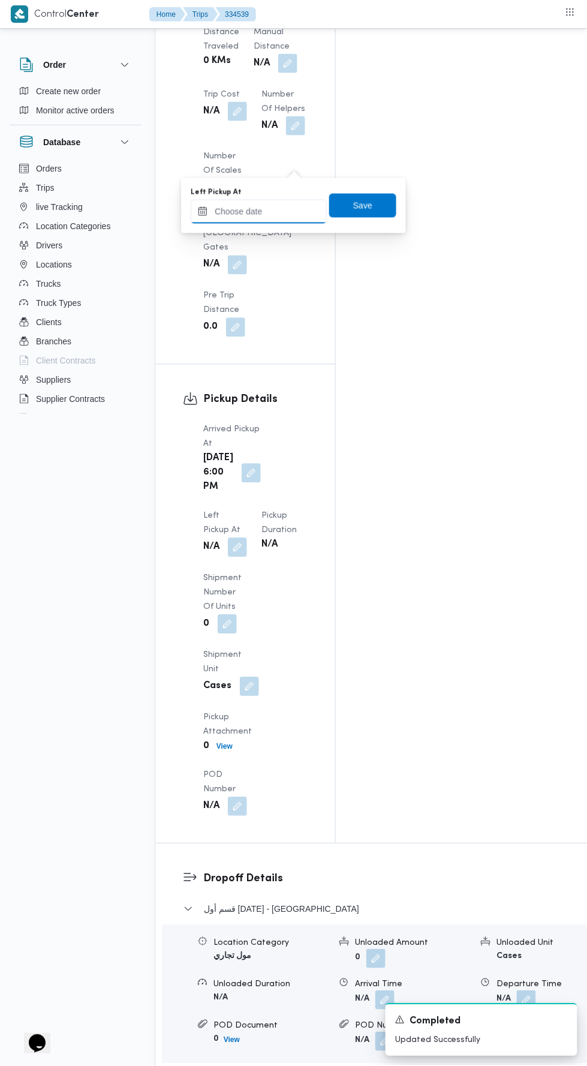
click at [272, 214] on input "Left Pickup At" at bounding box center [259, 212] width 136 height 24
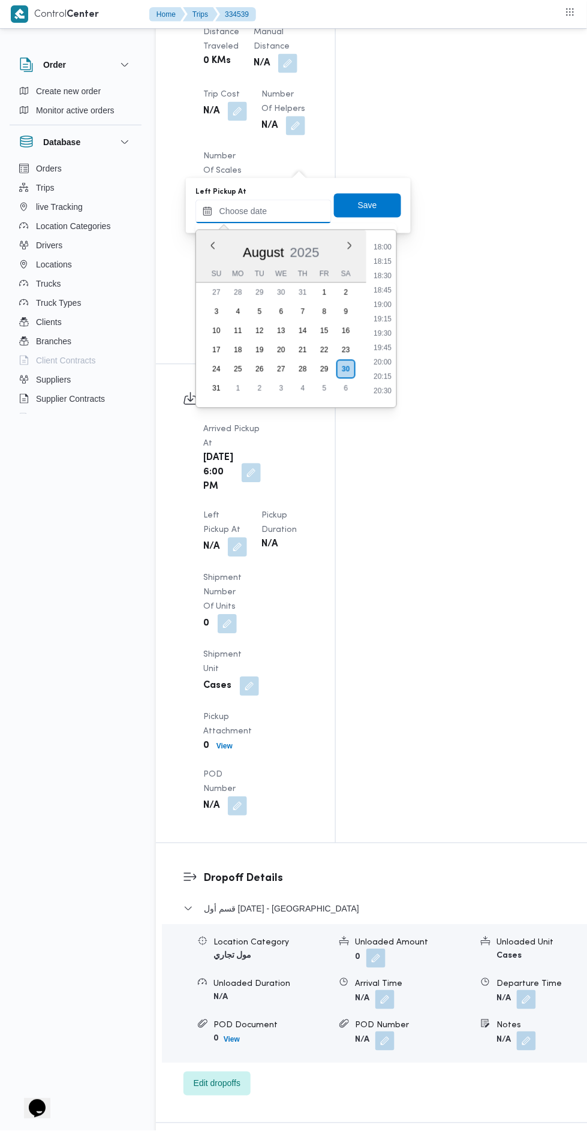
scroll to position [1035, 0]
click at [383, 260] on li "18:15" at bounding box center [383, 262] width 28 height 12
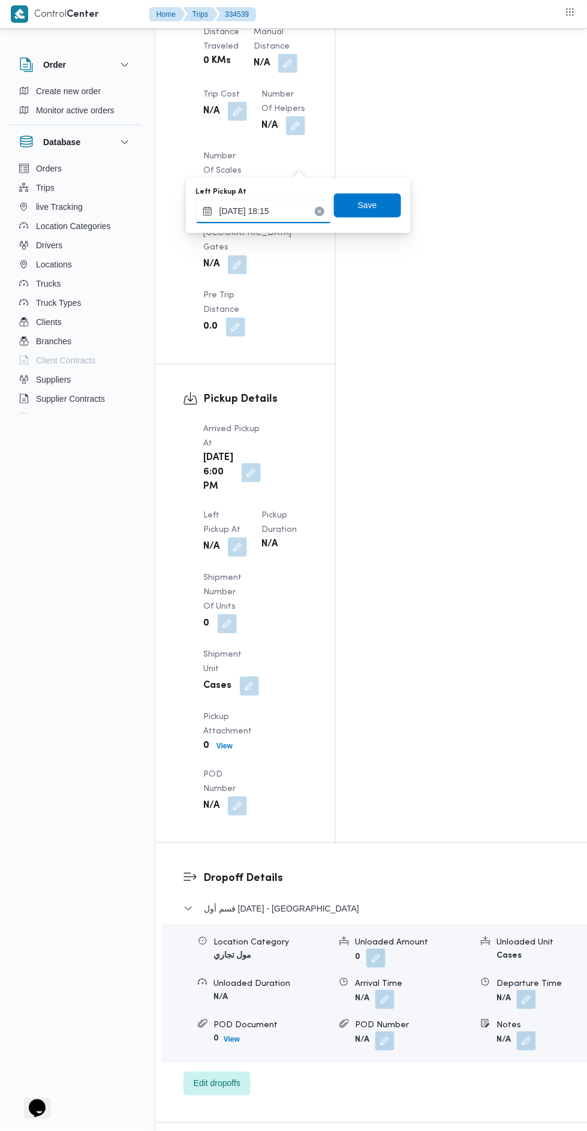
click at [294, 211] on input "[DATE] 18:15" at bounding box center [264, 212] width 136 height 24
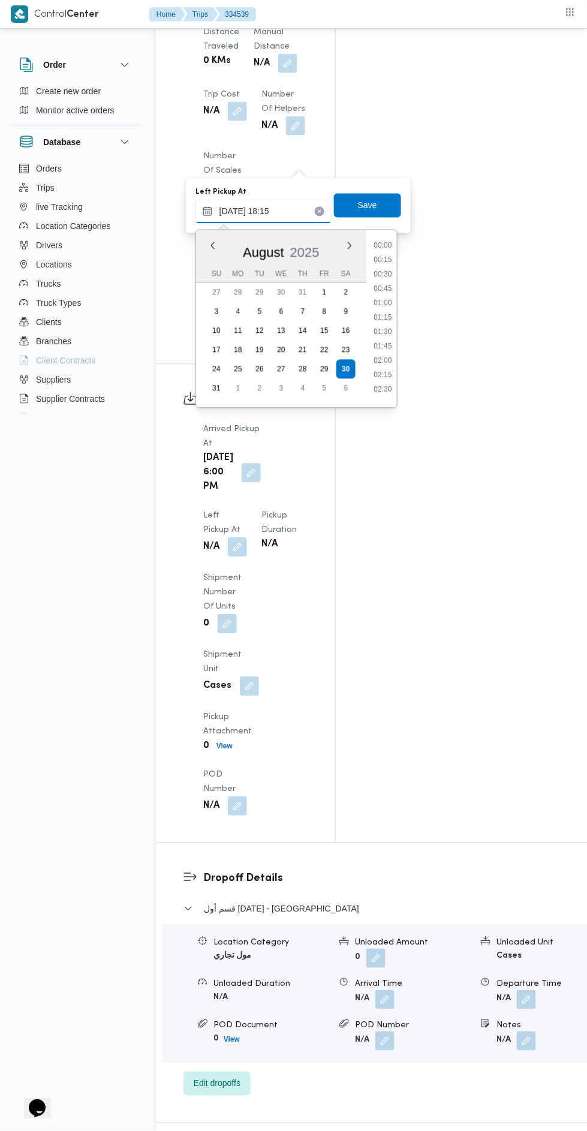
scroll to position [968, 0]
click at [387, 353] on li "18:45" at bounding box center [383, 357] width 28 height 12
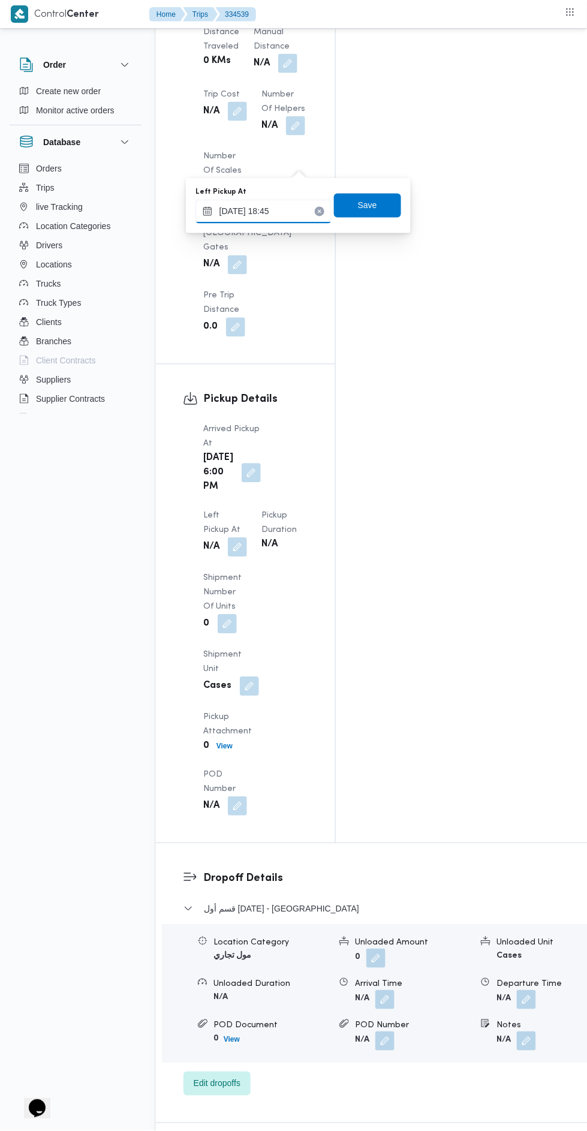
click at [295, 211] on input "[DATE] 18:45" at bounding box center [264, 212] width 136 height 24
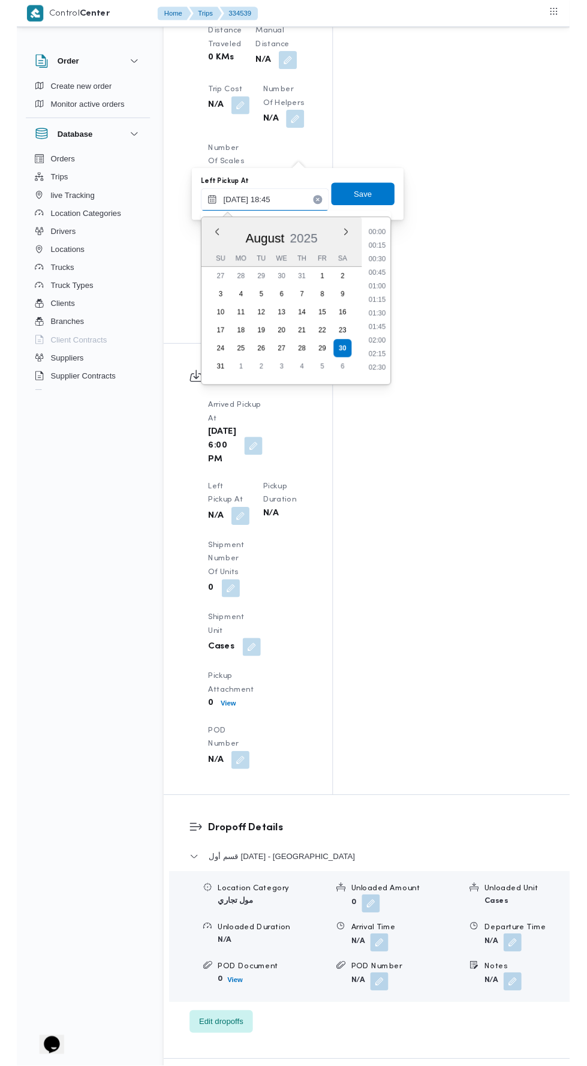
scroll to position [997, 0]
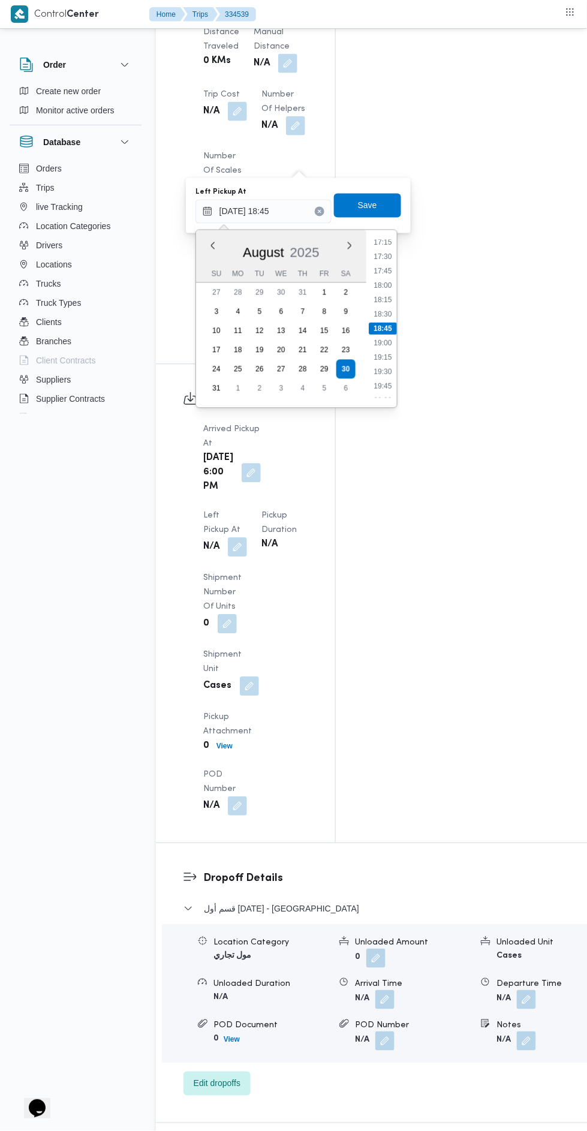
click at [385, 315] on li "18:30" at bounding box center [383, 314] width 28 height 12
type input "[DATE] 18:30"
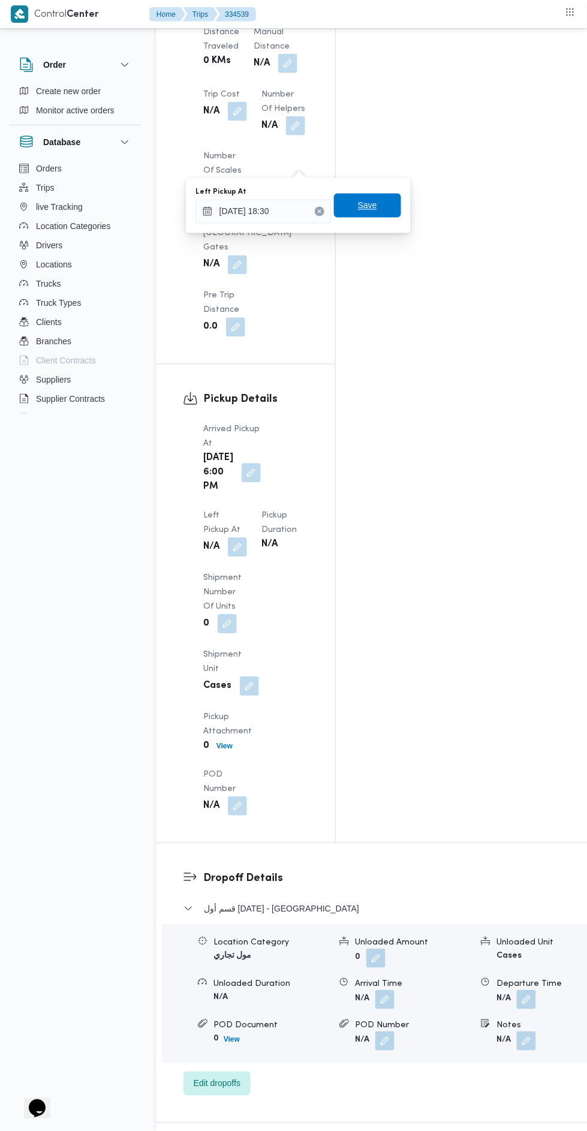
click at [378, 213] on span "Save" at bounding box center [367, 206] width 67 height 24
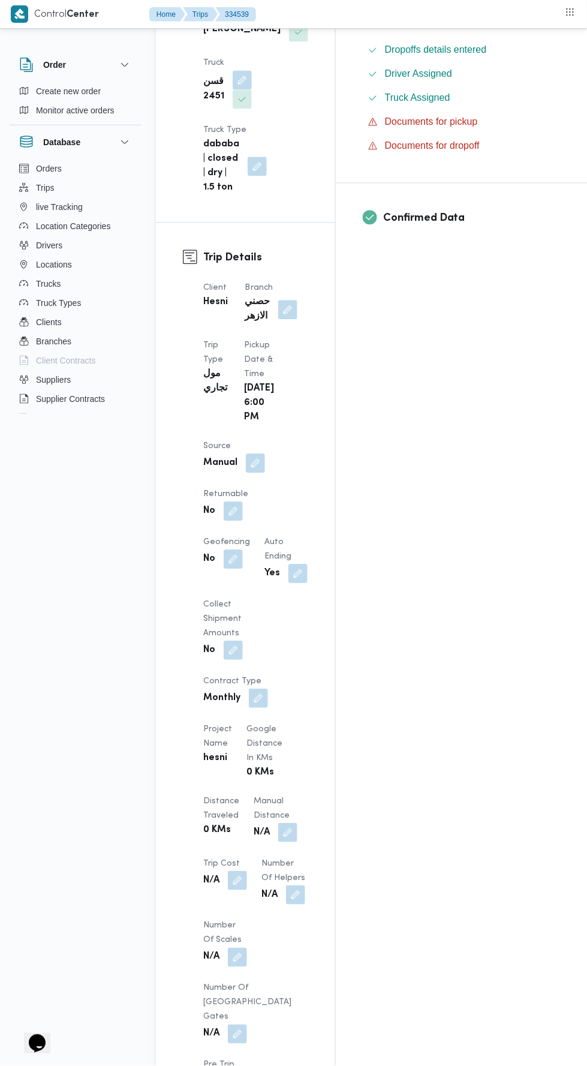
scroll to position [417, 0]
click at [297, 302] on button "button" at bounding box center [287, 311] width 19 height 19
click at [275, 282] on input "Choose a branch" at bounding box center [275, 282] width 1 height 14
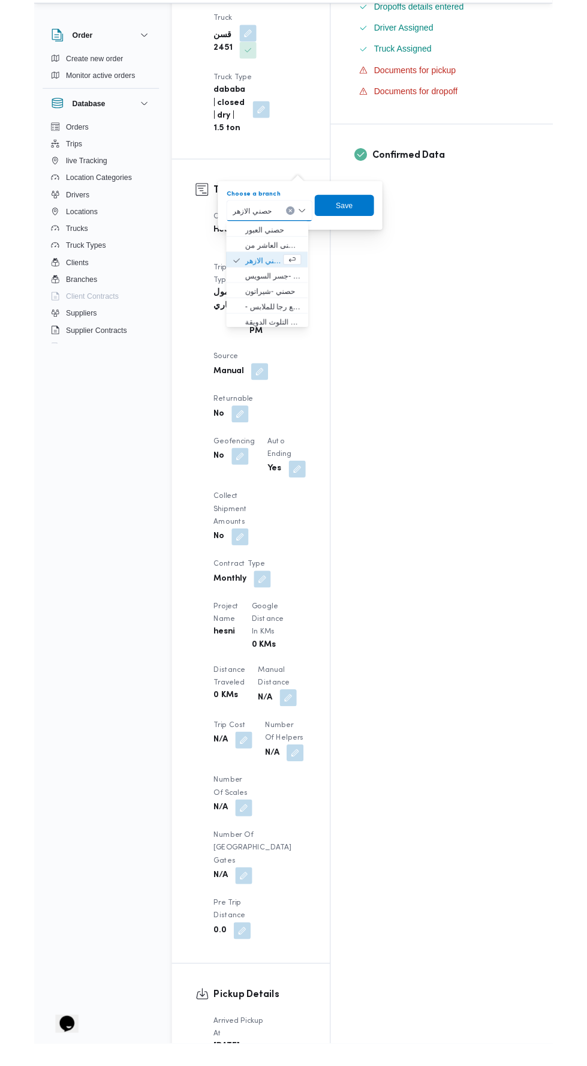
scroll to position [436, 0]
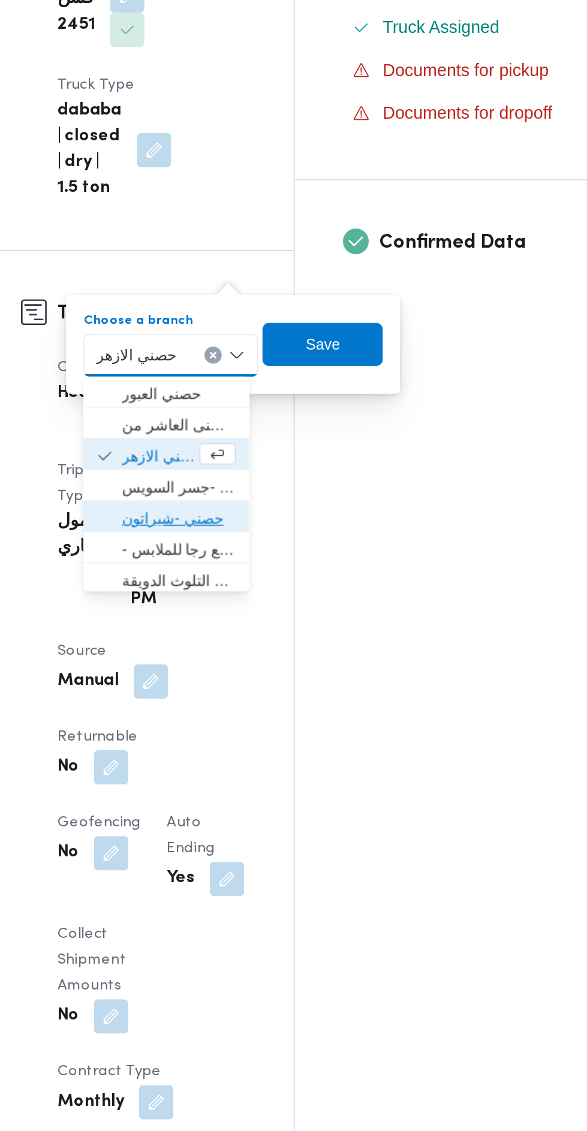
click at [285, 355] on span "حصني -شيراتون" at bounding box center [271, 354] width 64 height 14
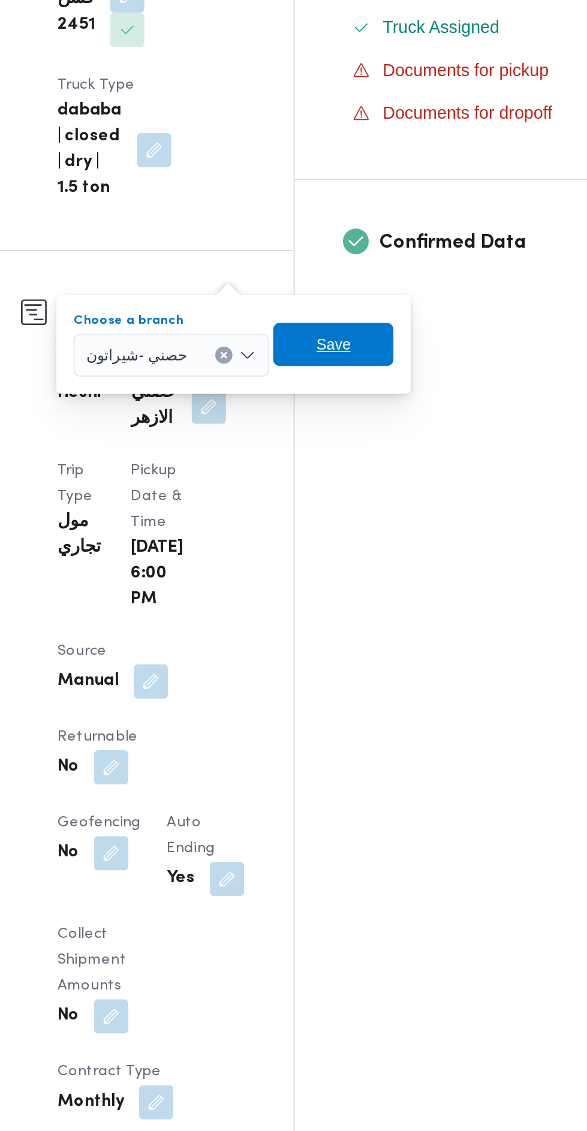
click at [356, 261] on span "Save" at bounding box center [357, 257] width 19 height 14
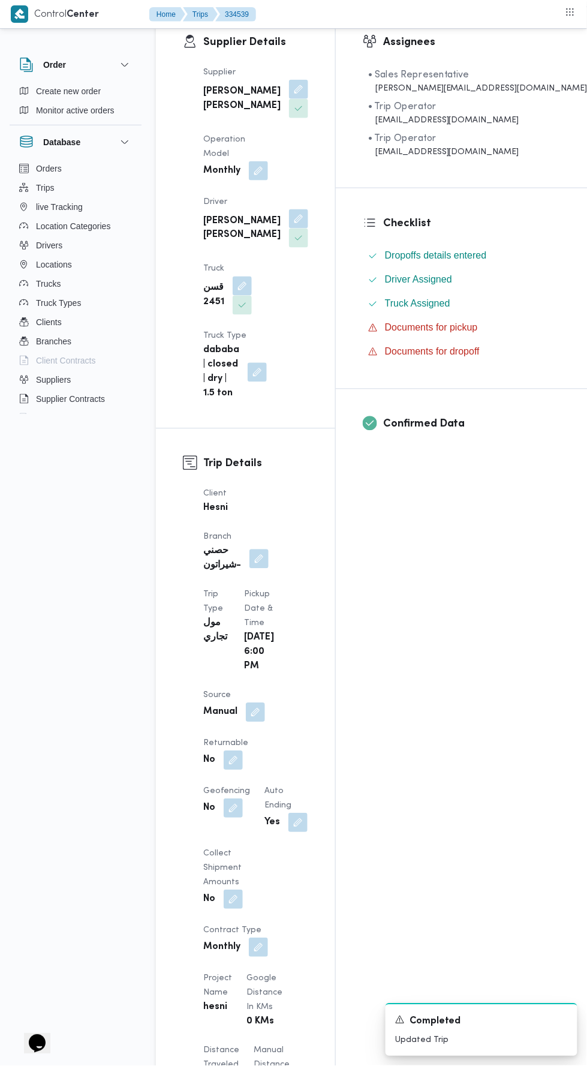
scroll to position [0, 0]
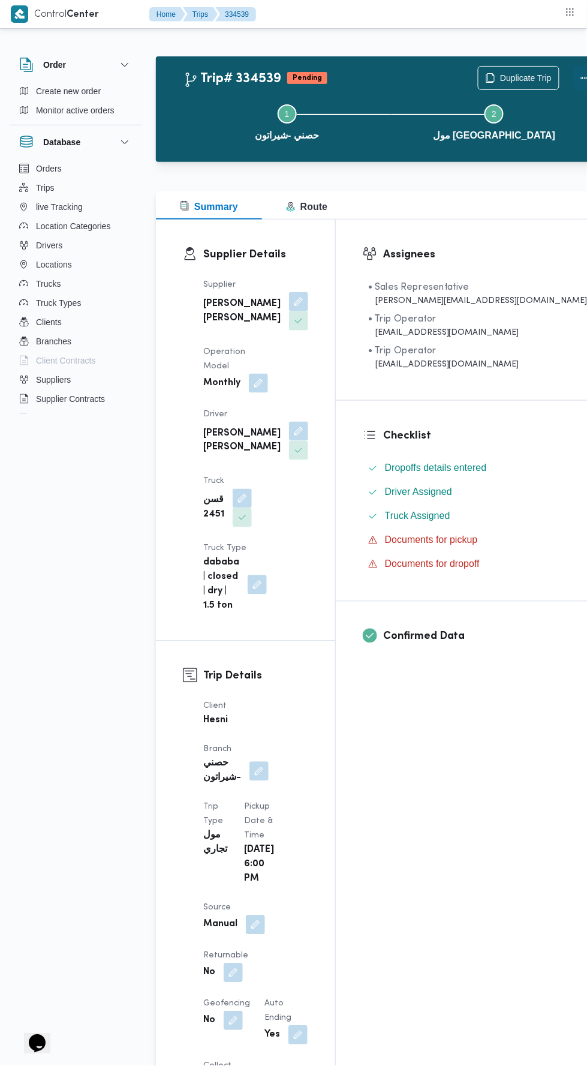
click at [574, 73] on button "Actions" at bounding box center [586, 78] width 24 height 24
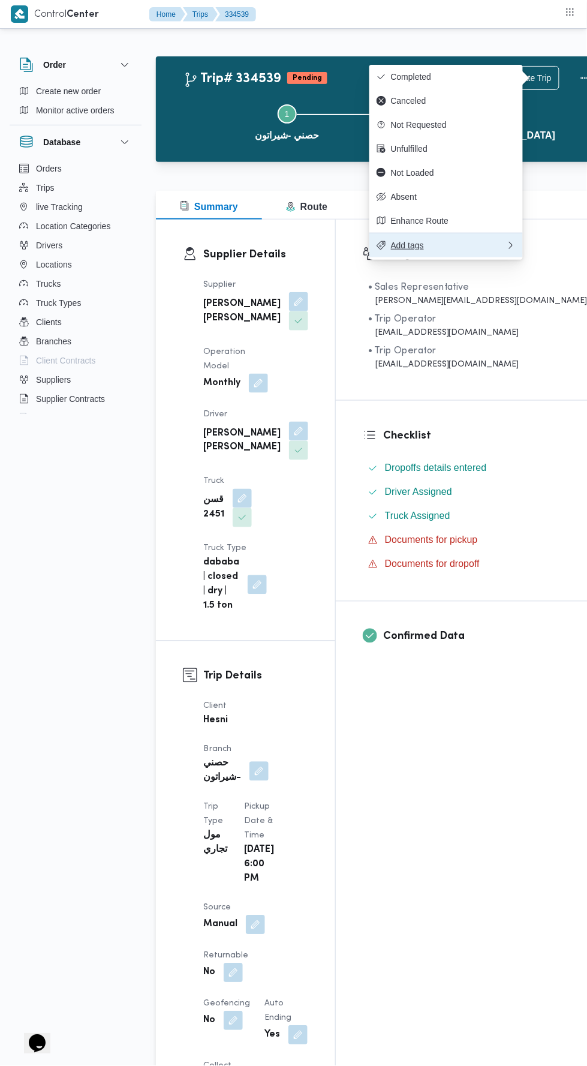
click at [461, 256] on button "Add tags" at bounding box center [446, 245] width 154 height 25
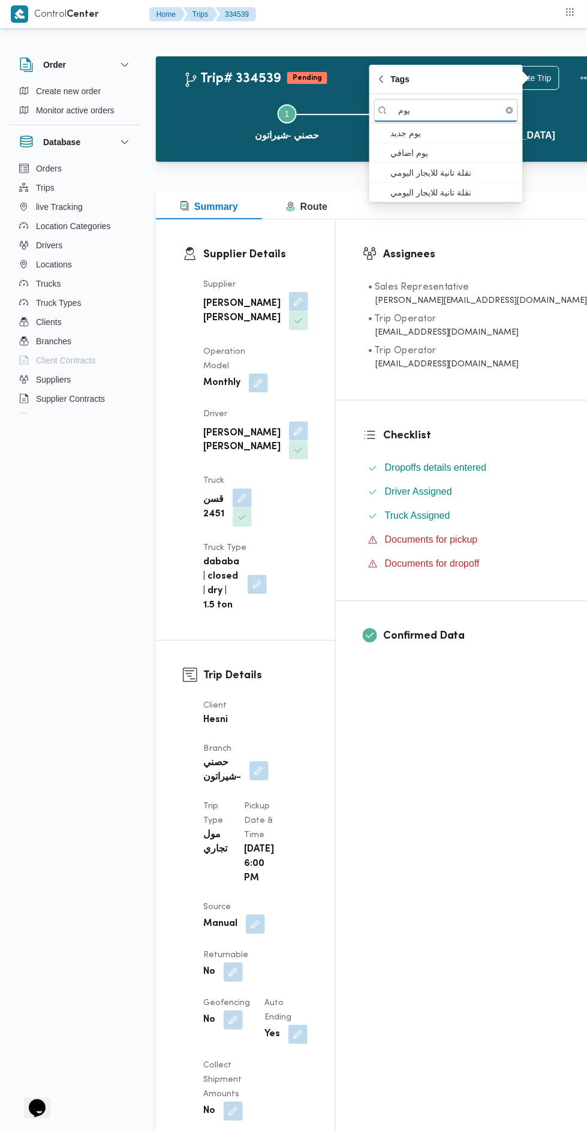
type input "يوم"
click at [461, 156] on span "يوم اضافي" at bounding box center [453, 153] width 125 height 14
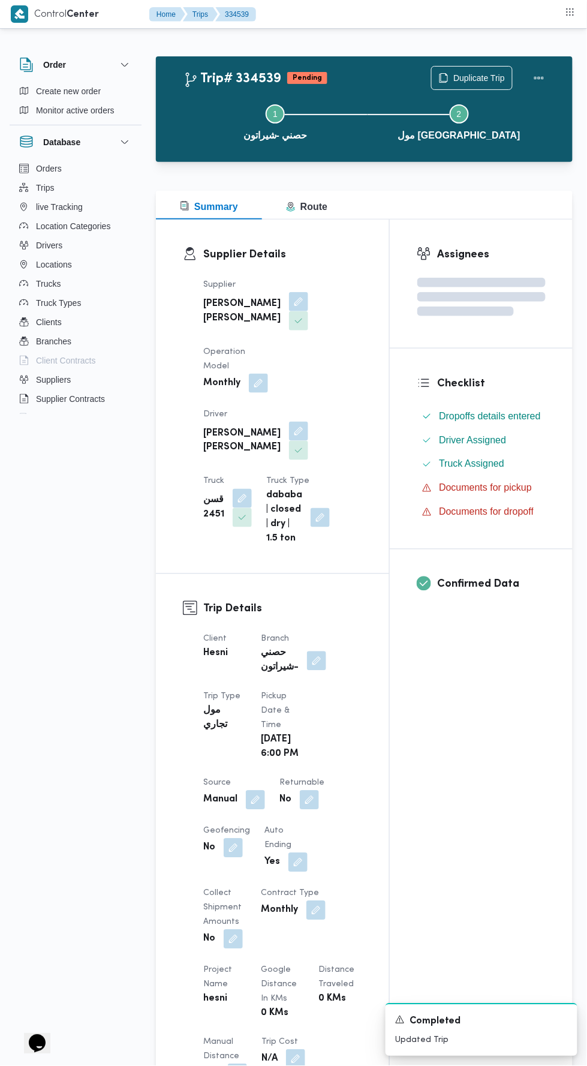
click at [348, 535] on div "Supplier [PERSON_NAME] [PERSON_NAME] Operation Model Monthly Driver [PERSON_NAM…" at bounding box center [282, 411] width 173 height 283
